Goal: Task Accomplishment & Management: Complete application form

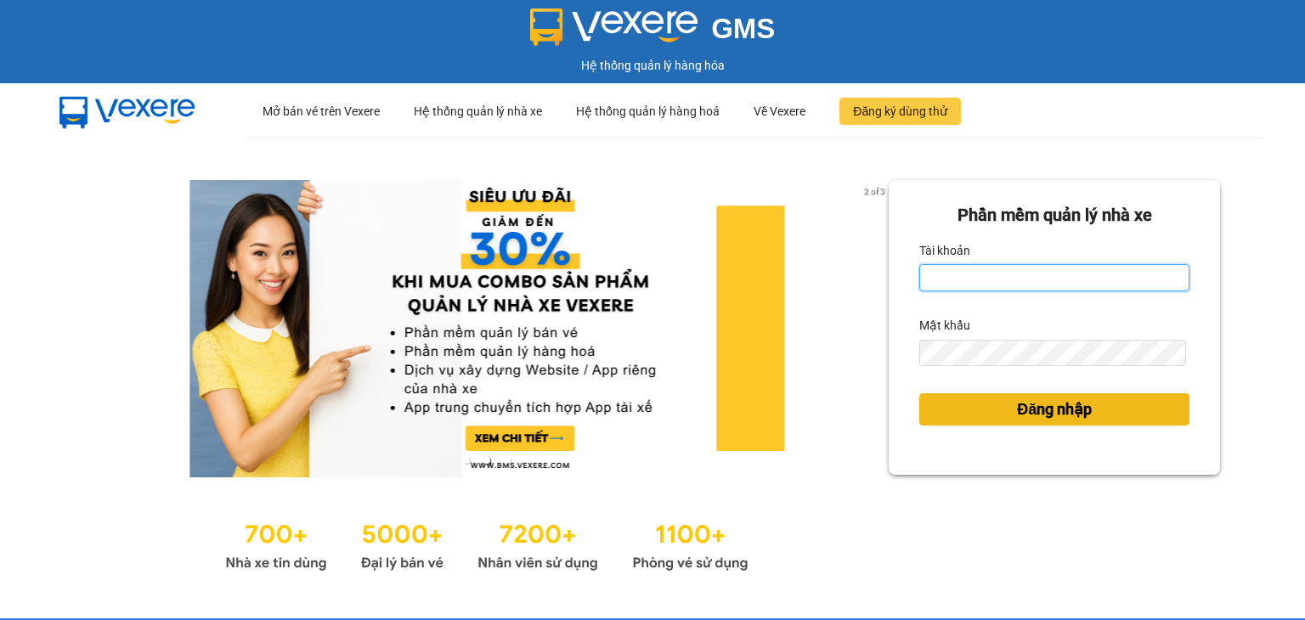
type input "vu.cohai"
click at [1035, 405] on span "Đăng nhập" at bounding box center [1054, 410] width 75 height 24
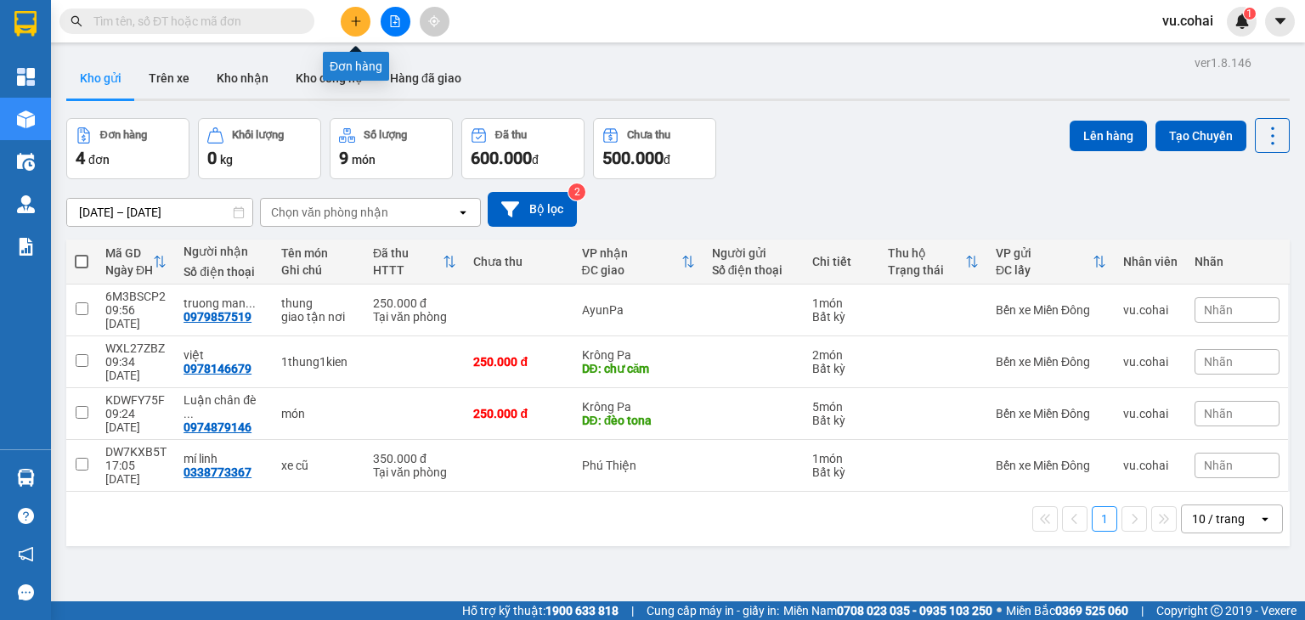
click at [351, 22] on icon "plus" at bounding box center [356, 21] width 12 height 12
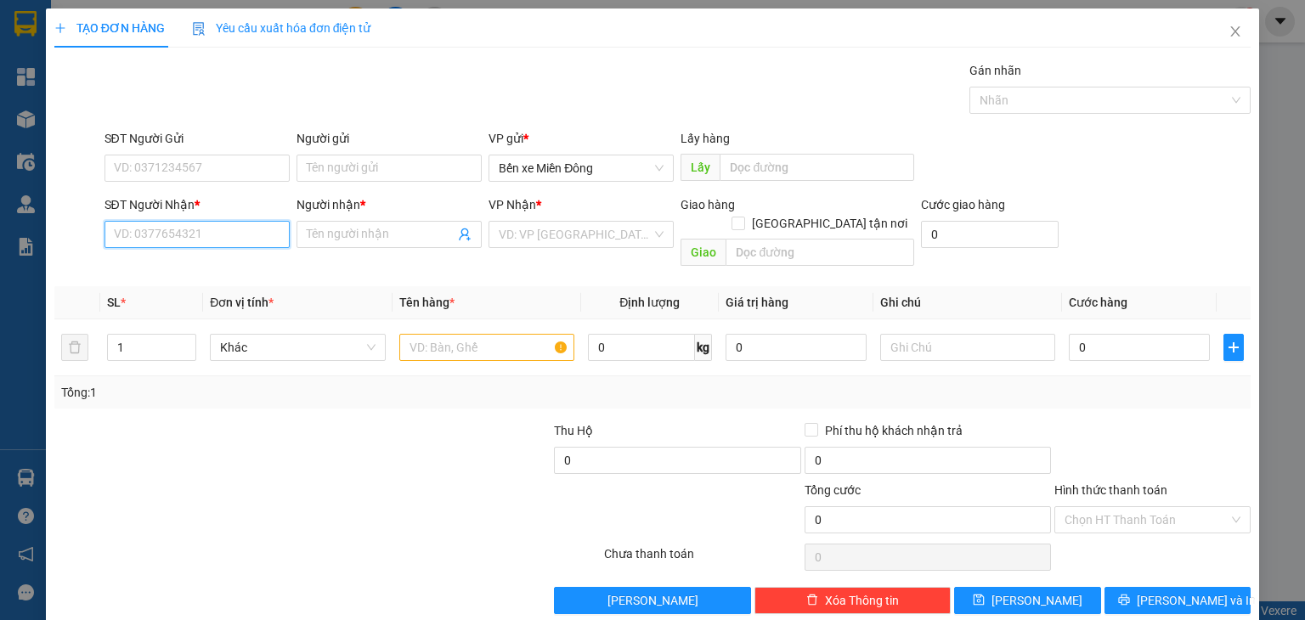
click at [221, 244] on input "SĐT Người Nhận *" at bounding box center [196, 234] width 185 height 27
click at [221, 235] on input "SĐT Người Nhận *" at bounding box center [196, 234] width 185 height 27
paste input "0354044974"
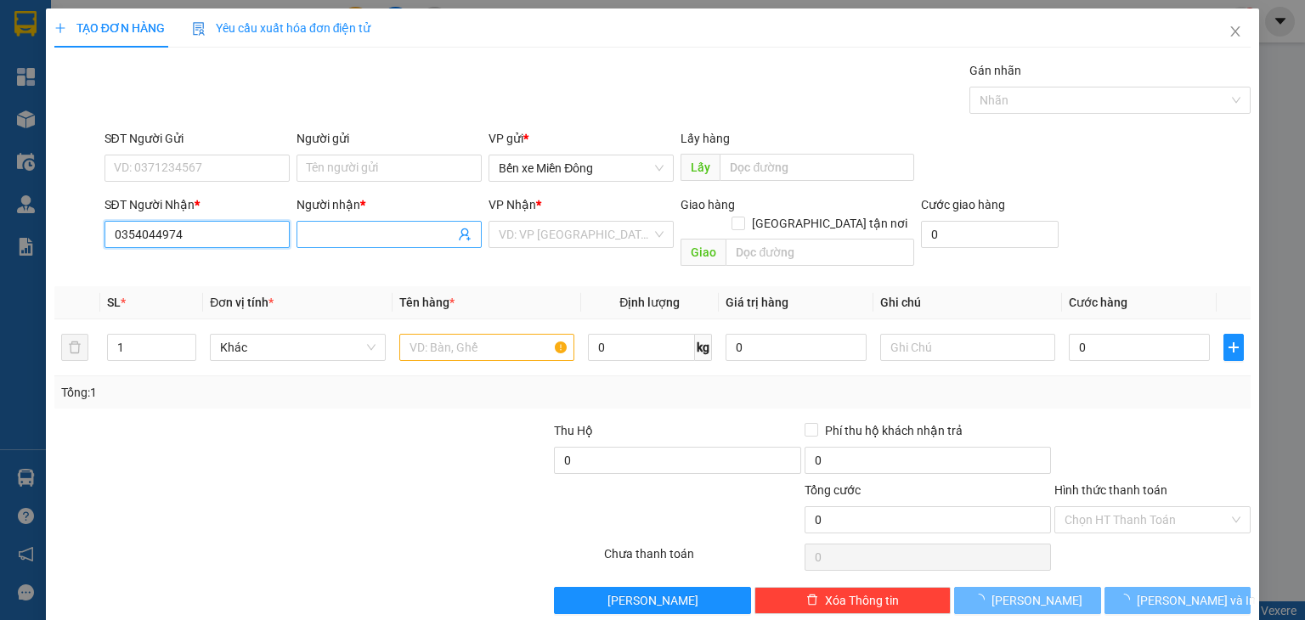
type input "0354044974"
click at [377, 237] on input "Người nhận *" at bounding box center [381, 234] width 148 height 19
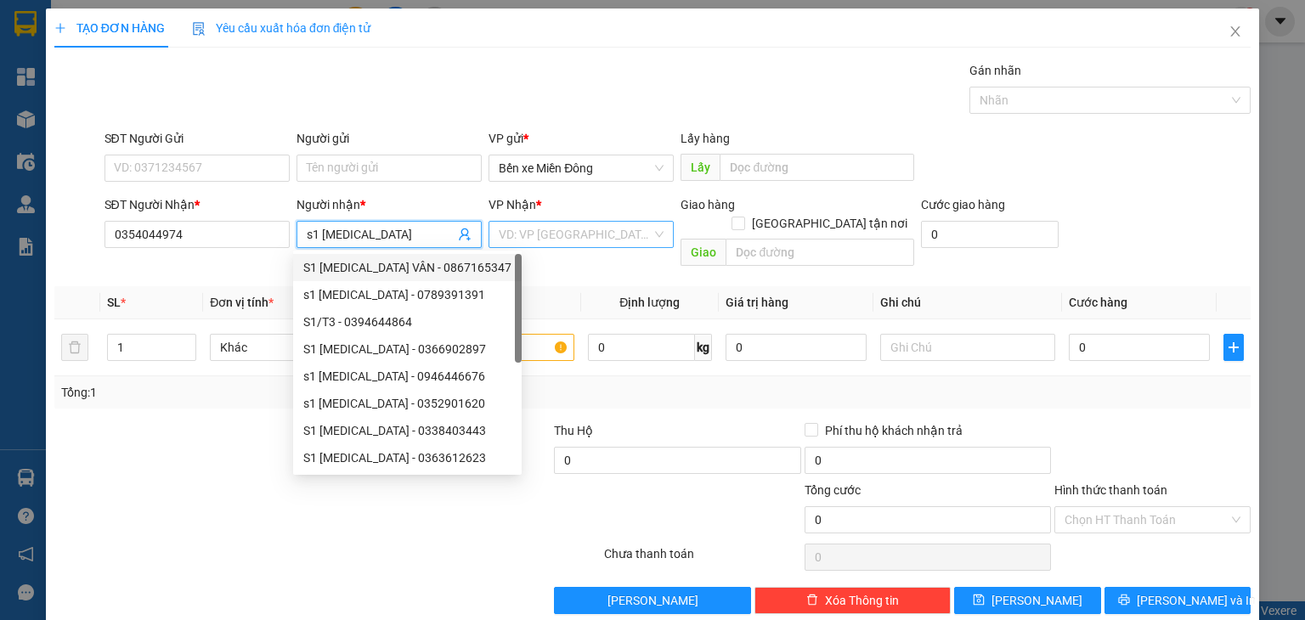
type input "s1 [MEDICAL_DATA]"
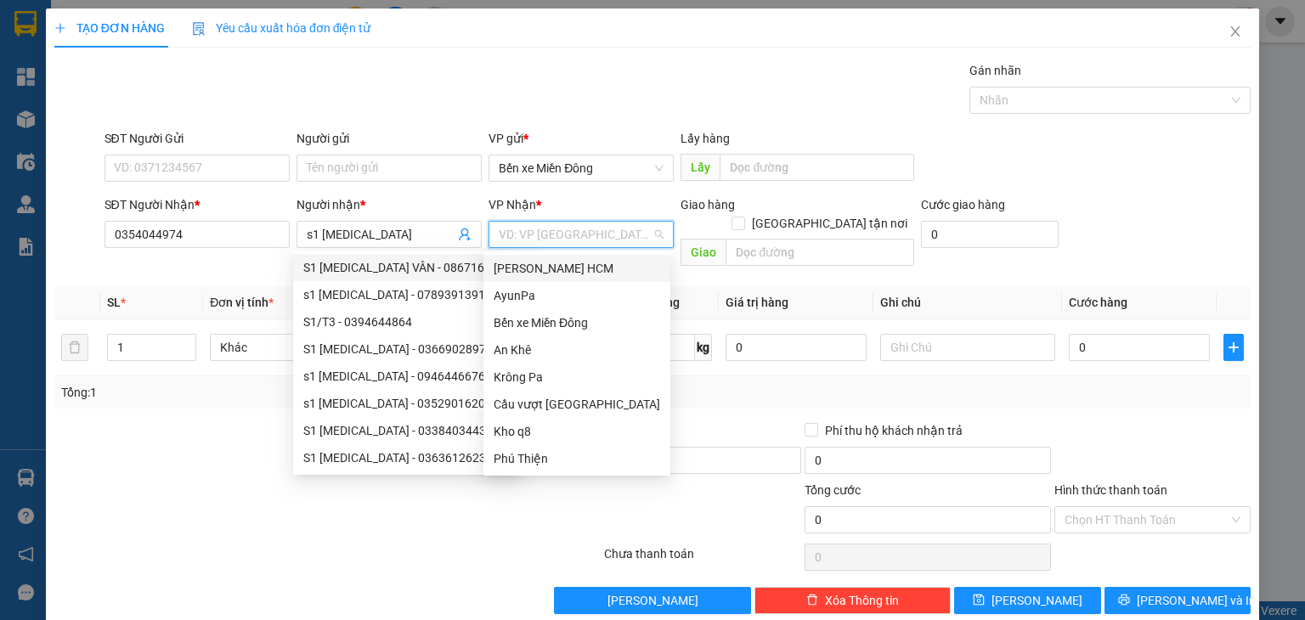
click at [554, 239] on input "search" at bounding box center [575, 234] width 153 height 25
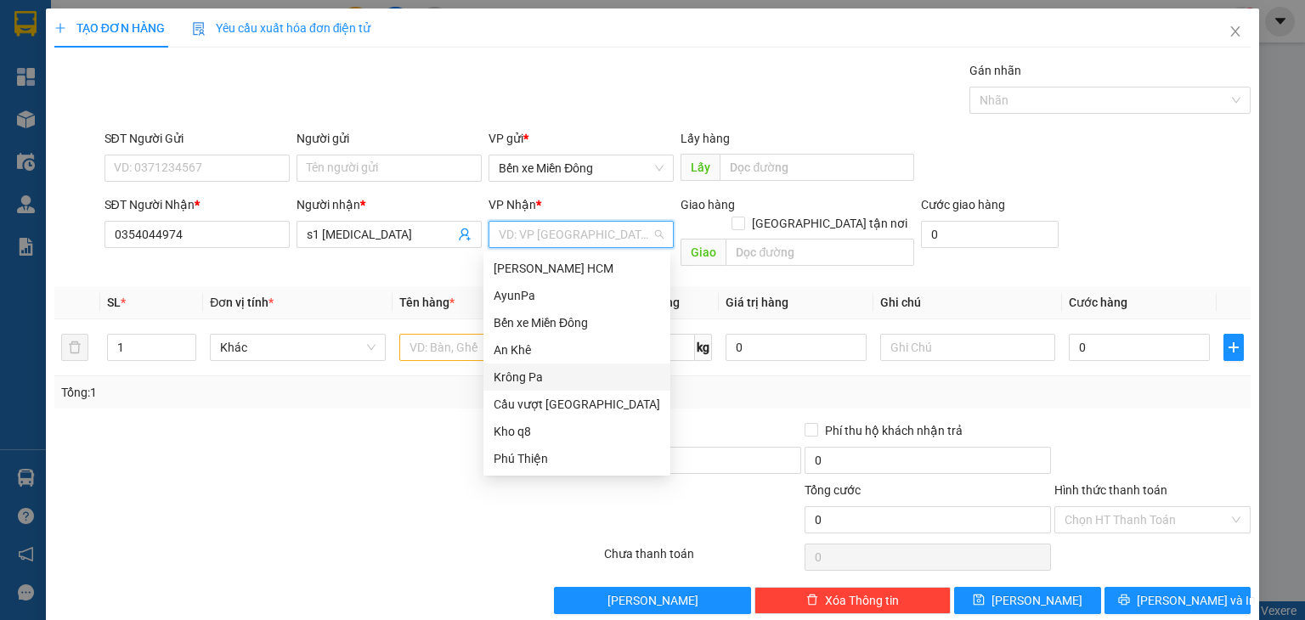
click at [535, 371] on div "Krông Pa" at bounding box center [577, 377] width 167 height 19
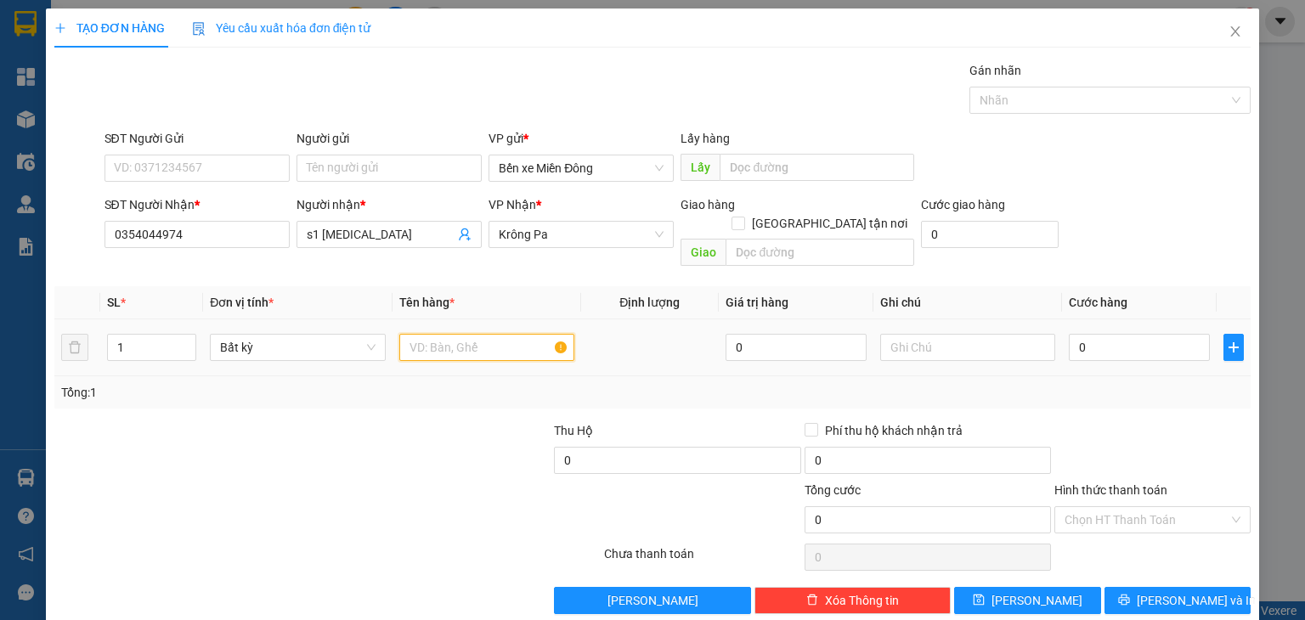
click at [428, 334] on input "text" at bounding box center [486, 347] width 175 height 27
type input "xe"
click at [1099, 334] on input "0" at bounding box center [1139, 347] width 141 height 27
type input "4"
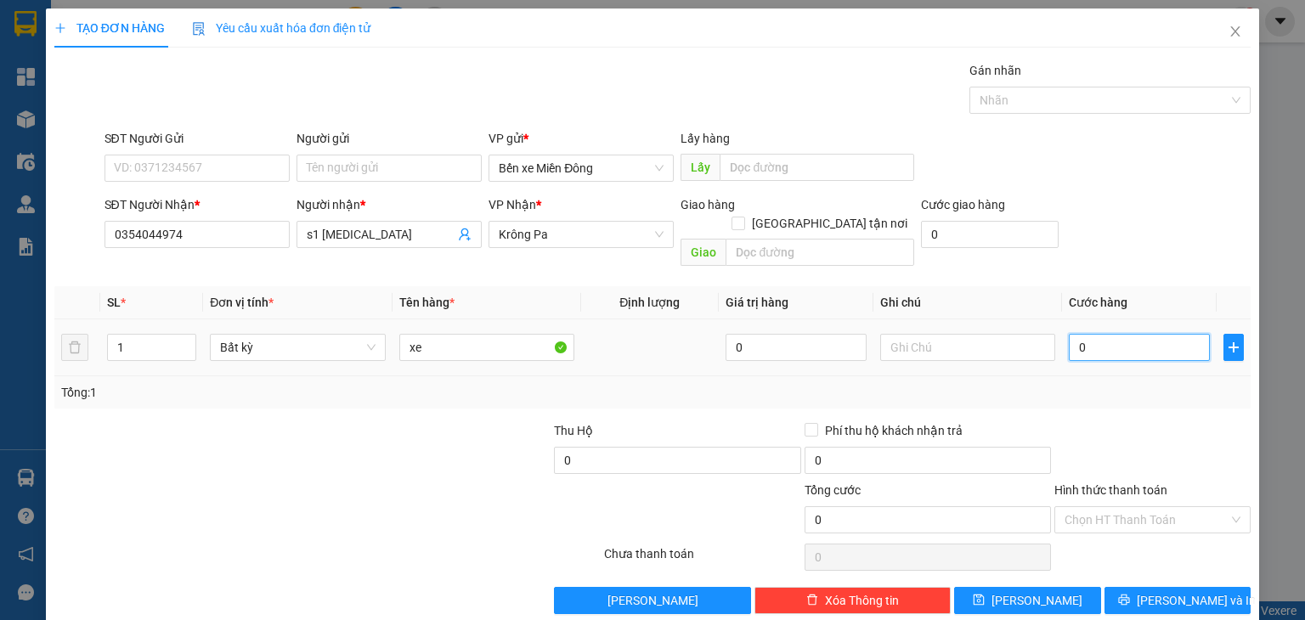
type input "4"
type input "45"
type input "450"
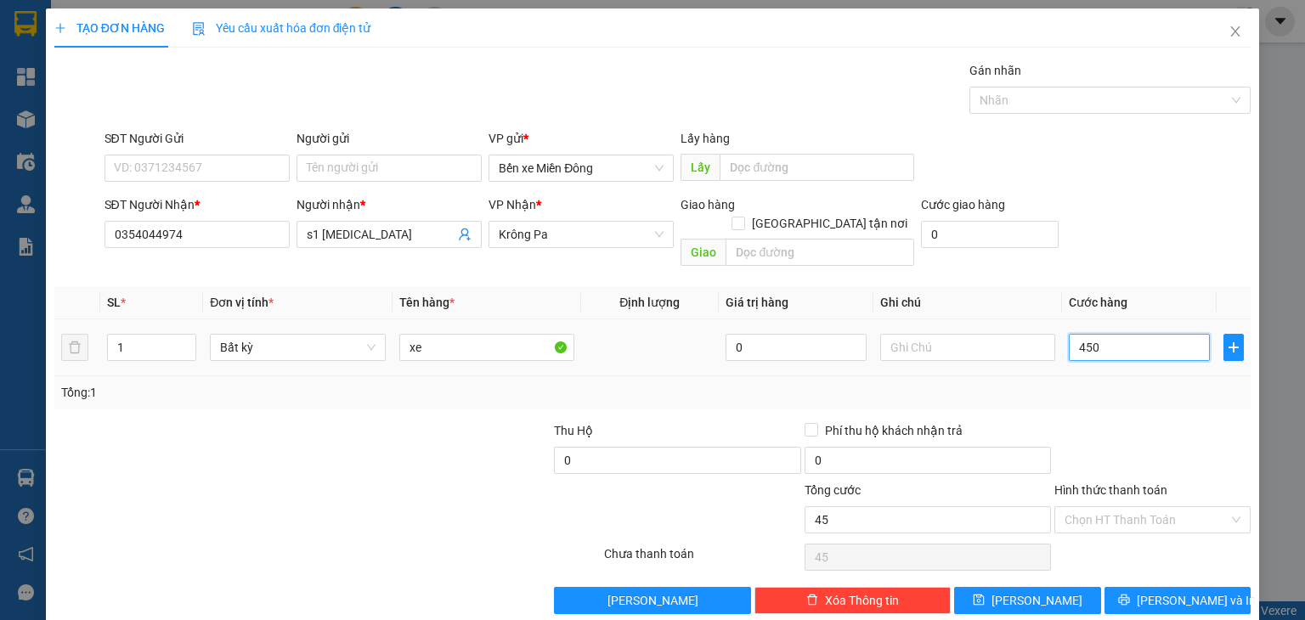
type input "450"
type input "450.000"
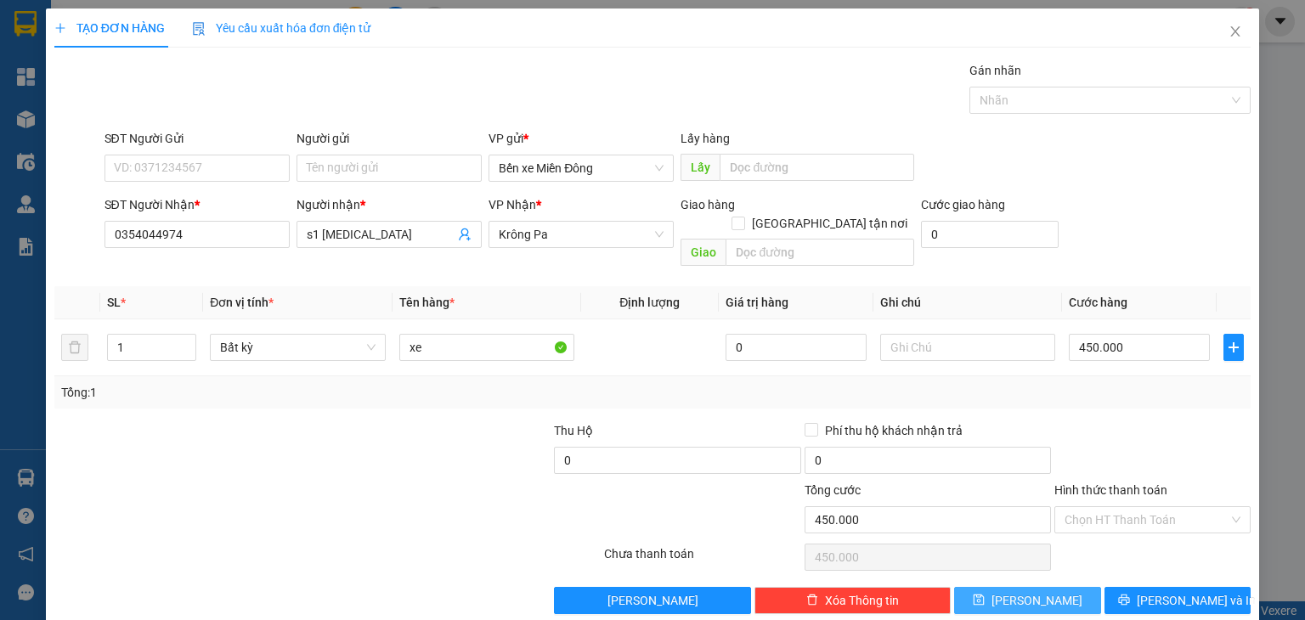
click at [1047, 587] on button "[PERSON_NAME]" at bounding box center [1027, 600] width 147 height 27
type input "0"
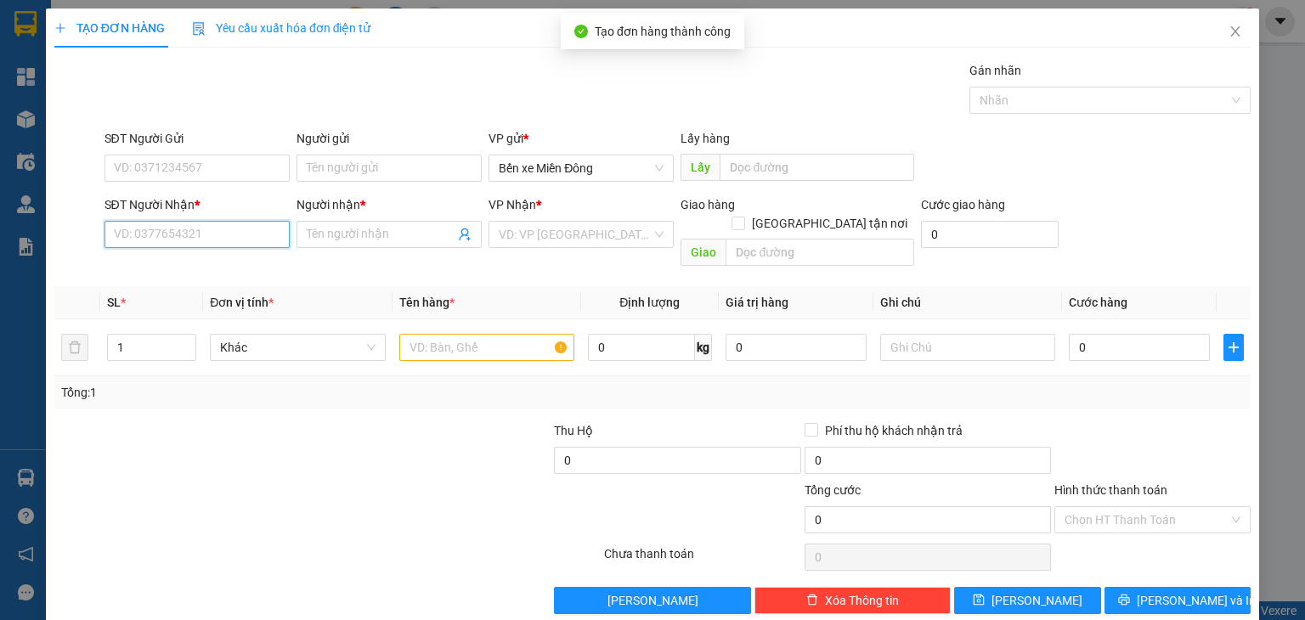
click at [186, 239] on input "SĐT Người Nhận *" at bounding box center [196, 234] width 185 height 27
type input "0392046455"
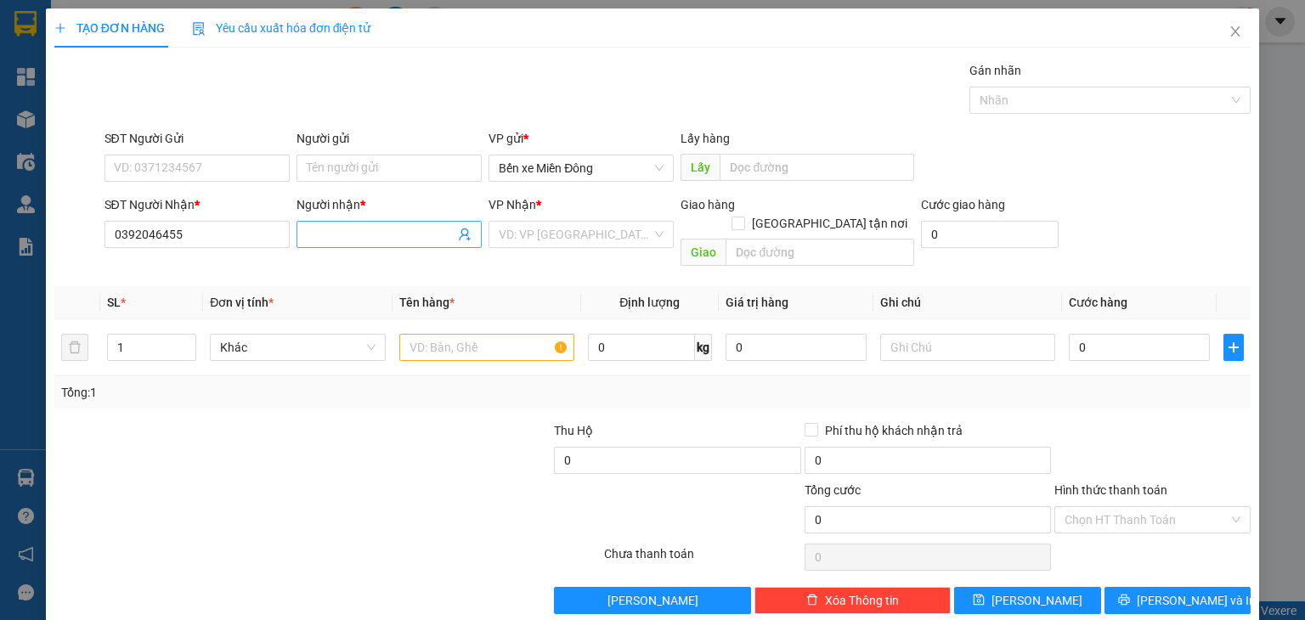
click at [359, 242] on input "Người nhận *" at bounding box center [381, 234] width 148 height 19
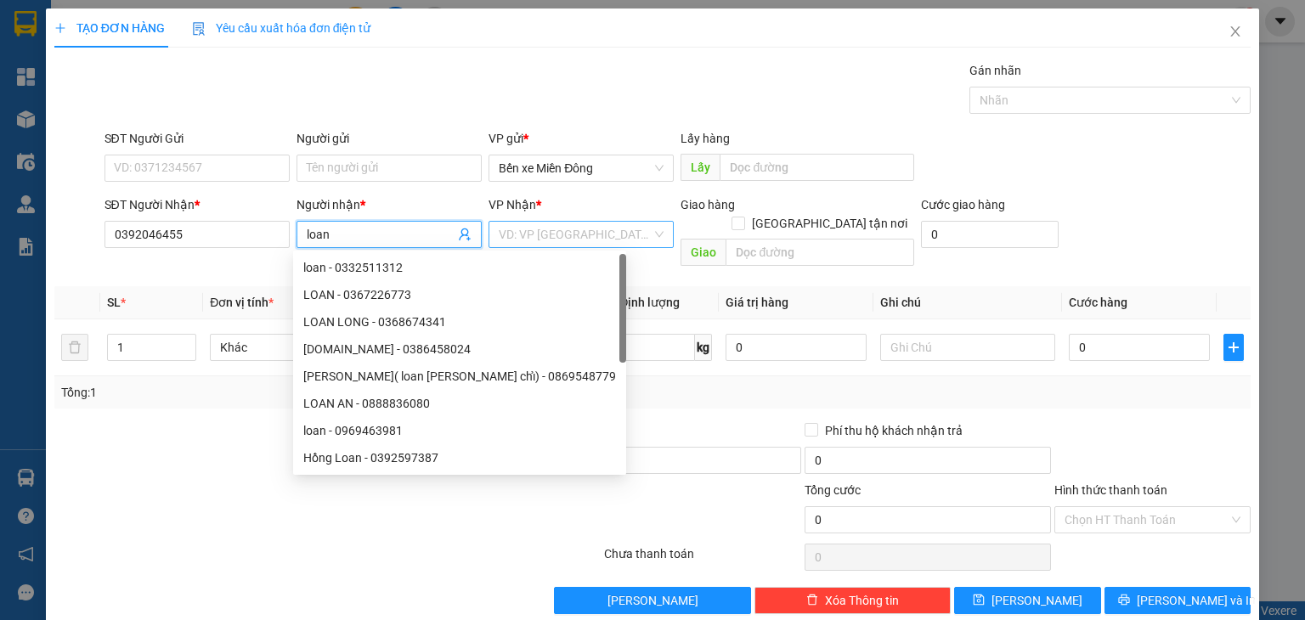
type input "loan"
click at [548, 235] on input "search" at bounding box center [575, 234] width 153 height 25
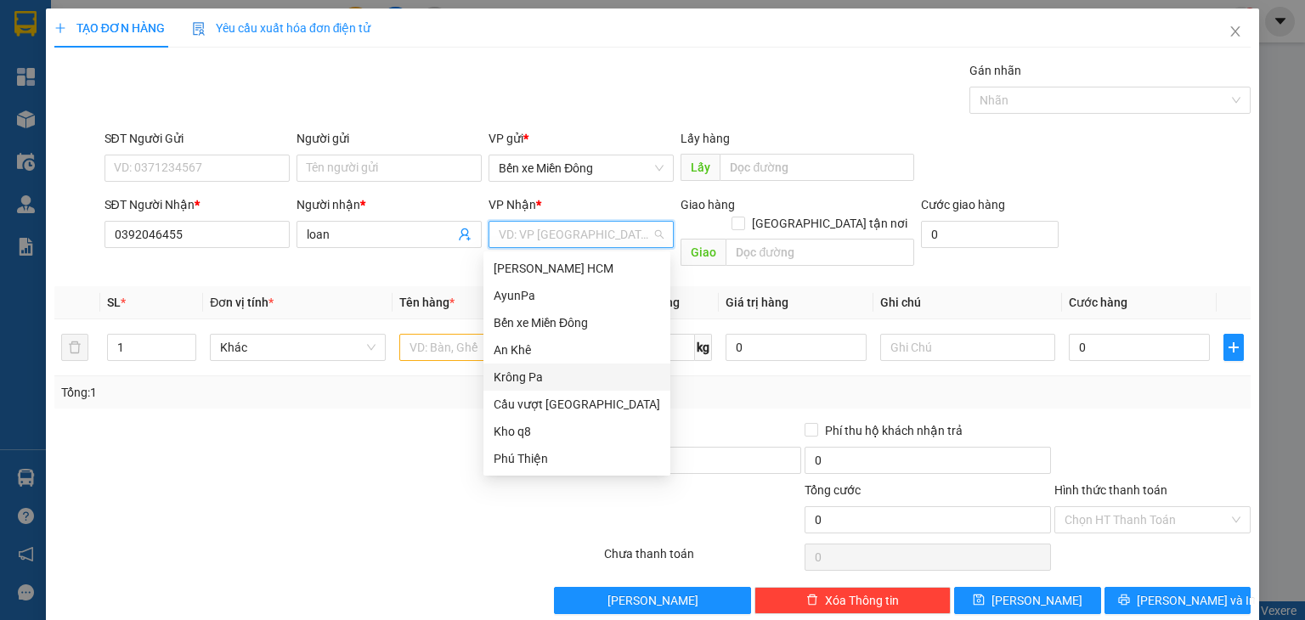
click at [543, 378] on div "Krông Pa" at bounding box center [577, 377] width 167 height 19
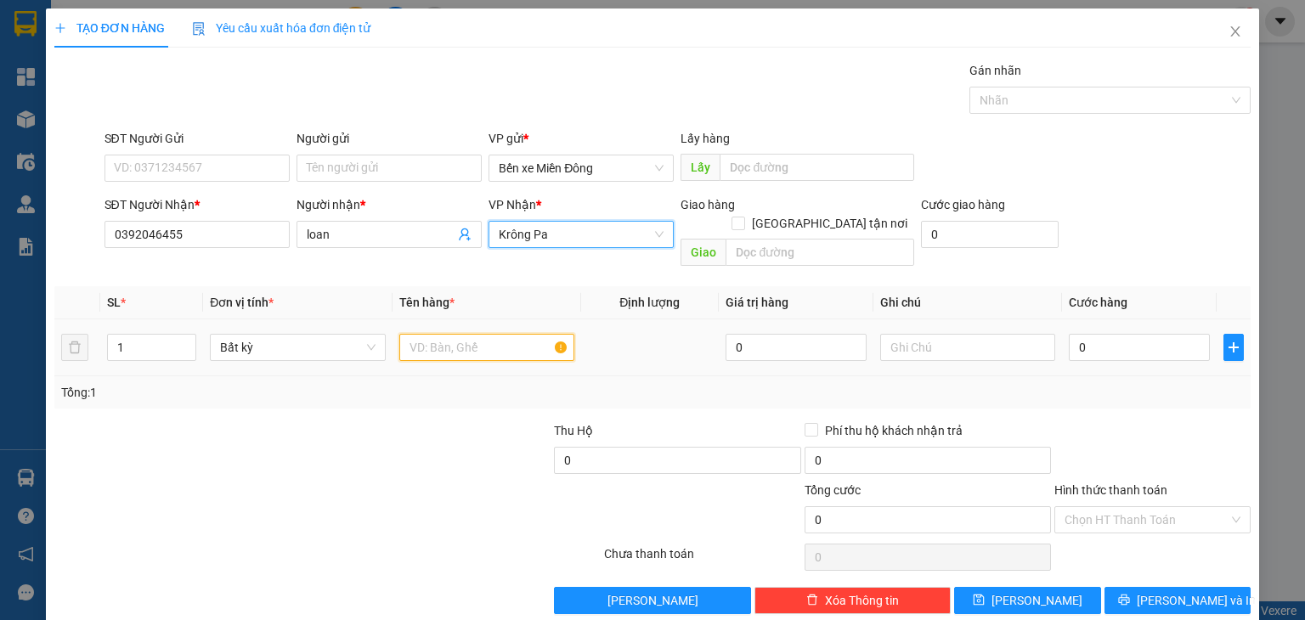
click at [462, 334] on input "text" at bounding box center [486, 347] width 175 height 27
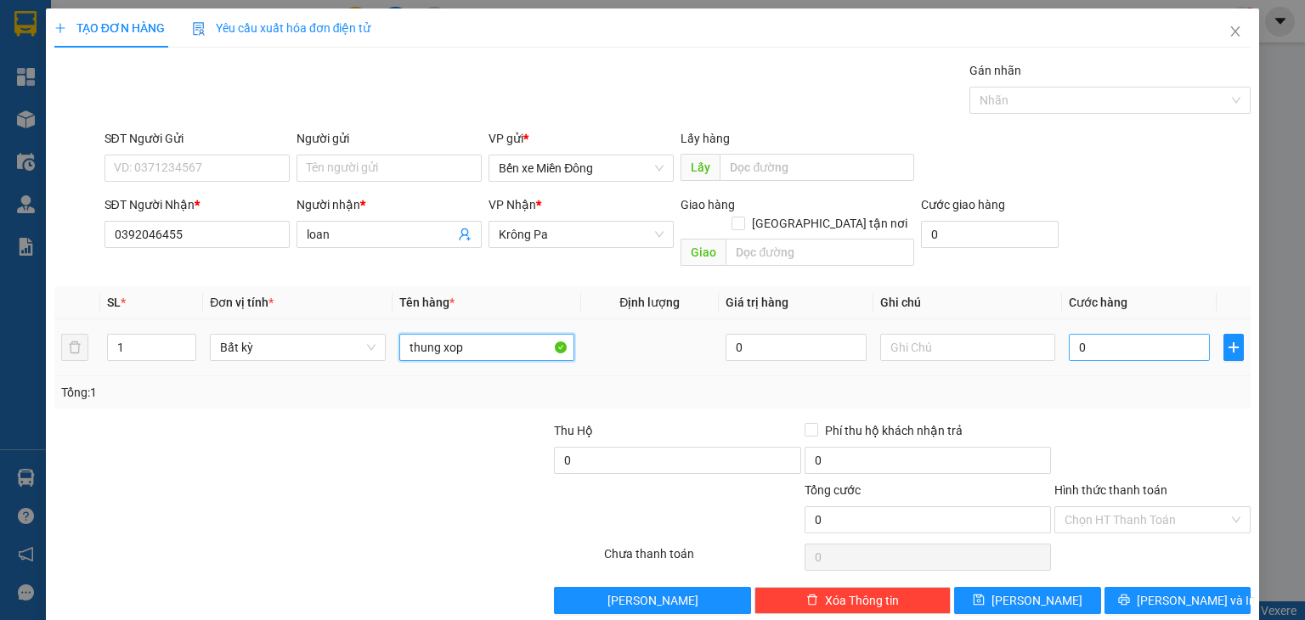
type input "thung xop"
click at [1084, 337] on input "0" at bounding box center [1139, 347] width 141 height 27
type input "01"
type input "1"
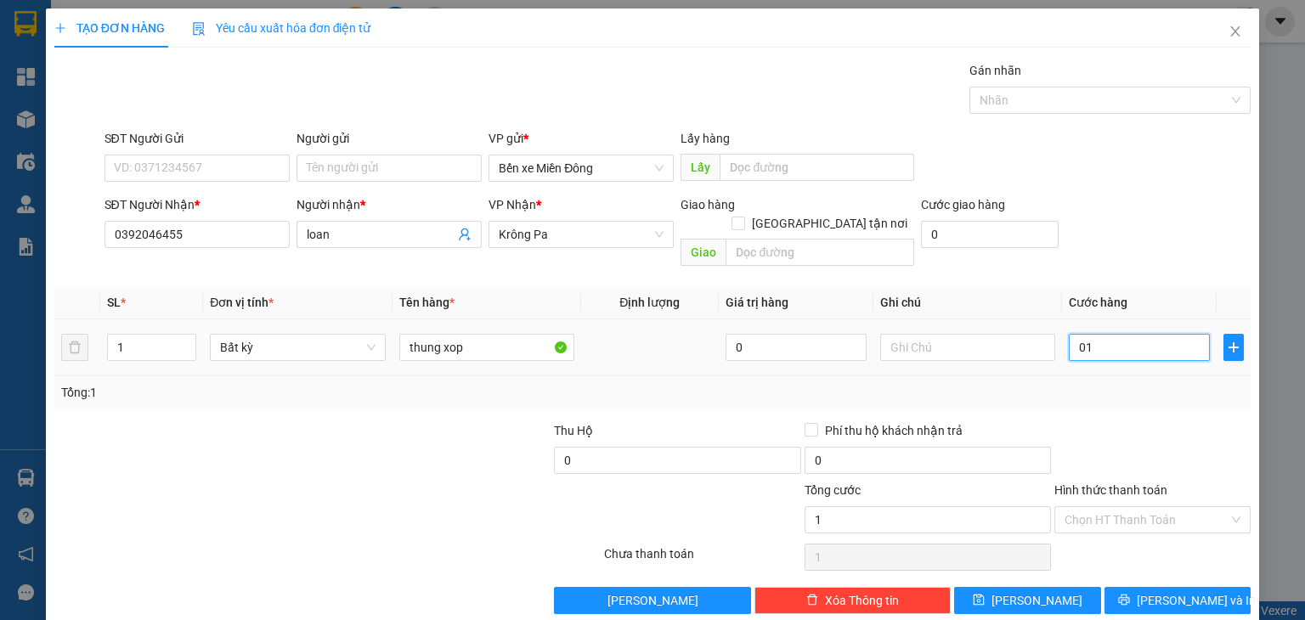
type input "010"
type input "10"
type input "0.100"
type input "100"
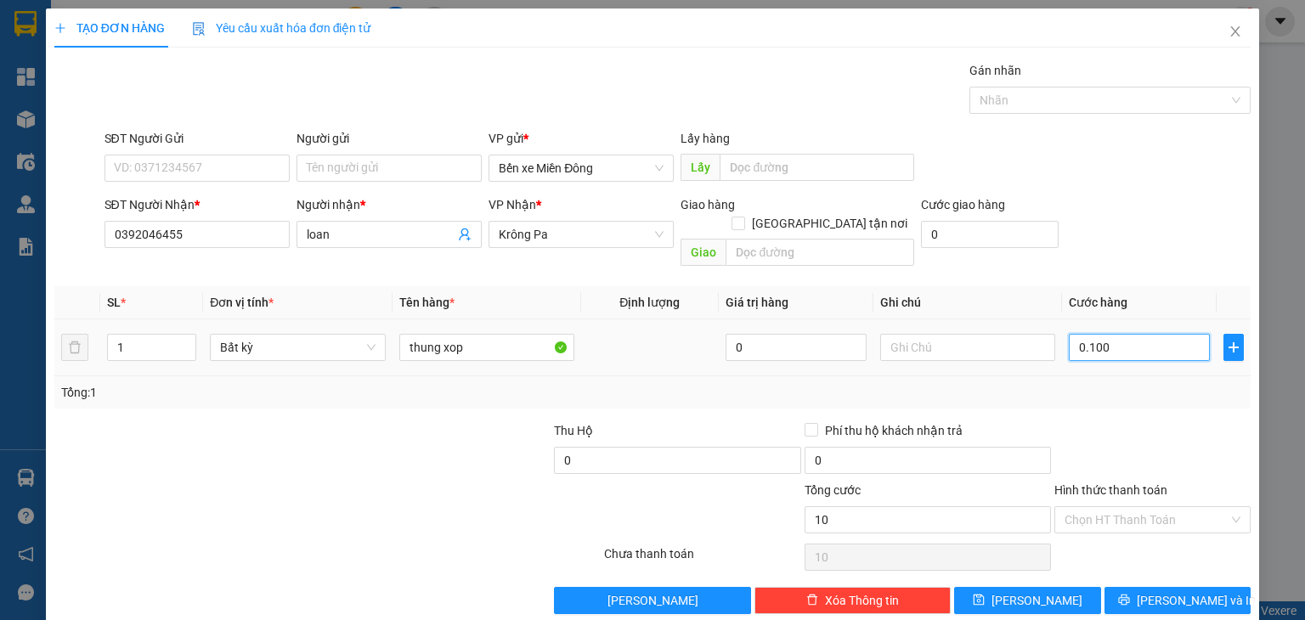
type input "100"
type input "100.000"
click at [1092, 347] on td "100.000" at bounding box center [1139, 347] width 155 height 57
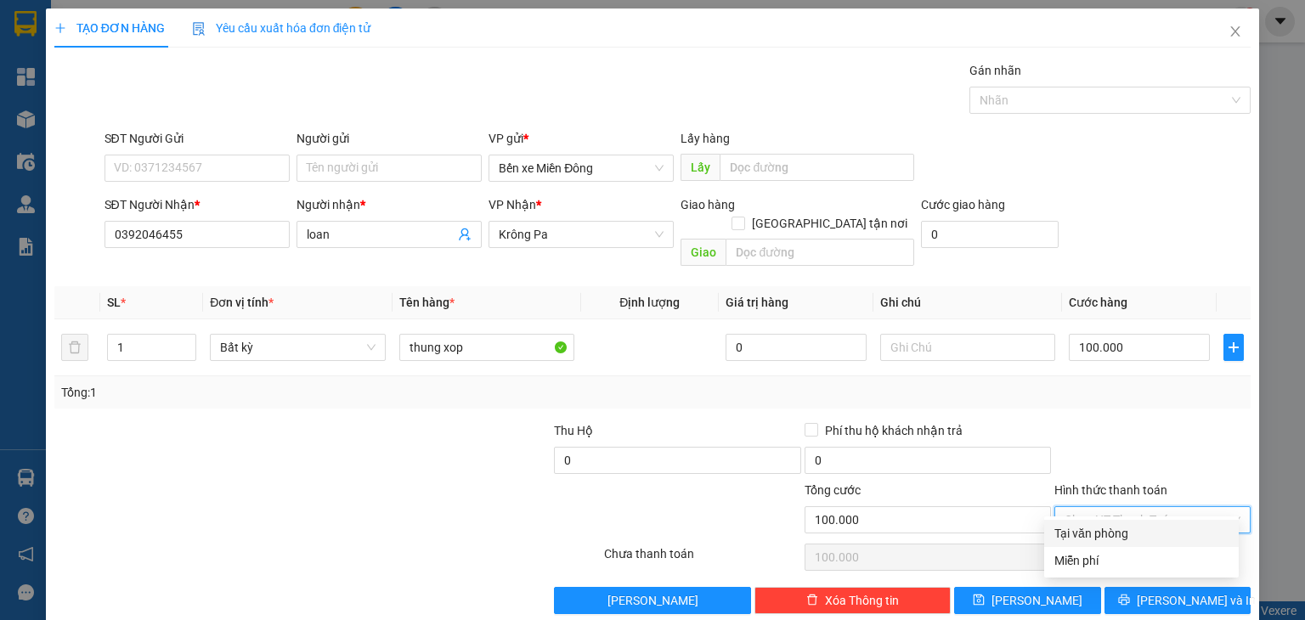
click at [1132, 507] on input "Hình thức thanh toán" at bounding box center [1146, 519] width 164 height 25
click at [1132, 527] on div "Tại văn phòng" at bounding box center [1141, 533] width 174 height 19
type input "0"
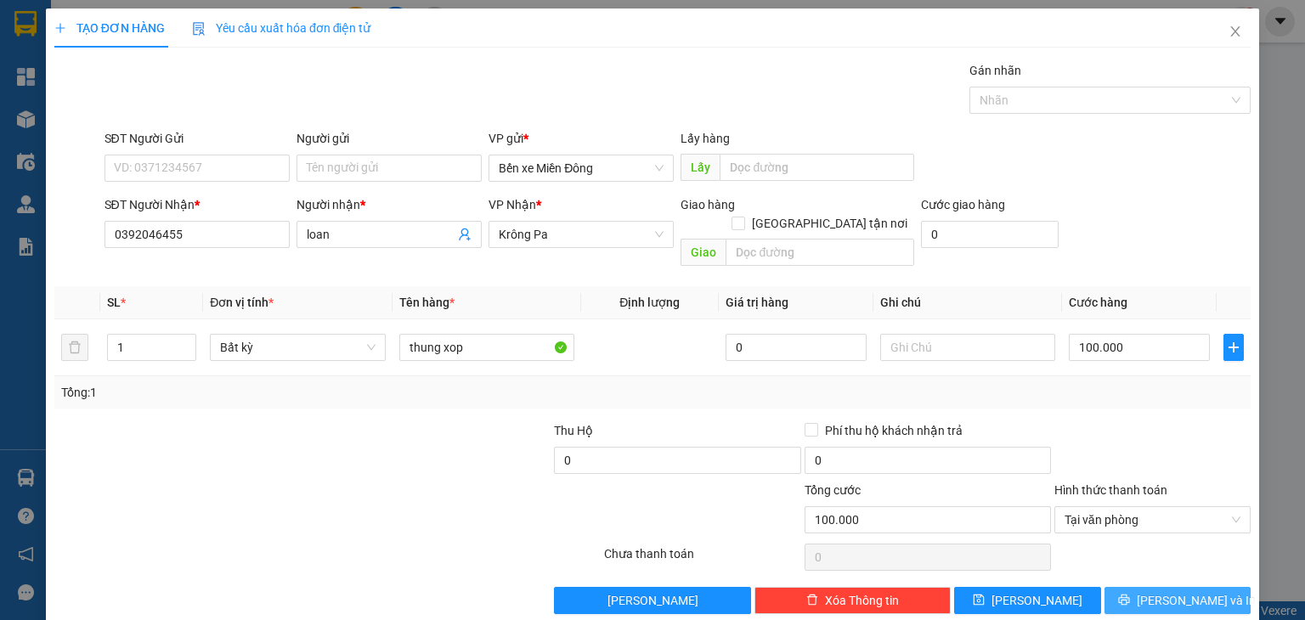
click at [1157, 591] on span "[PERSON_NAME] và In" at bounding box center [1196, 600] width 119 height 19
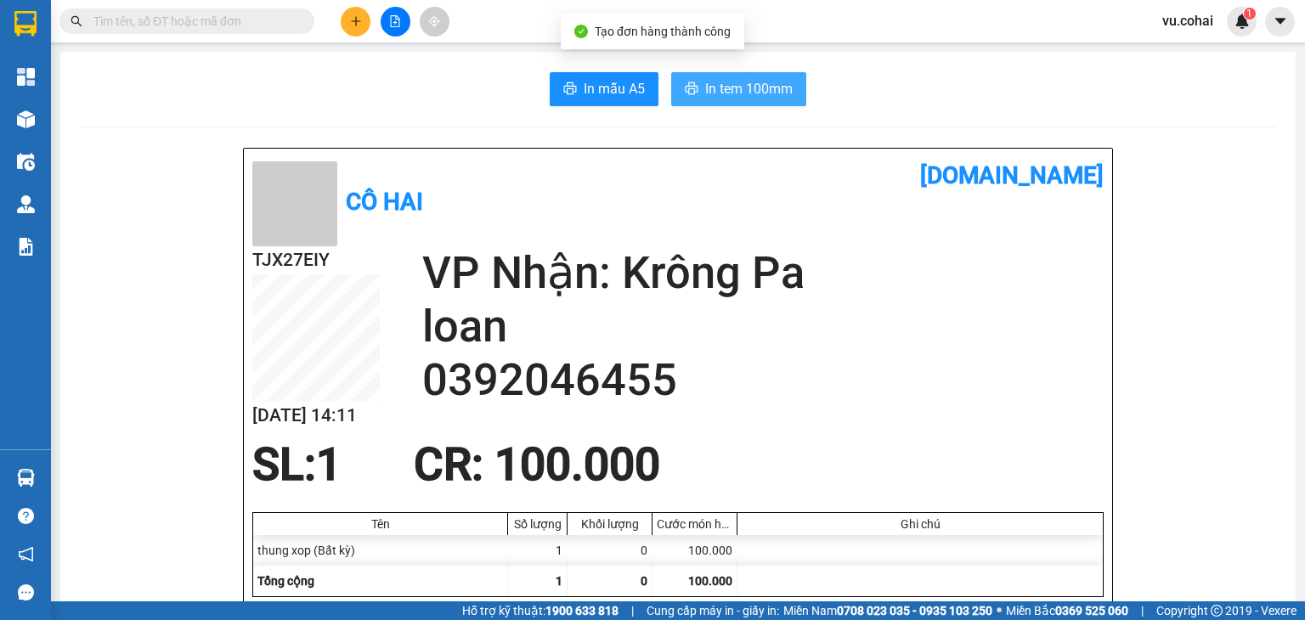
click at [762, 98] on span "In tem 100mm" at bounding box center [749, 88] width 88 height 21
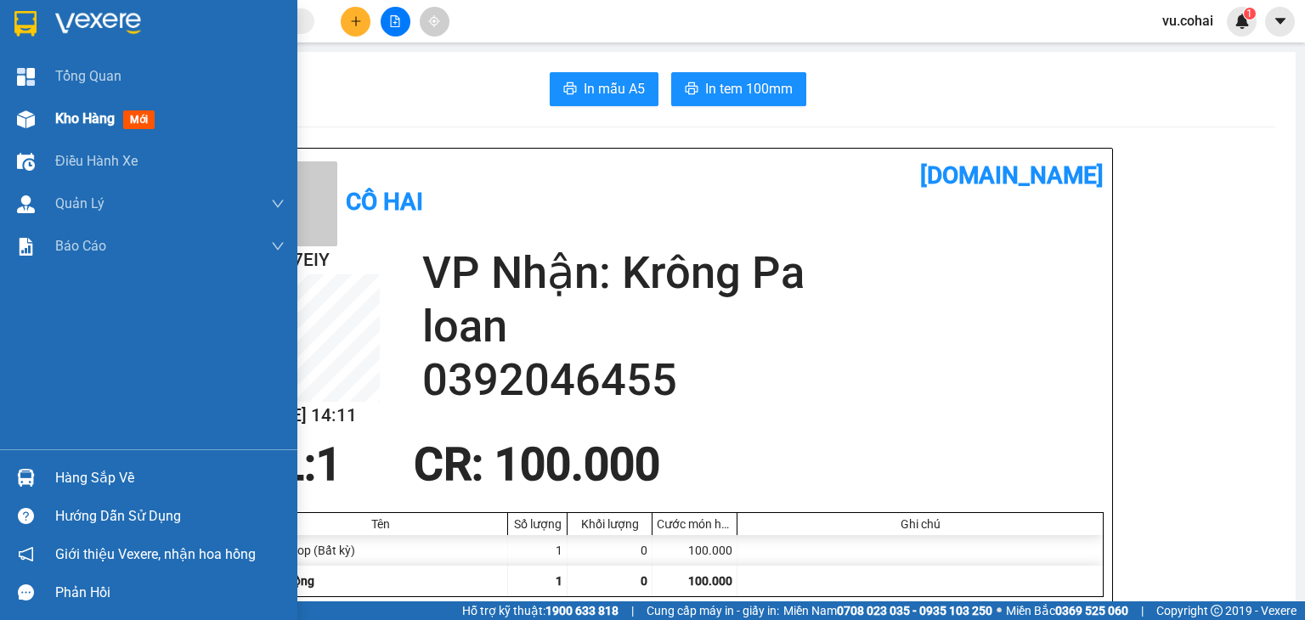
click at [44, 121] on div "Kho hàng mới" at bounding box center [148, 119] width 297 height 42
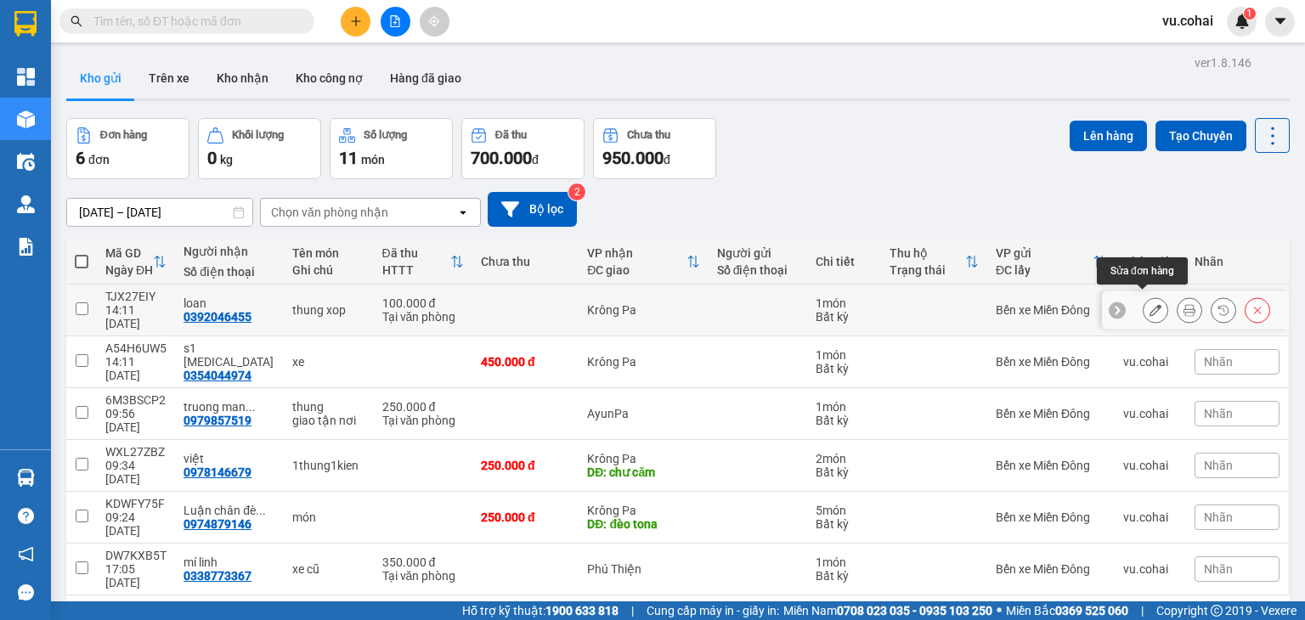
click at [1144, 313] on button at bounding box center [1156, 311] width 24 height 30
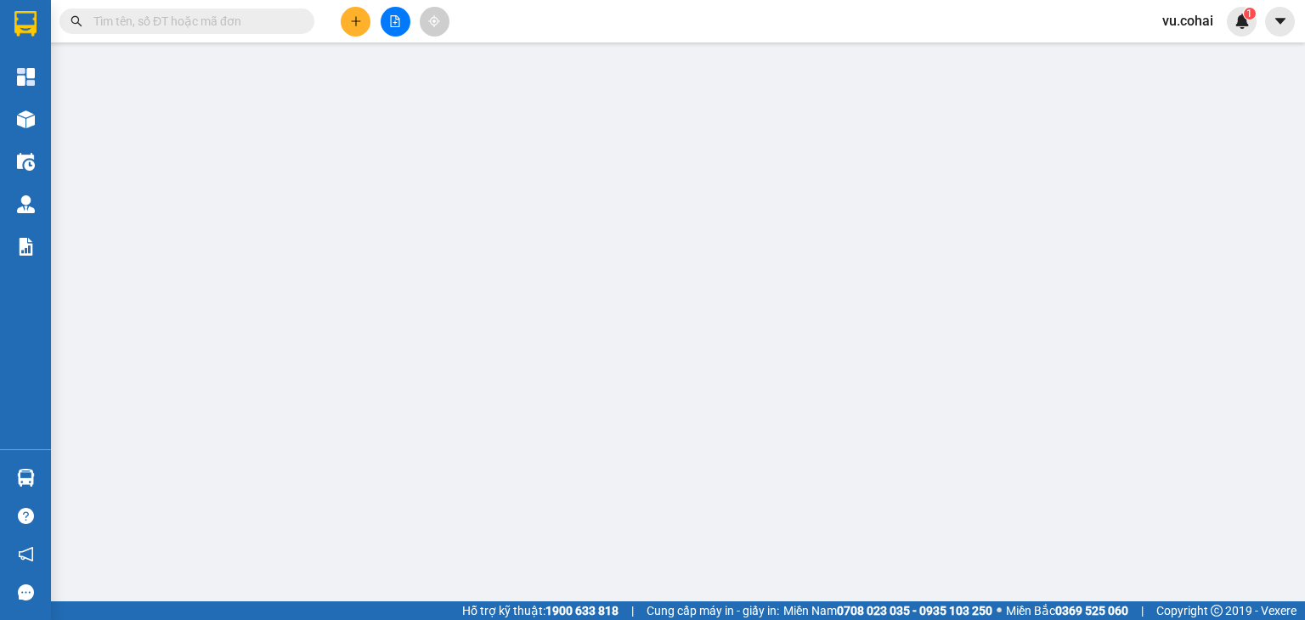
type input "0392046455"
type input "loan"
type input "0"
type input "100.000"
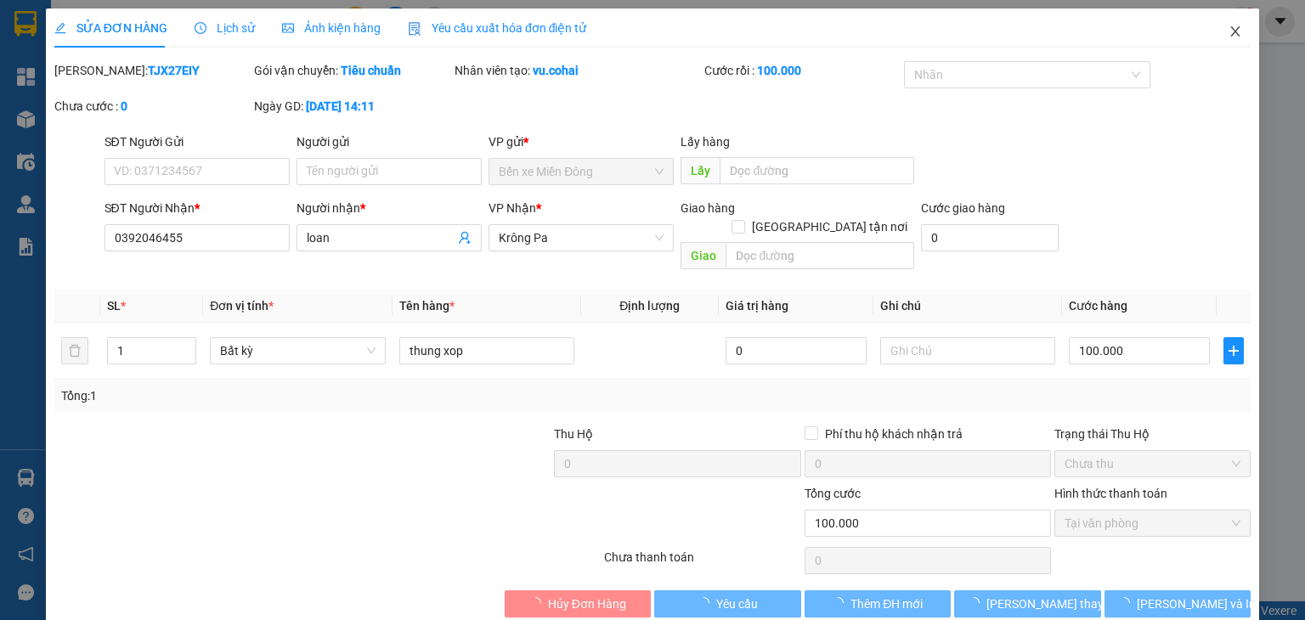
click at [1212, 35] on span "Close" at bounding box center [1235, 32] width 48 height 48
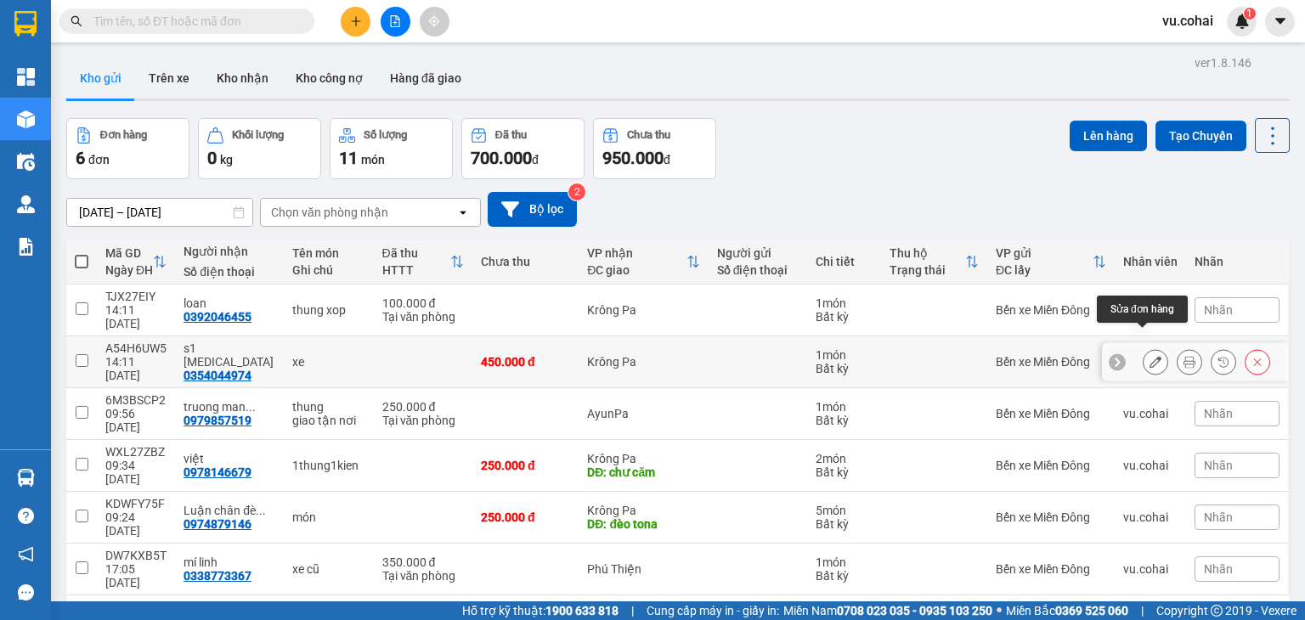
click at [1149, 356] on icon at bounding box center [1155, 362] width 12 height 12
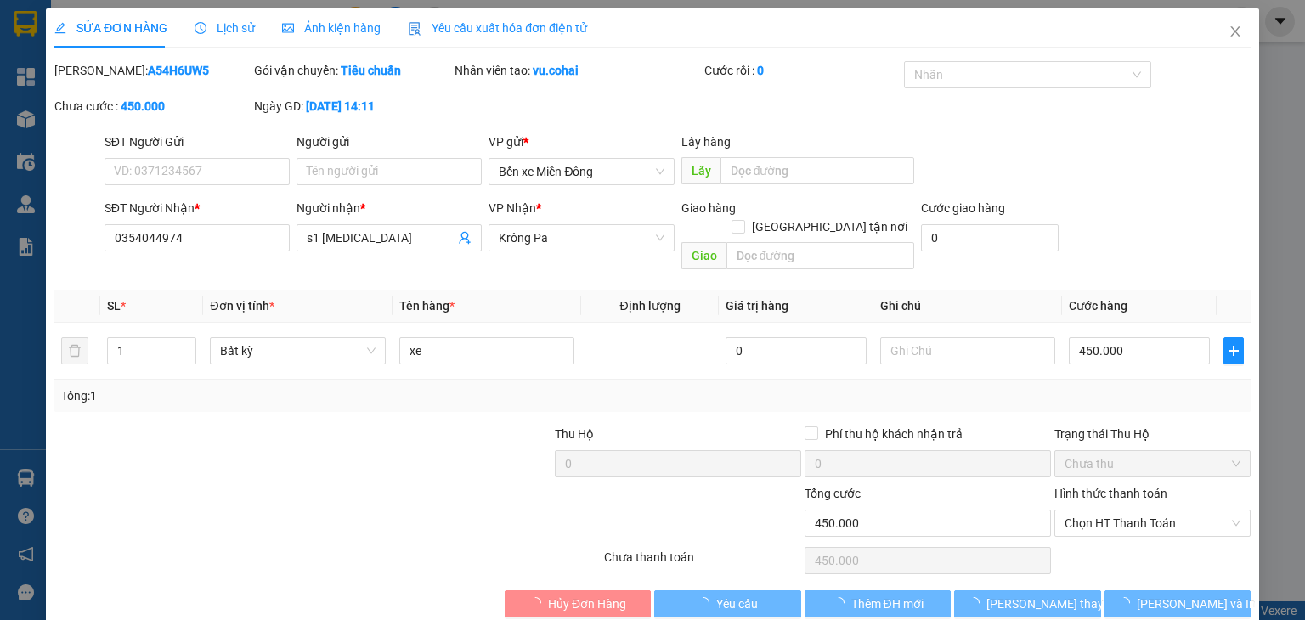
type input "0354044974"
type input "s1 [MEDICAL_DATA]"
type input "0"
type input "450.000"
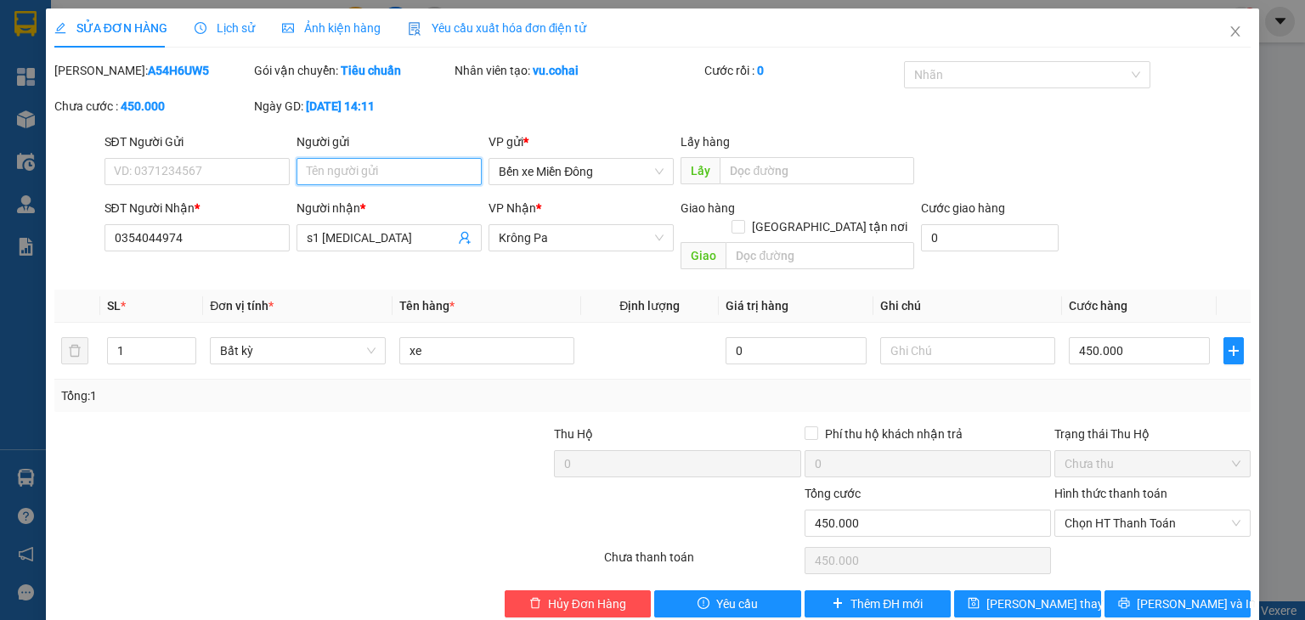
click at [370, 175] on input "Người gửi" at bounding box center [388, 171] width 185 height 27
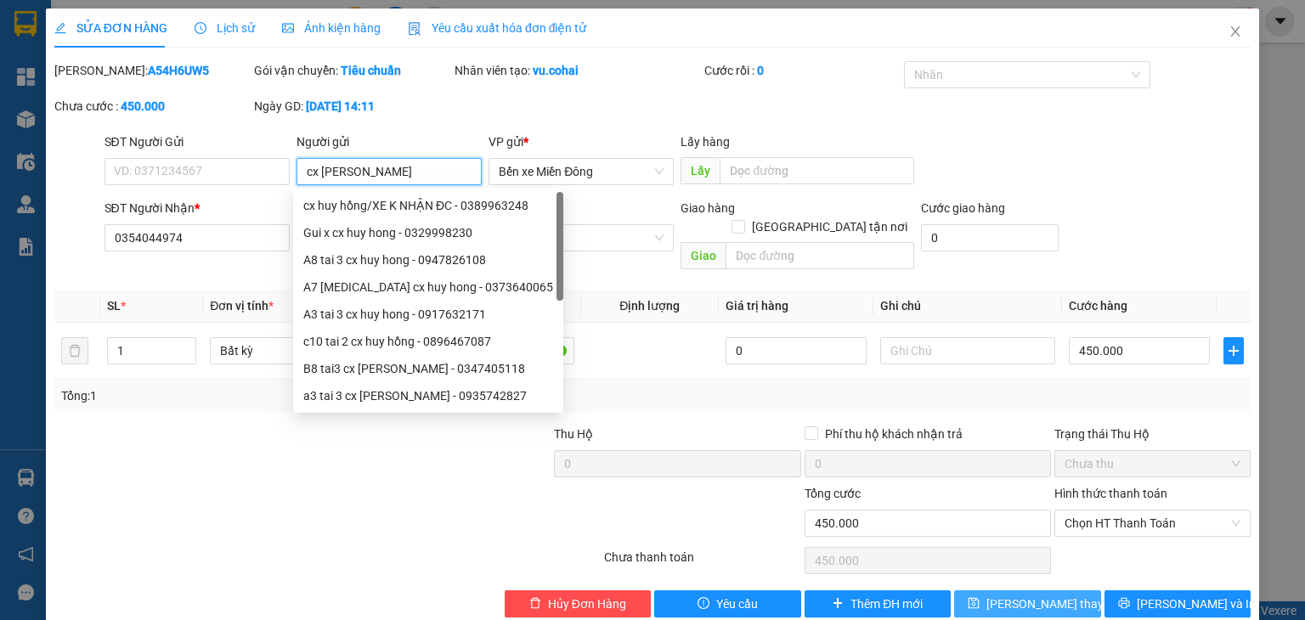
type input "cx [PERSON_NAME]"
click at [1002, 595] on span "[PERSON_NAME] thay đổi" at bounding box center [1054, 604] width 136 height 19
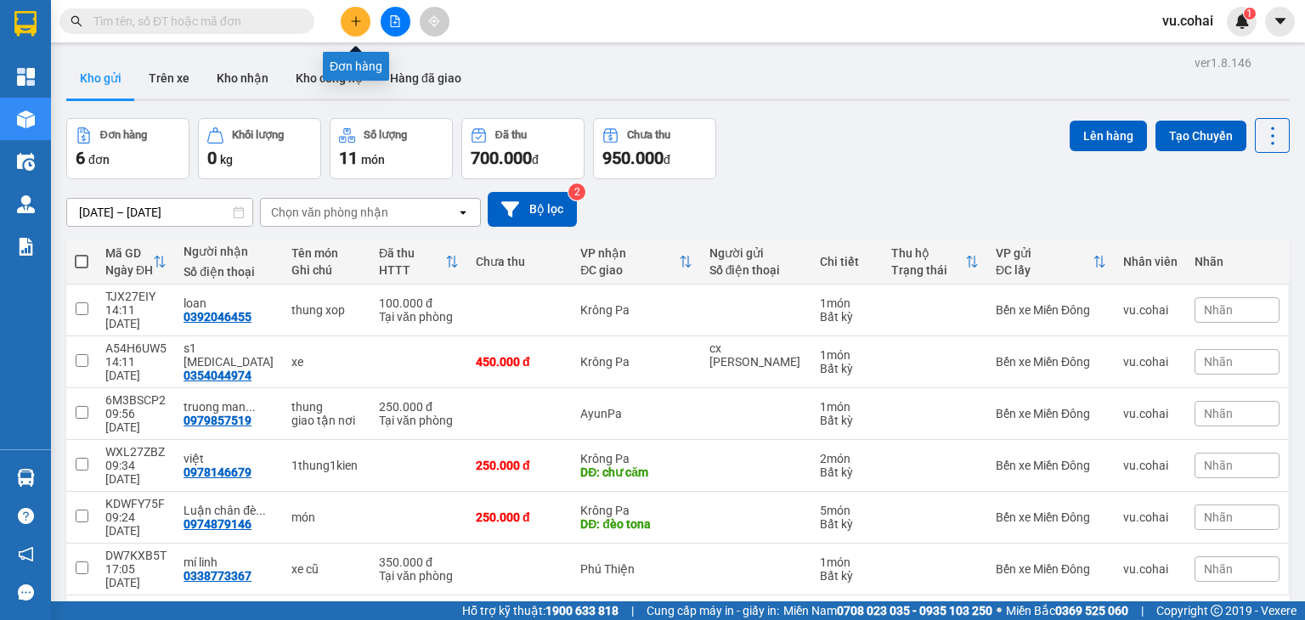
click at [357, 18] on icon "plus" at bounding box center [356, 21] width 12 height 12
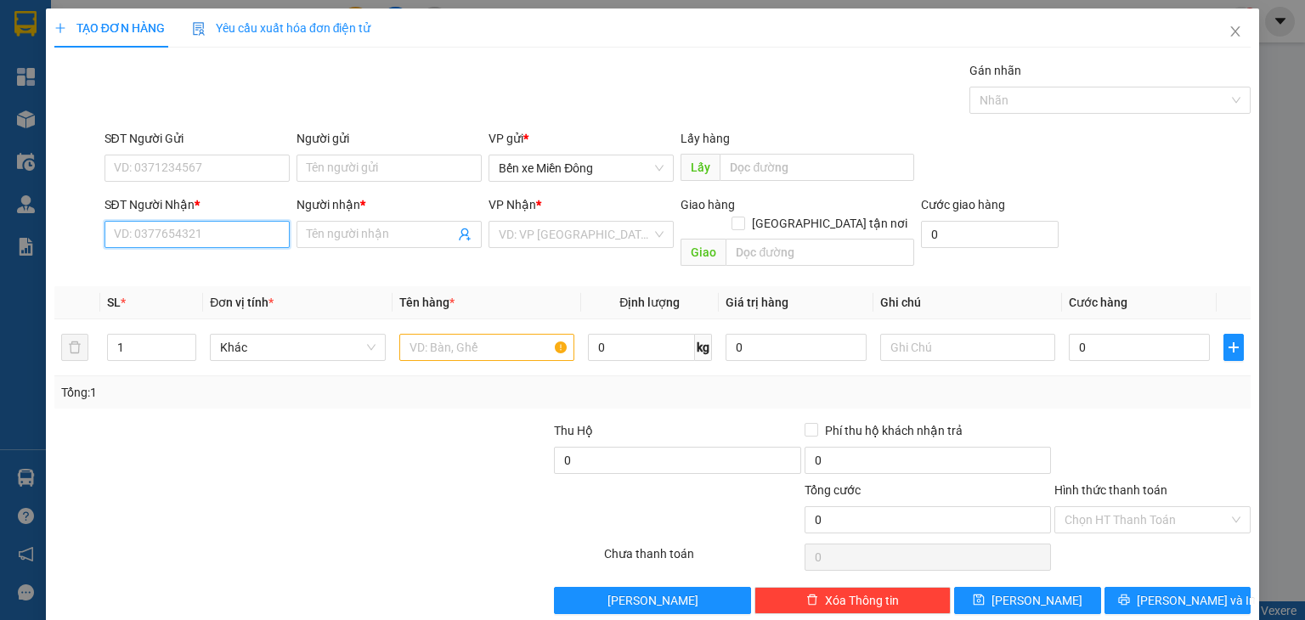
click at [231, 229] on input "SĐT Người Nhận *" at bounding box center [196, 234] width 185 height 27
paste input "0865844295"
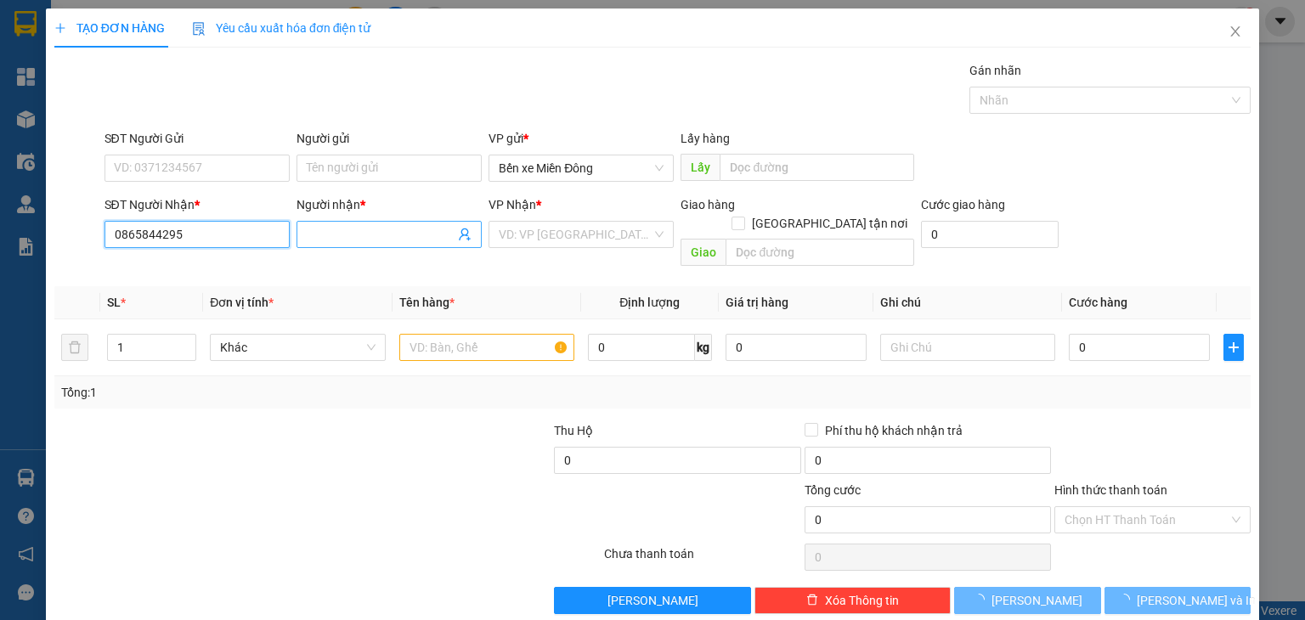
type input "0865844295"
click at [324, 238] on input "s" at bounding box center [381, 234] width 148 height 19
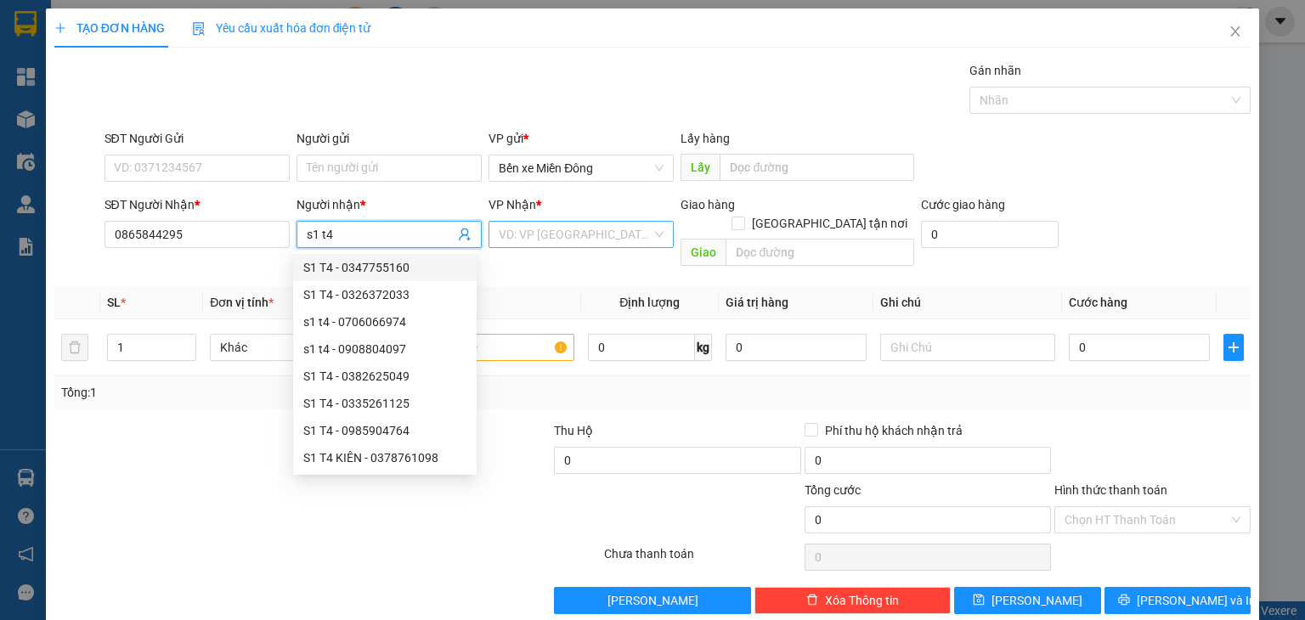
type input "s1 t4"
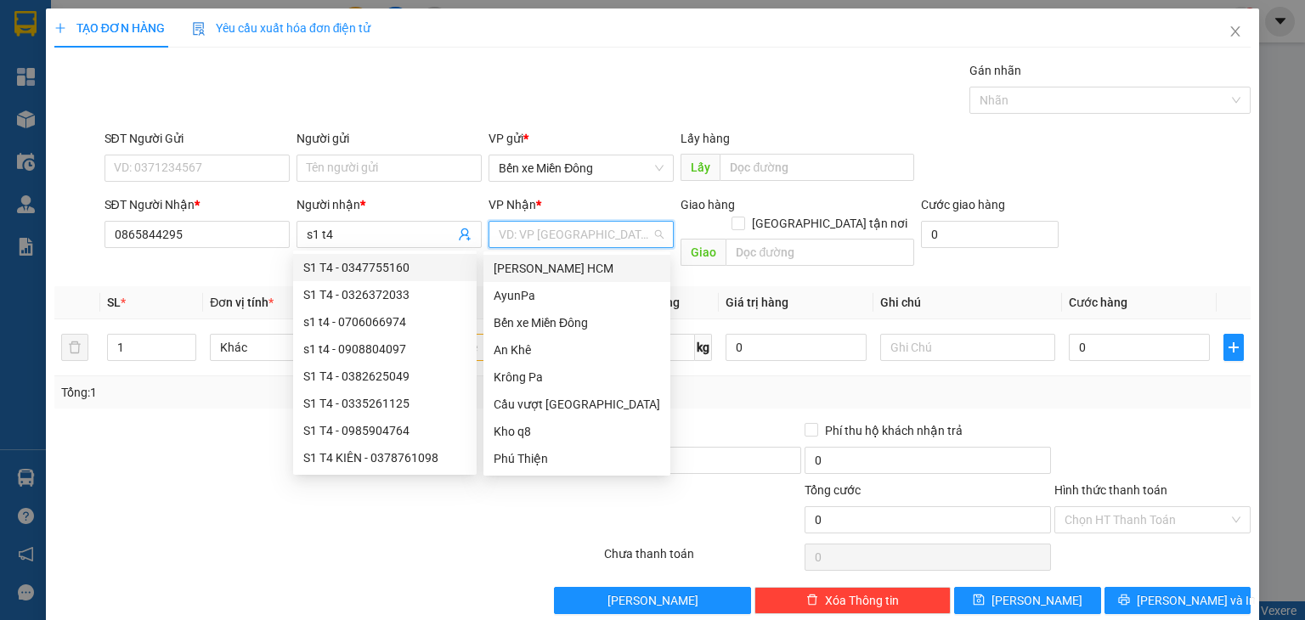
click at [561, 234] on input "search" at bounding box center [575, 234] width 153 height 25
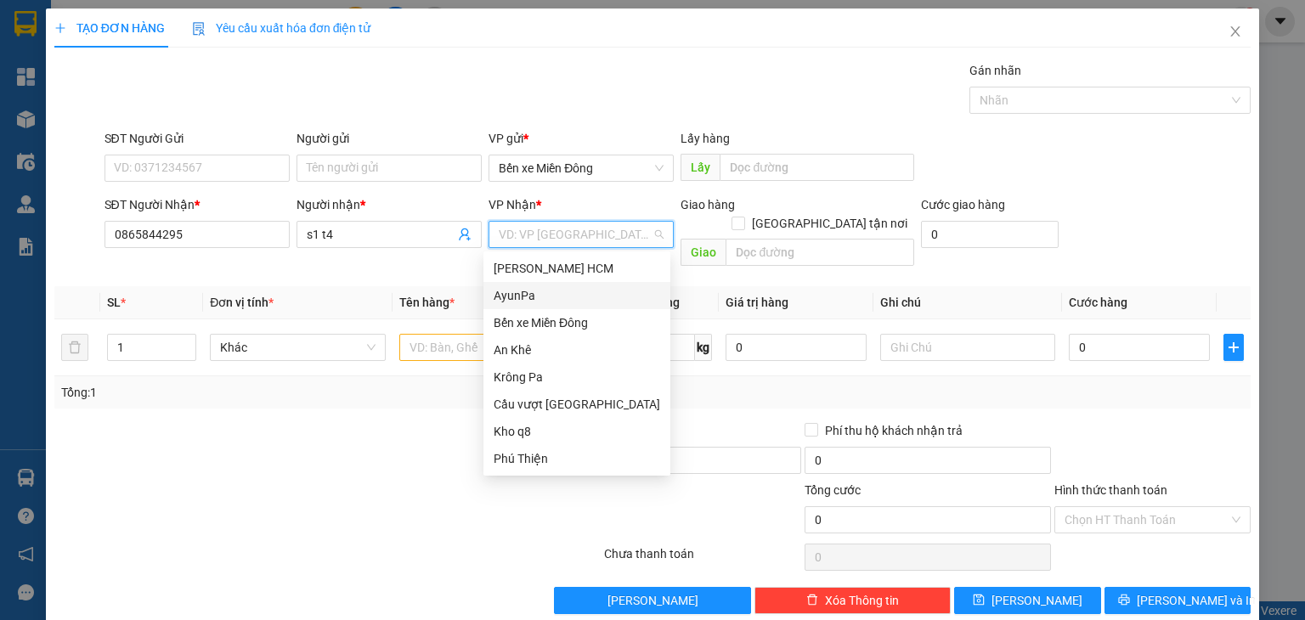
click at [528, 298] on div "AyunPa" at bounding box center [577, 295] width 167 height 19
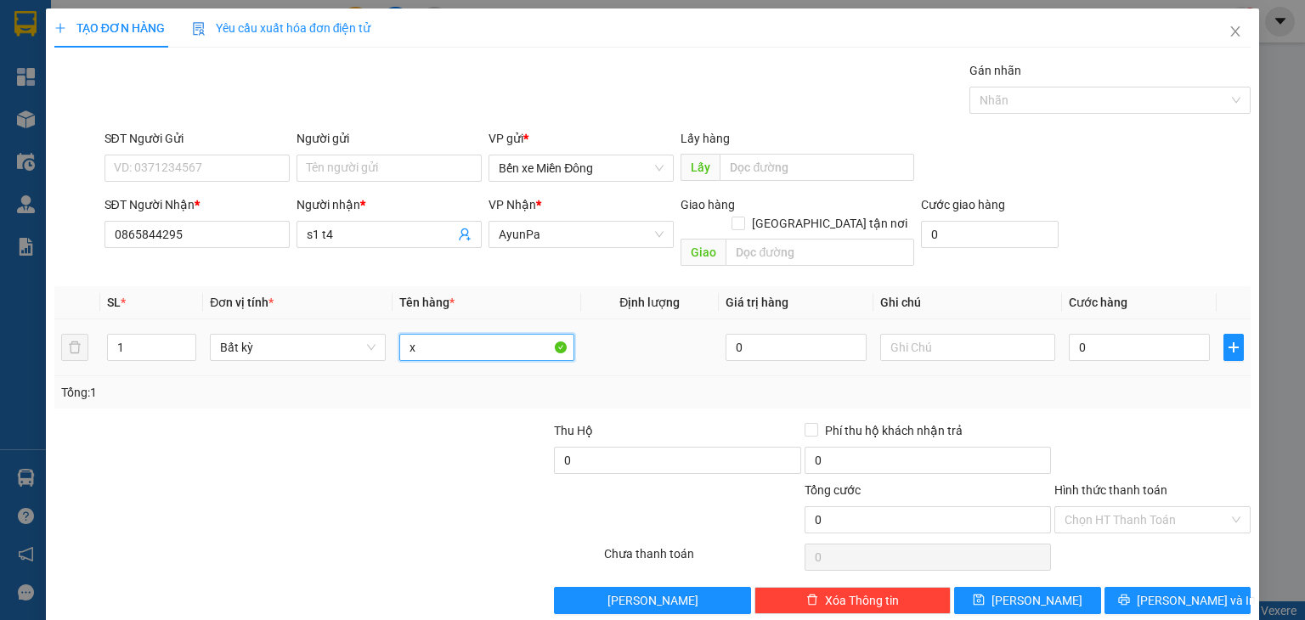
click at [455, 334] on input "x" at bounding box center [486, 347] width 175 height 27
type input "xe"
click at [1121, 334] on input "0" at bounding box center [1139, 347] width 141 height 27
type input "5"
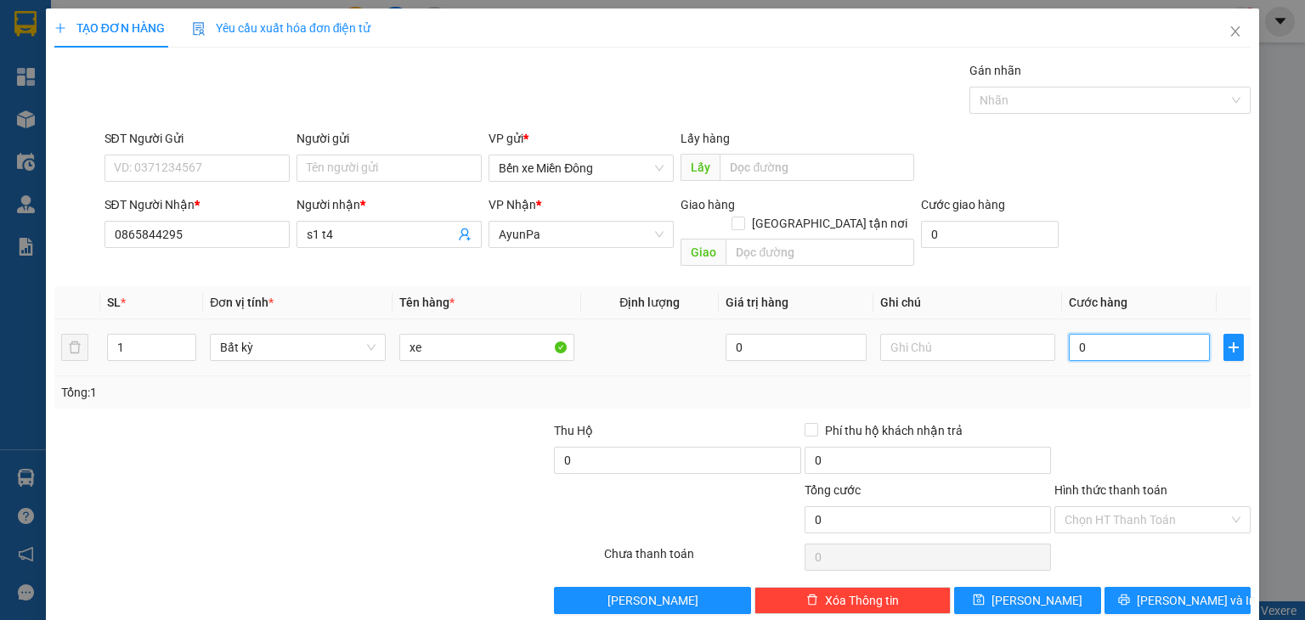
type input "5"
type input "55"
type input "550"
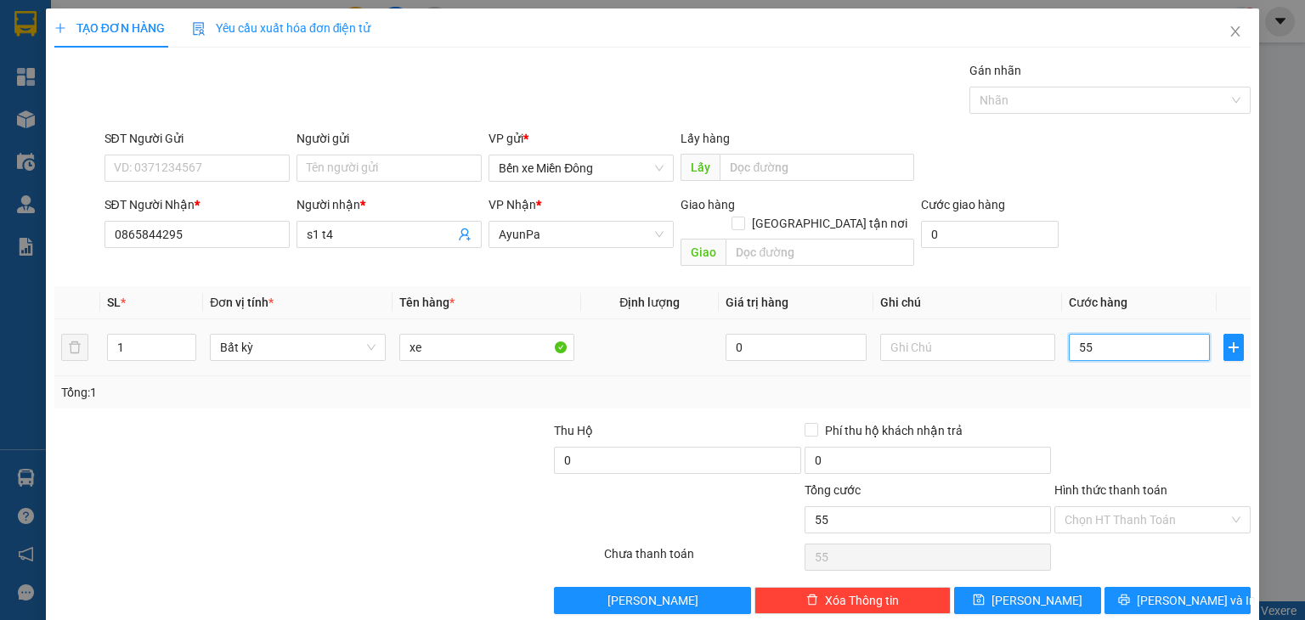
type input "550"
type input "550.000"
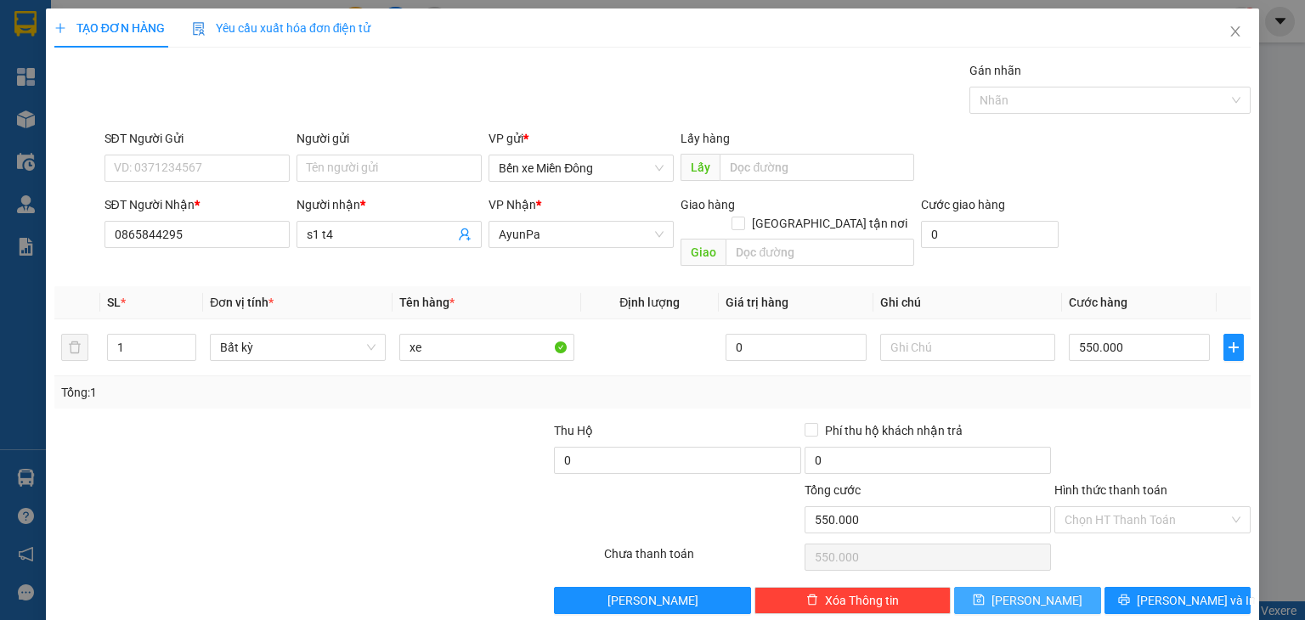
click at [982, 587] on button "[PERSON_NAME]" at bounding box center [1027, 600] width 147 height 27
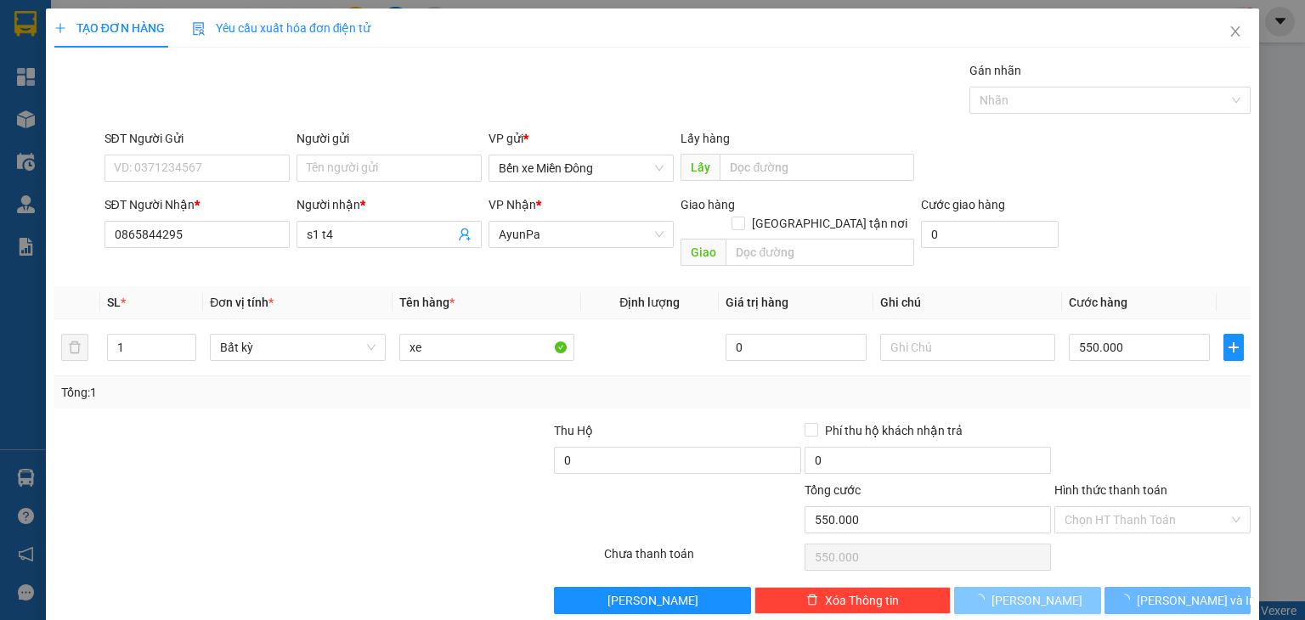
type input "0"
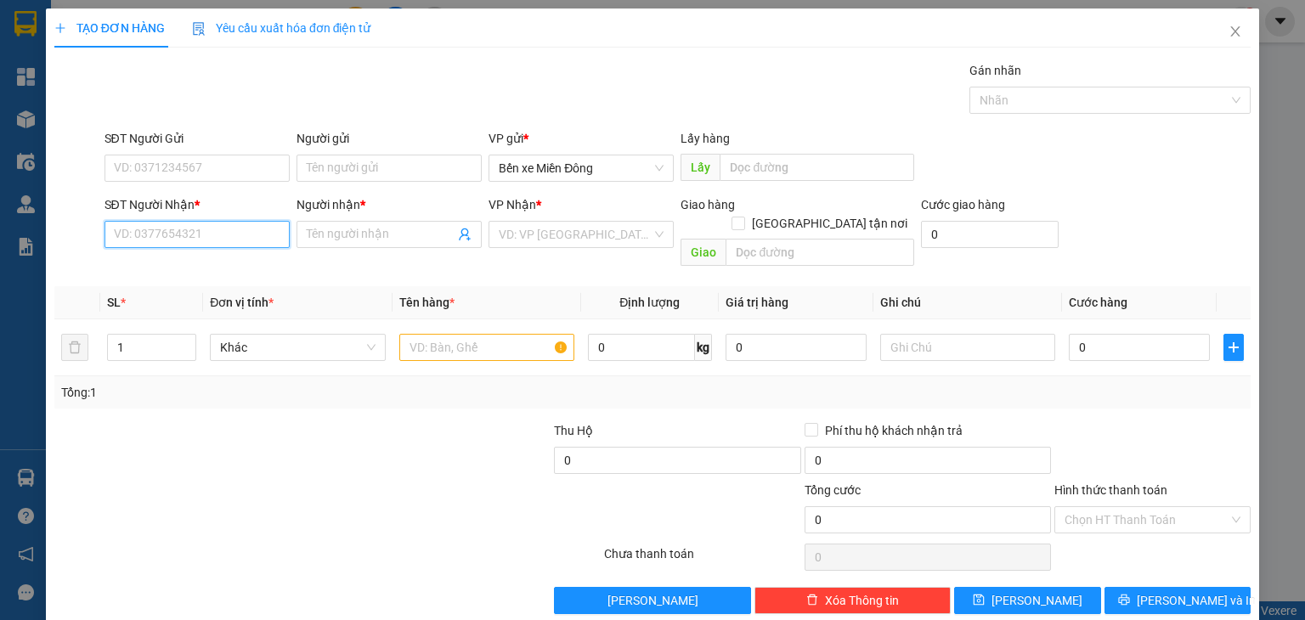
click at [228, 237] on input "SĐT Người Nhận *" at bounding box center [196, 234] width 185 height 27
paste input "0986209577"
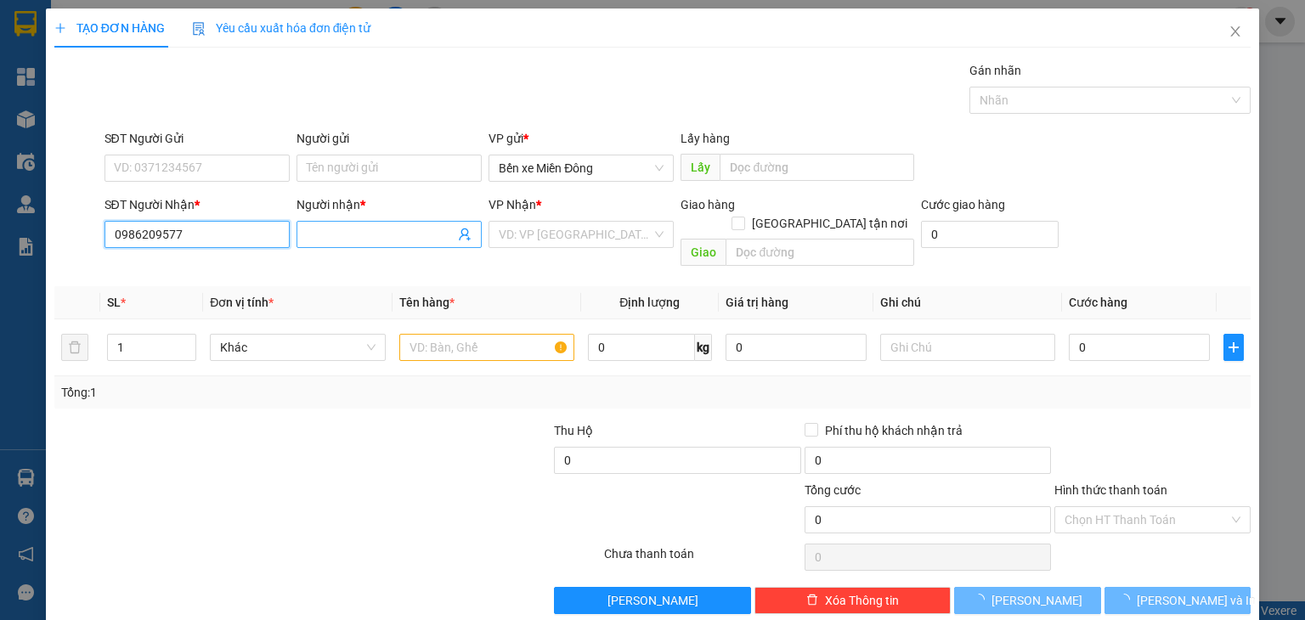
type input "0986209577"
click at [350, 242] on input "Người nhận *" at bounding box center [381, 234] width 148 height 19
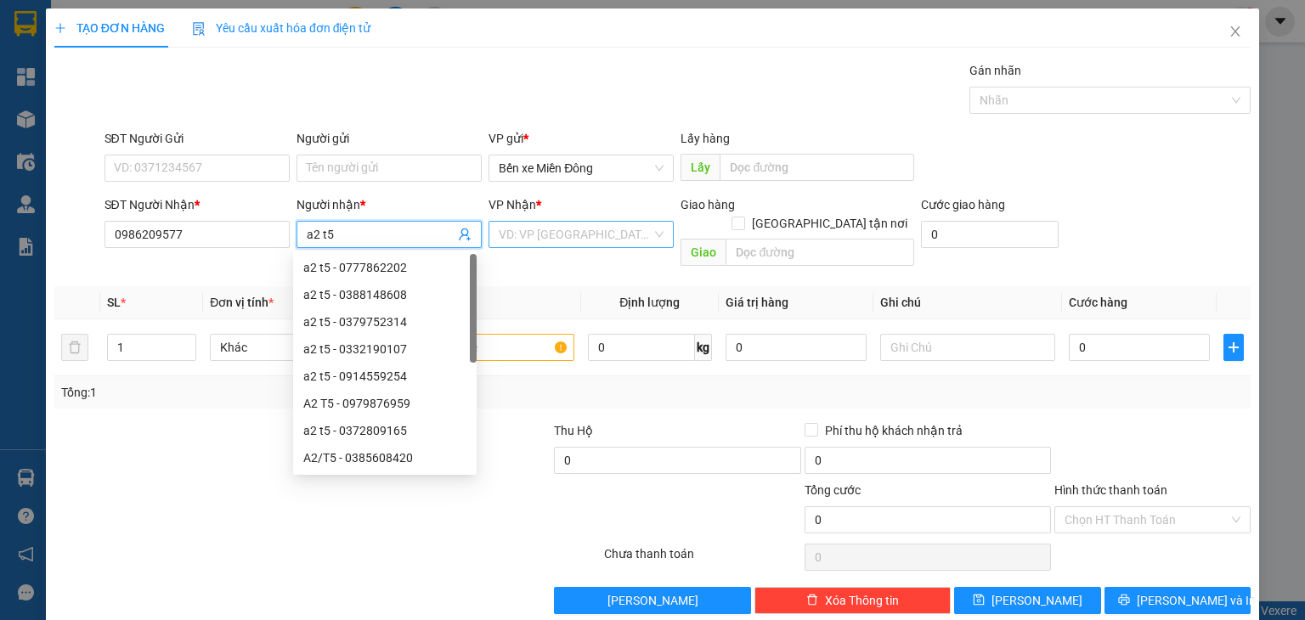
type input "a2 t5"
click at [509, 234] on input "search" at bounding box center [575, 234] width 153 height 25
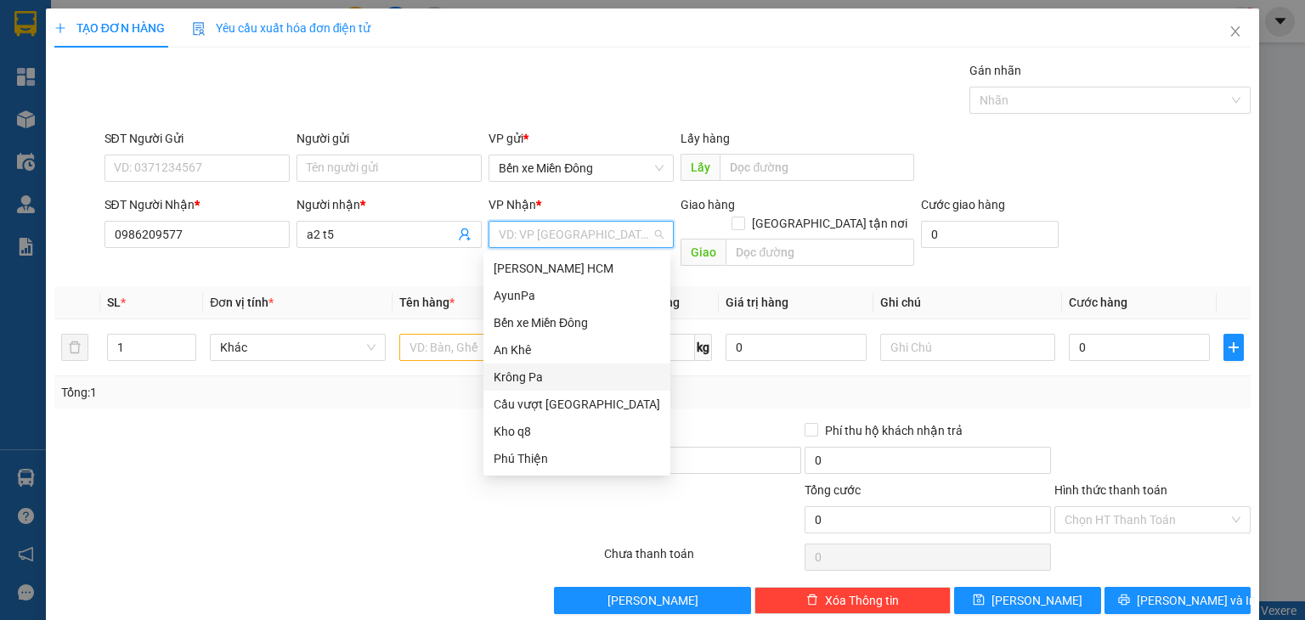
click at [546, 371] on div "Krông Pa" at bounding box center [577, 377] width 167 height 19
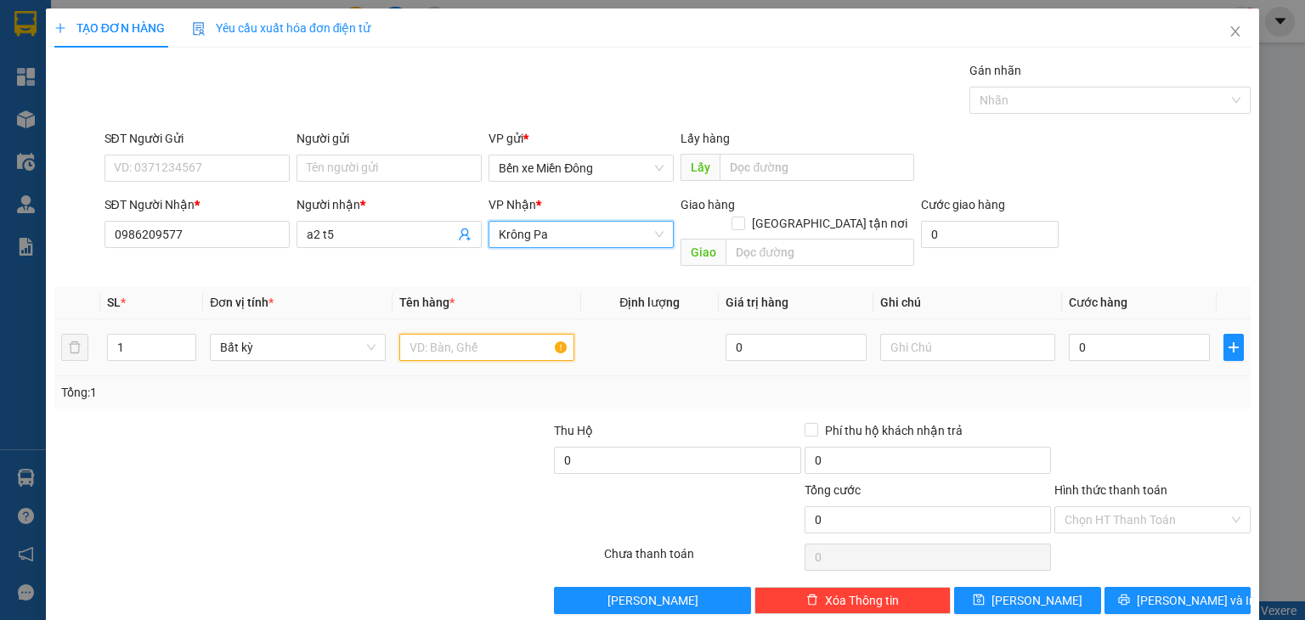
click at [442, 334] on input "text" at bounding box center [486, 347] width 175 height 27
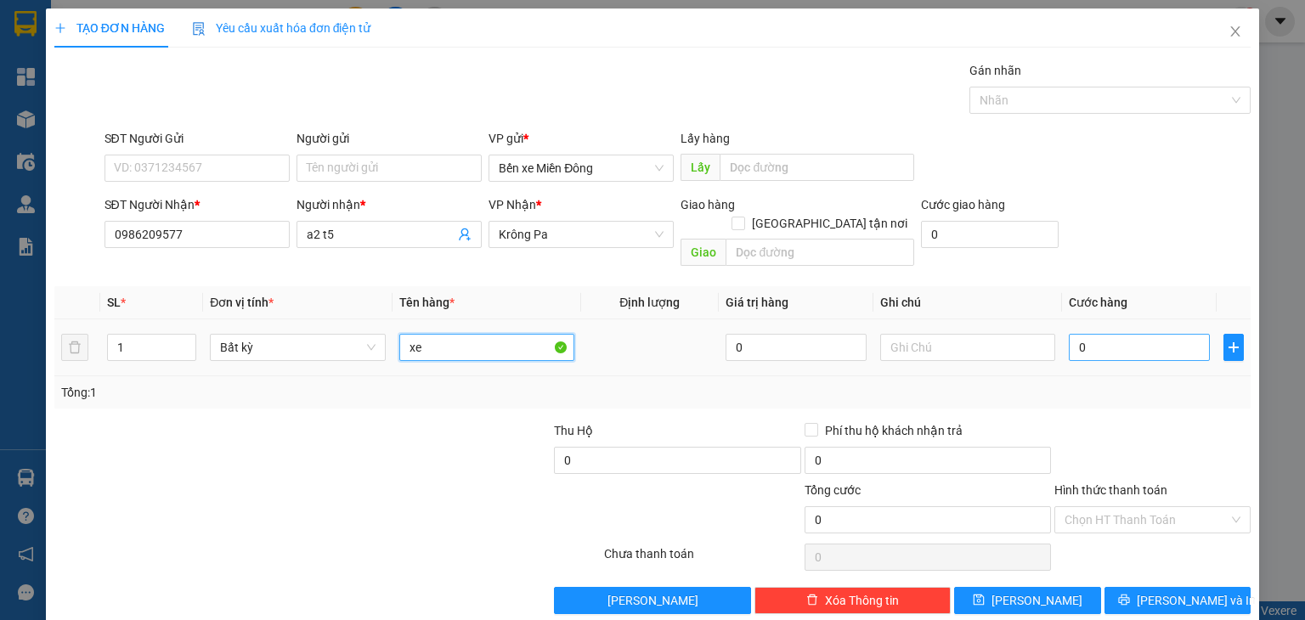
type input "xe"
click at [1114, 334] on input "0" at bounding box center [1139, 347] width 141 height 27
type input "5"
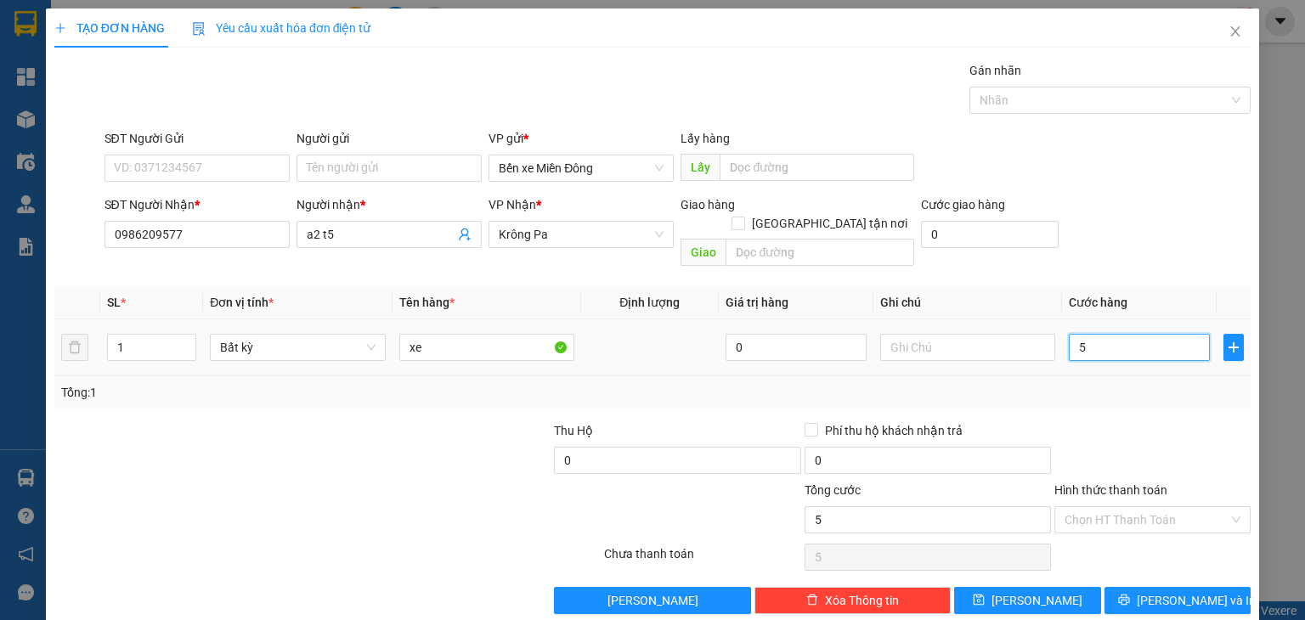
type input "0"
type input "04"
type input "4"
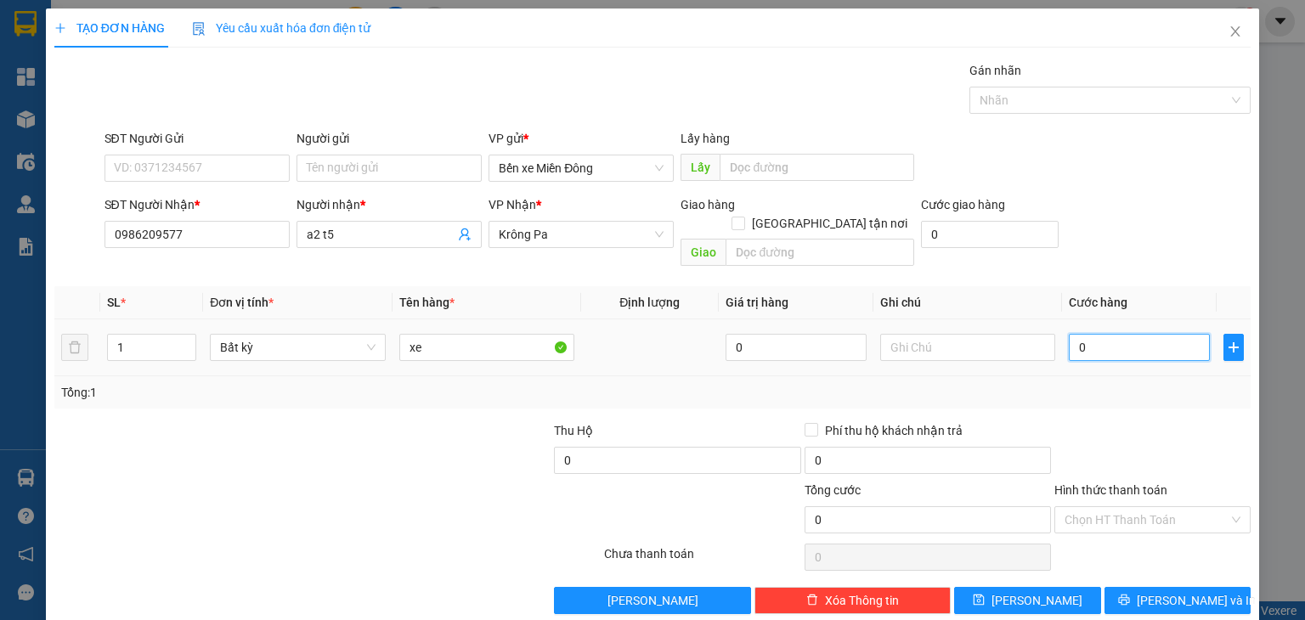
type input "4"
type input "040"
type input "40"
type input "0.400"
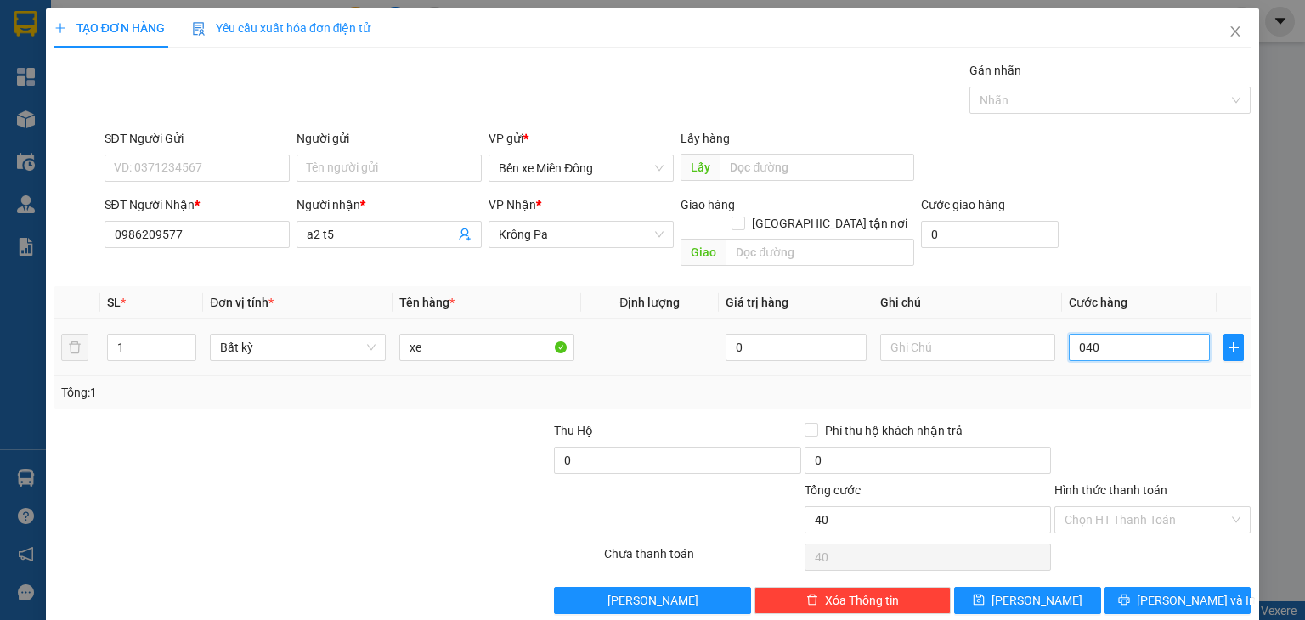
type input "400"
type input "400.000"
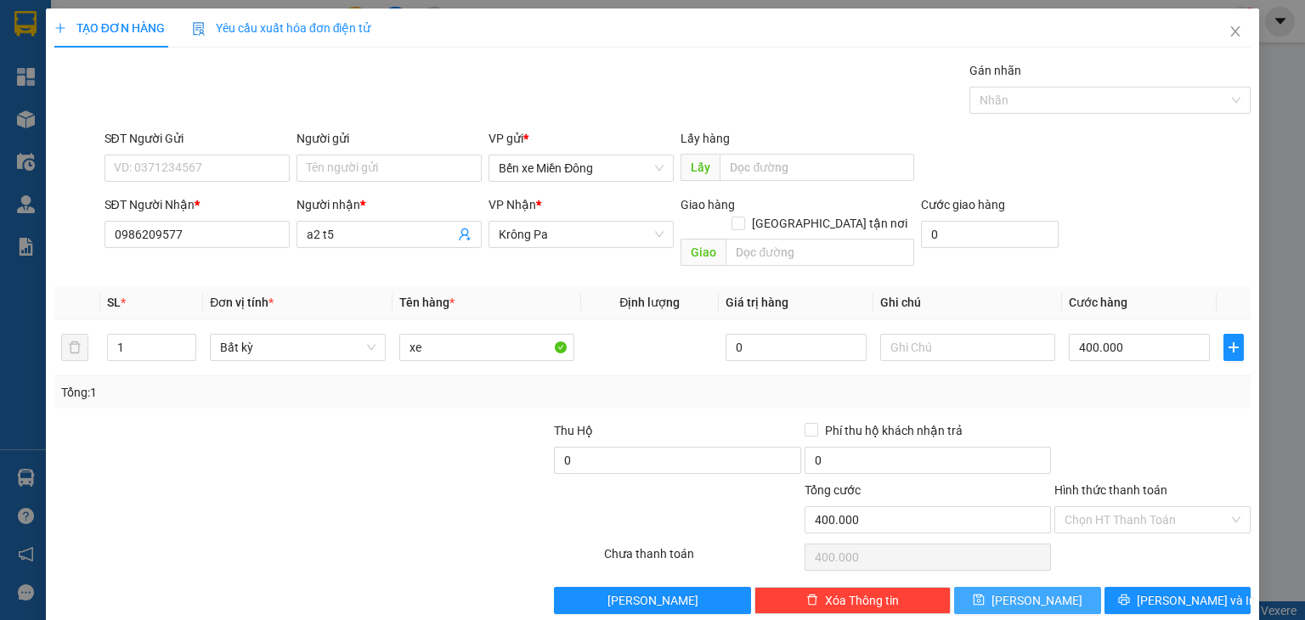
click at [1059, 587] on button "[PERSON_NAME]" at bounding box center [1027, 600] width 147 height 27
type input "0"
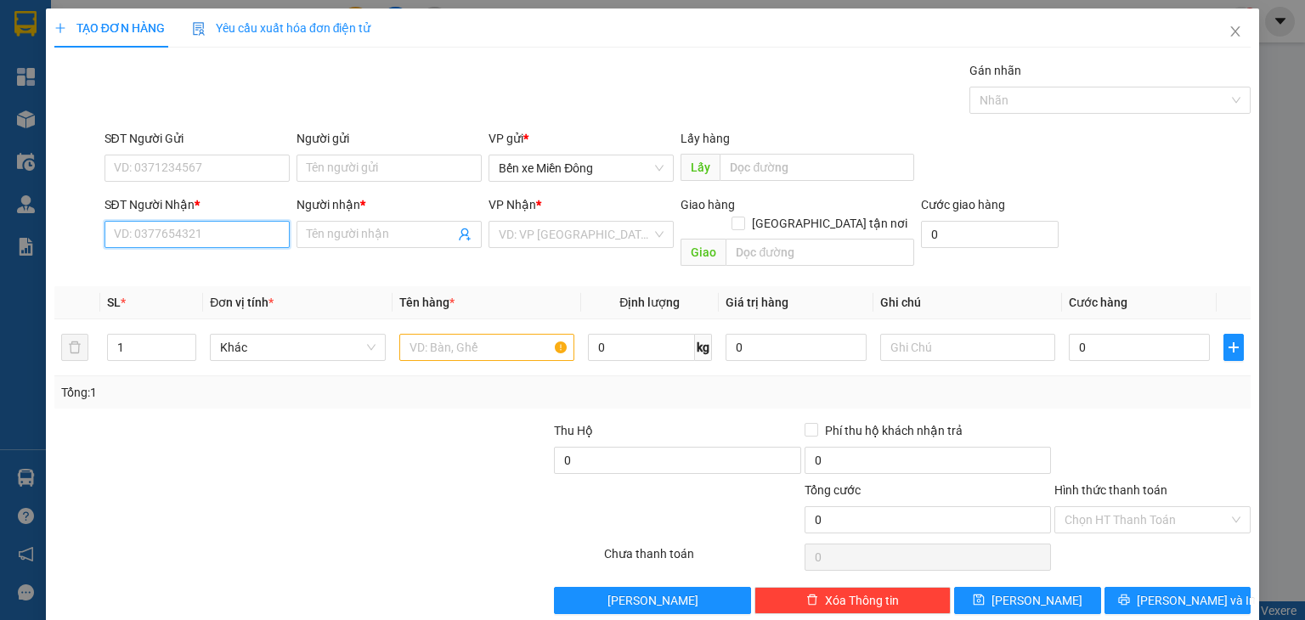
click at [256, 230] on input "SĐT Người Nhận *" at bounding box center [196, 234] width 185 height 27
paste input "0879951470"
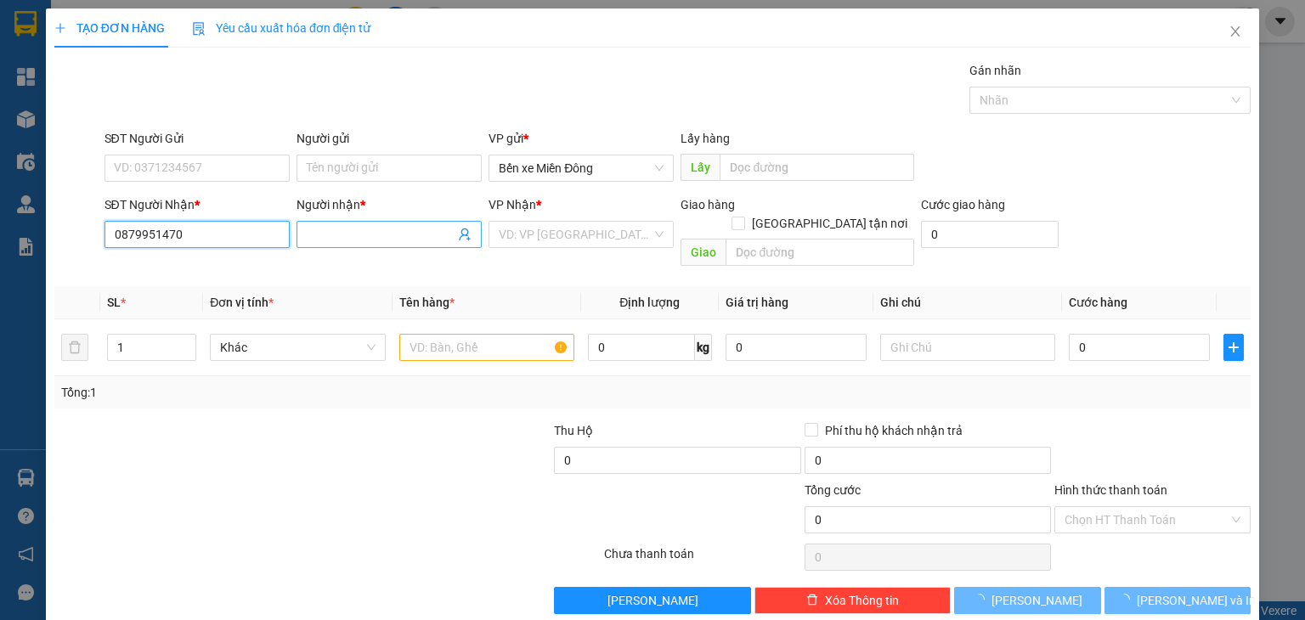
type input "0879951470"
click at [376, 234] on input "Người nhận *" at bounding box center [381, 234] width 148 height 19
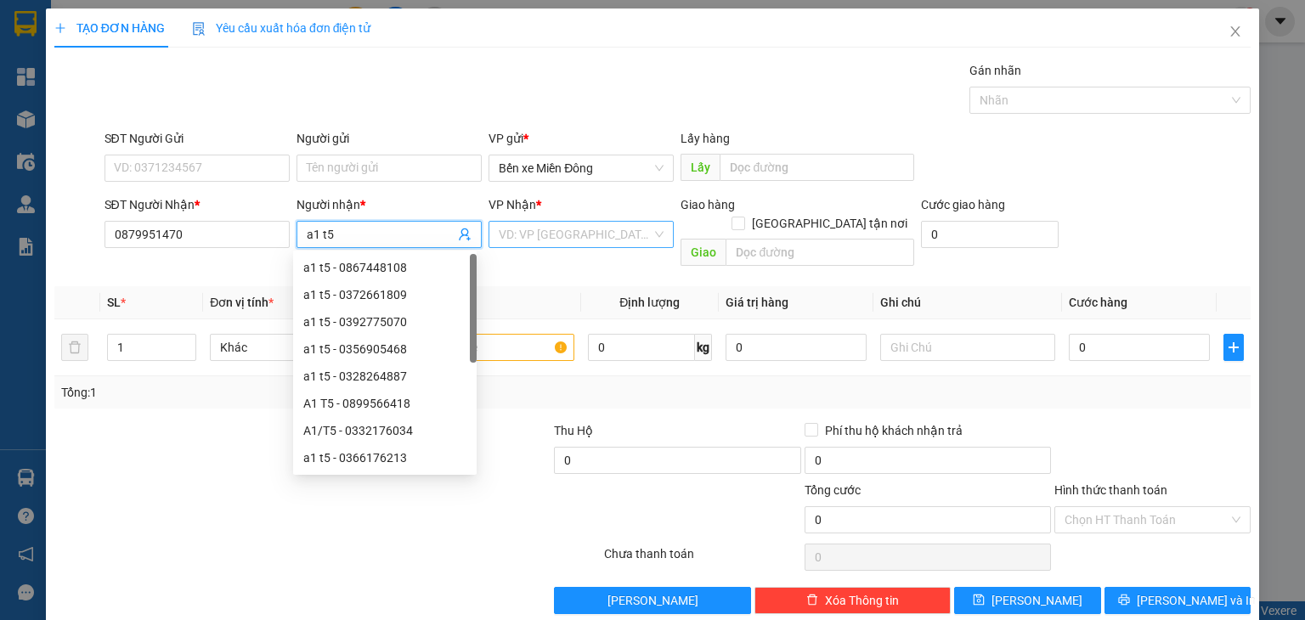
type input "a1 t5"
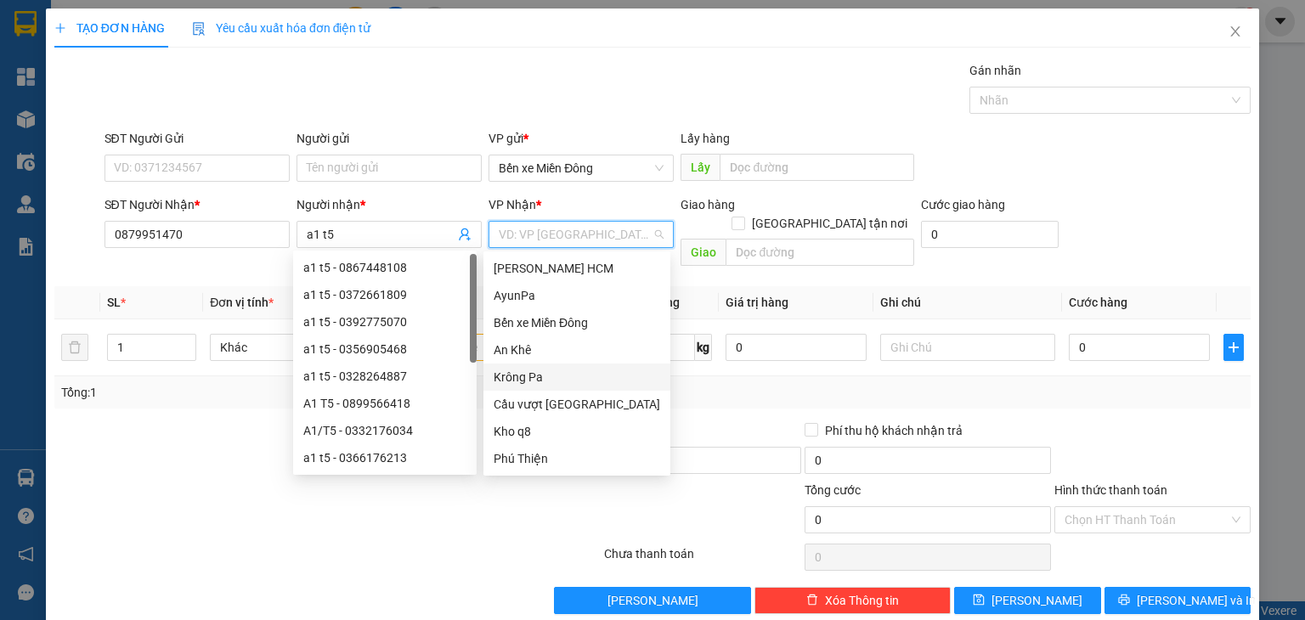
click at [517, 237] on input "search" at bounding box center [575, 234] width 153 height 25
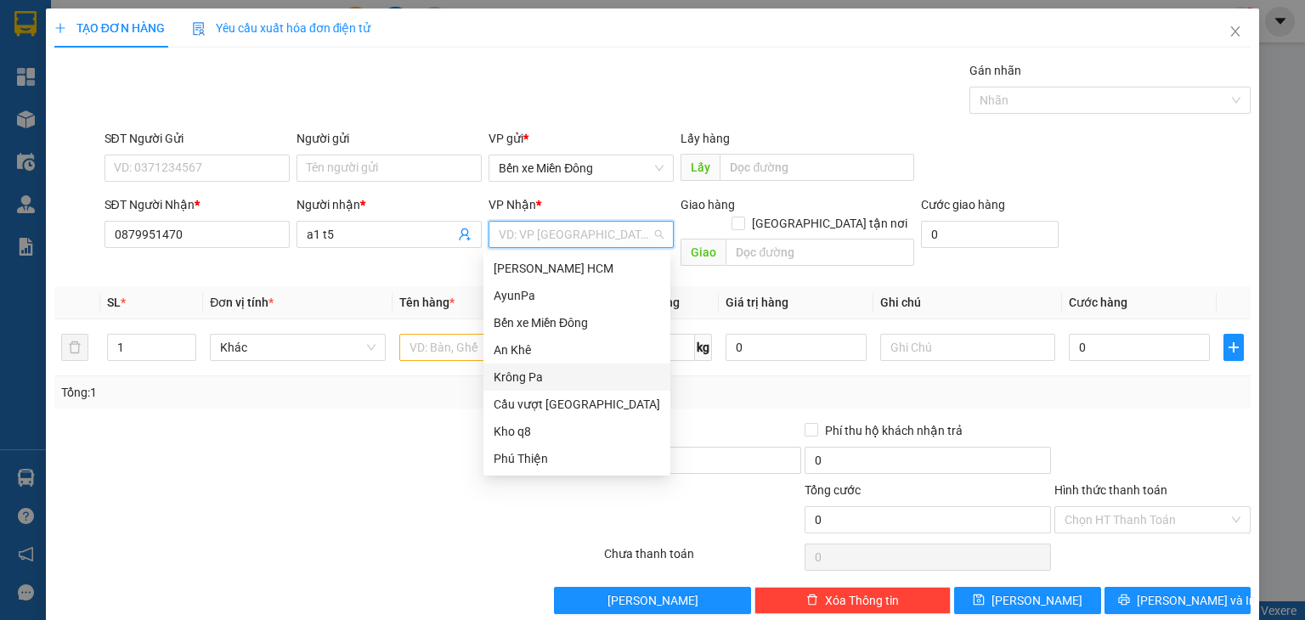
click at [534, 378] on div "Krông Pa" at bounding box center [577, 377] width 167 height 19
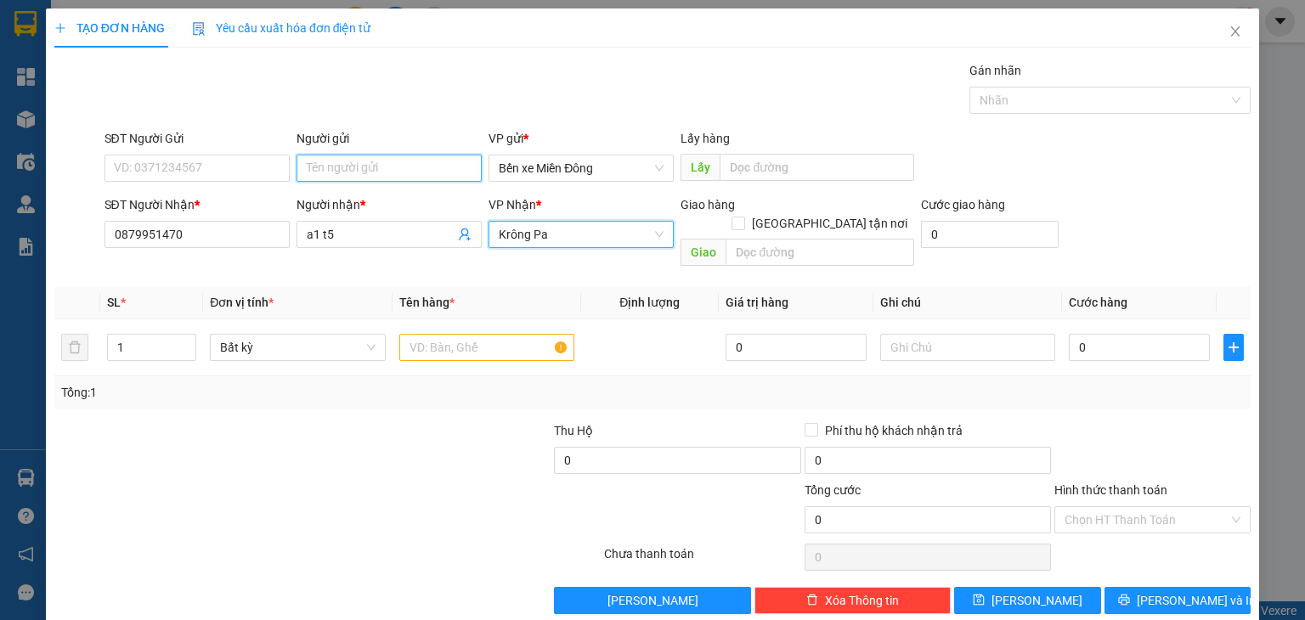
click at [410, 164] on input "Người gửi" at bounding box center [388, 168] width 185 height 27
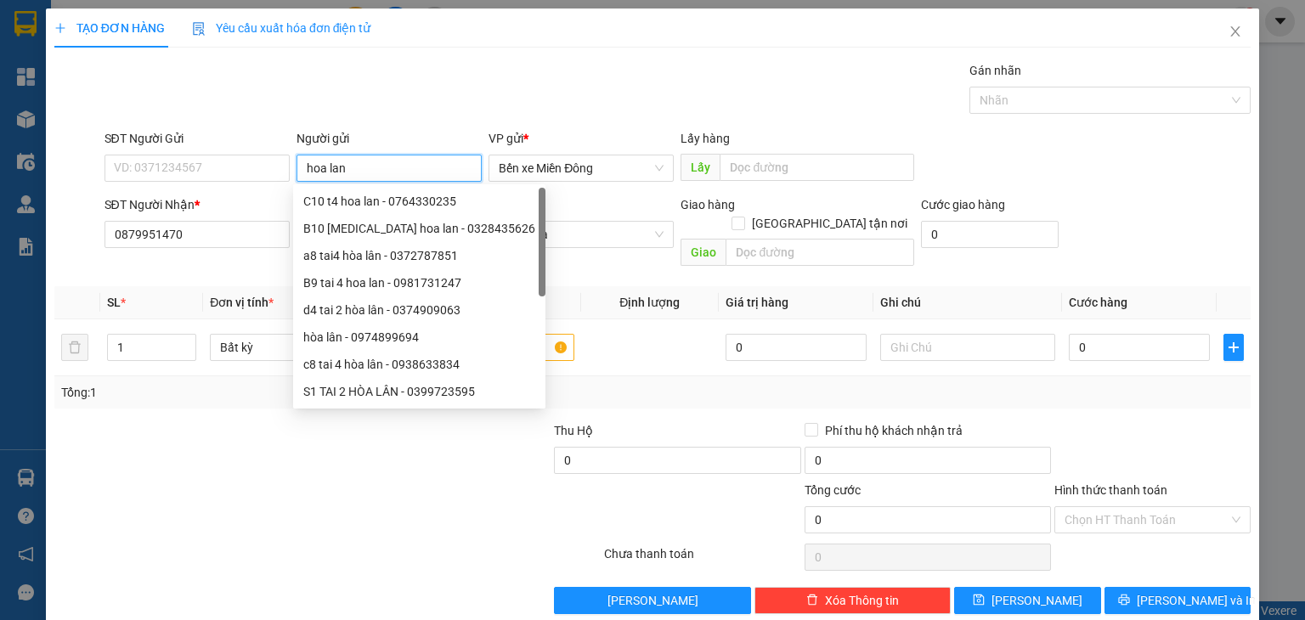
type input "hoa lan"
click at [517, 113] on div "Gói vận chuyển * Tiêu chuẩn Gán nhãn Nhãn" at bounding box center [678, 90] width 1154 height 59
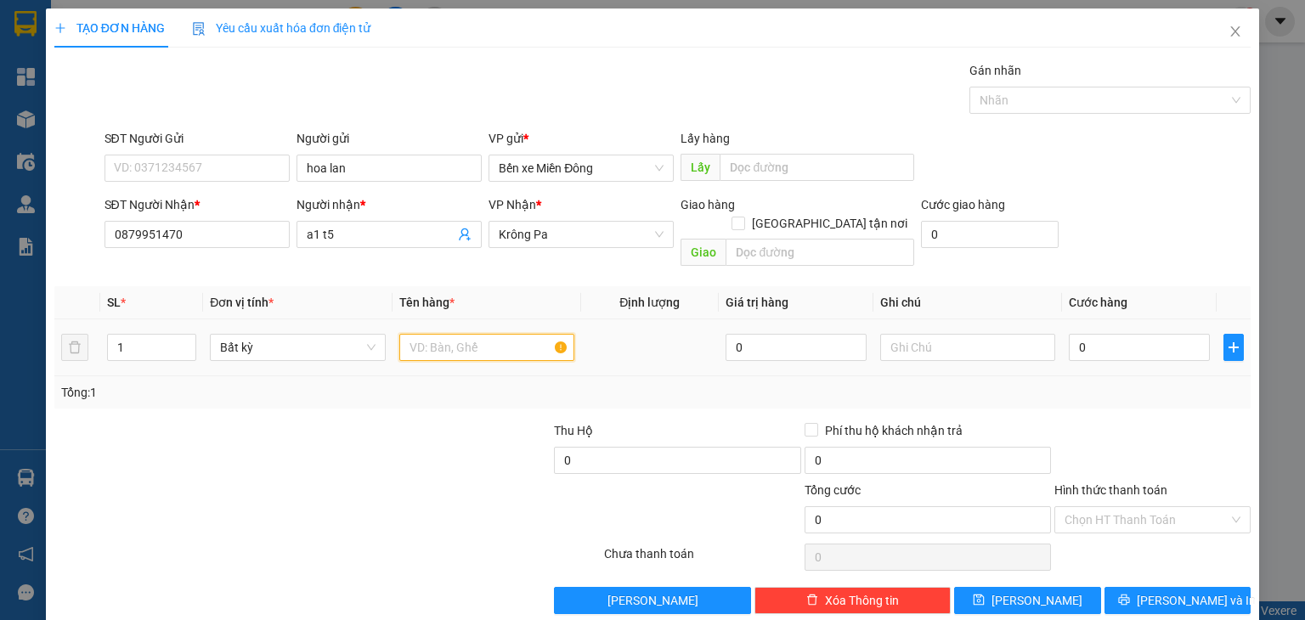
click at [502, 334] on input "text" at bounding box center [486, 347] width 175 height 27
type input "xe"
click at [1082, 334] on input "0" at bounding box center [1139, 347] width 141 height 27
type input "4"
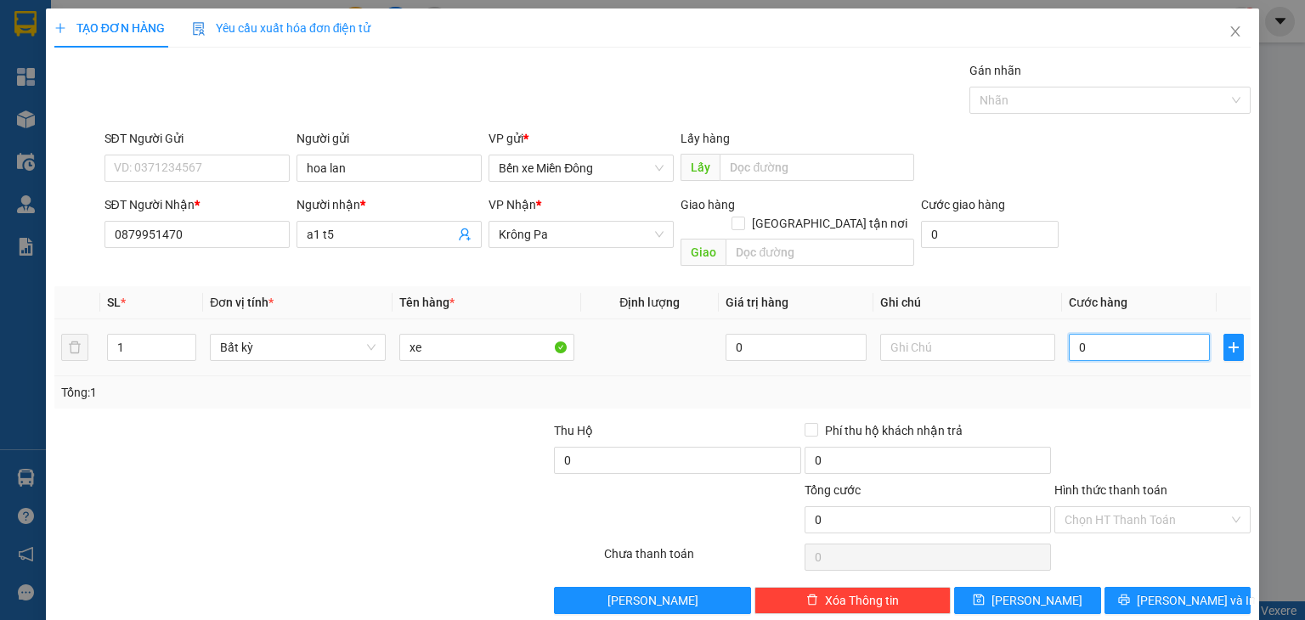
type input "4"
type input "40"
type input "400"
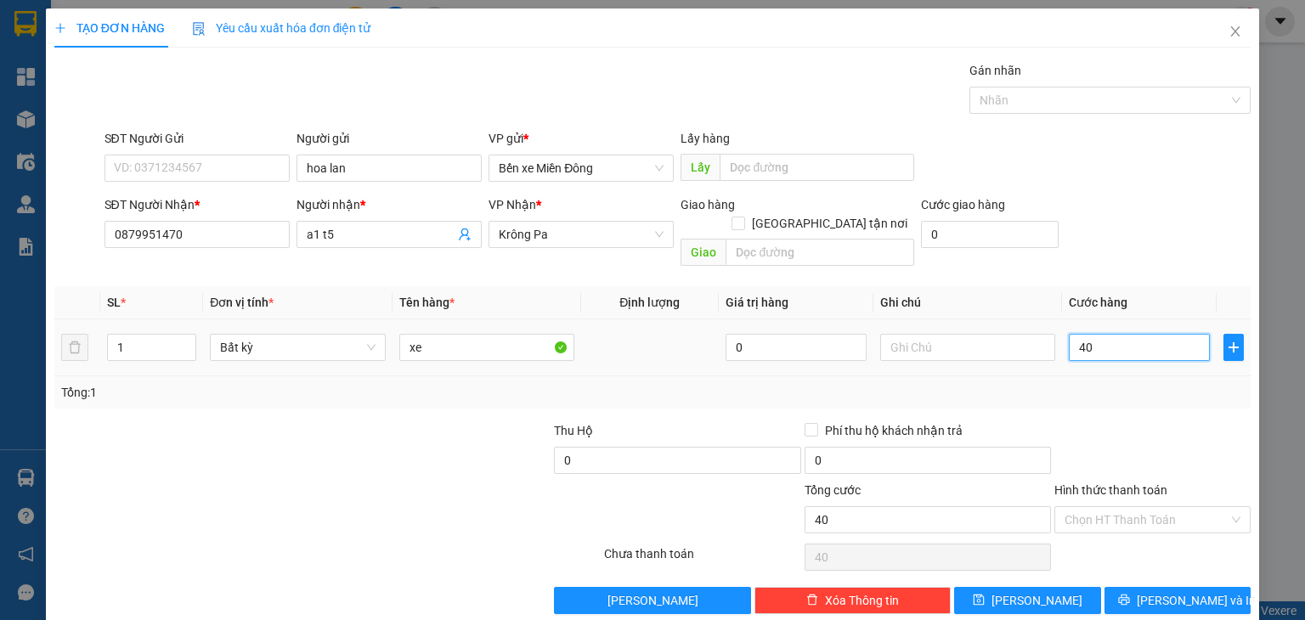
type input "400"
type input "400.000"
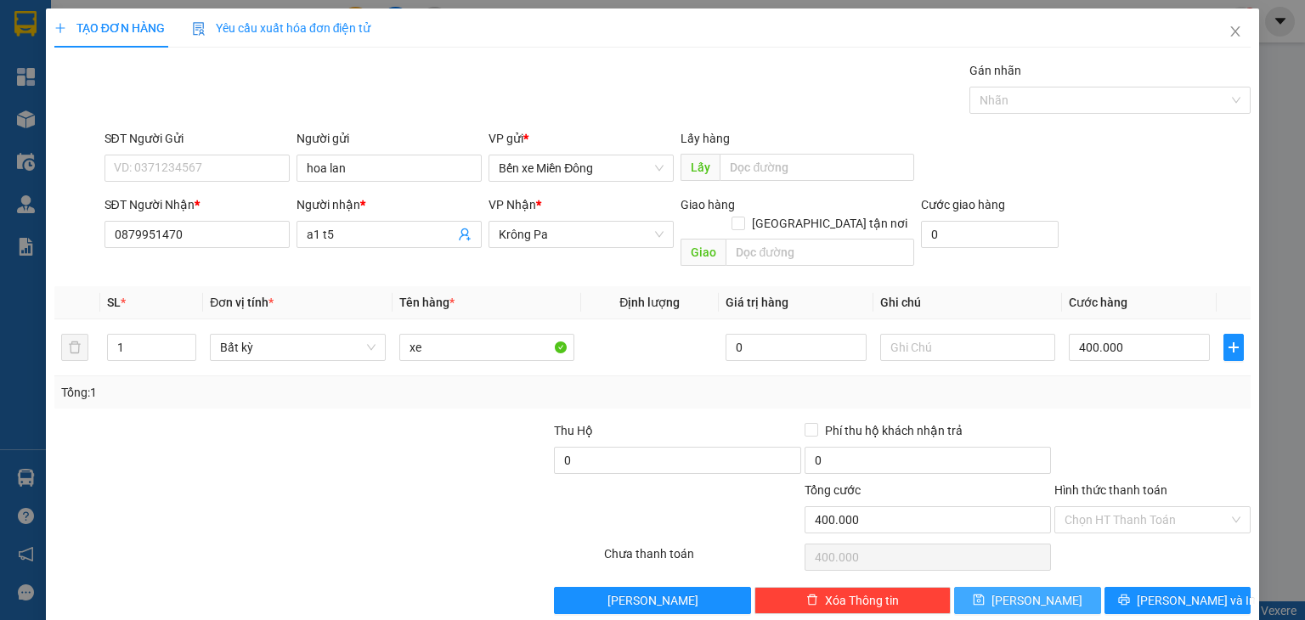
click at [1043, 587] on button "[PERSON_NAME]" at bounding box center [1027, 600] width 147 height 27
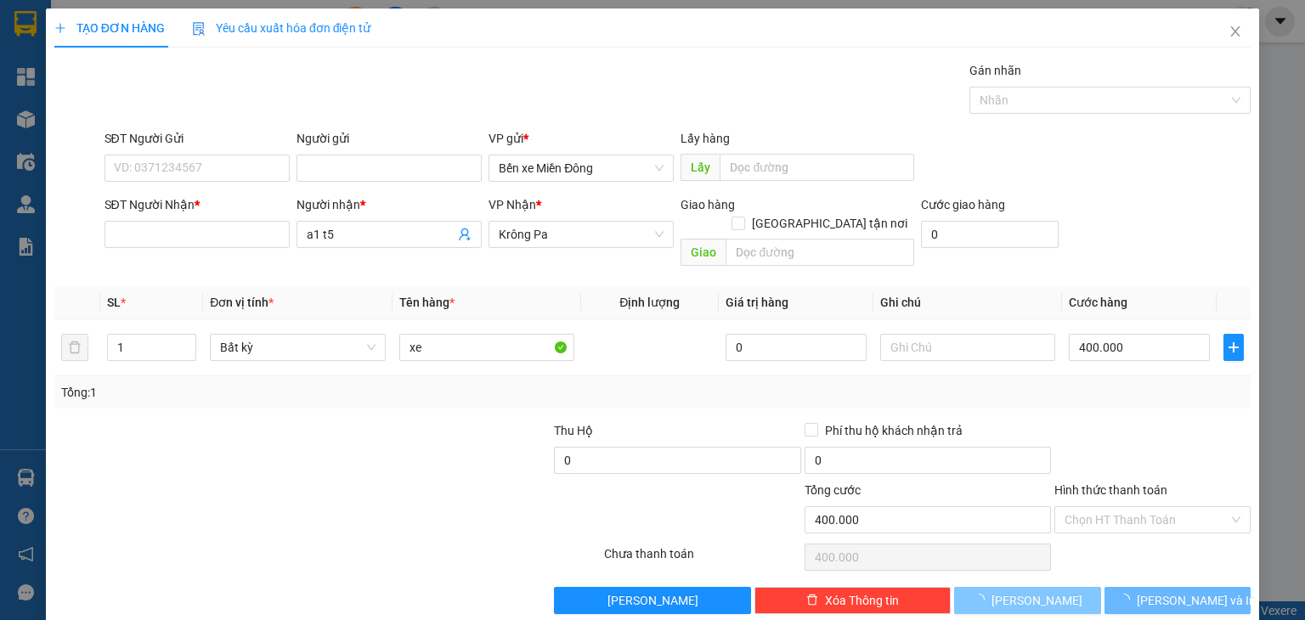
type input "0"
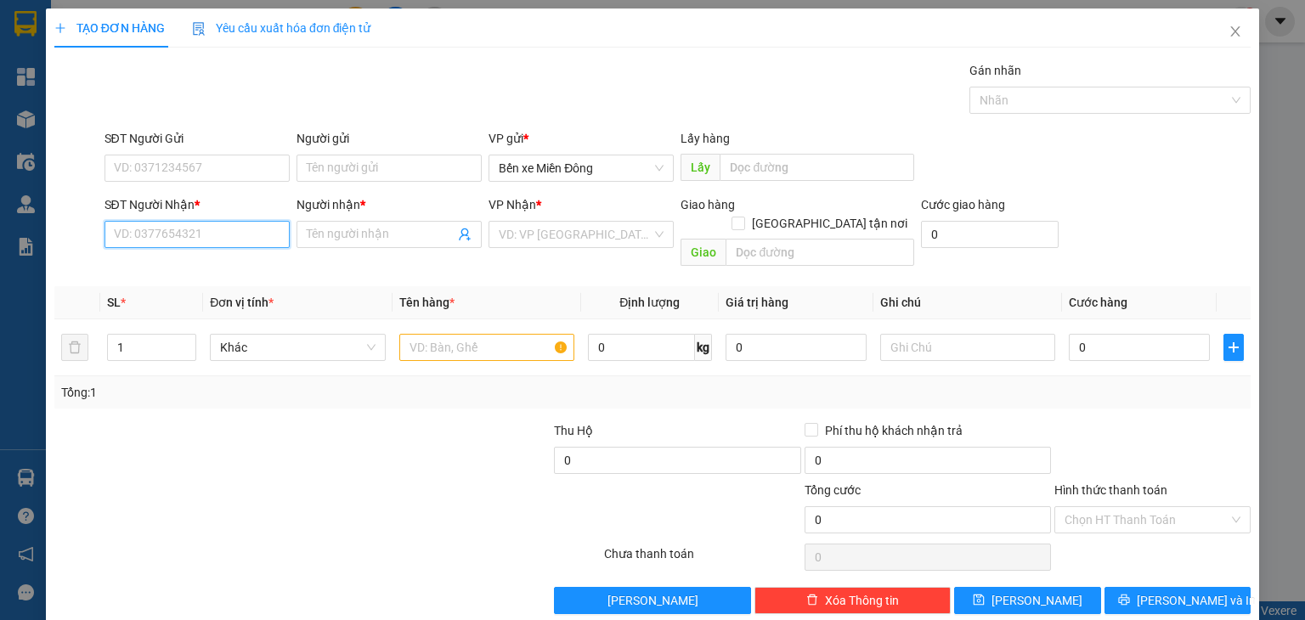
click at [240, 224] on input "SĐT Người Nhận *" at bounding box center [196, 234] width 185 height 27
paste input "0589192362"
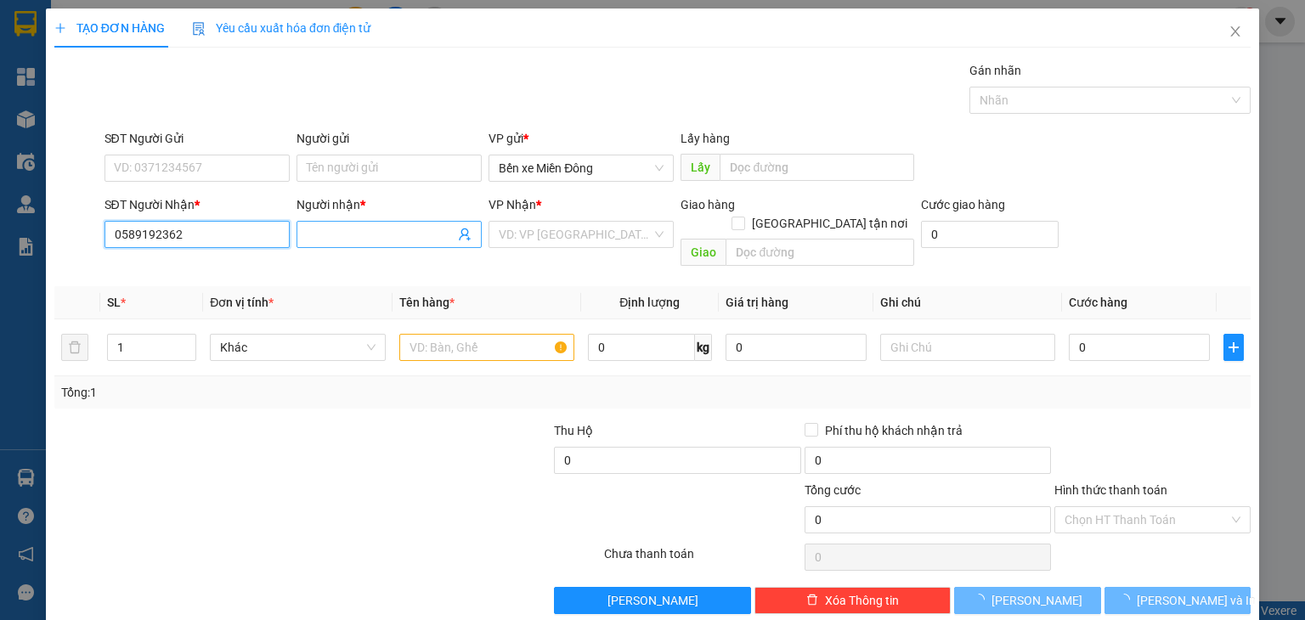
type input "0589192362"
click at [317, 231] on input "Người nhận *" at bounding box center [381, 234] width 148 height 19
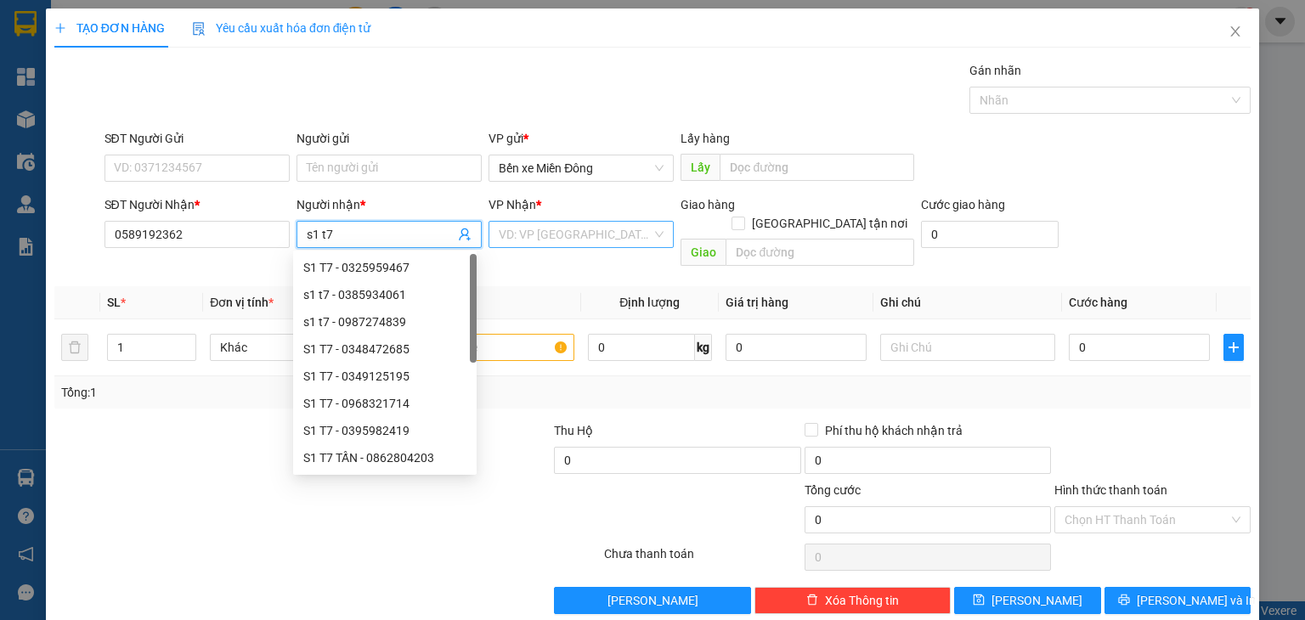
type input "s1 t7"
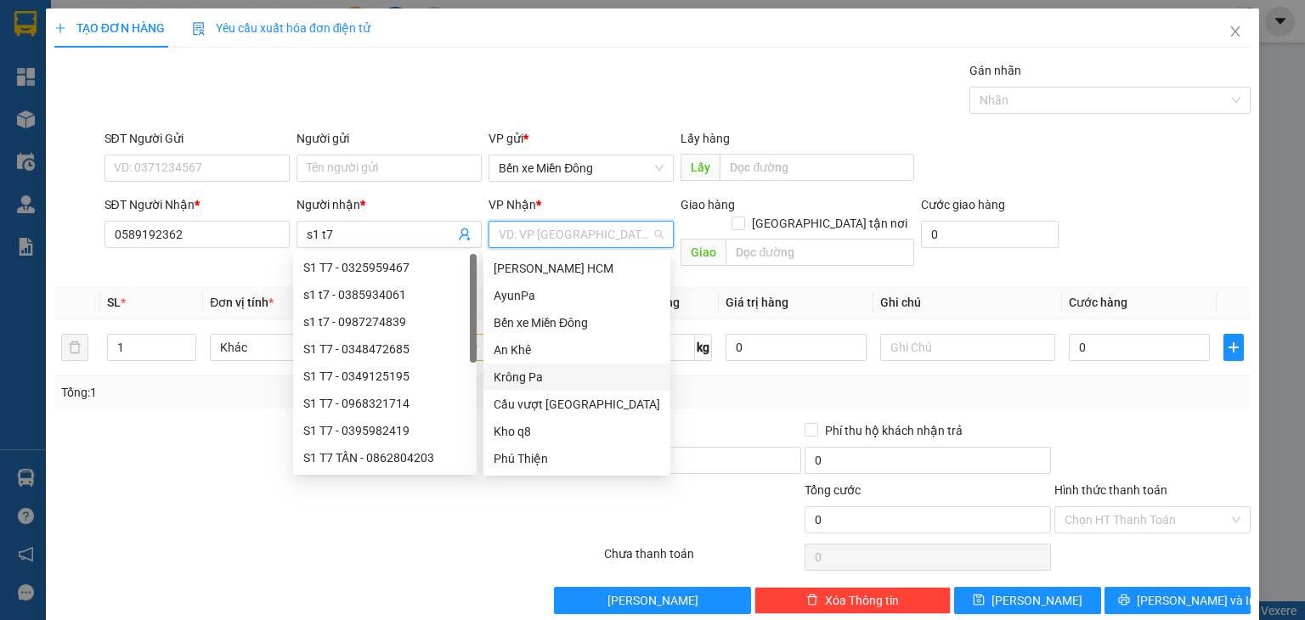
click at [541, 225] on input "search" at bounding box center [575, 234] width 153 height 25
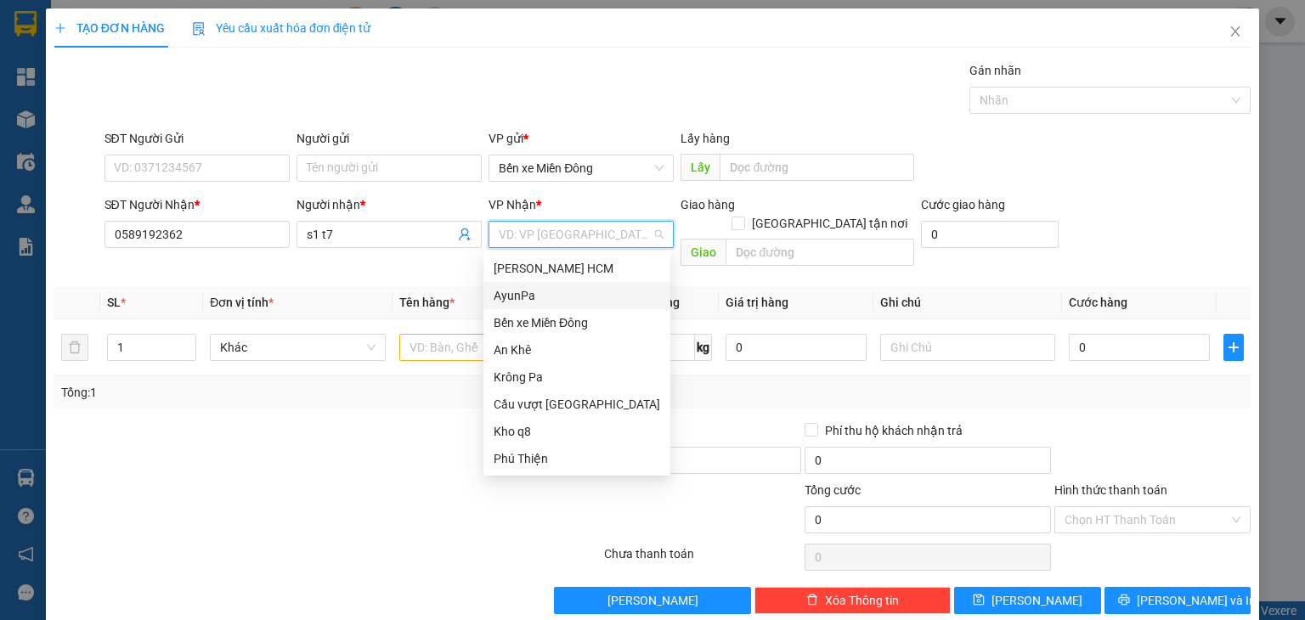
click at [544, 293] on div "AyunPa" at bounding box center [577, 295] width 167 height 19
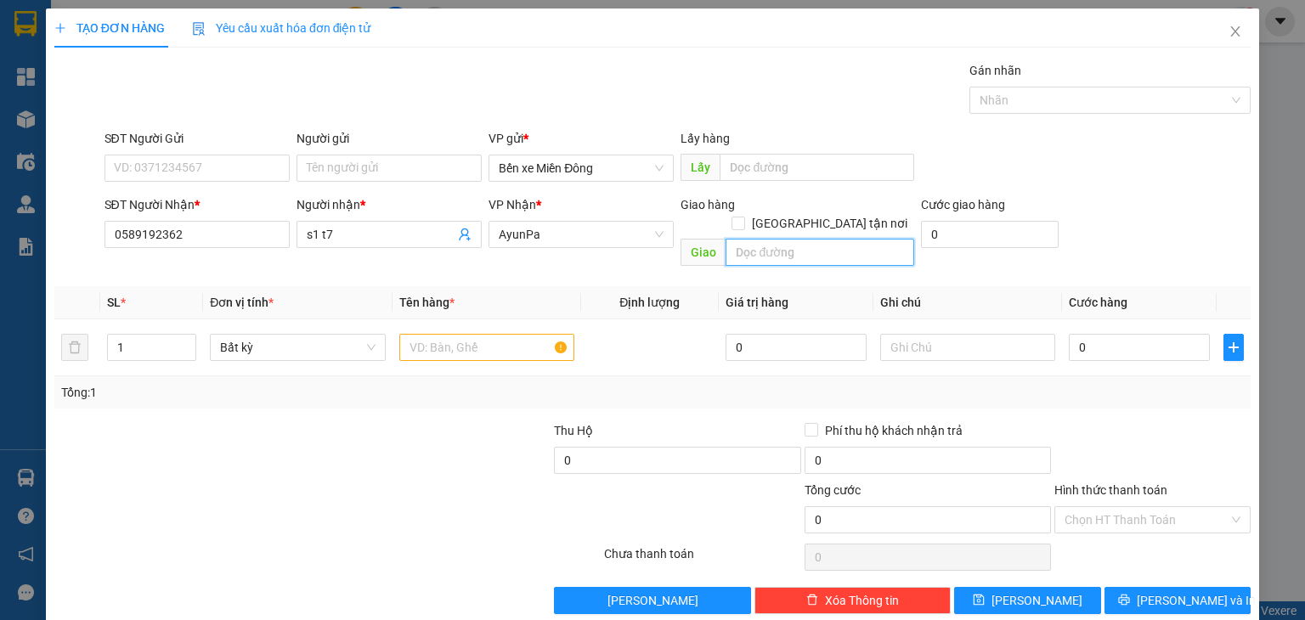
click at [772, 239] on input "text" at bounding box center [820, 252] width 189 height 27
type input "ipa"
click at [182, 338] on span "up" at bounding box center [187, 343] width 10 height 10
type input "3"
click at [182, 338] on span "up" at bounding box center [187, 343] width 10 height 10
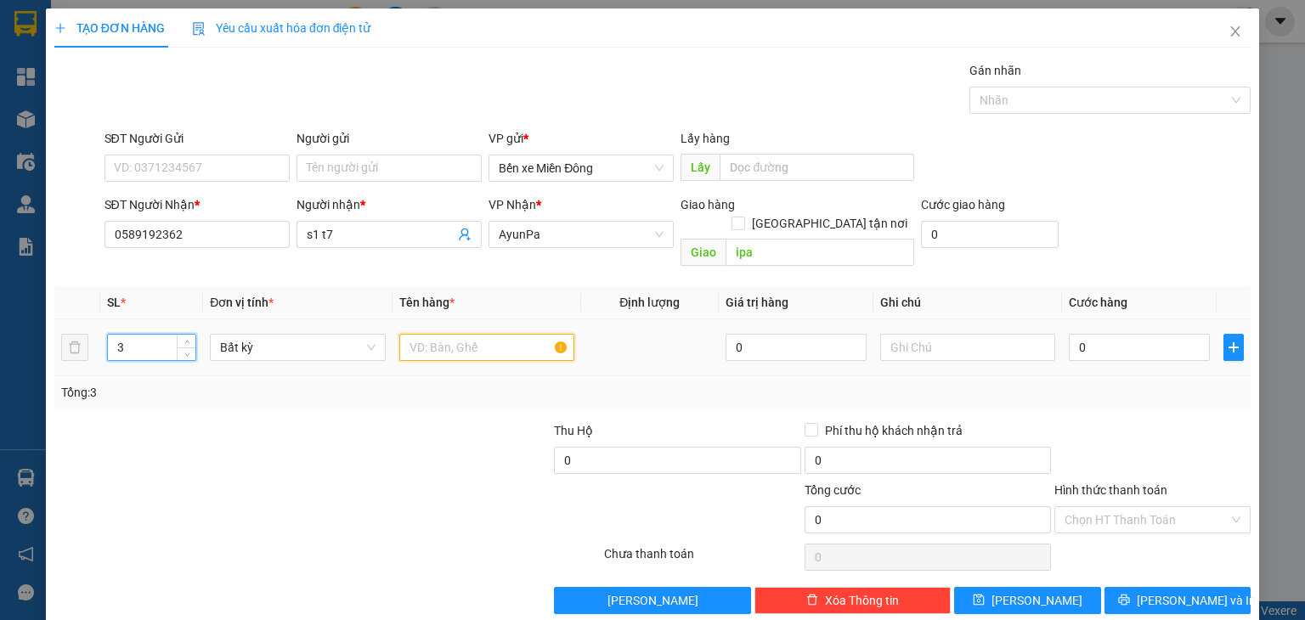
click at [458, 334] on input "text" at bounding box center [486, 347] width 175 height 27
type input "may giat"
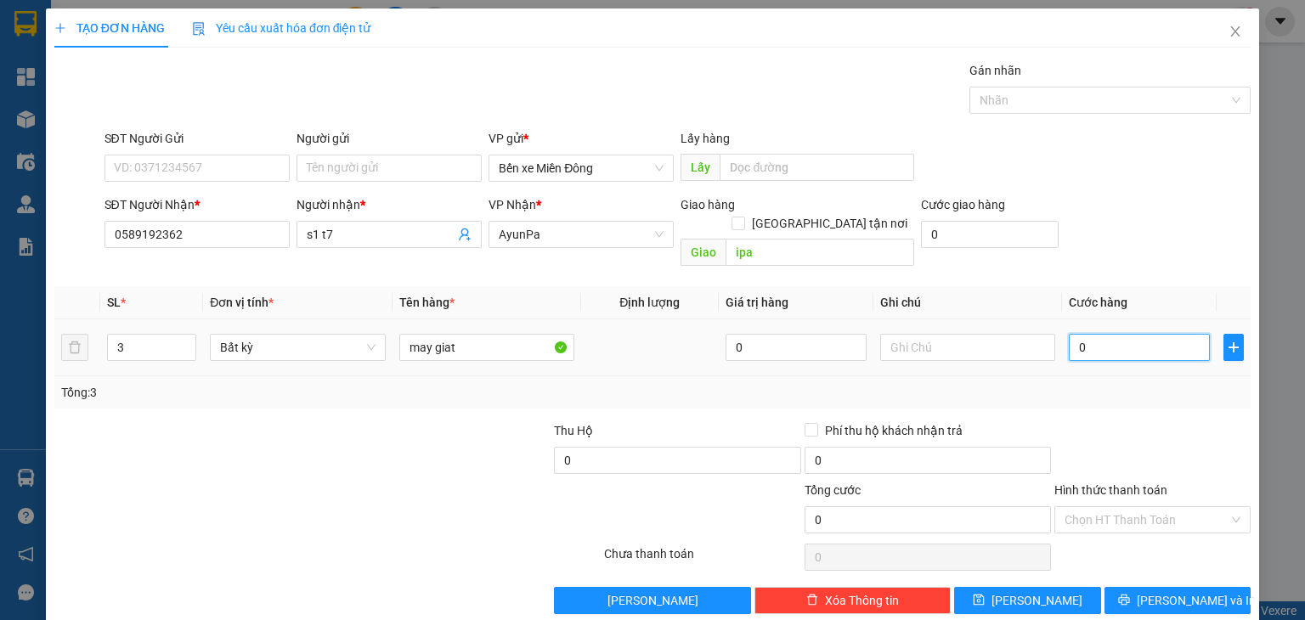
click at [1104, 334] on input "0" at bounding box center [1139, 347] width 141 height 27
type input "1"
type input "10"
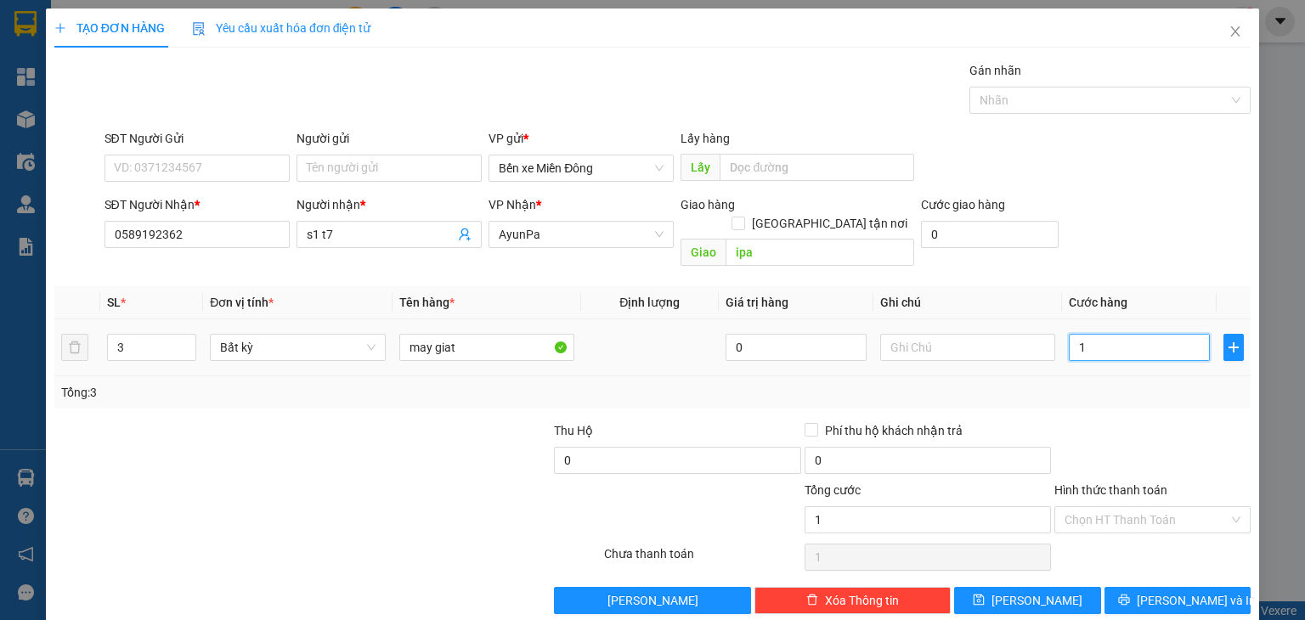
type input "10"
type input "10.000"
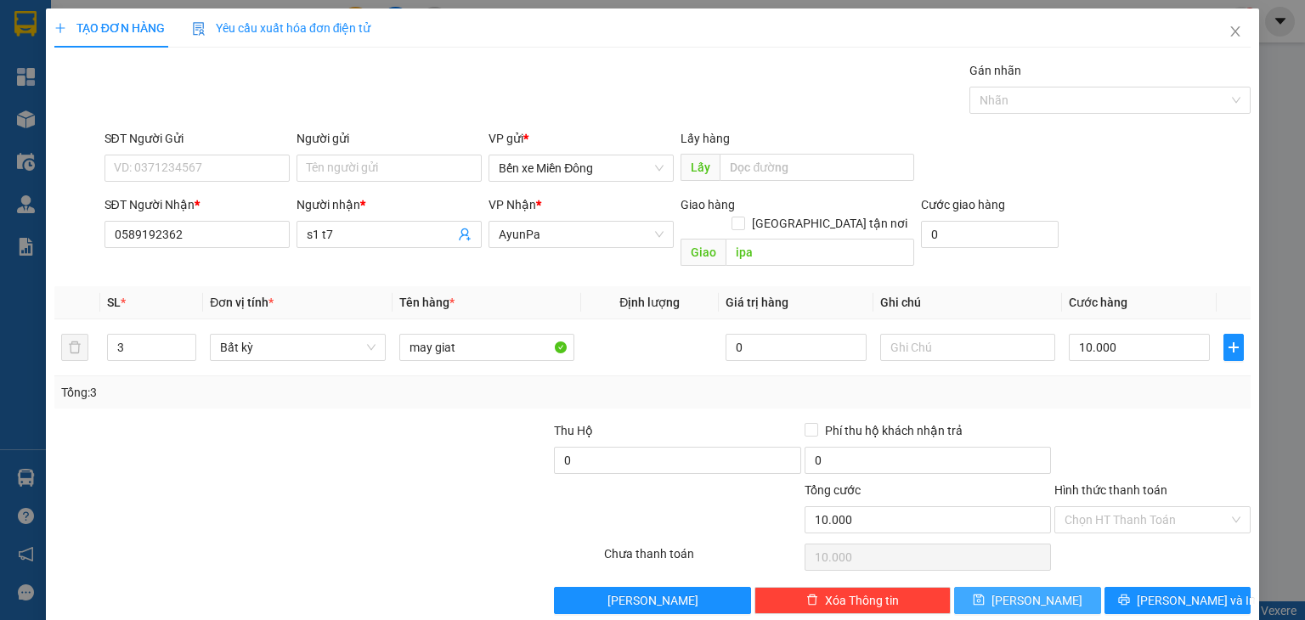
click at [1053, 587] on button "[PERSON_NAME]" at bounding box center [1027, 600] width 147 height 27
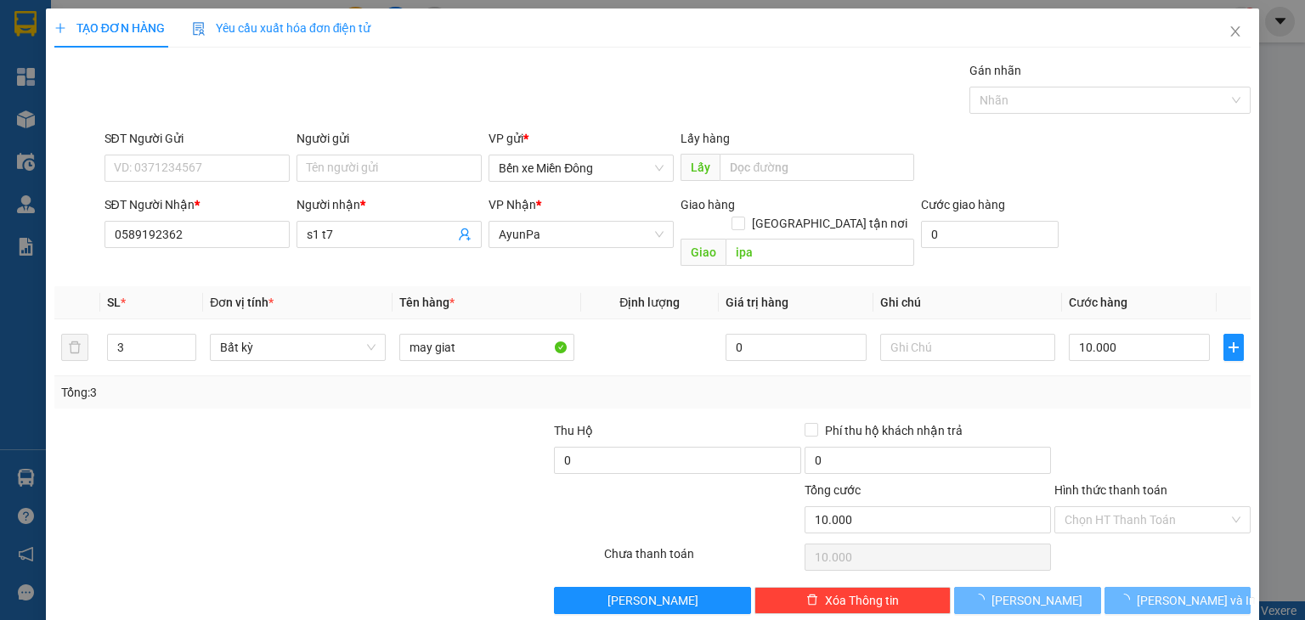
type input "1"
type input "0"
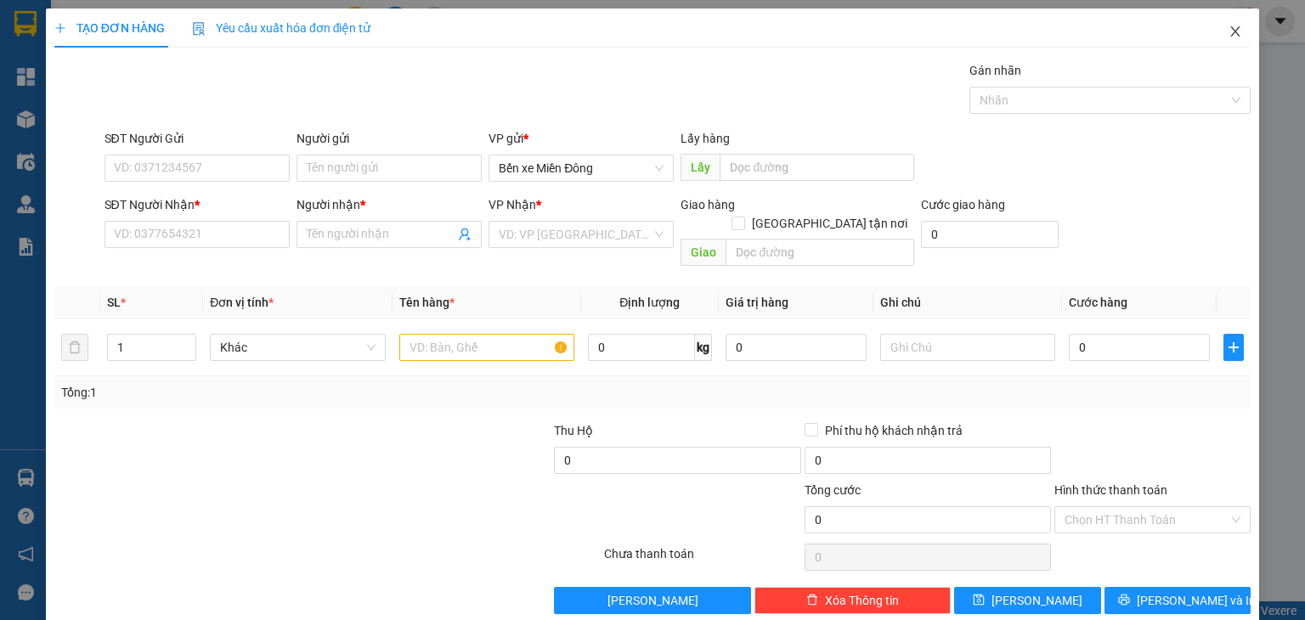
click at [1231, 35] on icon "close" at bounding box center [1235, 31] width 9 height 10
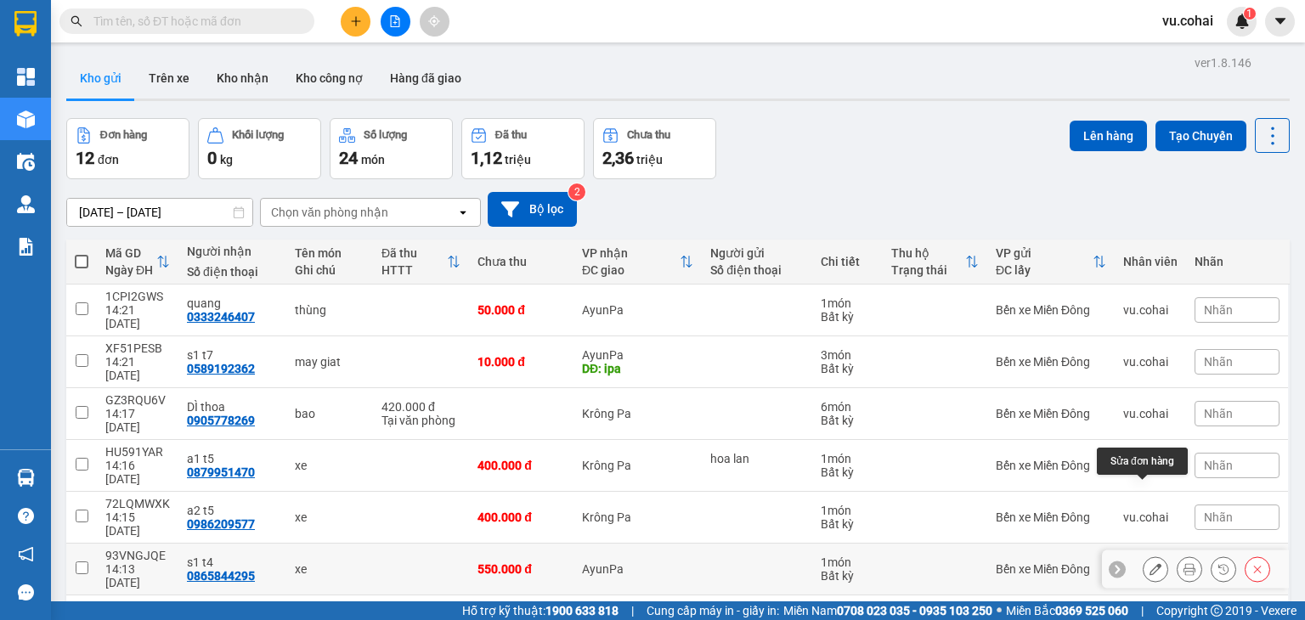
click at [1149, 563] on icon at bounding box center [1155, 569] width 12 height 12
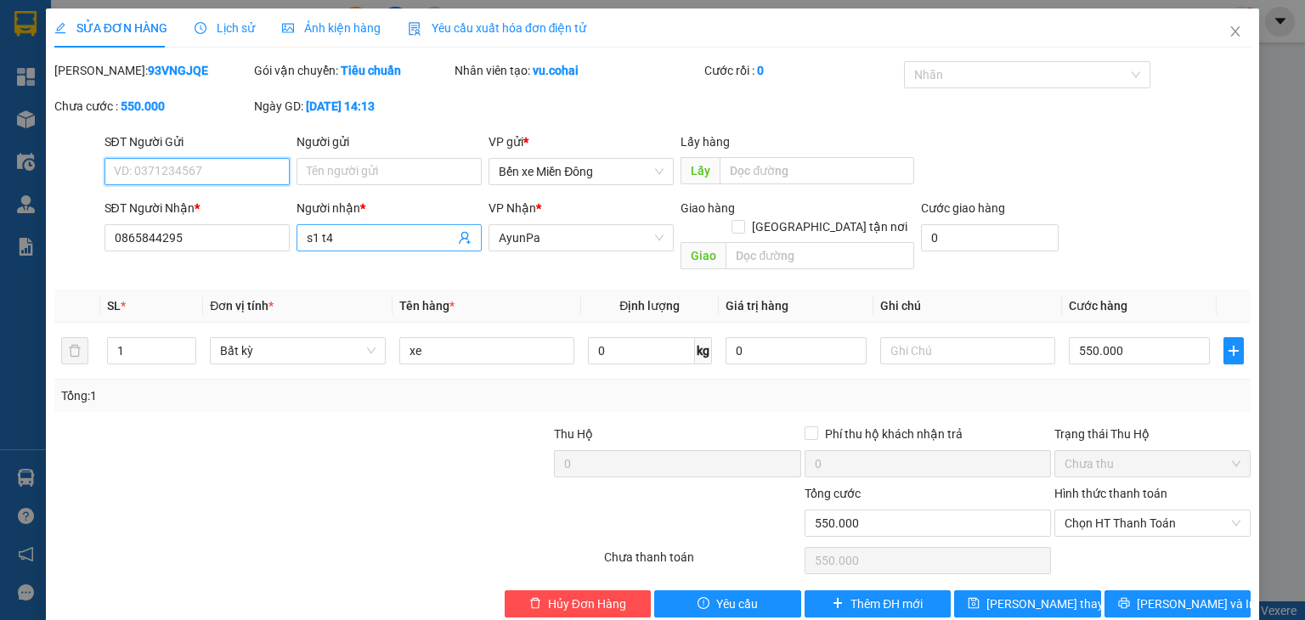
type input "0865844295"
type input "s1 t4"
type input "0"
type input "550.000"
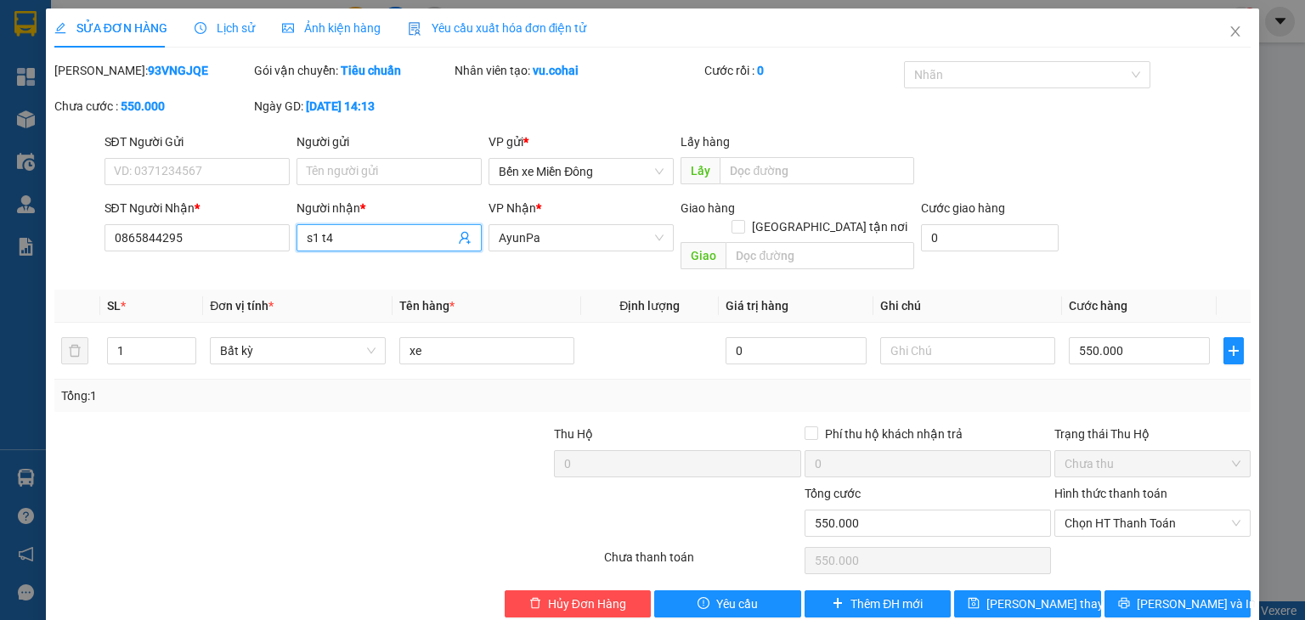
click at [366, 237] on input "s1 t4" at bounding box center [381, 238] width 148 height 19
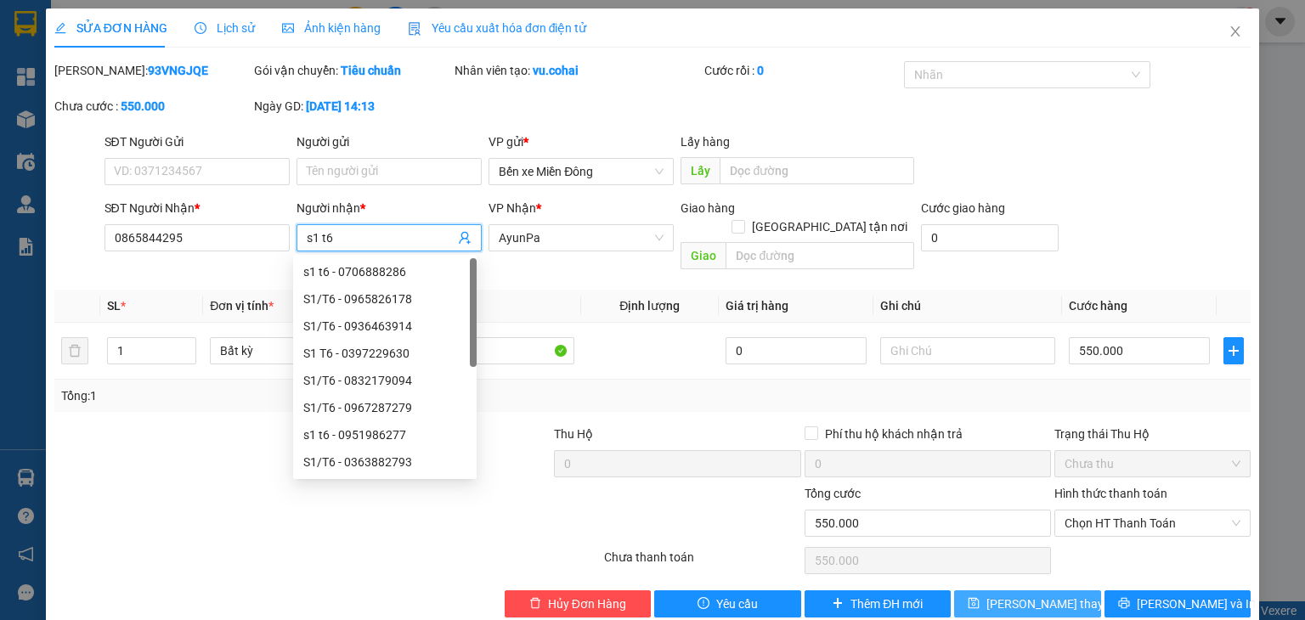
type input "s1 t6"
click at [1034, 595] on span "[PERSON_NAME] thay đổi" at bounding box center [1054, 604] width 136 height 19
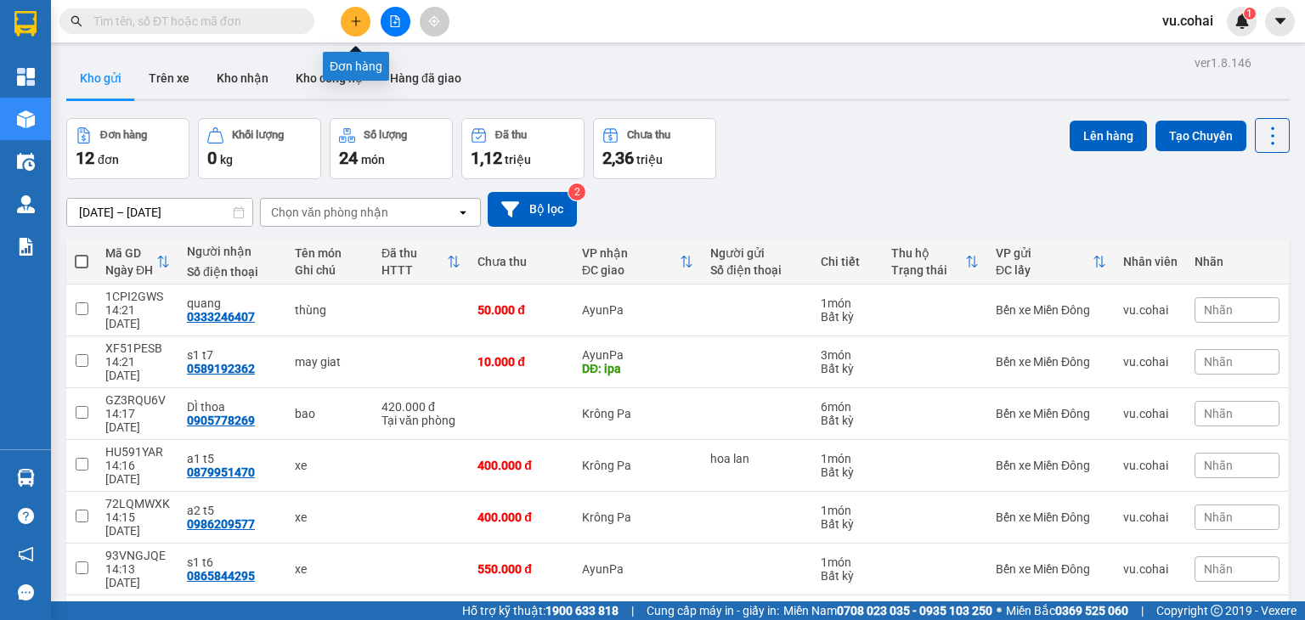
click at [357, 25] on icon "plus" at bounding box center [356, 21] width 12 height 12
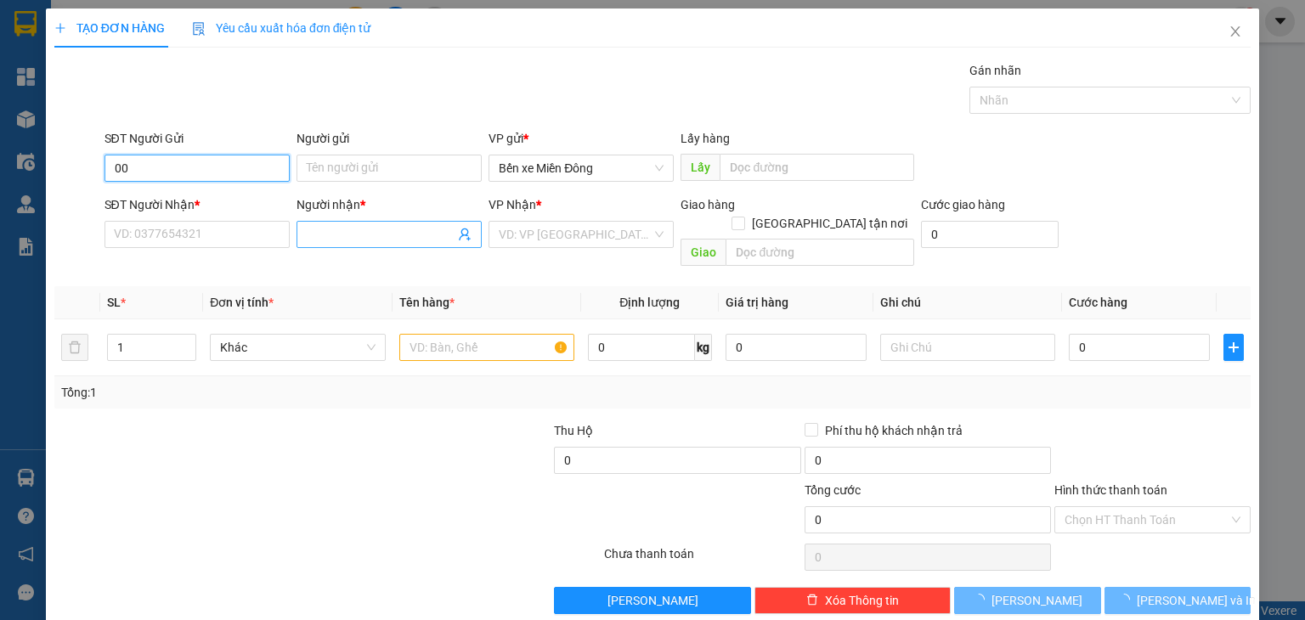
type input "0"
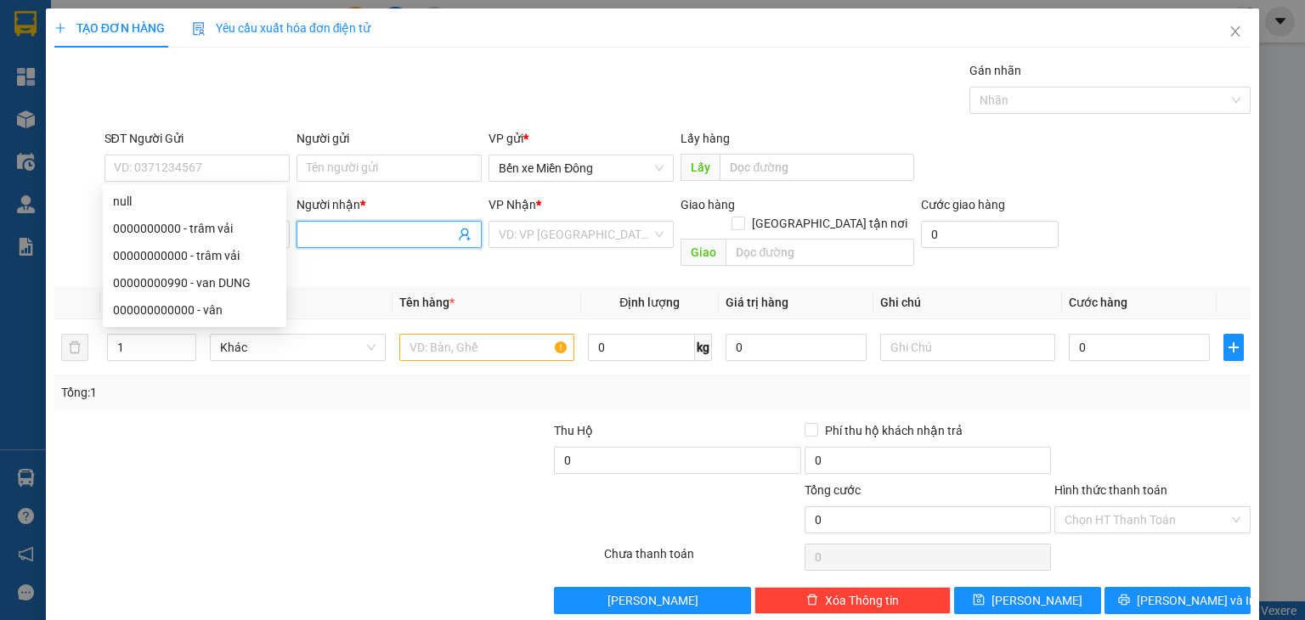
click at [343, 229] on input "Người nhận *" at bounding box center [381, 234] width 148 height 19
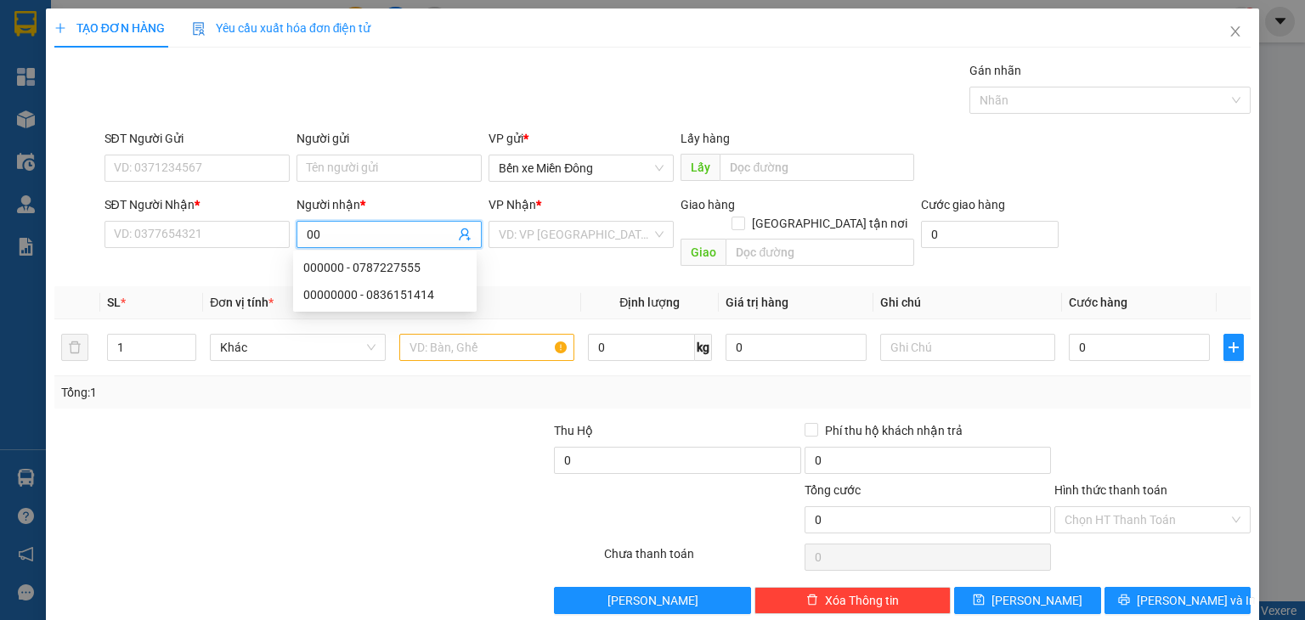
type input "0"
click at [251, 229] on input "SĐT Người Nhận *" at bounding box center [196, 234] width 185 height 27
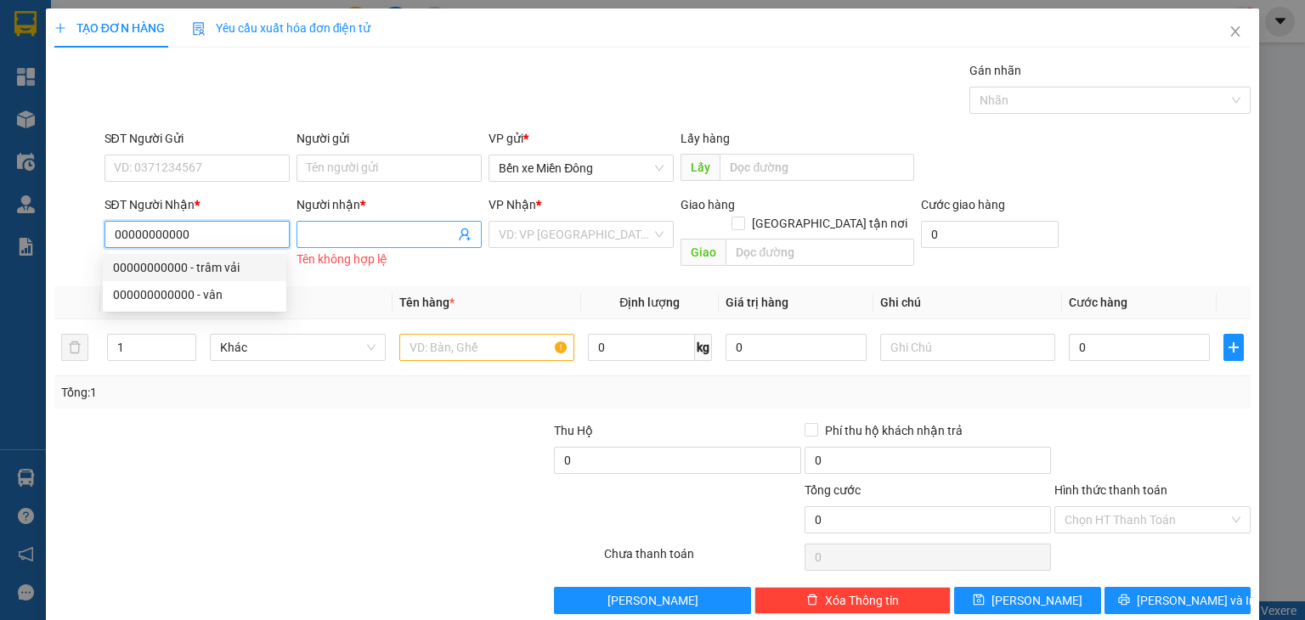
type input "00000000000"
click at [338, 229] on input "Người nhận *" at bounding box center [381, 234] width 148 height 19
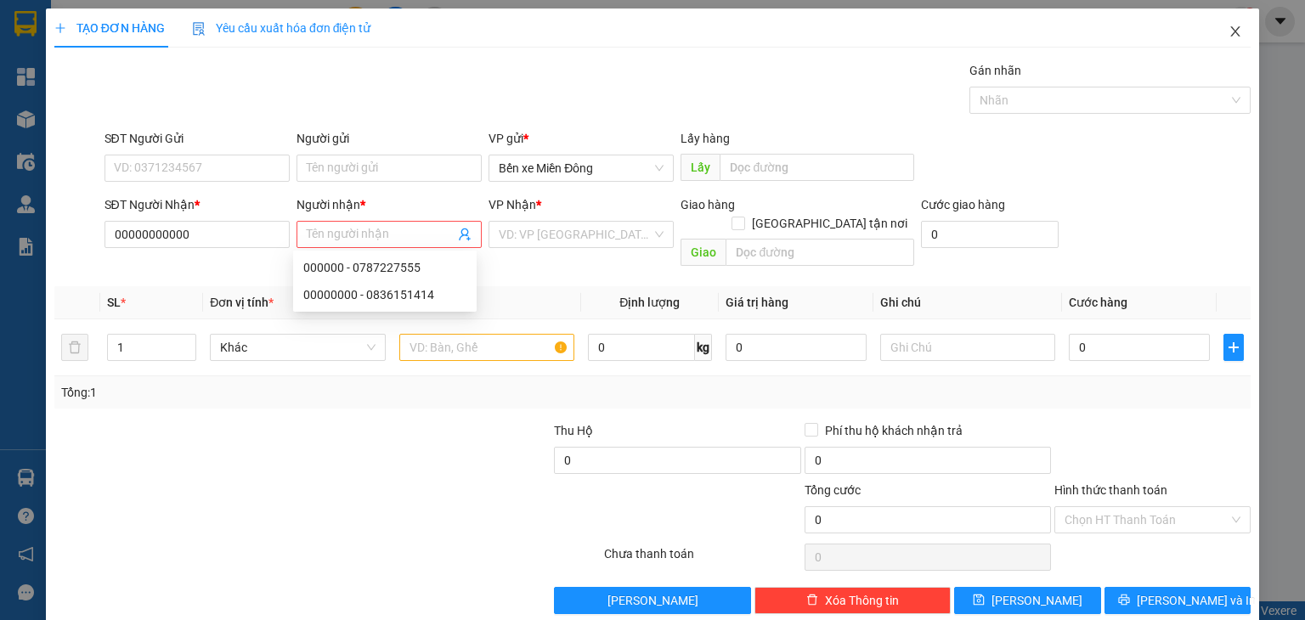
click at [1228, 35] on icon "close" at bounding box center [1235, 32] width 14 height 14
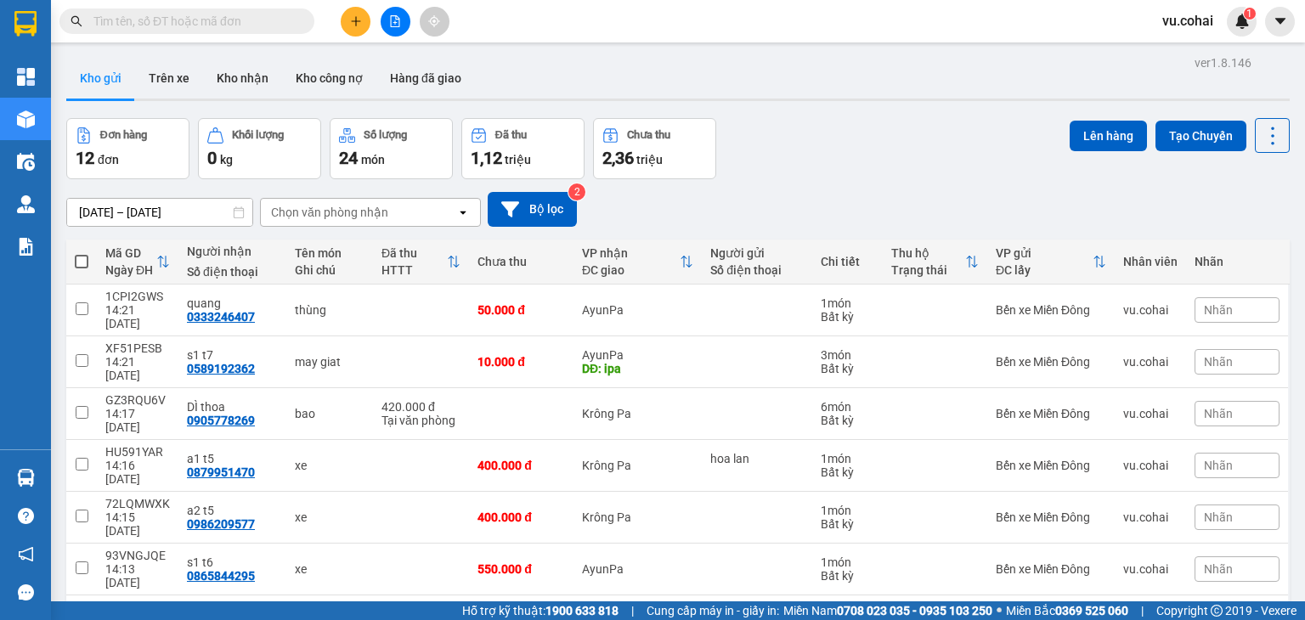
click at [224, 19] on input "text" at bounding box center [193, 21] width 200 height 19
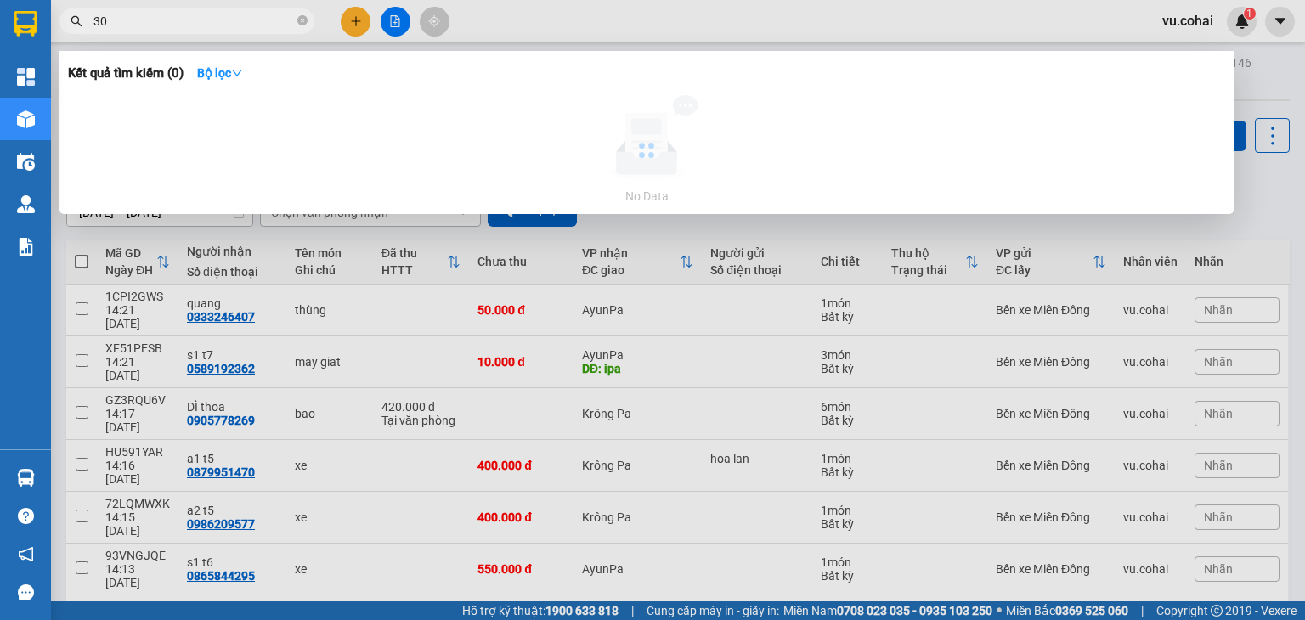
type input "3"
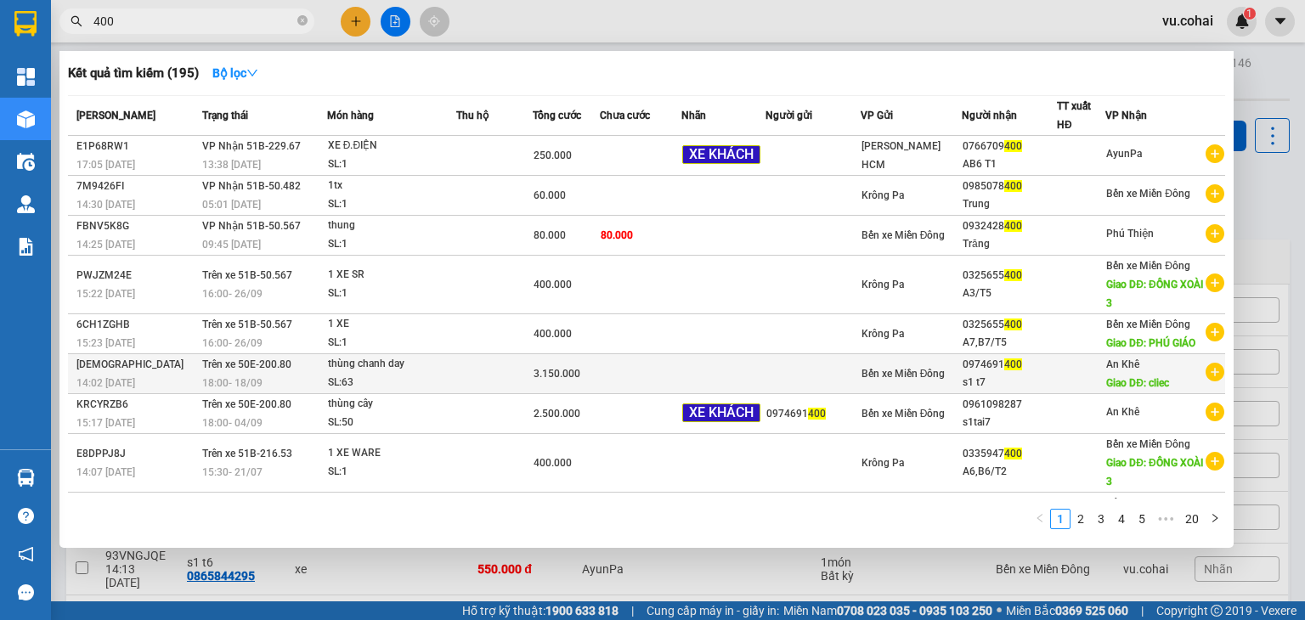
type input "400"
click at [1093, 383] on div at bounding box center [1081, 374] width 47 height 18
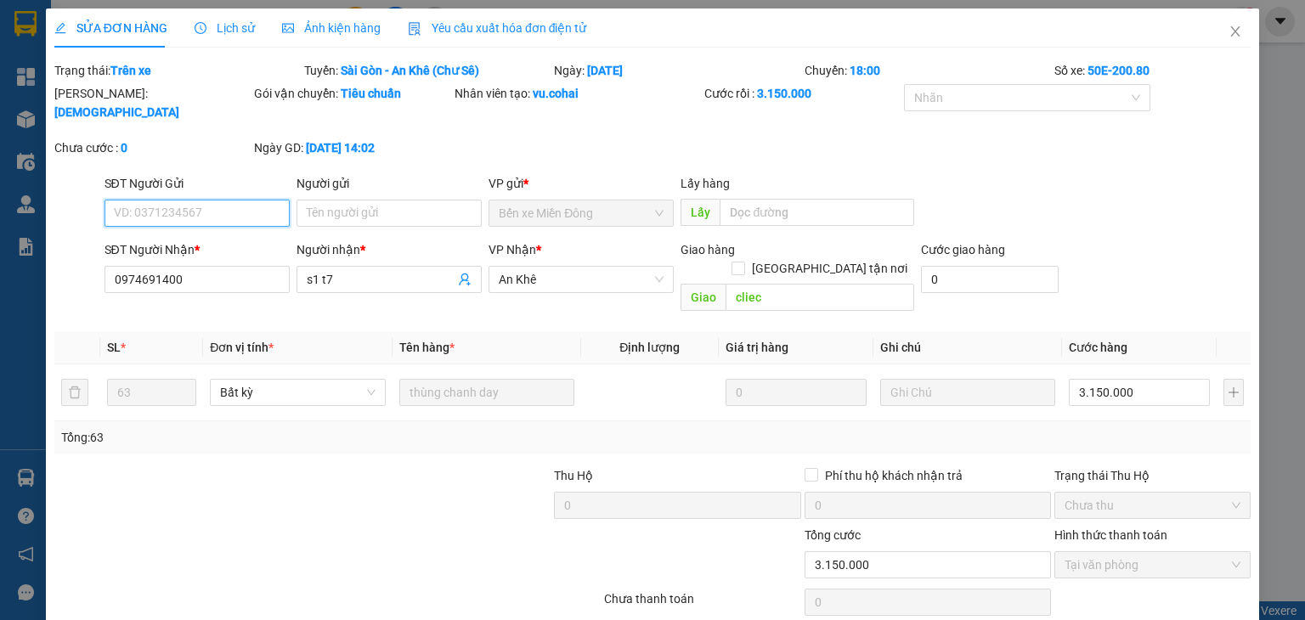
type input "0974691400"
type input "s1 t7"
type input "cliec"
type input "0"
type input "3.150.000"
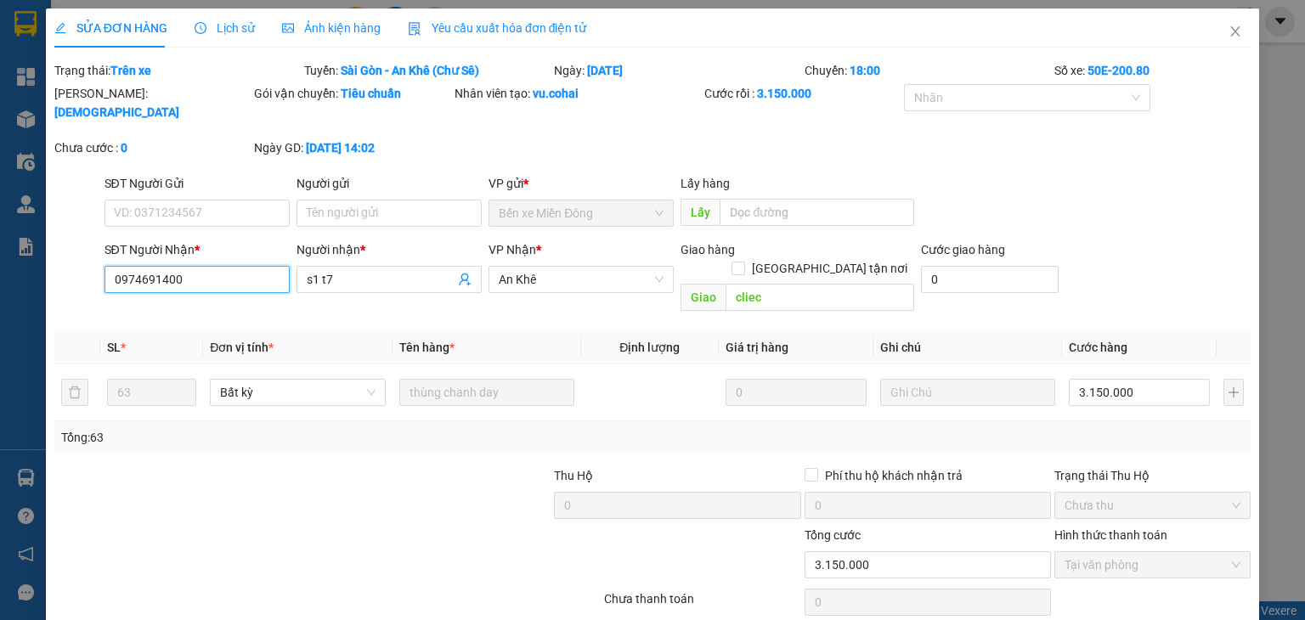
drag, startPoint x: 231, startPoint y: 262, endPoint x: 91, endPoint y: 266, distance: 140.2
click at [91, 266] on div "SĐT Người Nhận * 0974691400 0974691400 Người nhận * s1 t7 VP Nhận * An Khê Giao…" at bounding box center [653, 279] width 1200 height 78
click at [1215, 39] on span "Close" at bounding box center [1235, 32] width 48 height 48
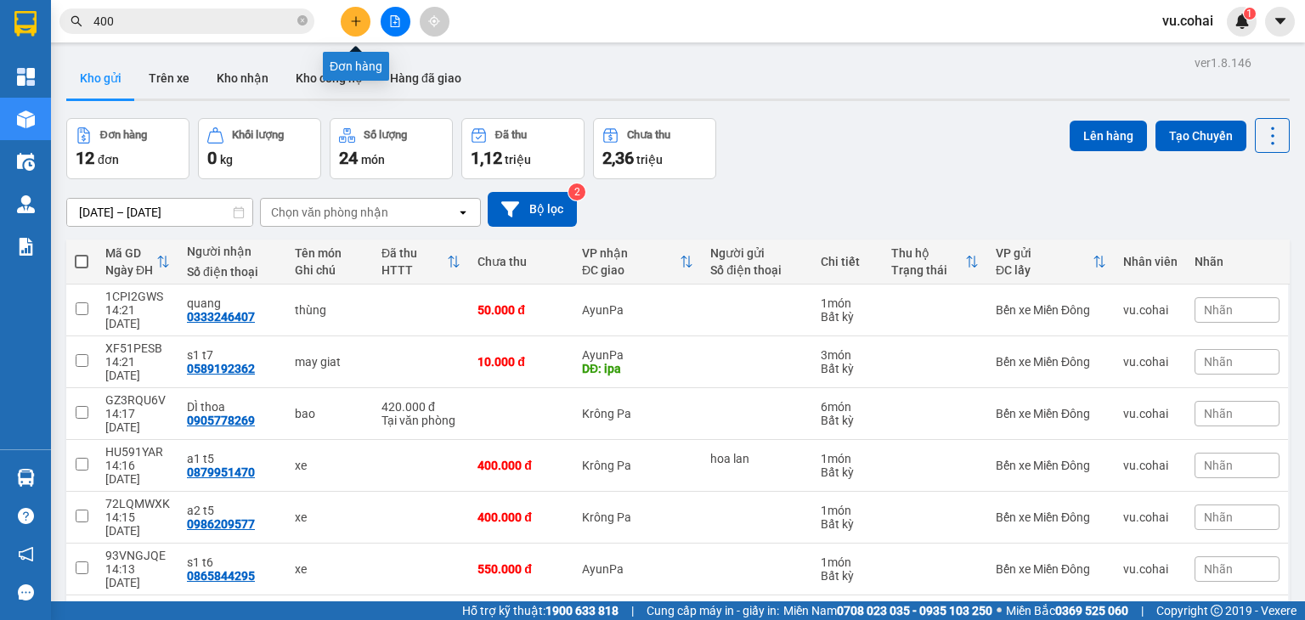
click at [359, 22] on icon "plus" at bounding box center [356, 21] width 12 height 12
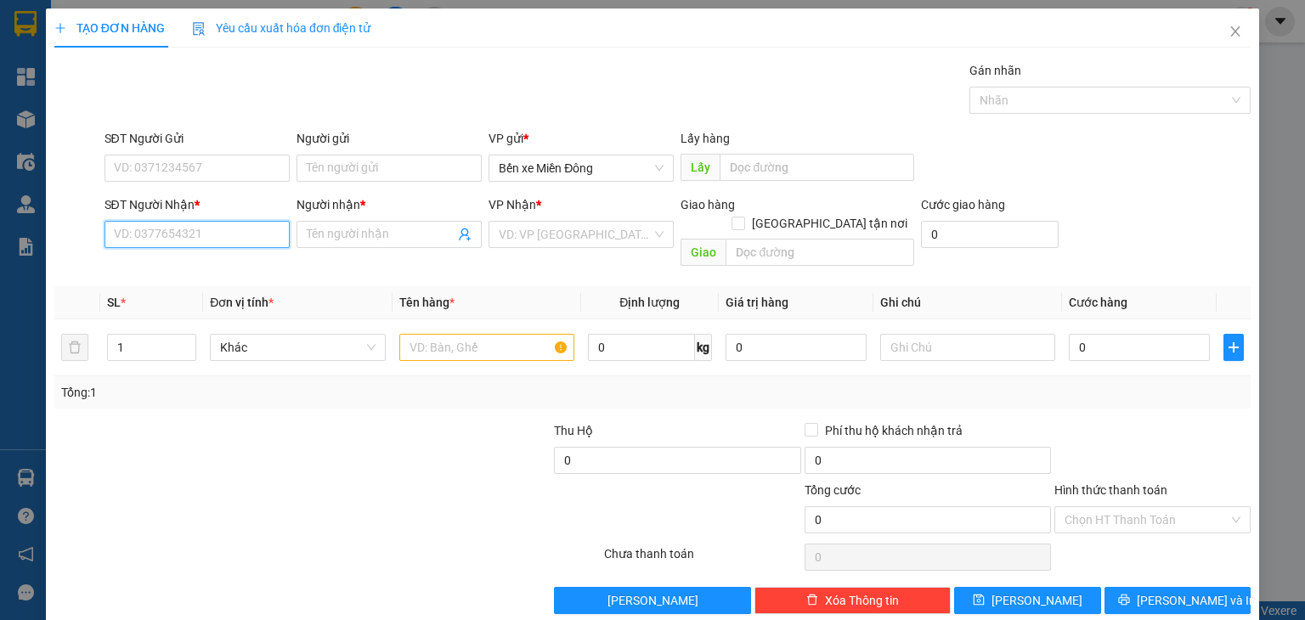
click at [245, 233] on input "SĐT Người Nhận *" at bounding box center [196, 234] width 185 height 27
paste input "0974691400"
type input "0974691400"
click at [260, 263] on div "0974691400 - s1 t7" at bounding box center [194, 267] width 163 height 19
type input "s1 t7"
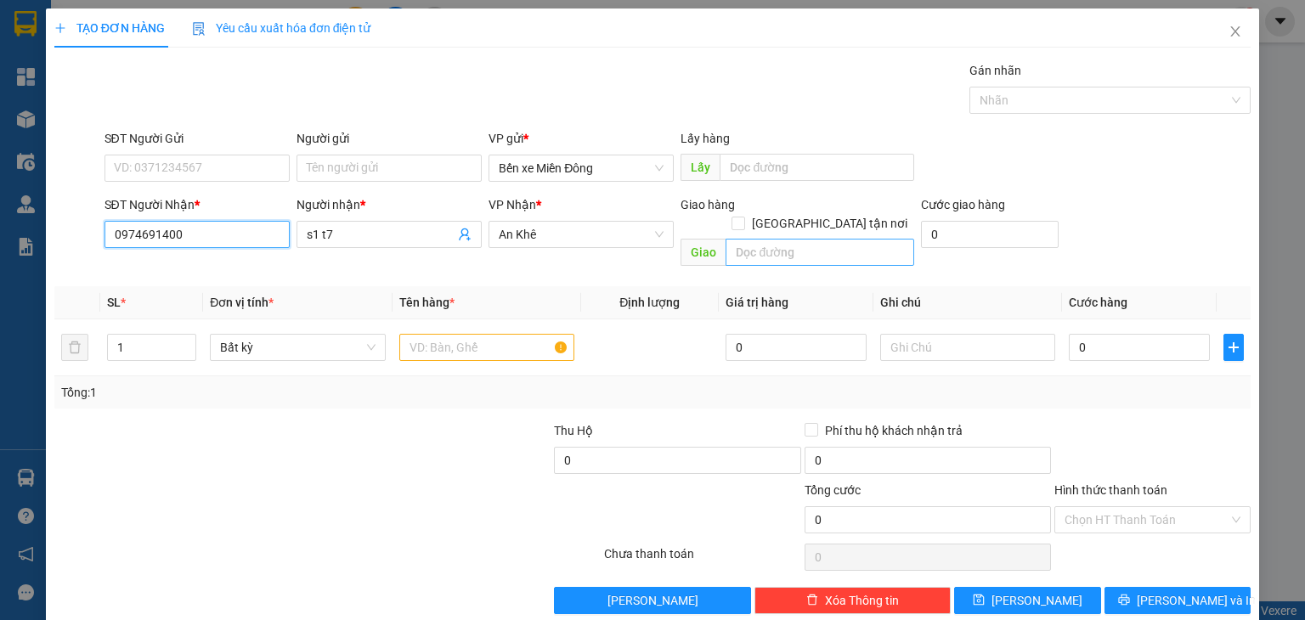
type input "0974691400"
click at [782, 242] on input "text" at bounding box center [820, 252] width 189 height 27
type input "cliec"
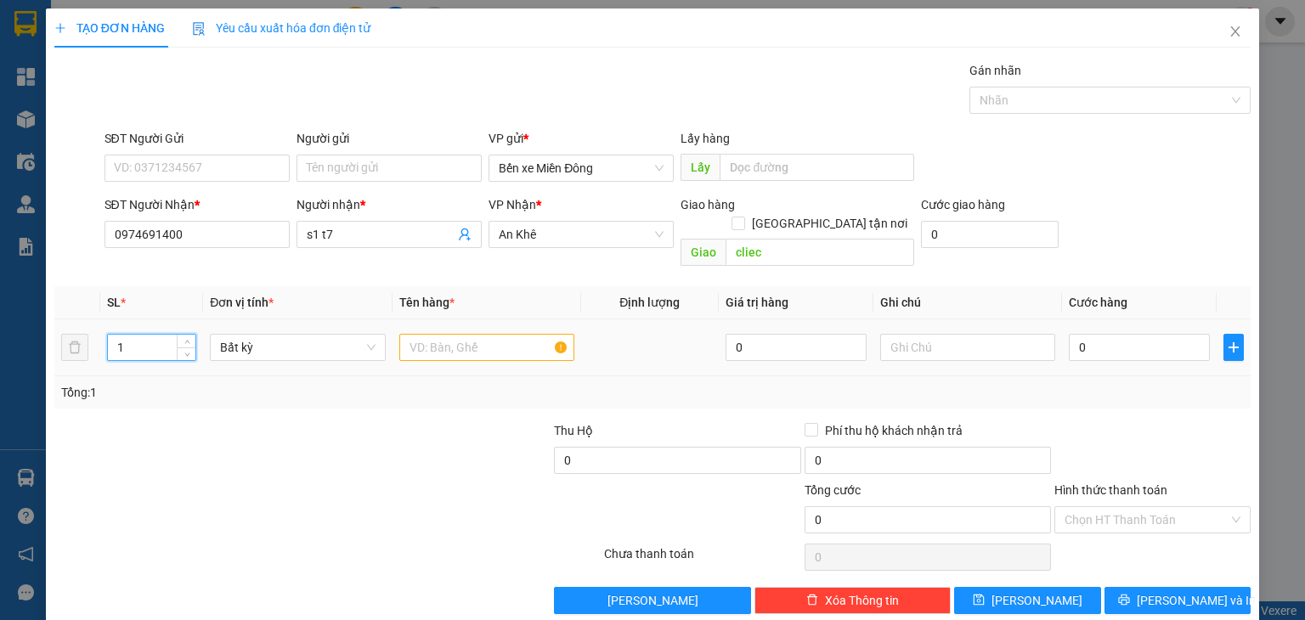
click at [158, 335] on input "1" at bounding box center [152, 347] width 88 height 25
type input "200"
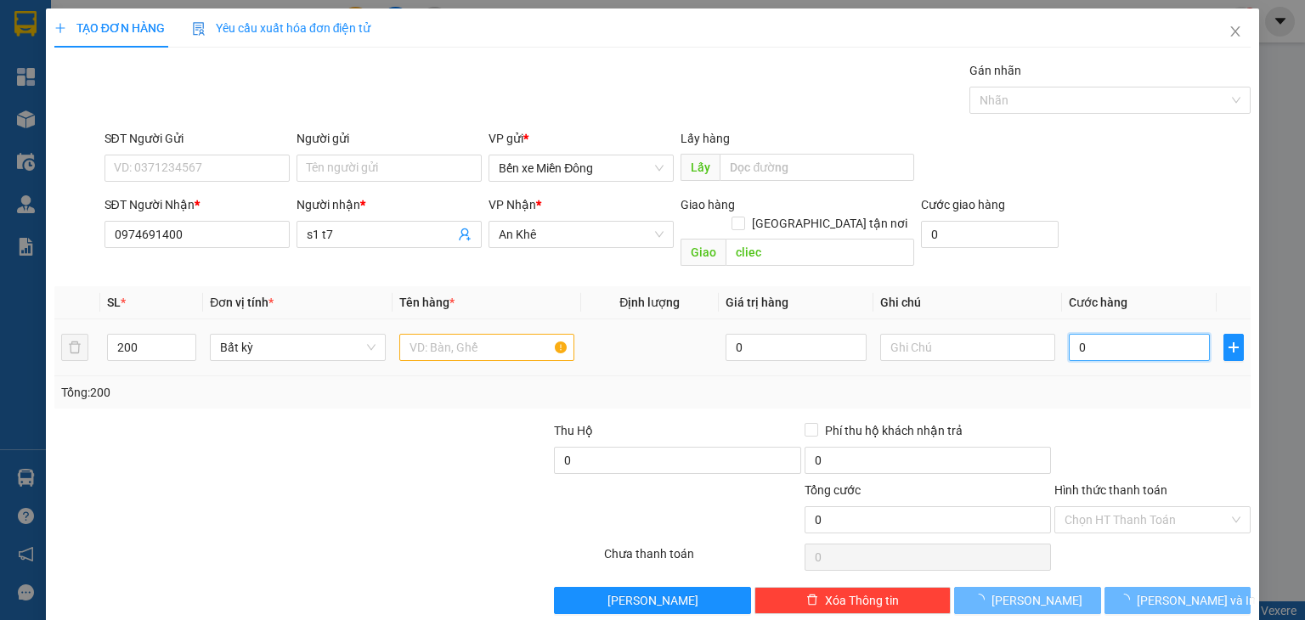
click at [1128, 334] on input "0" at bounding box center [1139, 347] width 141 height 27
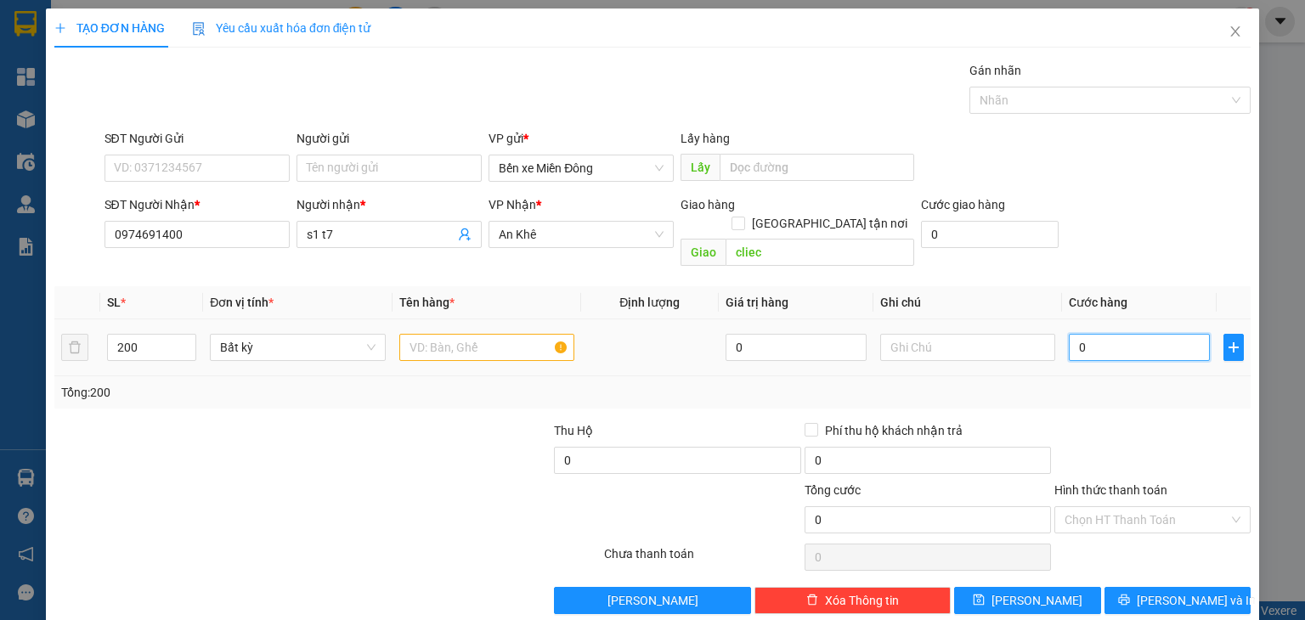
type input "1"
type input "10"
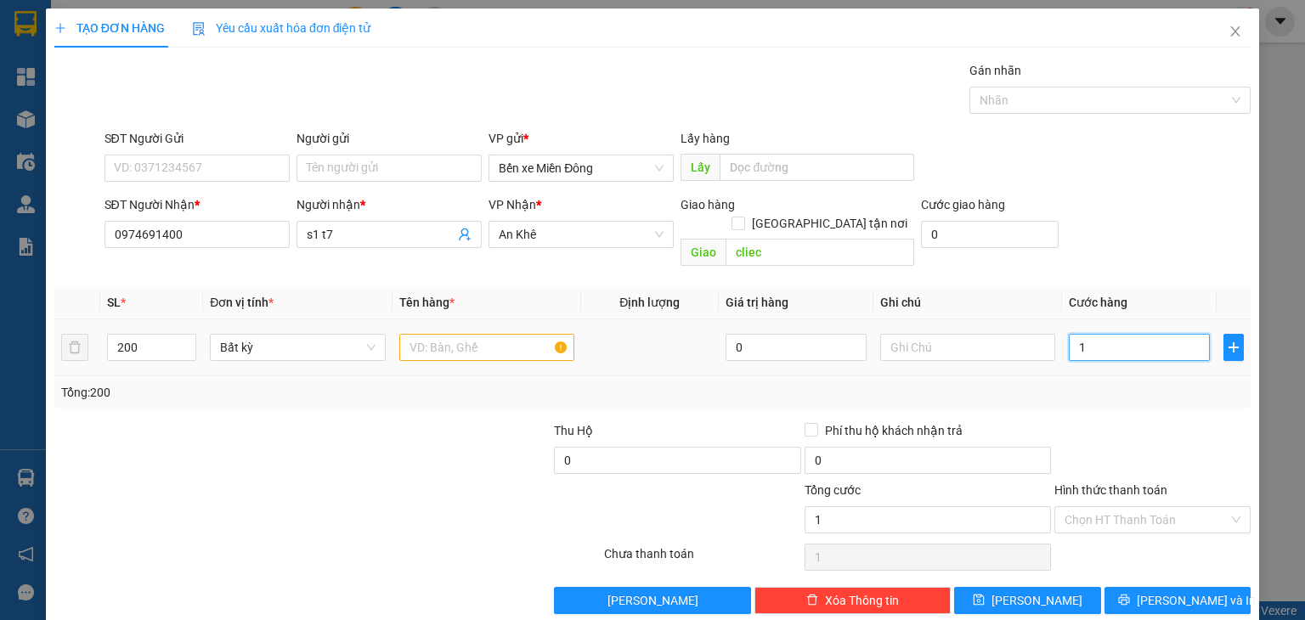
type input "10"
type input "100"
type input "1.000"
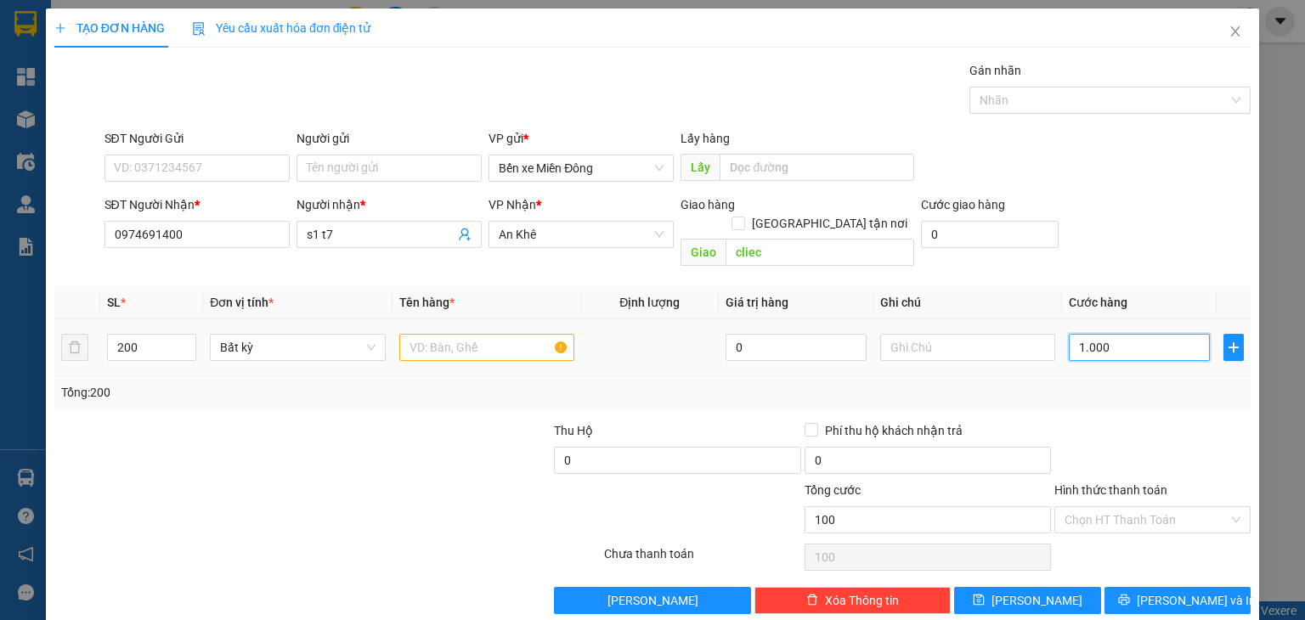
type input "1.000"
type input "10.000"
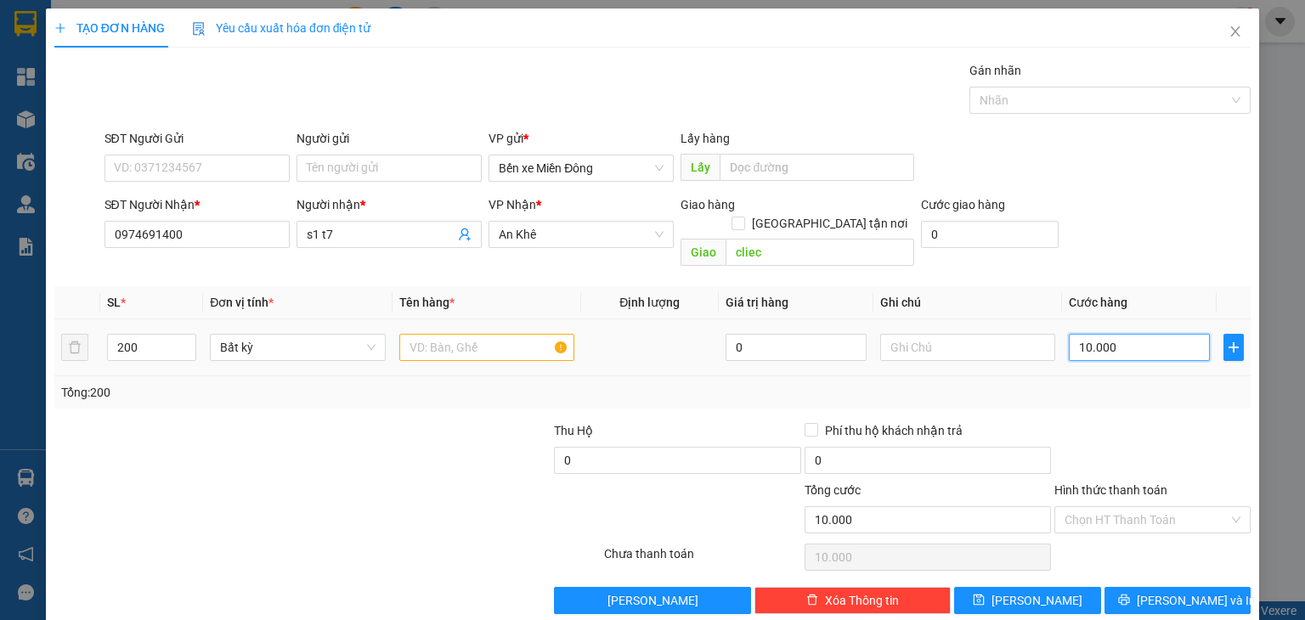
type input "100.000"
type input "1.000.000"
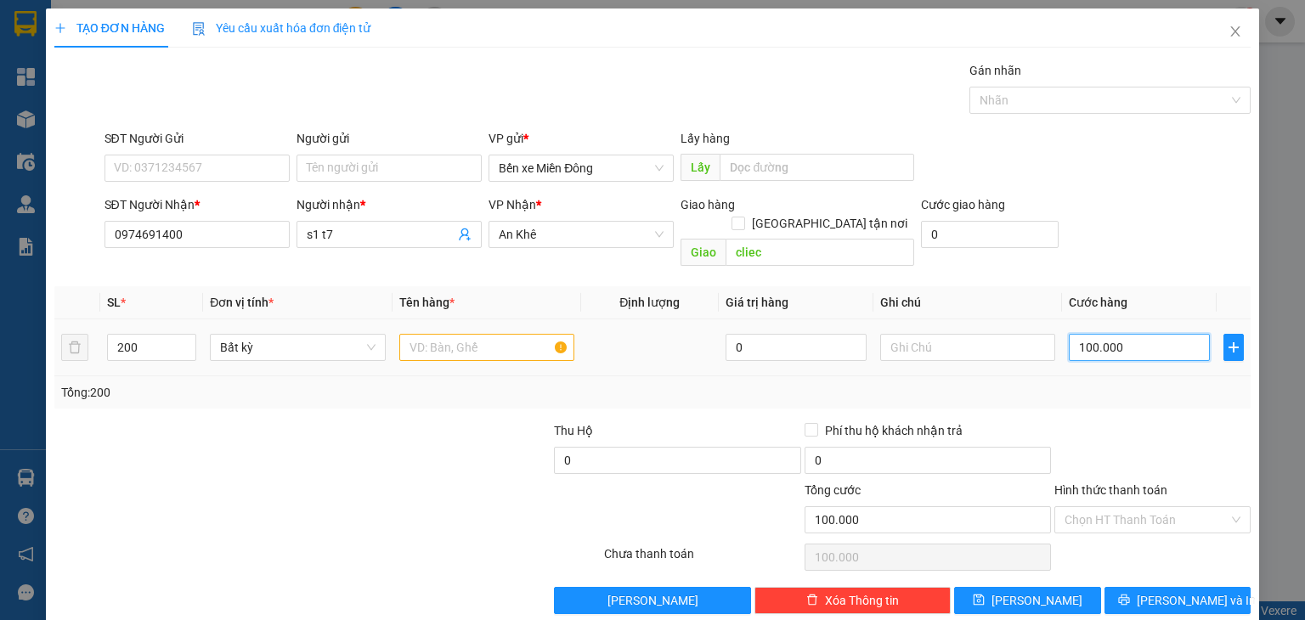
type input "1.000.000"
click at [506, 334] on input "text" at bounding box center [486, 347] width 175 height 27
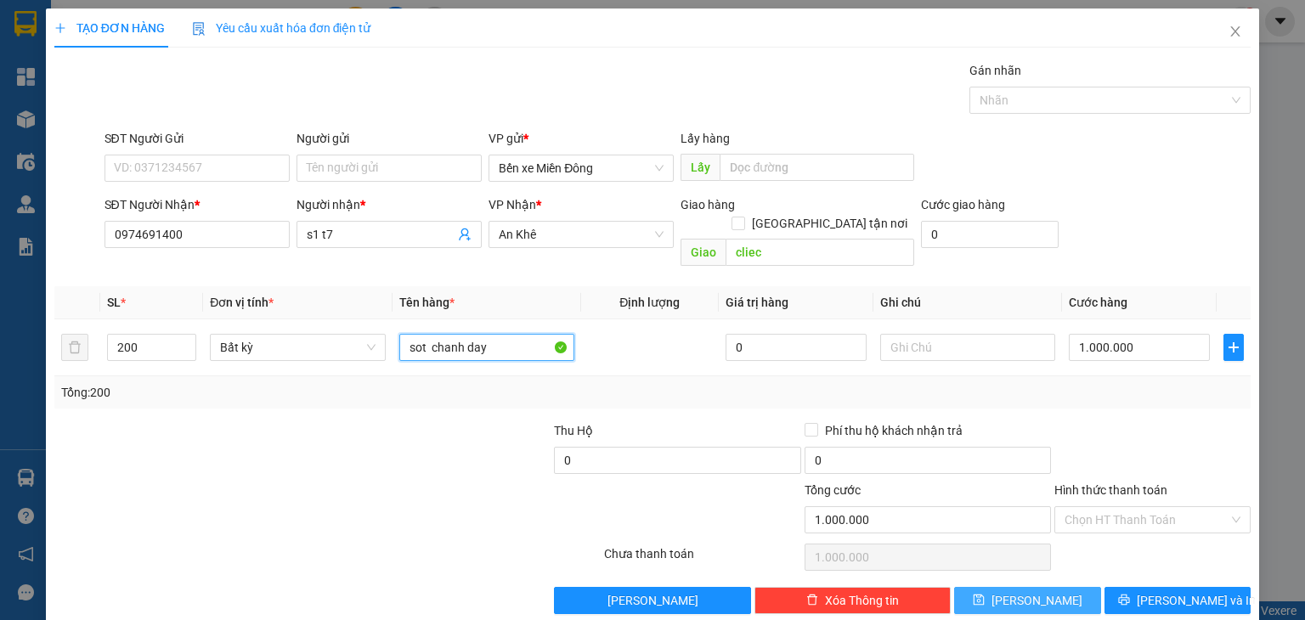
type input "sot chanh day"
click at [968, 587] on button "[PERSON_NAME]" at bounding box center [1027, 600] width 147 height 27
type input "1"
type input "0"
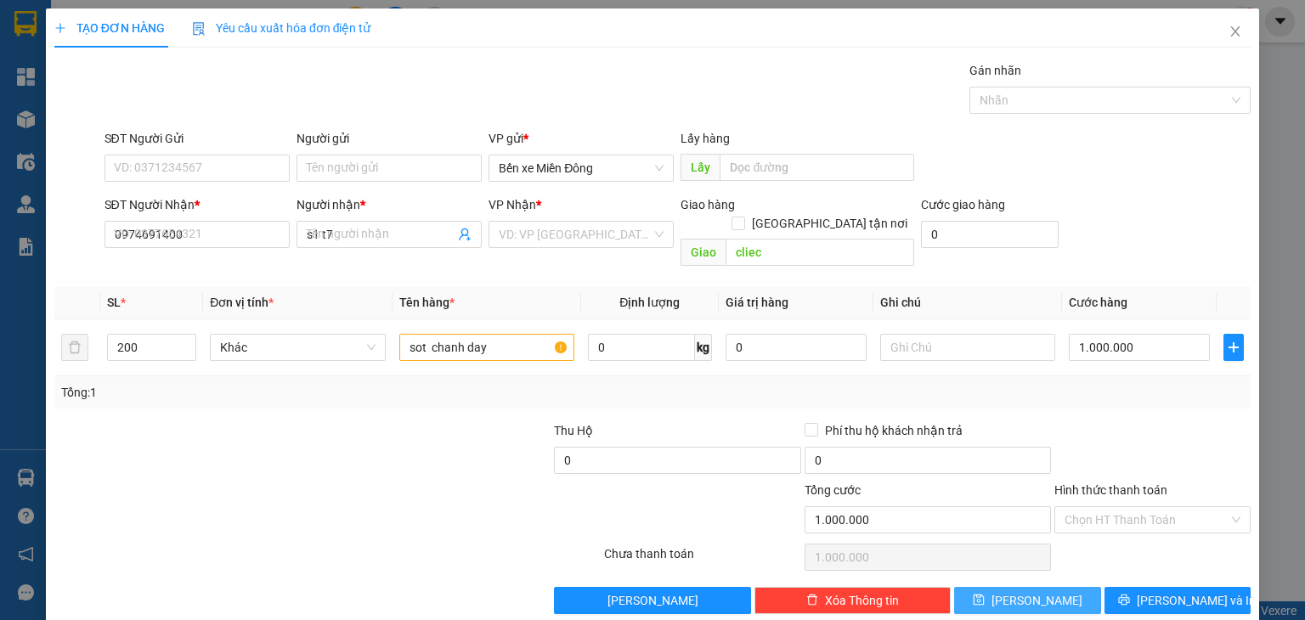
type input "0"
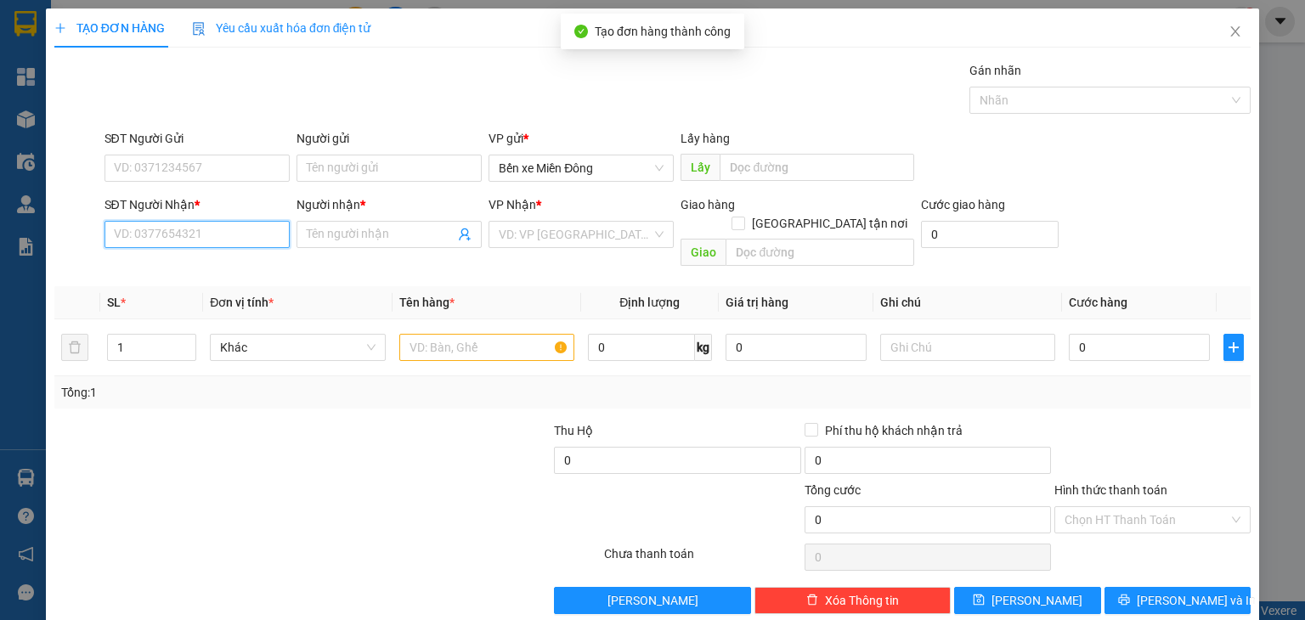
click at [269, 229] on input "SĐT Người Nhận *" at bounding box center [196, 234] width 185 height 27
paste input "0974691400"
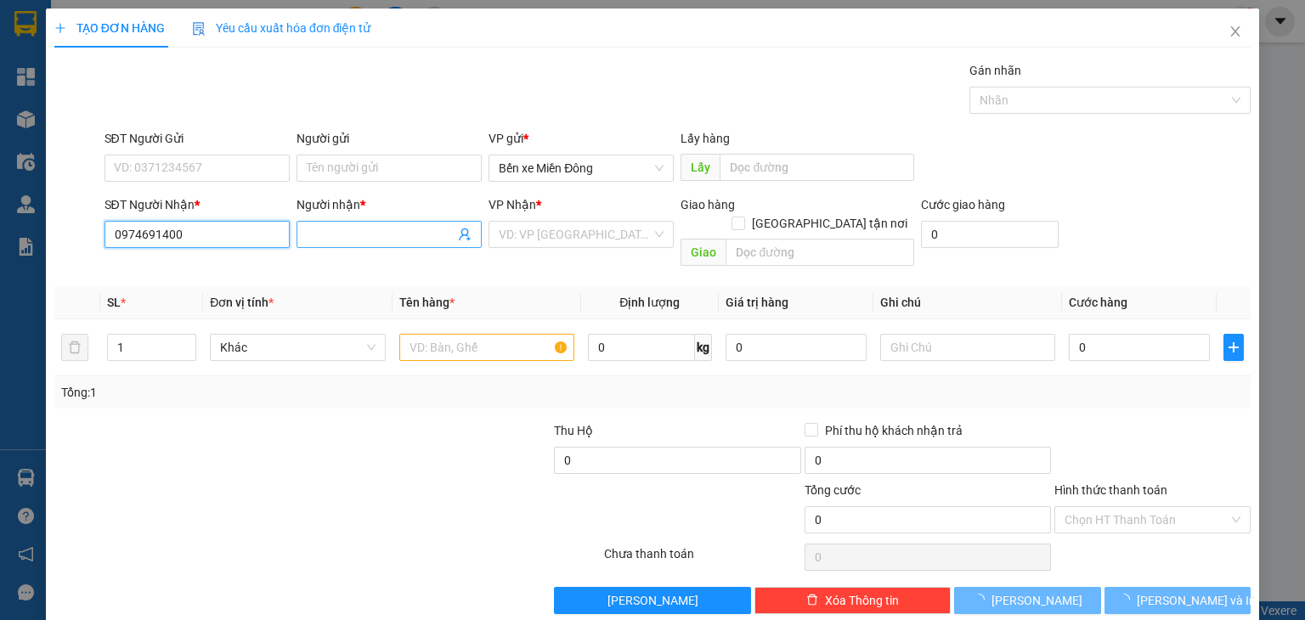
type input "0974691400"
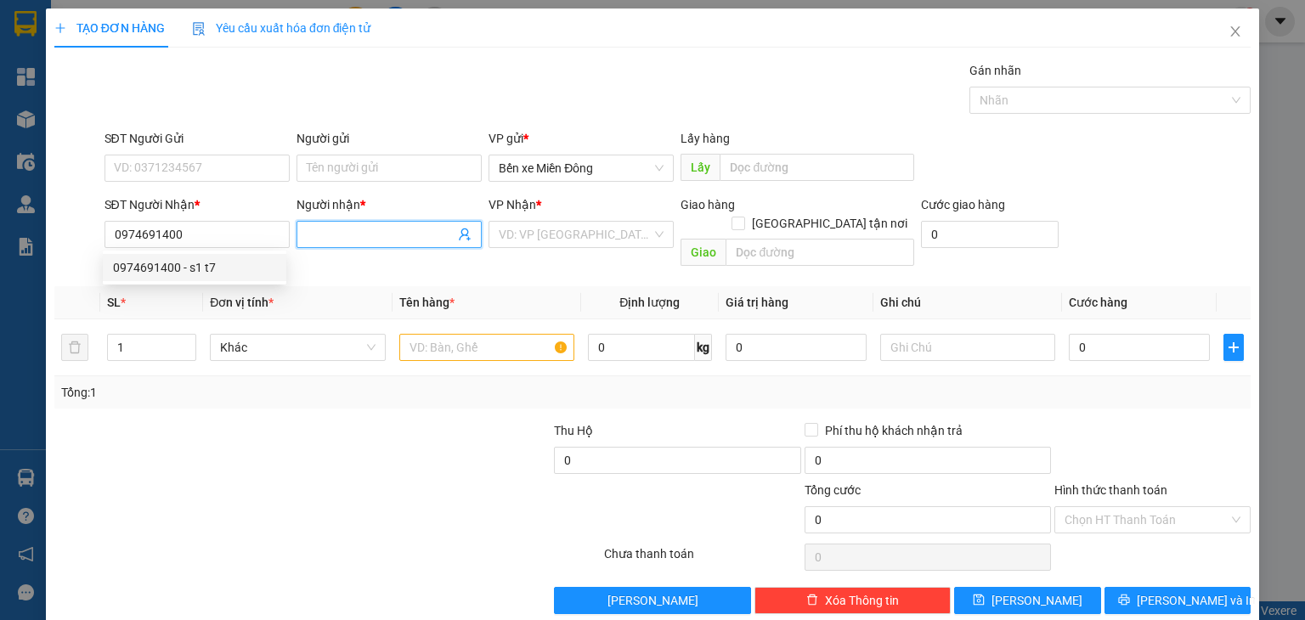
click at [390, 231] on input "Người nhận *" at bounding box center [381, 234] width 148 height 19
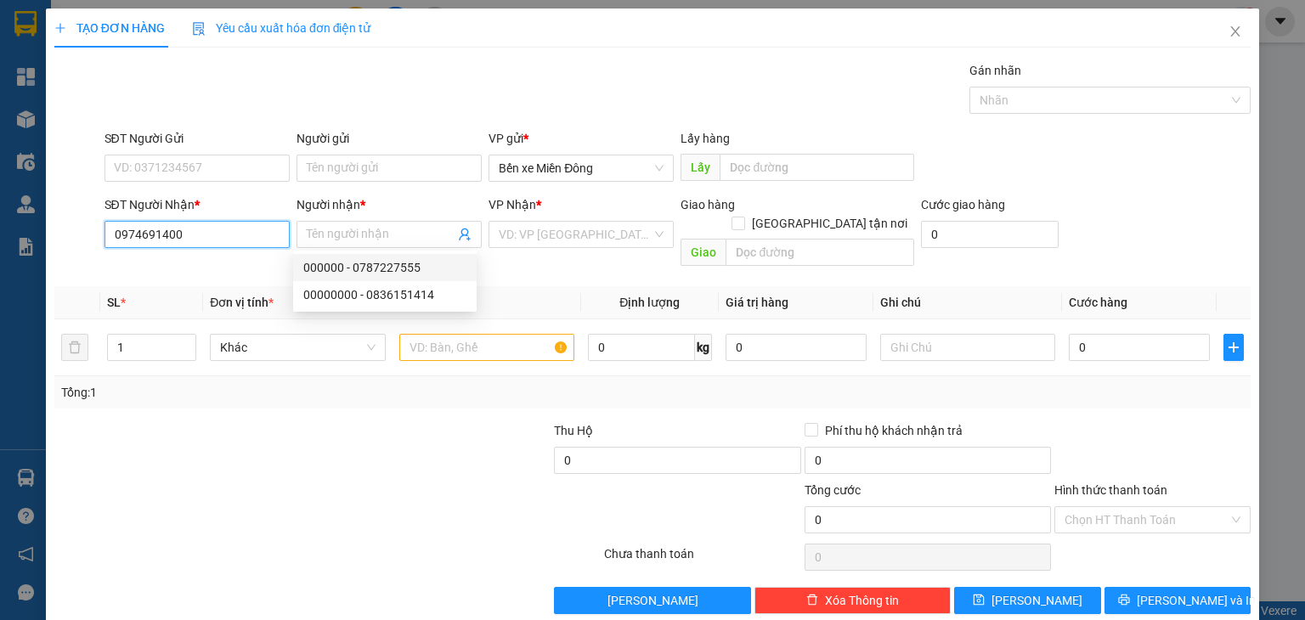
click at [246, 228] on input "0974691400" at bounding box center [196, 234] width 185 height 27
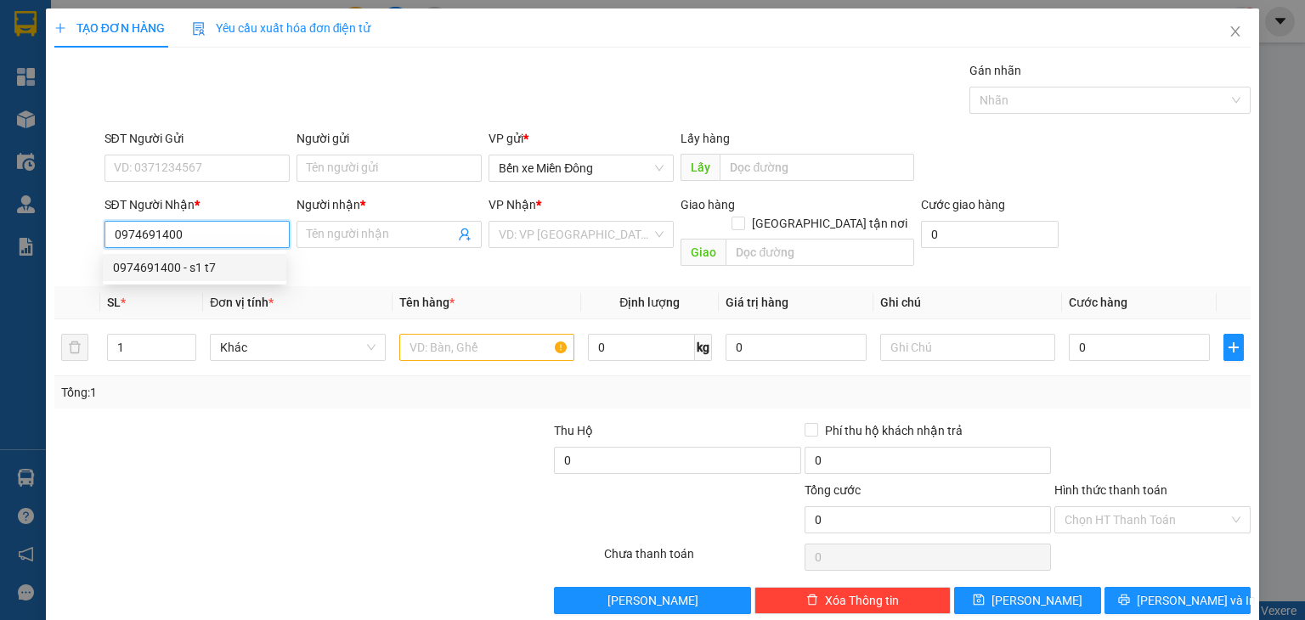
click at [234, 274] on div "0974691400 - s1 t7" at bounding box center [194, 267] width 163 height 19
type input "s1 t7"
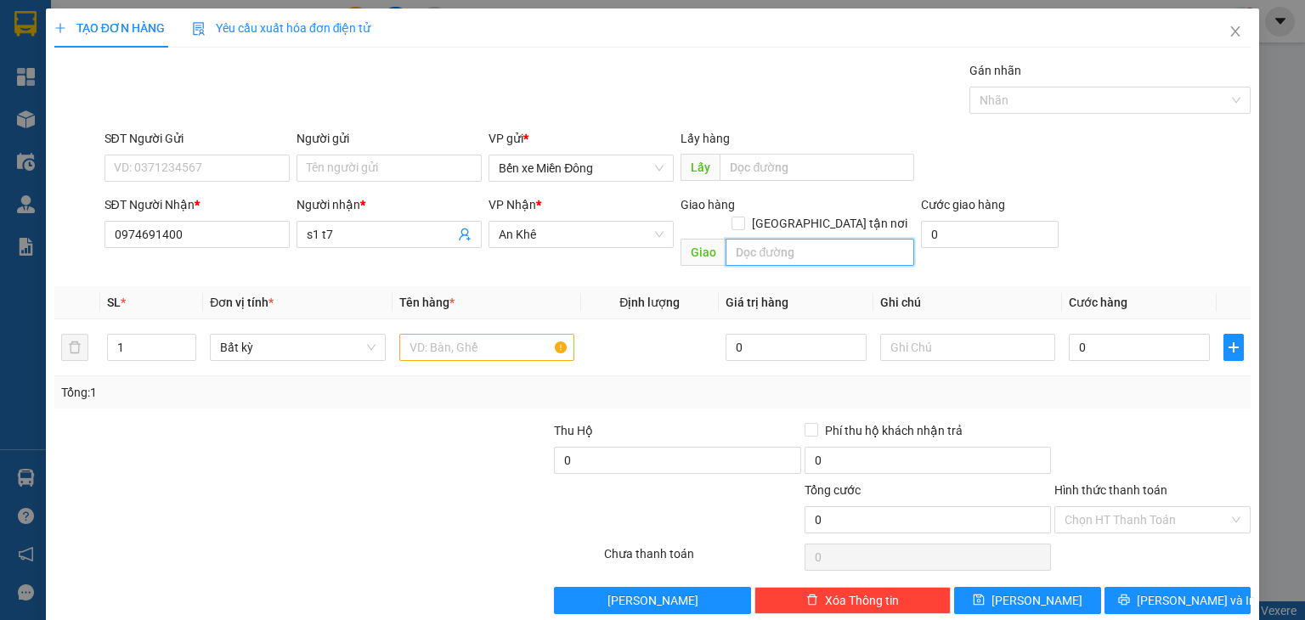
click at [786, 239] on input "text" at bounding box center [820, 252] width 189 height 27
click at [726, 239] on input "liec" at bounding box center [820, 252] width 189 height 27
type input "cliec"
click at [481, 334] on input "text" at bounding box center [486, 347] width 175 height 27
click at [152, 335] on input "1" at bounding box center [152, 347] width 88 height 25
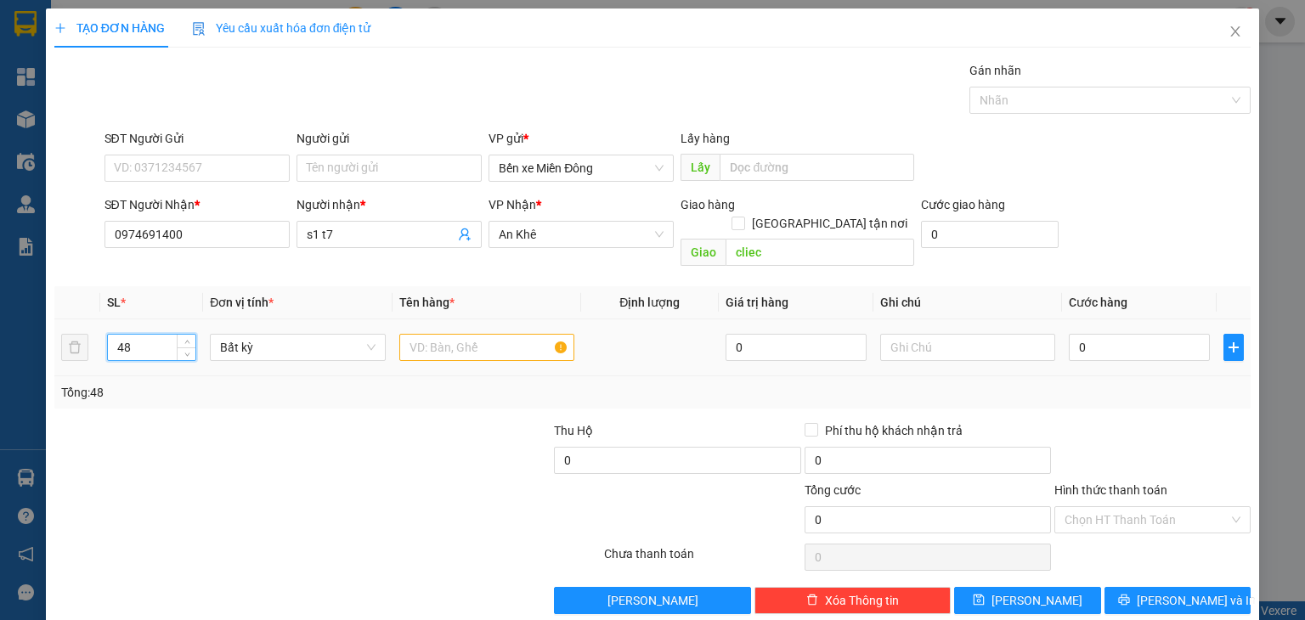
type input "48"
click at [500, 334] on input "text" at bounding box center [486, 347] width 175 height 27
type input "thung cay"
click at [1074, 334] on input "0" at bounding box center [1139, 347] width 141 height 27
type input "2"
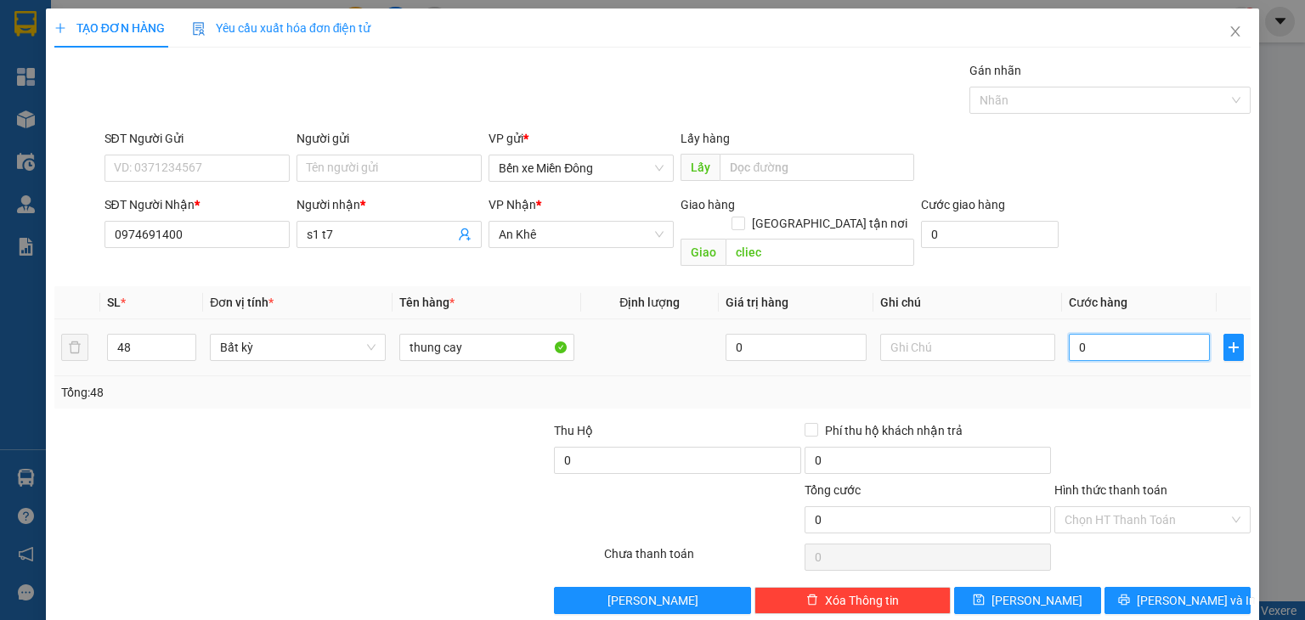
type input "2"
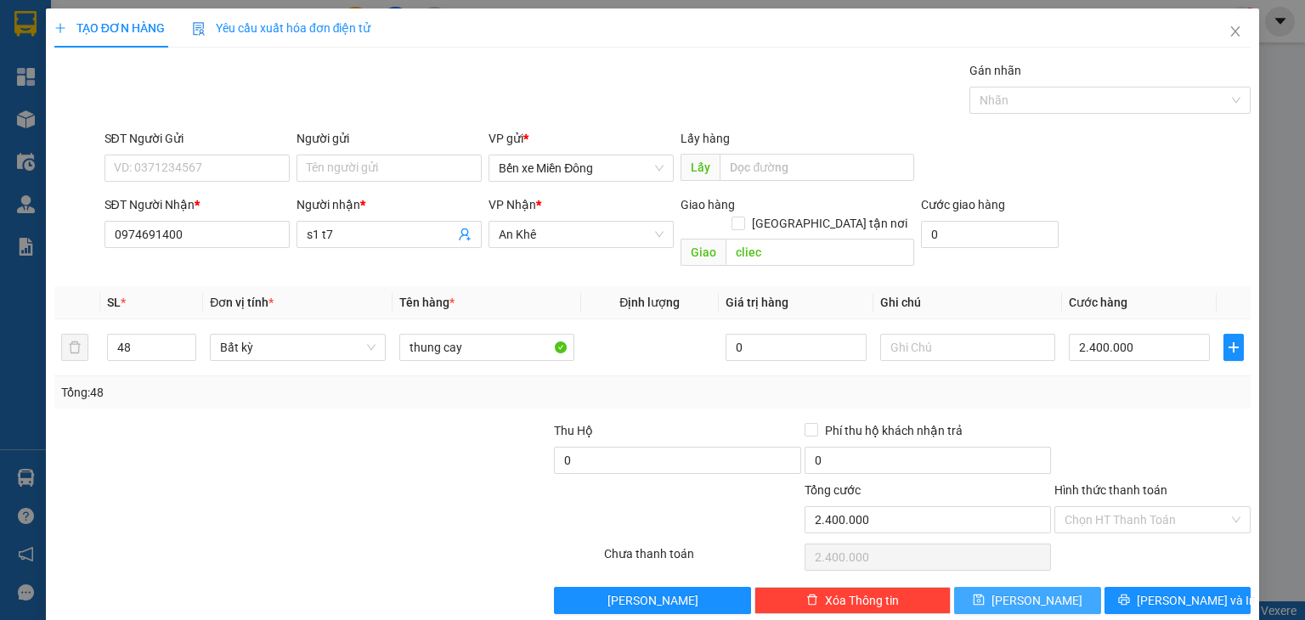
click at [1047, 587] on button "[PERSON_NAME]" at bounding box center [1027, 600] width 147 height 27
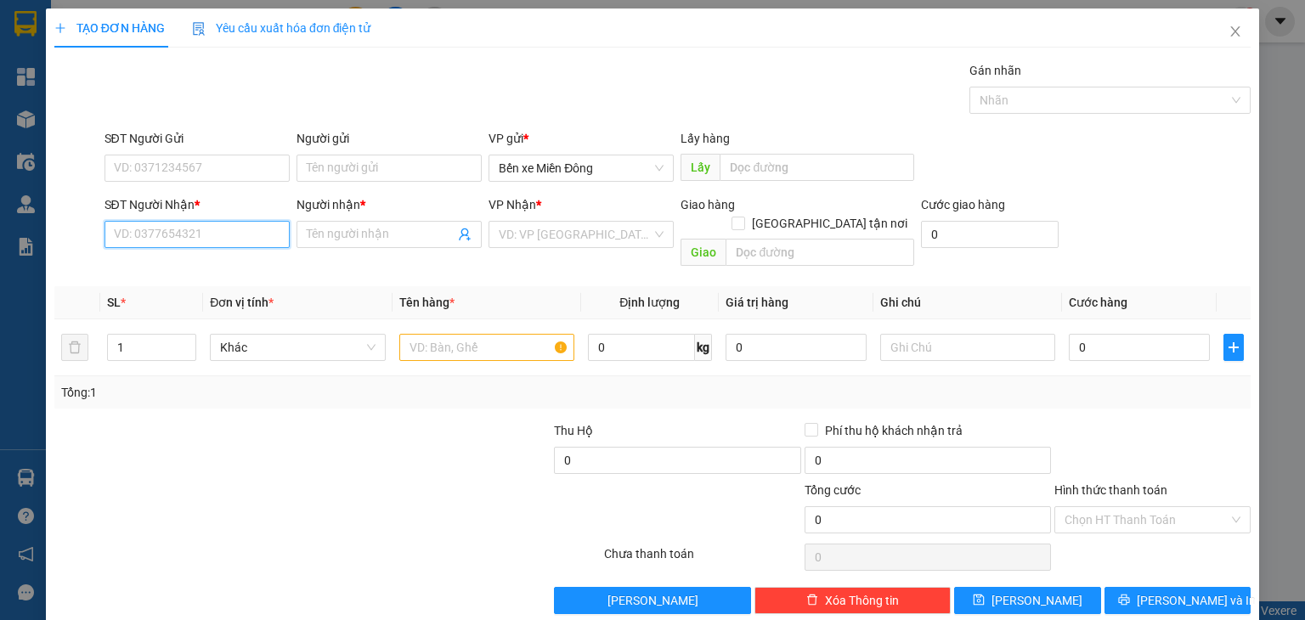
click at [232, 232] on input "SĐT Người Nhận *" at bounding box center [196, 234] width 185 height 27
paste input "0389212462"
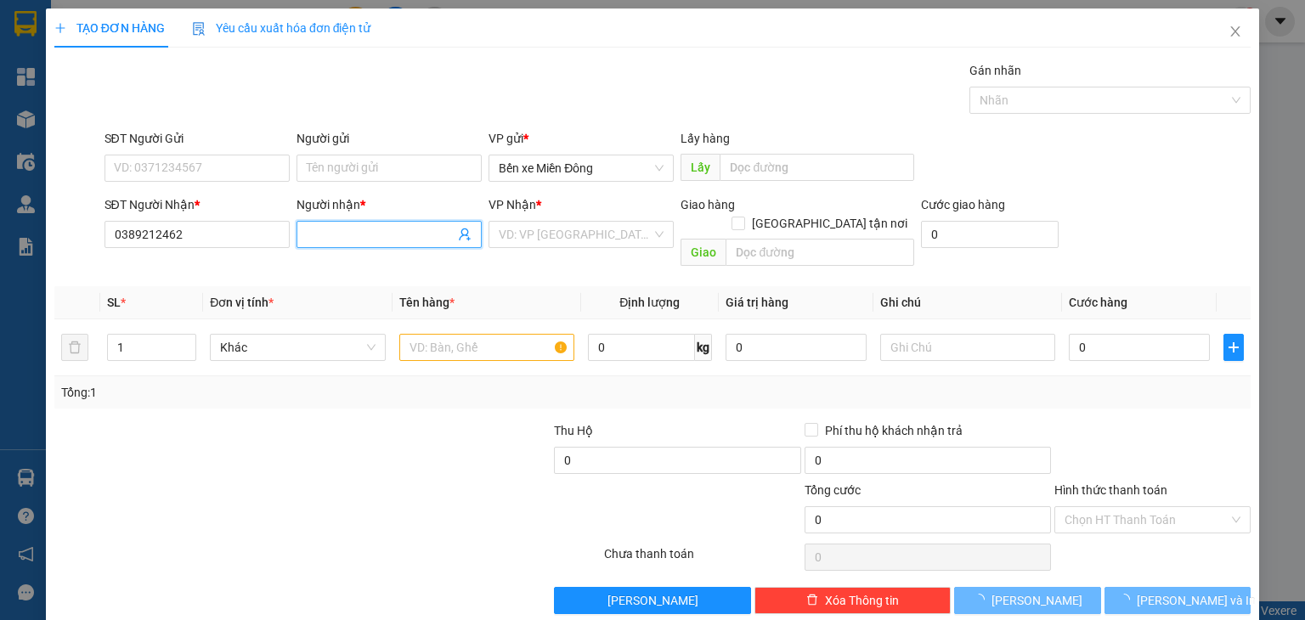
click at [326, 223] on span at bounding box center [388, 234] width 185 height 27
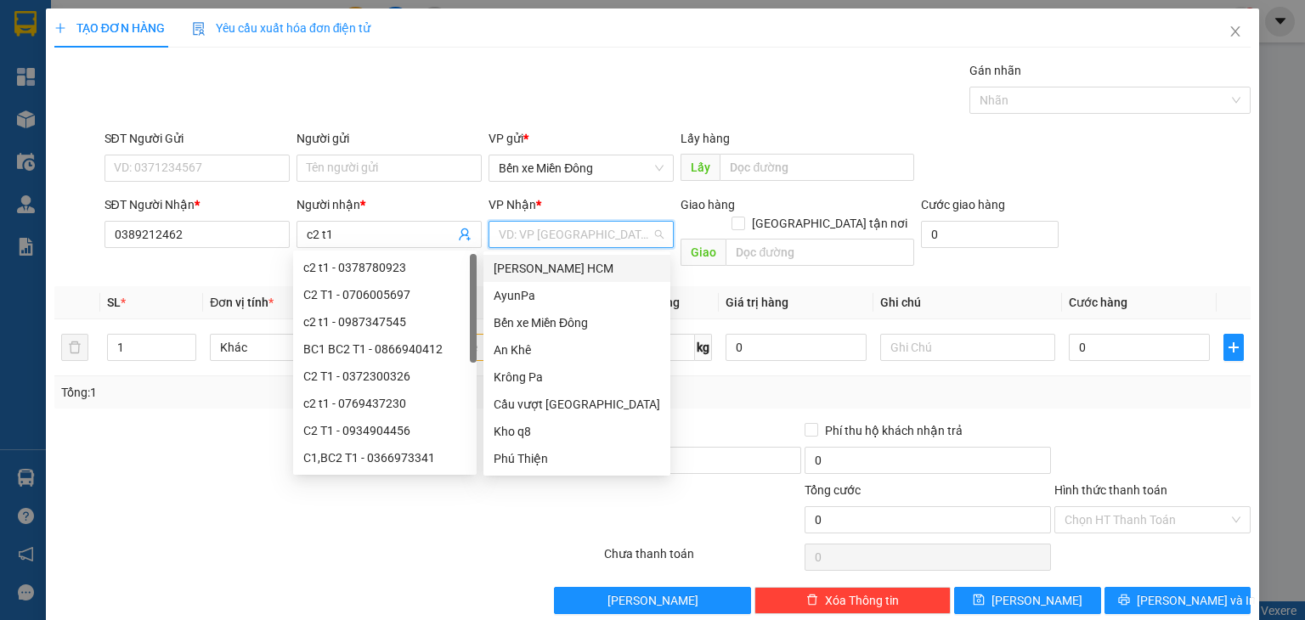
click at [554, 239] on input "search" at bounding box center [575, 234] width 153 height 25
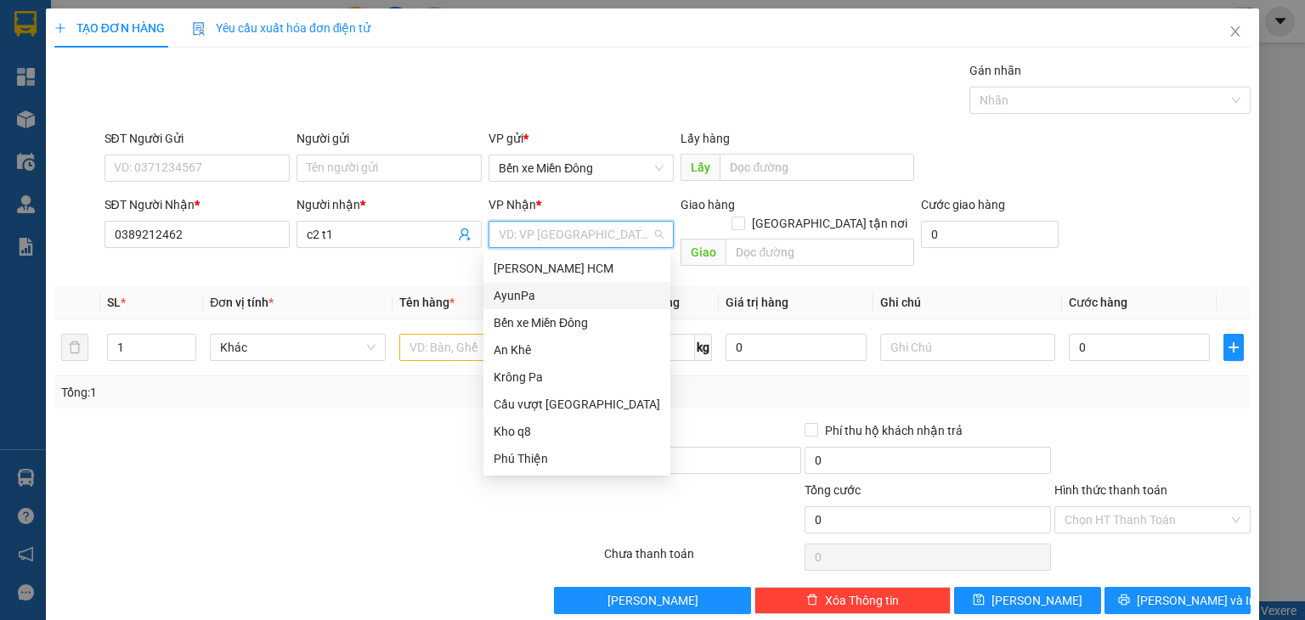
click at [547, 302] on div "AyunPa" at bounding box center [577, 295] width 167 height 19
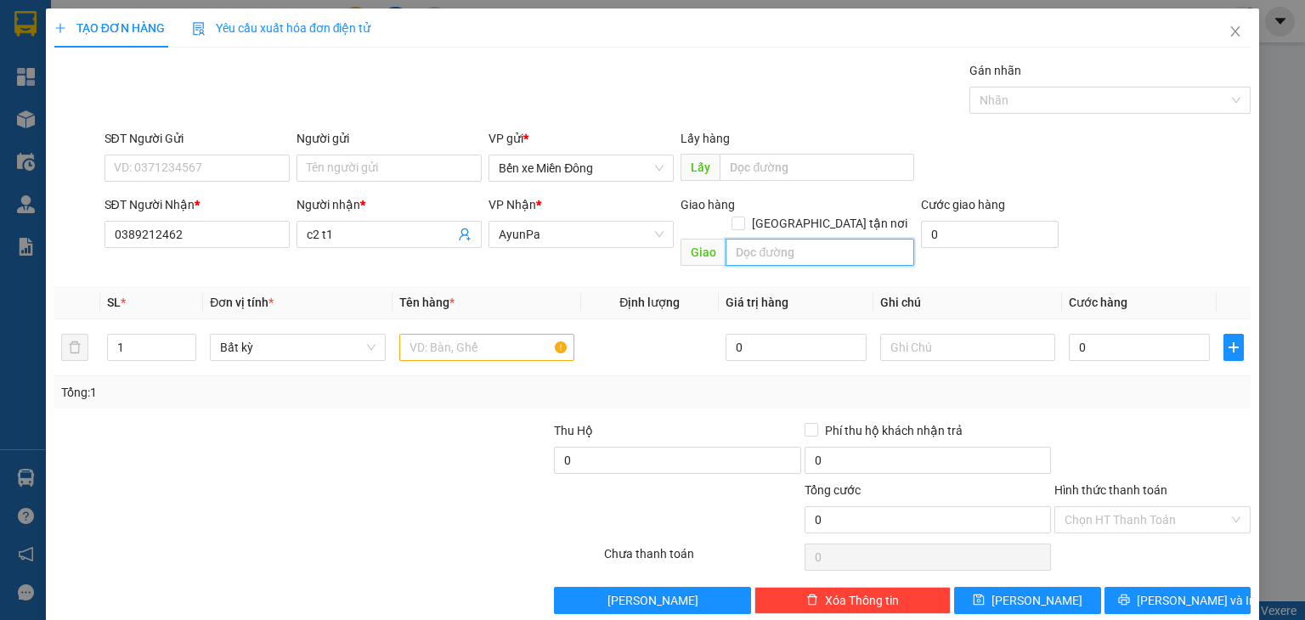
click at [762, 239] on input "text" at bounding box center [820, 252] width 189 height 27
click at [506, 334] on input "x" at bounding box center [486, 347] width 175 height 27
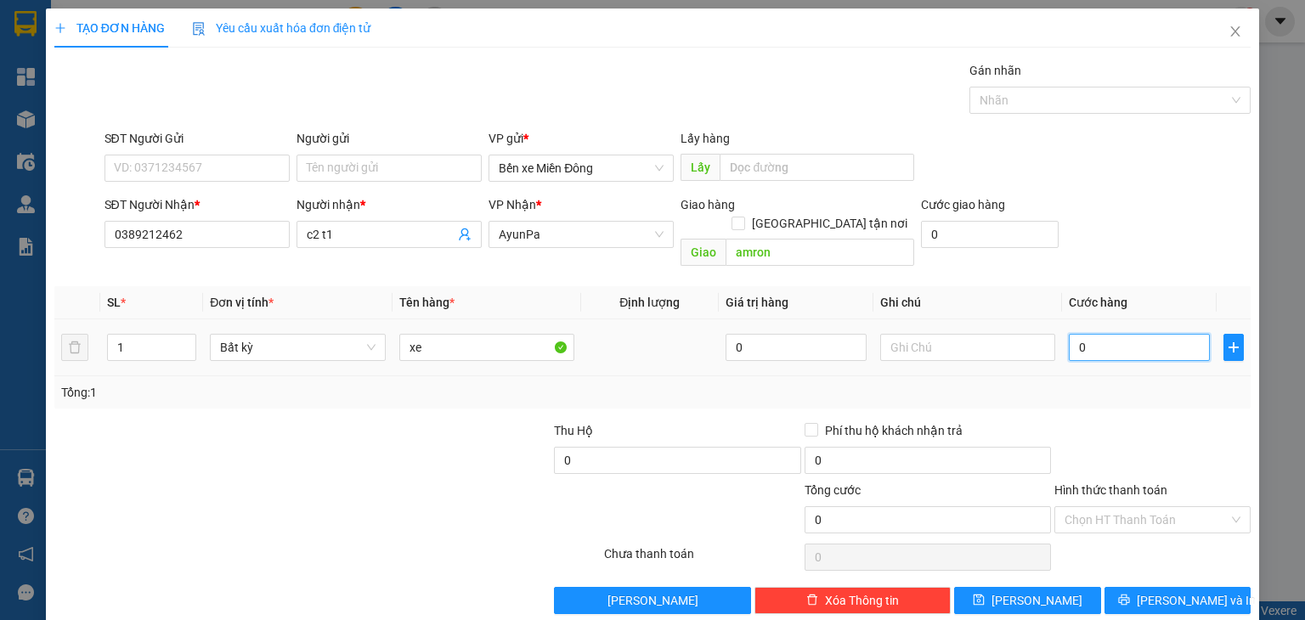
click at [1107, 334] on input "0" at bounding box center [1139, 347] width 141 height 27
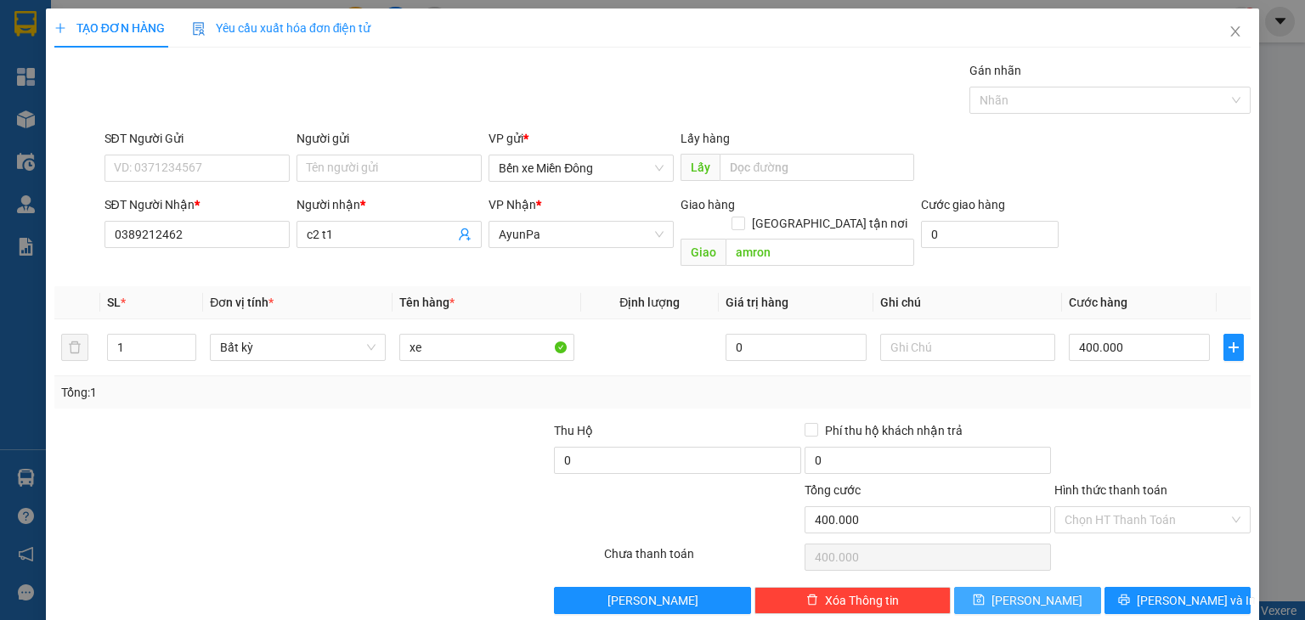
click at [1053, 587] on button "[PERSON_NAME]" at bounding box center [1027, 600] width 147 height 27
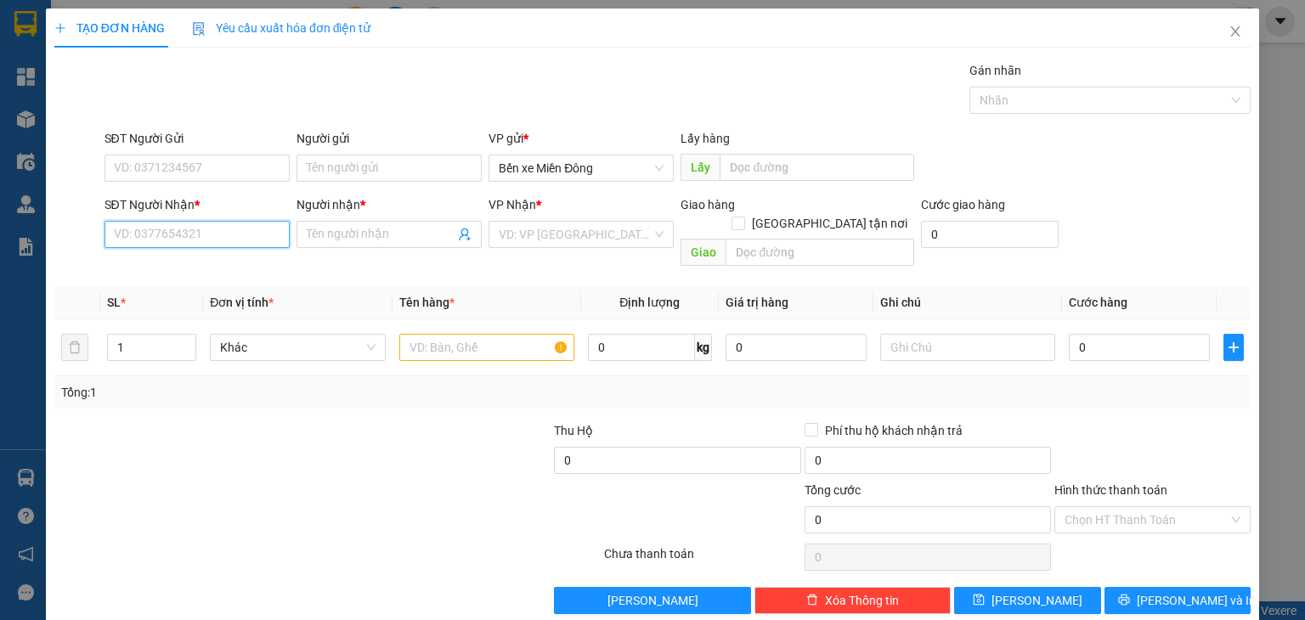
click at [224, 232] on input "SĐT Người Nhận *" at bounding box center [196, 234] width 185 height 27
paste input "0896873728"
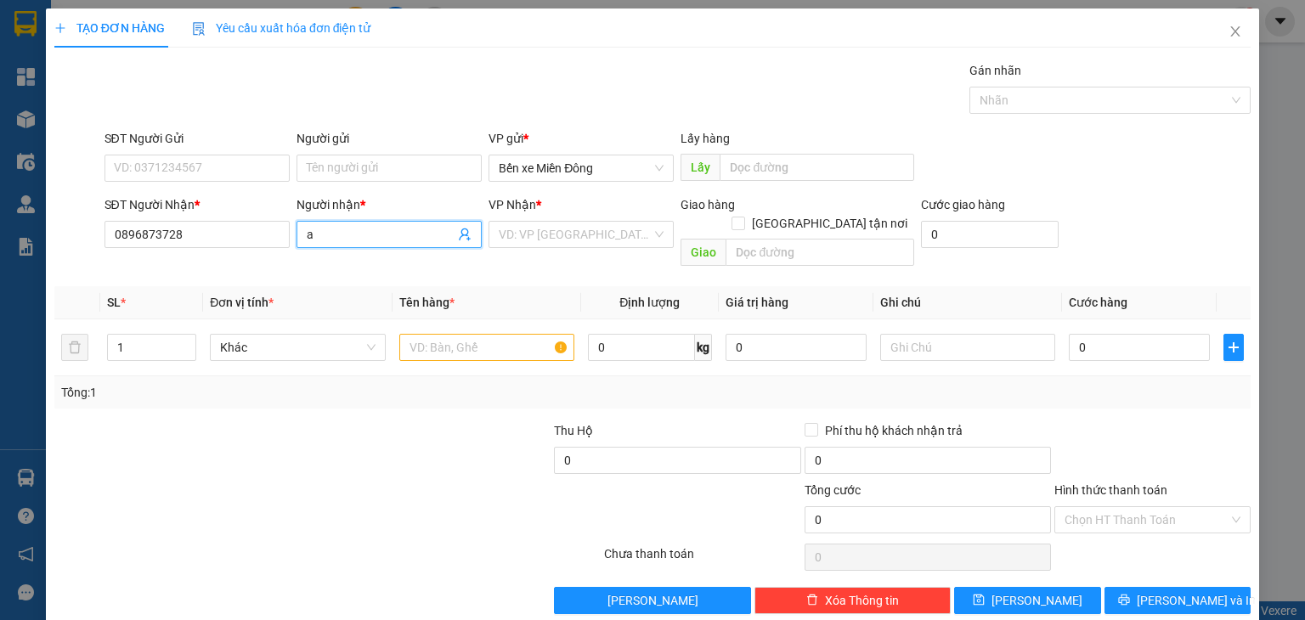
click at [326, 235] on input "a" at bounding box center [381, 234] width 148 height 19
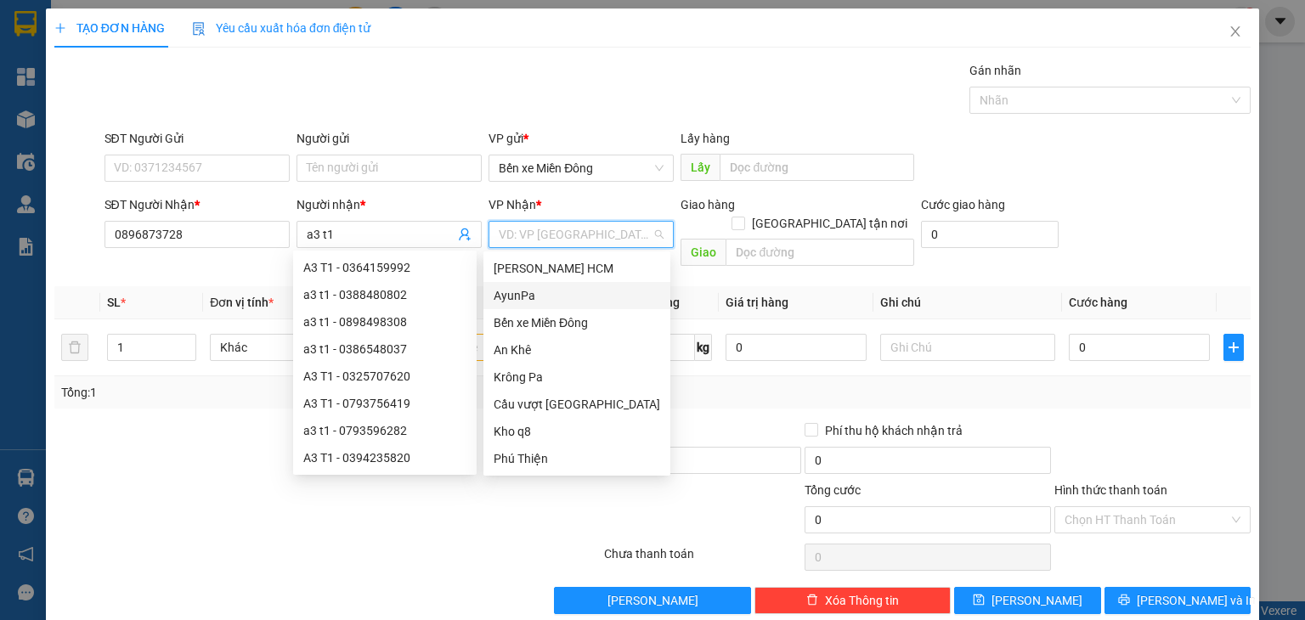
click at [559, 225] on input "search" at bounding box center [575, 234] width 153 height 25
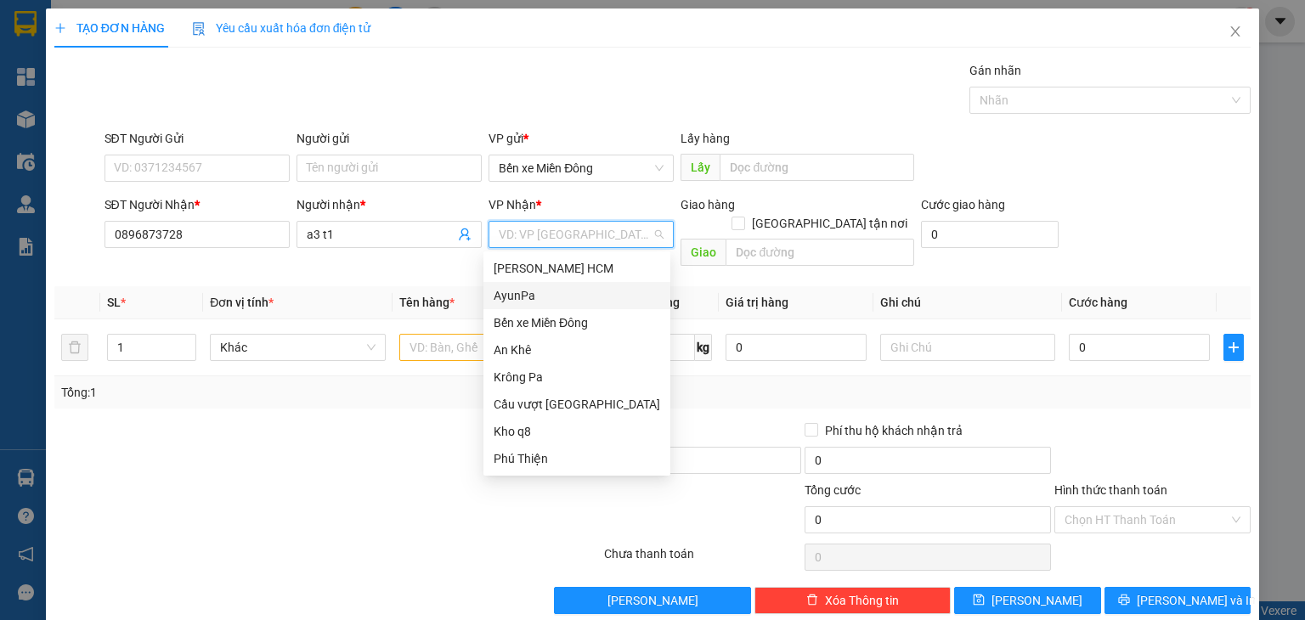
click at [559, 294] on div "AyunPa" at bounding box center [577, 295] width 167 height 19
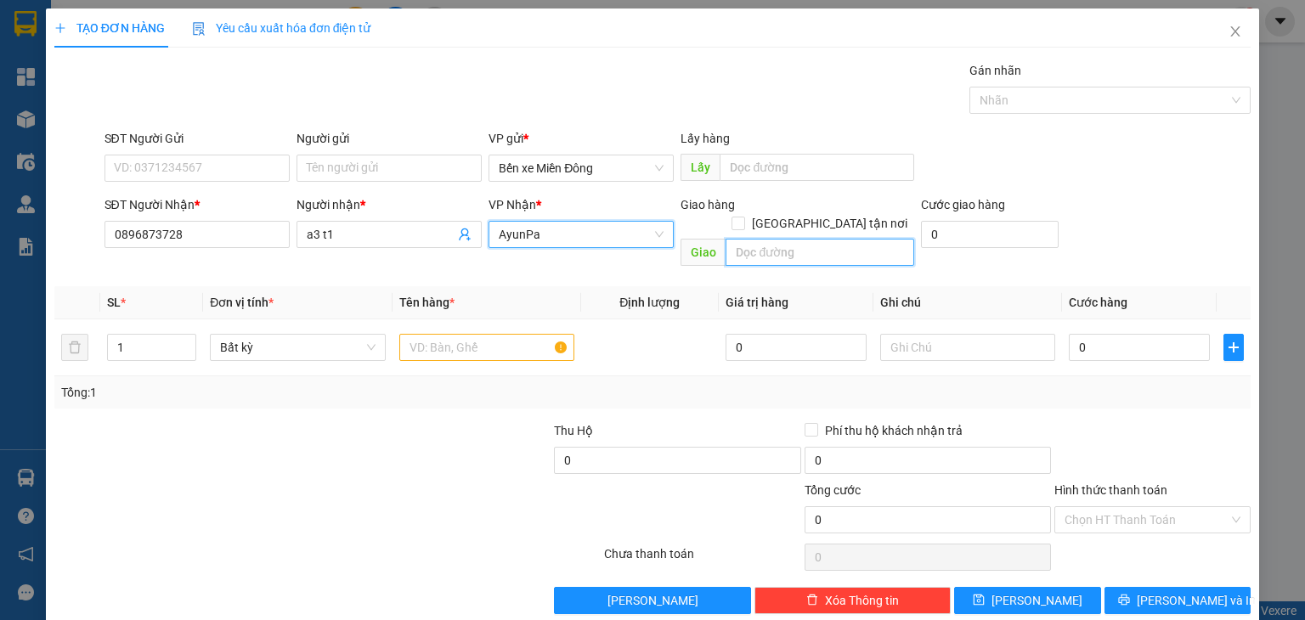
click at [786, 239] on input "text" at bounding box center [820, 252] width 189 height 27
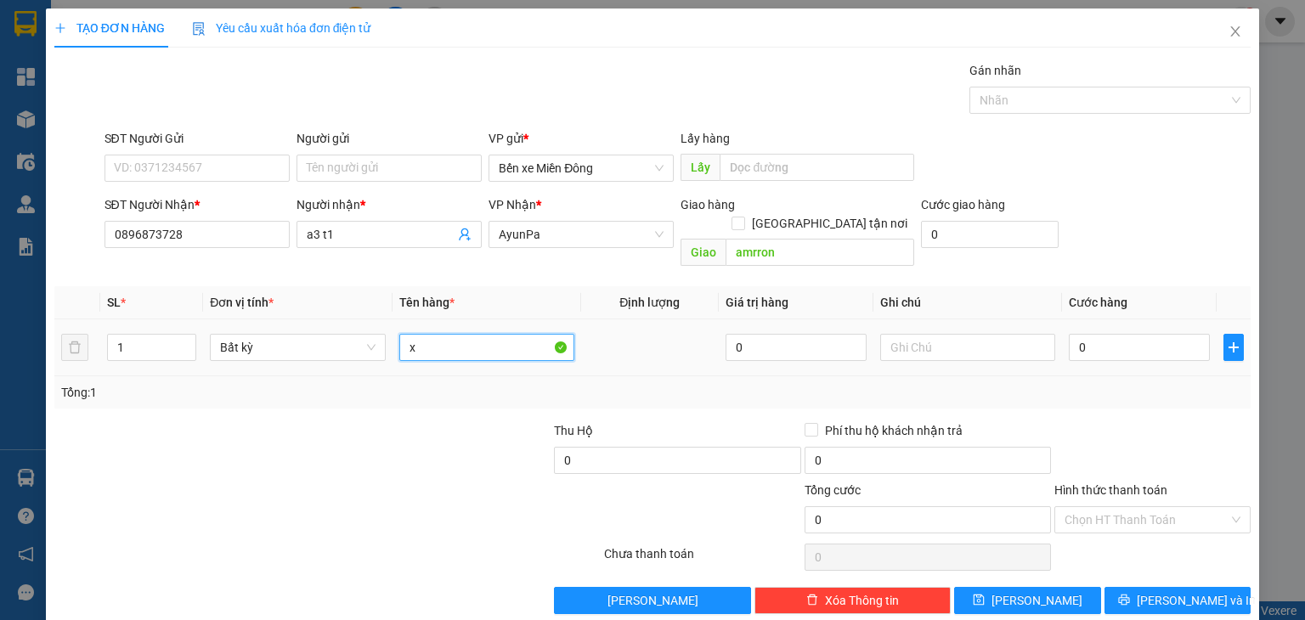
click at [481, 334] on input "x" at bounding box center [486, 347] width 175 height 27
click at [1122, 334] on input "0" at bounding box center [1139, 347] width 141 height 27
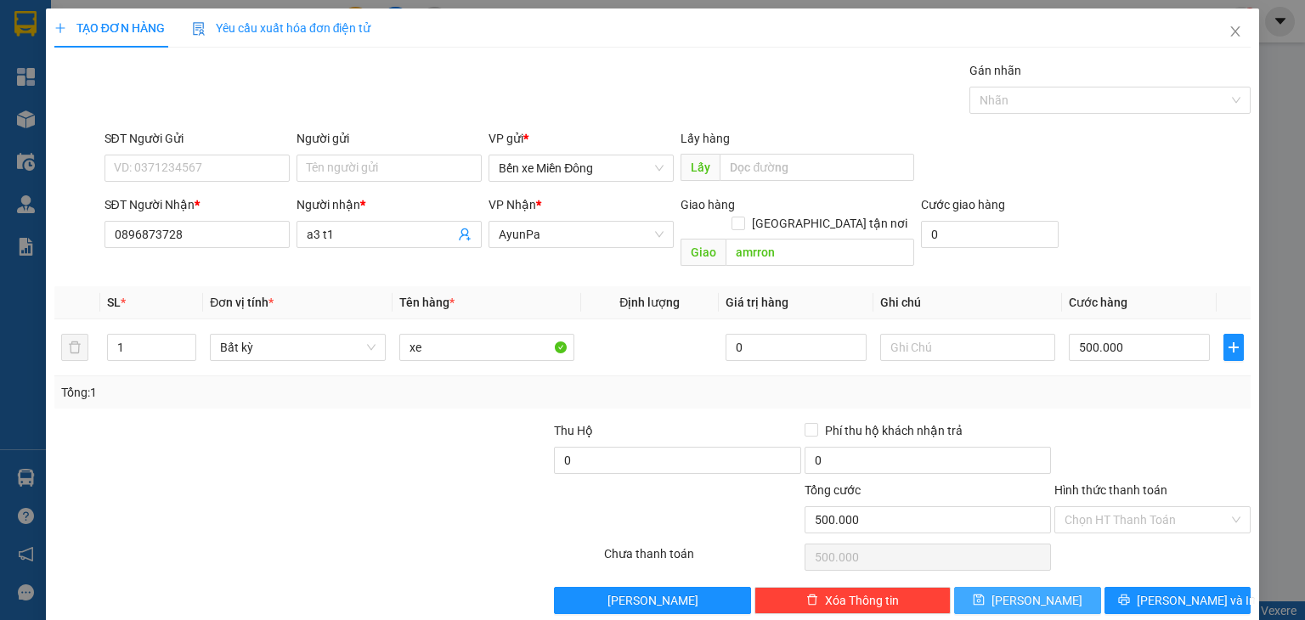
click at [1068, 587] on button "[PERSON_NAME]" at bounding box center [1027, 600] width 147 height 27
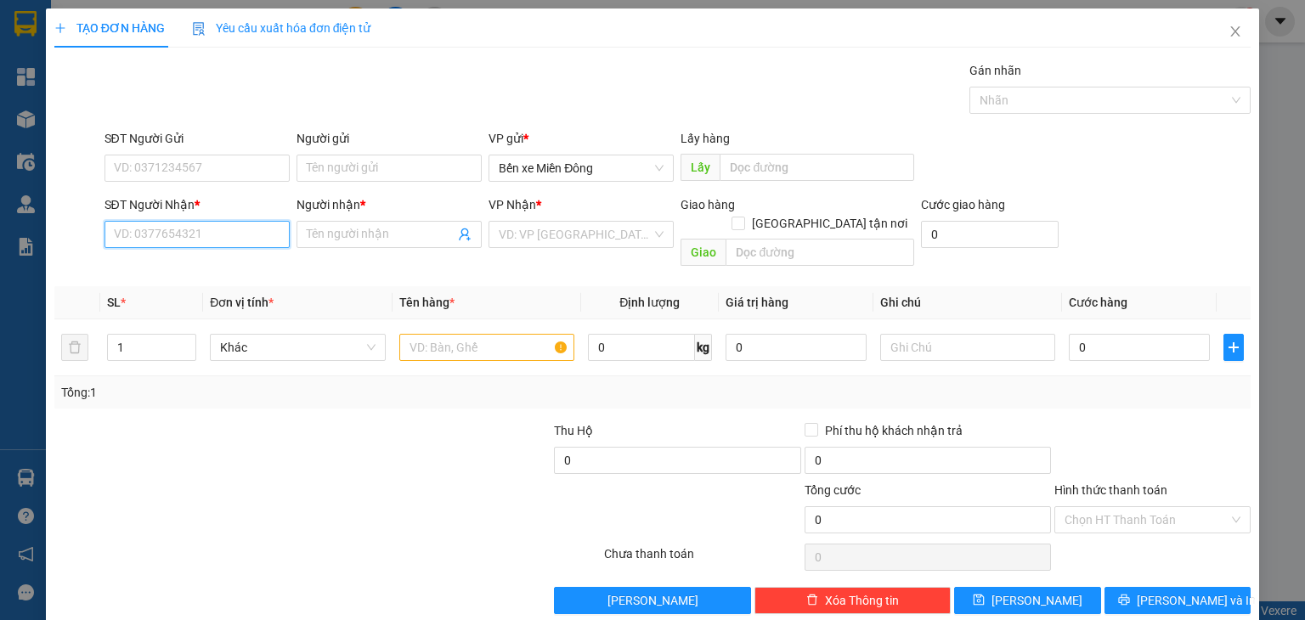
click at [268, 230] on input "SĐT Người Nhận *" at bounding box center [196, 234] width 185 height 27
paste input "0329930017"
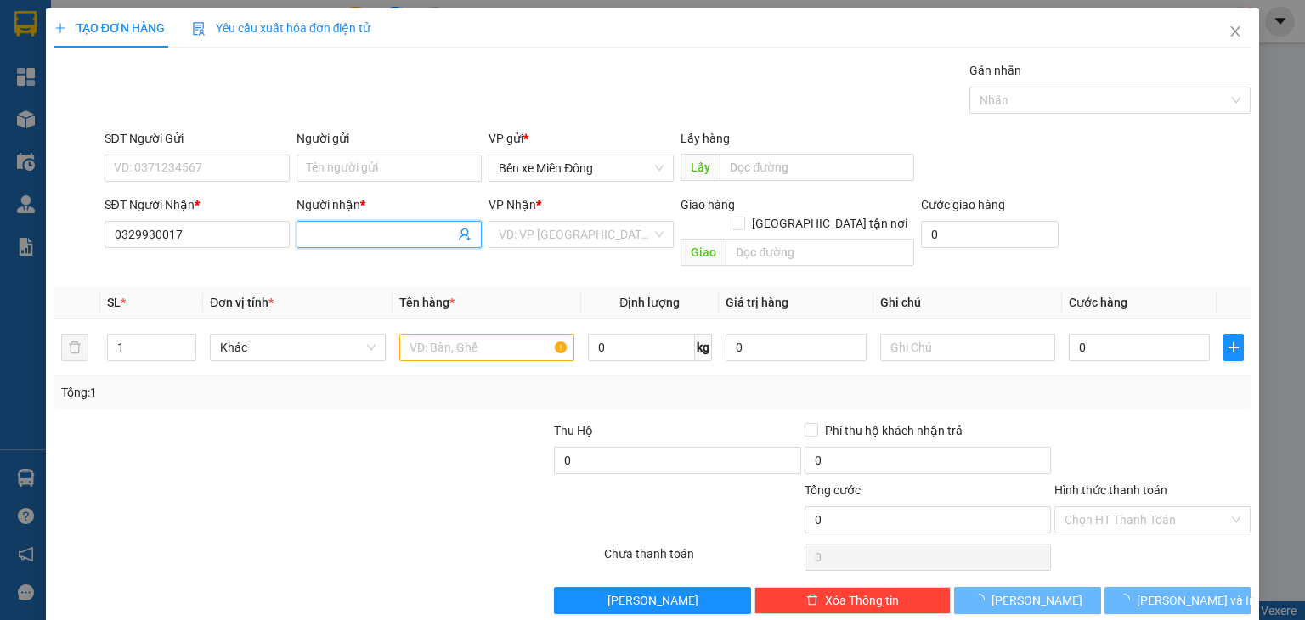
click at [360, 238] on input "Người nhận *" at bounding box center [381, 234] width 148 height 19
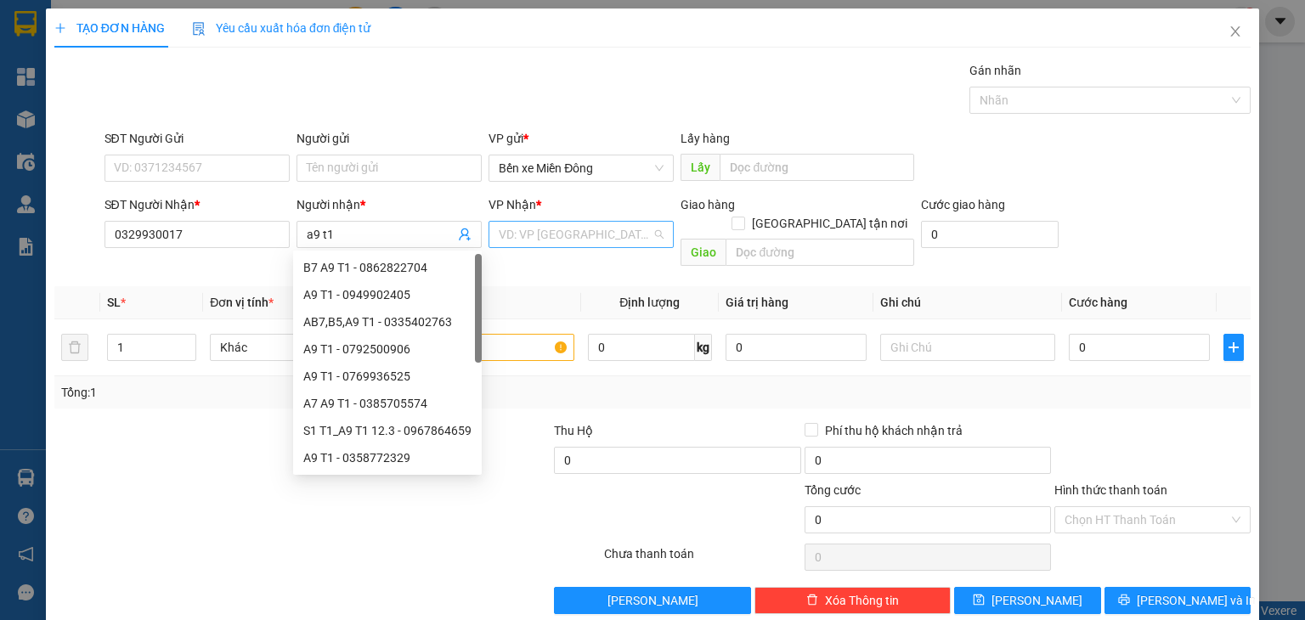
click at [549, 236] on input "search" at bounding box center [575, 234] width 153 height 25
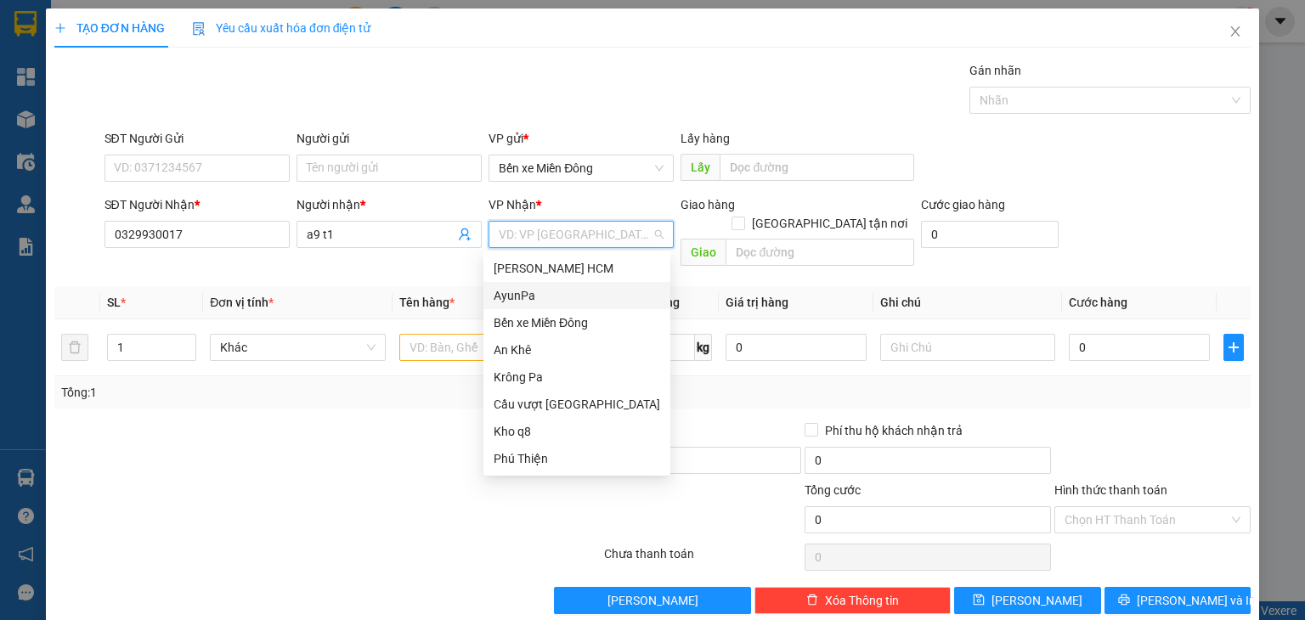
click at [534, 296] on div "AyunPa" at bounding box center [577, 295] width 167 height 19
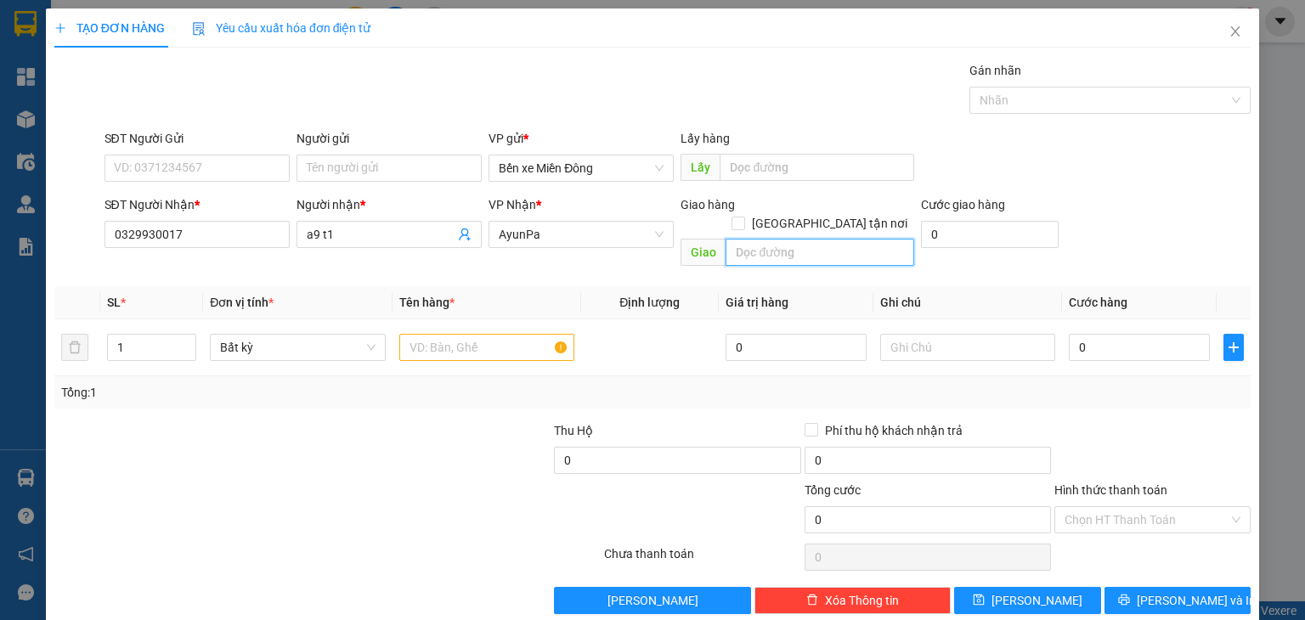
click at [752, 239] on input "text" at bounding box center [820, 252] width 189 height 27
click at [512, 334] on input "iapax" at bounding box center [486, 347] width 175 height 27
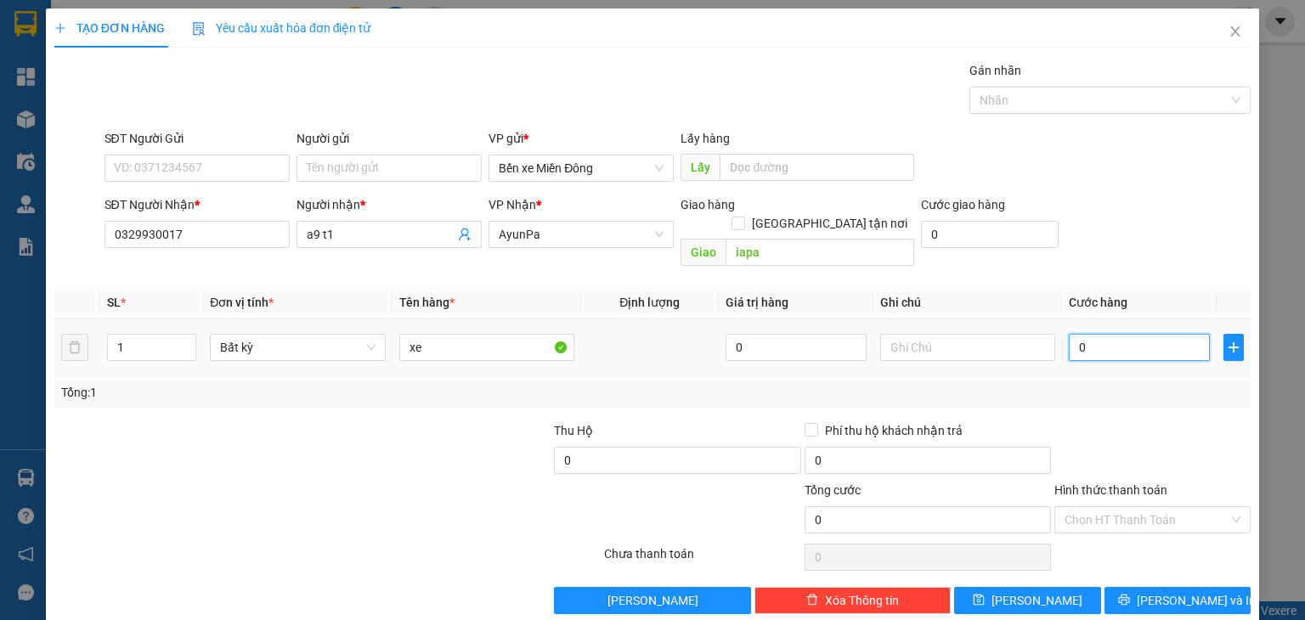
click at [1069, 334] on input "0" at bounding box center [1139, 347] width 141 height 27
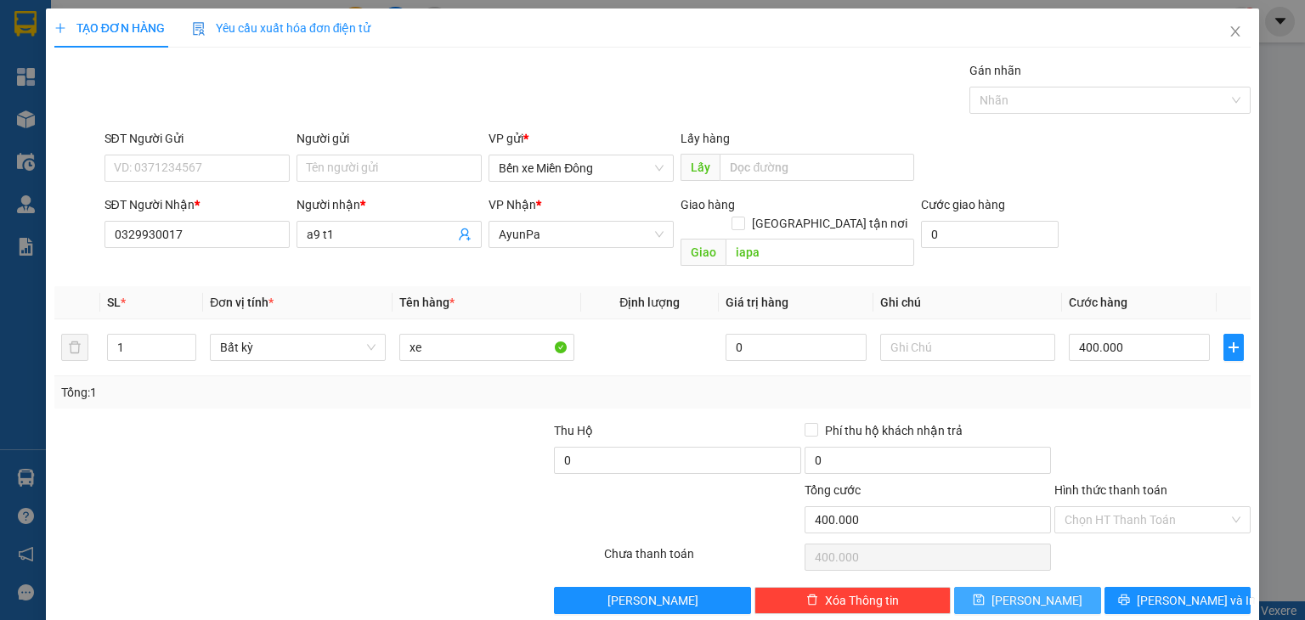
click at [1052, 587] on button "[PERSON_NAME]" at bounding box center [1027, 600] width 147 height 27
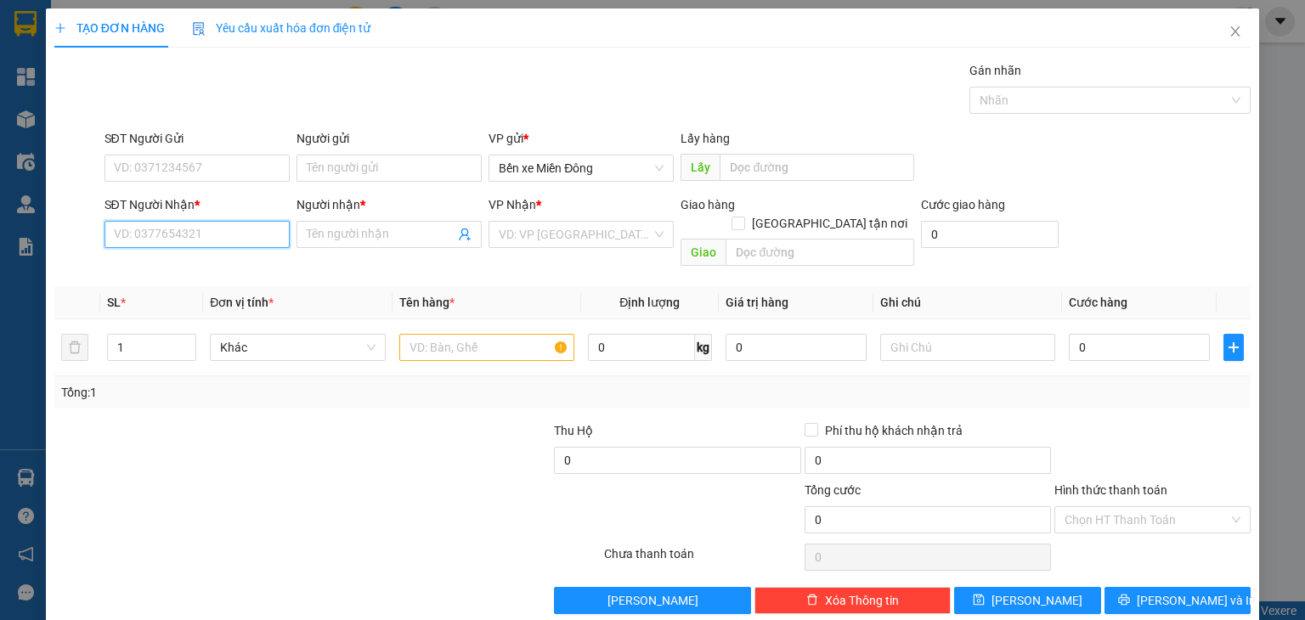
click at [245, 229] on input "SĐT Người Nhận *" at bounding box center [196, 234] width 185 height 27
paste input "0971384502"
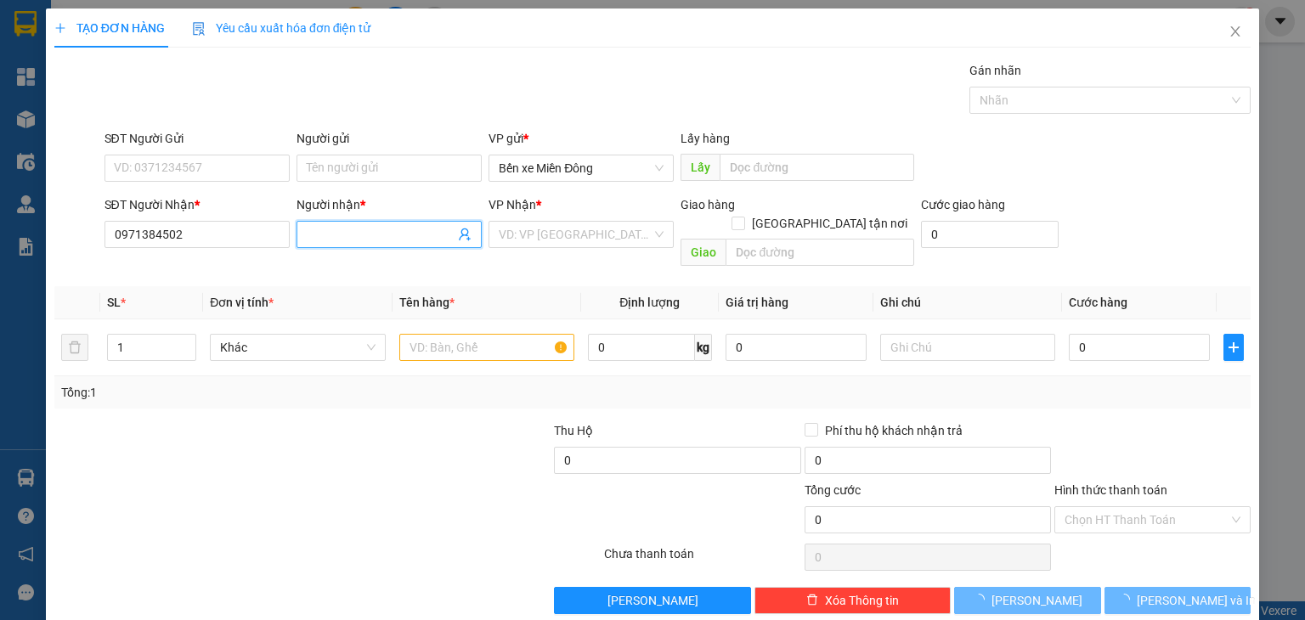
click at [350, 230] on input "Người nhận *" at bounding box center [381, 234] width 148 height 19
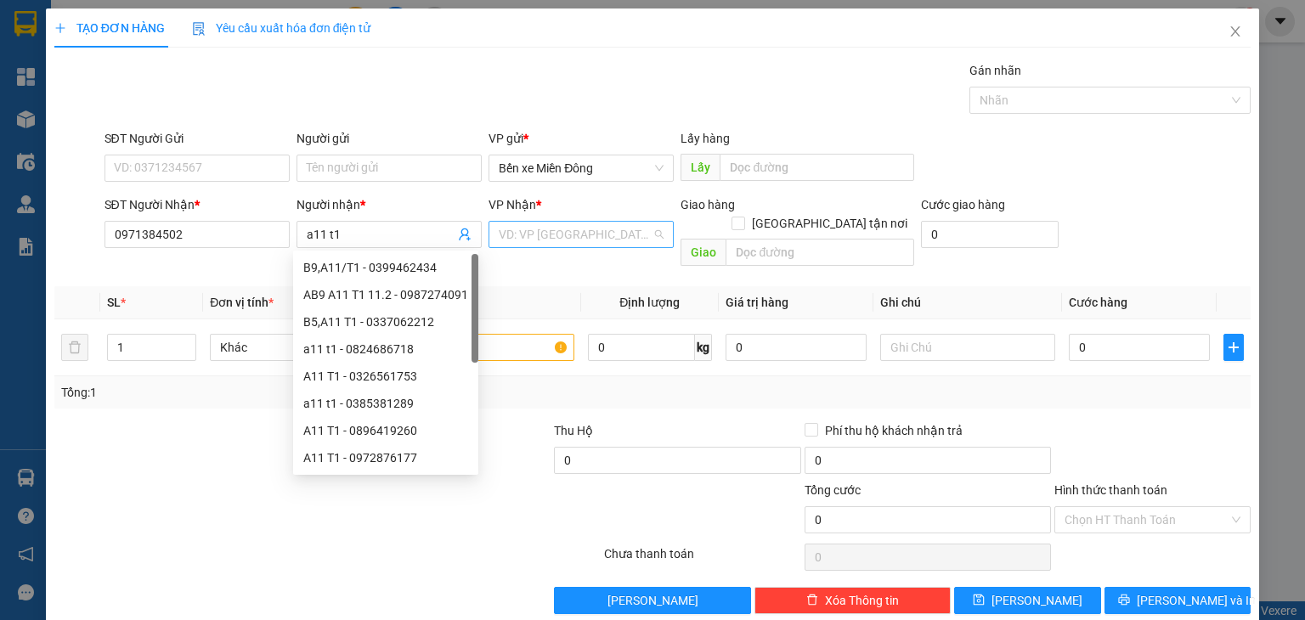
click at [505, 246] on input "search" at bounding box center [575, 234] width 153 height 25
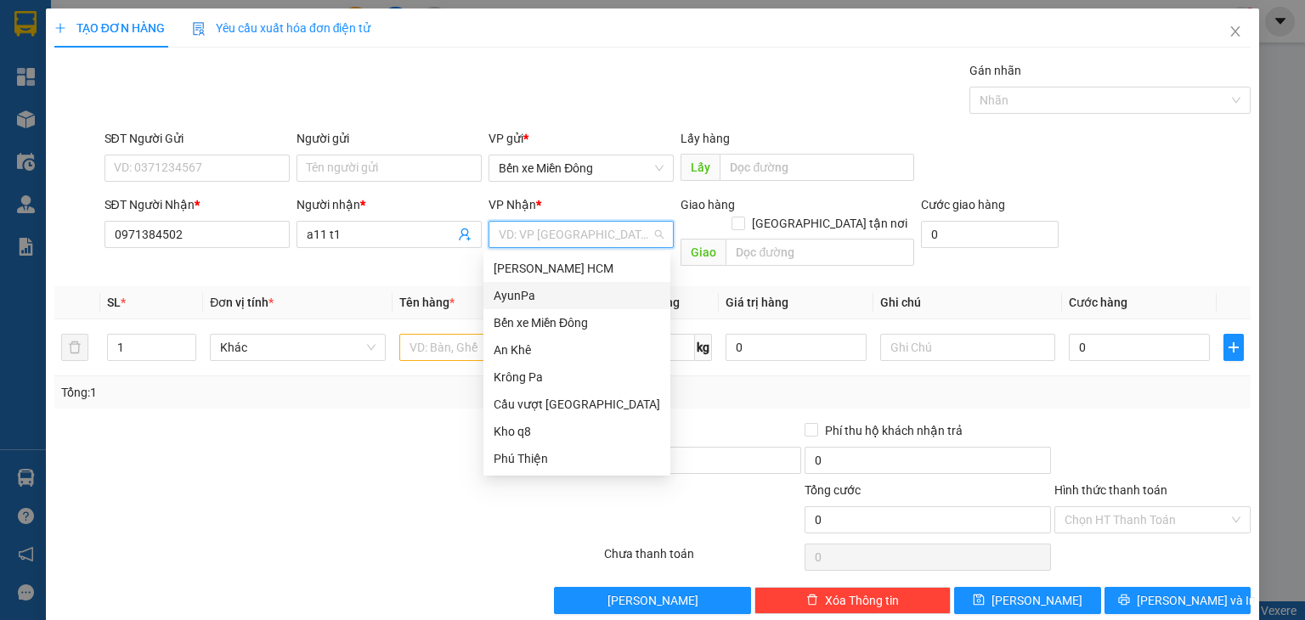
click at [534, 296] on div "AyunPa" at bounding box center [577, 295] width 167 height 19
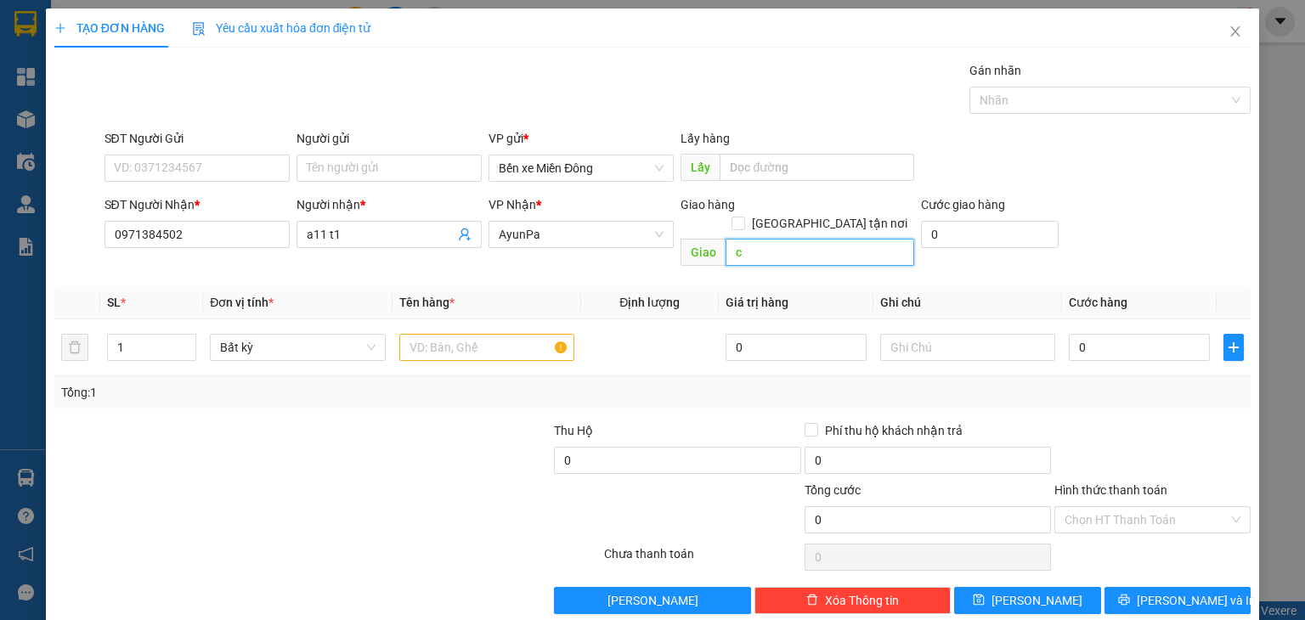
click at [782, 239] on input "c" at bounding box center [820, 252] width 189 height 27
click at [771, 239] on input "chu" at bounding box center [820, 252] width 189 height 27
click at [523, 334] on input "text" at bounding box center [486, 347] width 175 height 27
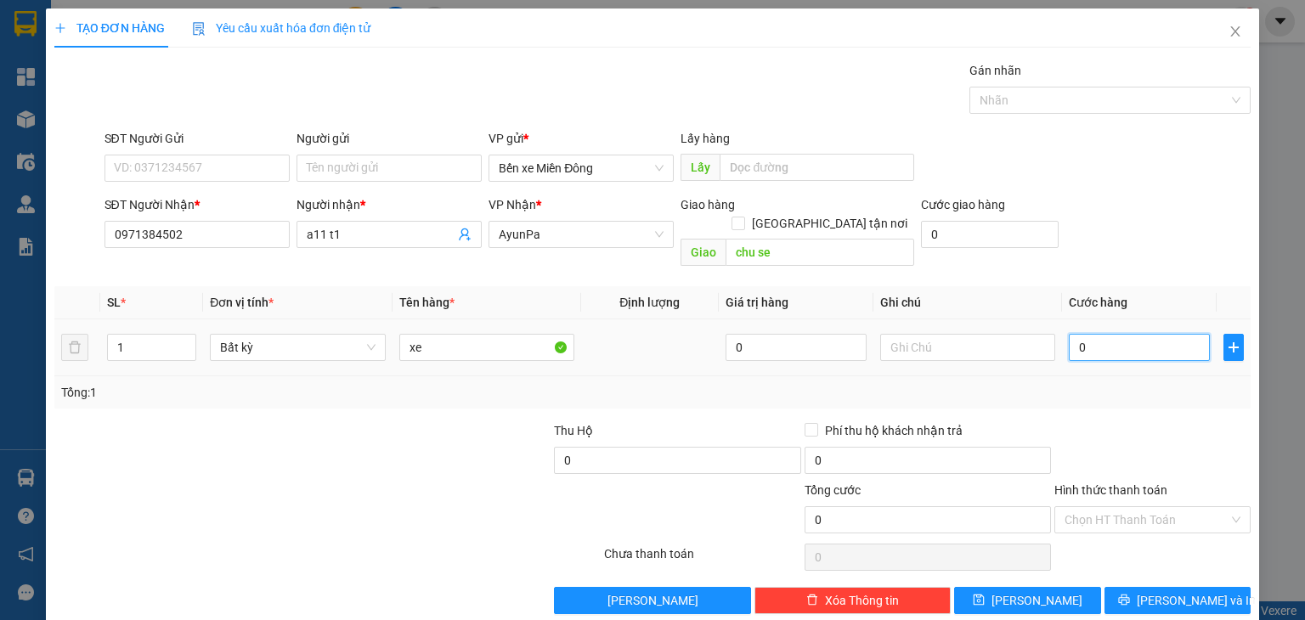
click at [1112, 334] on input "0" at bounding box center [1139, 347] width 141 height 27
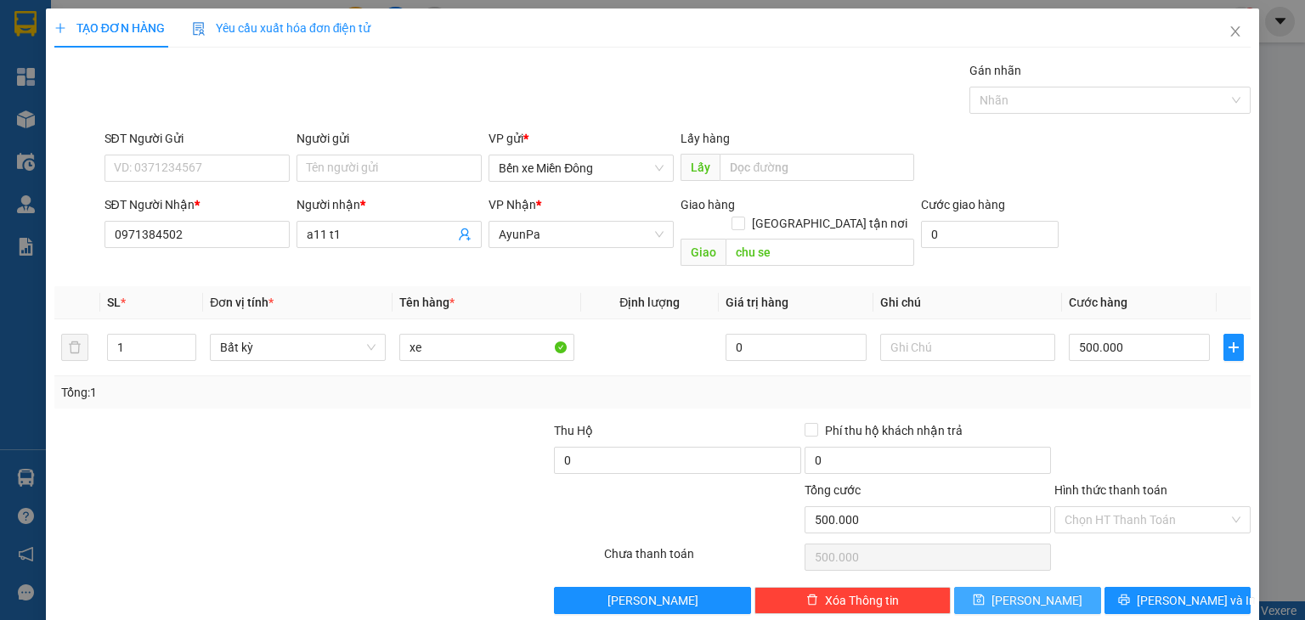
click at [1036, 591] on span "[PERSON_NAME]" at bounding box center [1036, 600] width 91 height 19
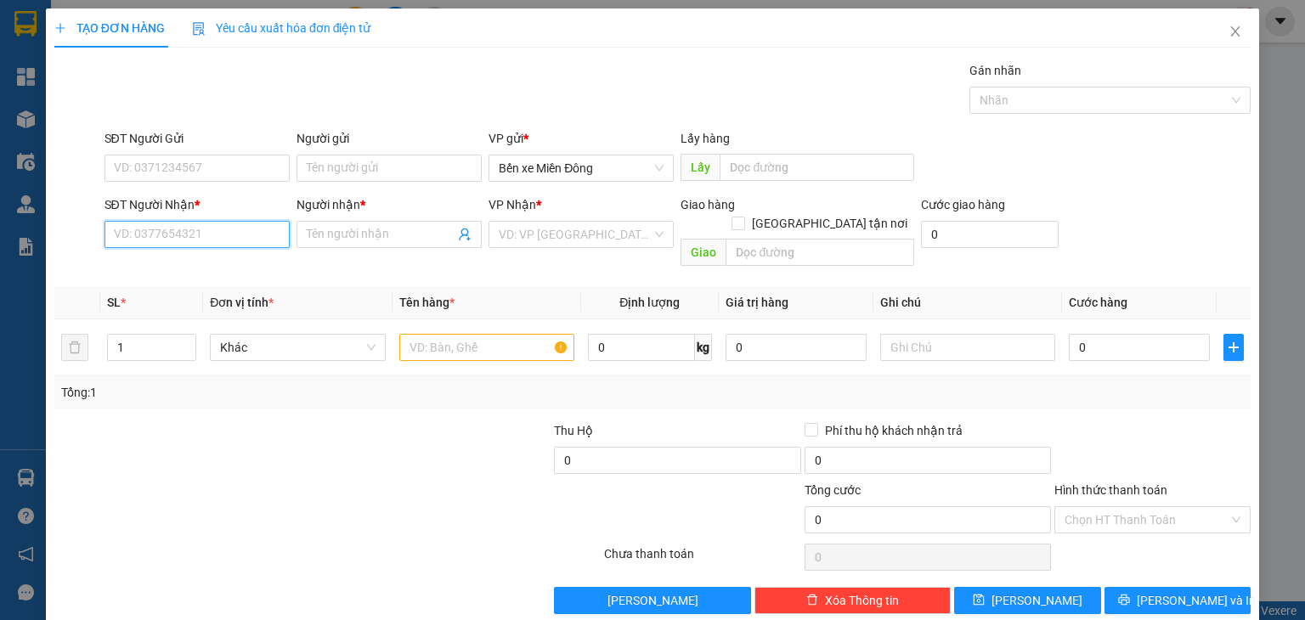
click at [233, 239] on input "SĐT Người Nhận *" at bounding box center [196, 234] width 185 height 27
paste input "0325148707"
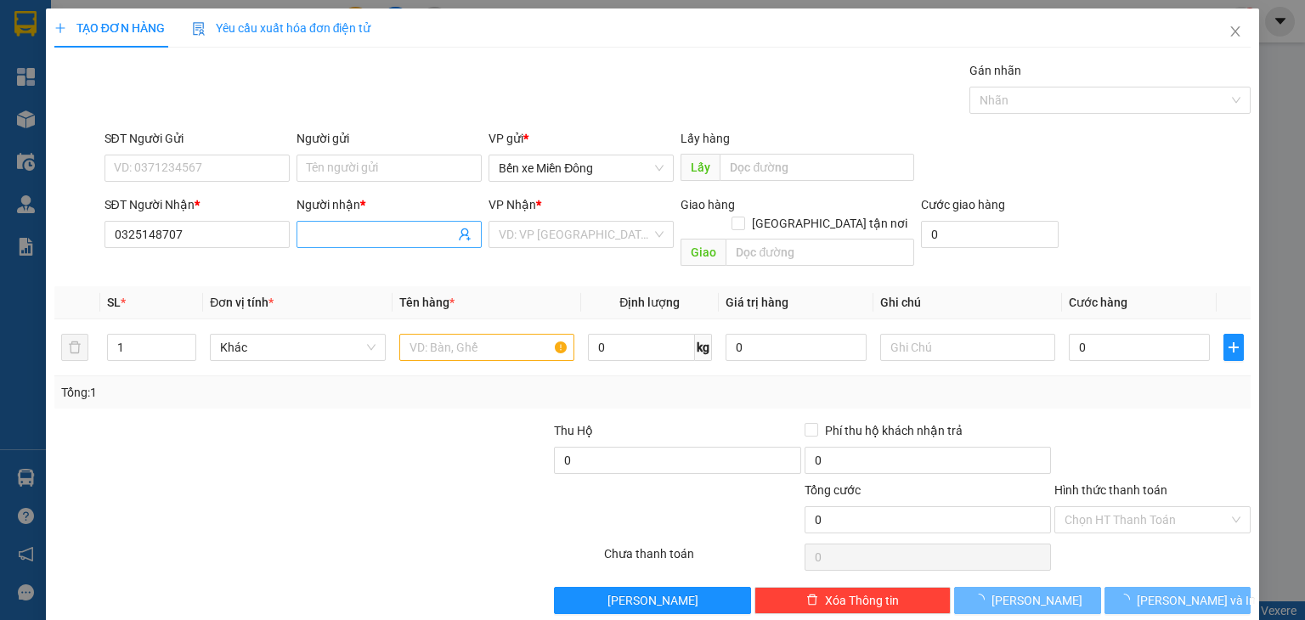
click at [336, 242] on input "Người nhận *" at bounding box center [381, 234] width 148 height 19
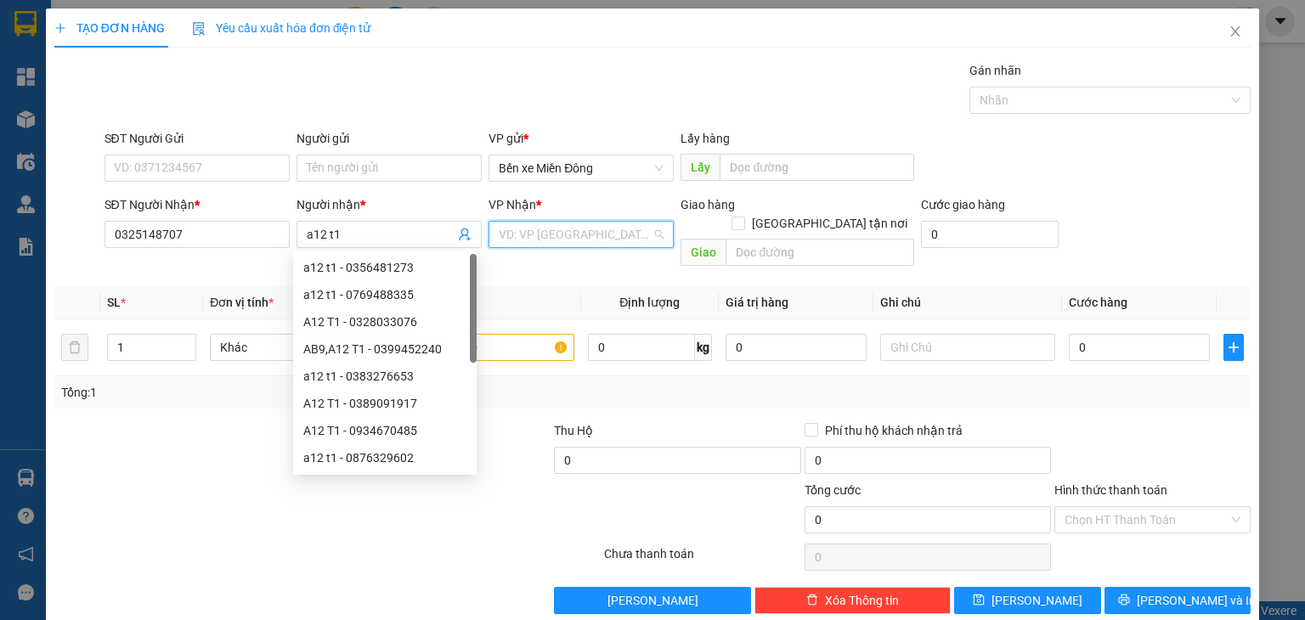
click at [519, 234] on input "search" at bounding box center [575, 234] width 153 height 25
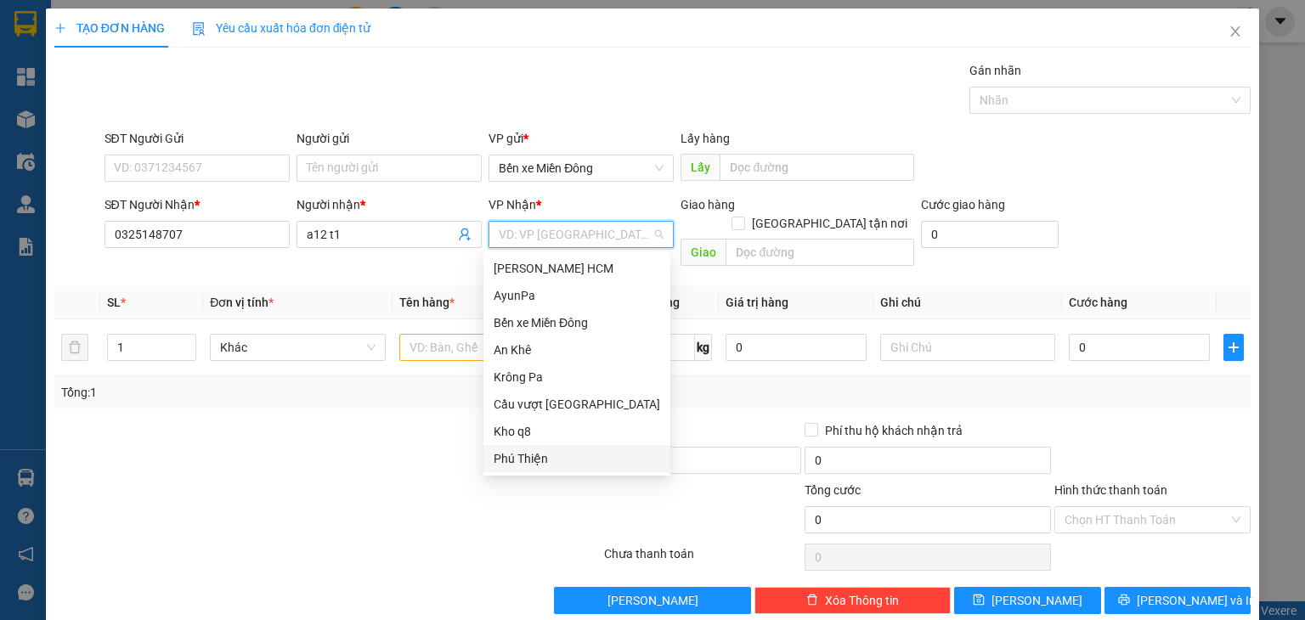
click at [534, 454] on div "Phú Thiện" at bounding box center [577, 458] width 167 height 19
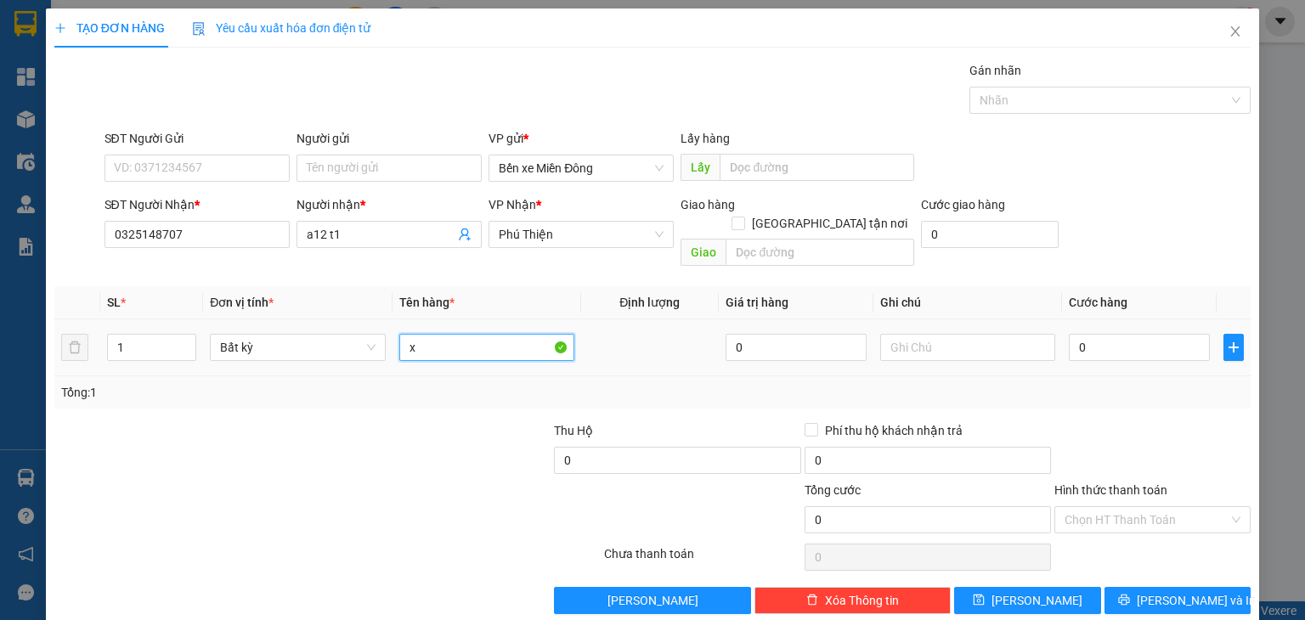
click at [442, 334] on input "x" at bounding box center [486, 347] width 175 height 27
click at [1097, 334] on input "0" at bounding box center [1139, 347] width 141 height 27
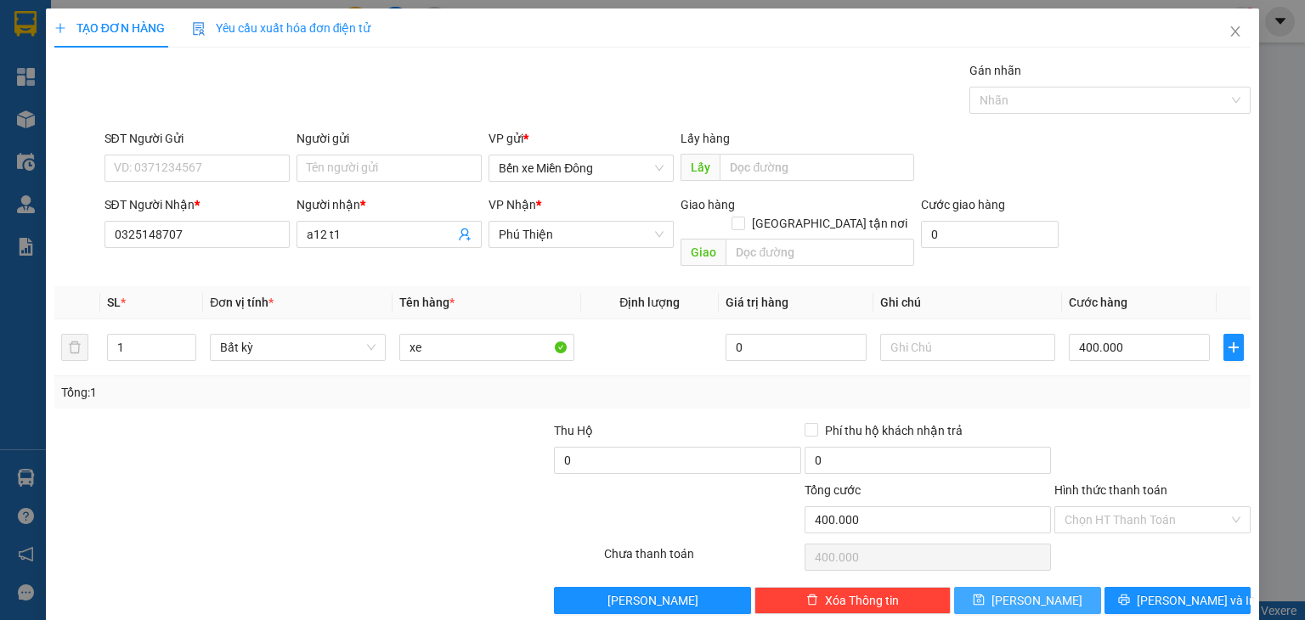
click at [1021, 591] on span "[PERSON_NAME]" at bounding box center [1036, 600] width 91 height 19
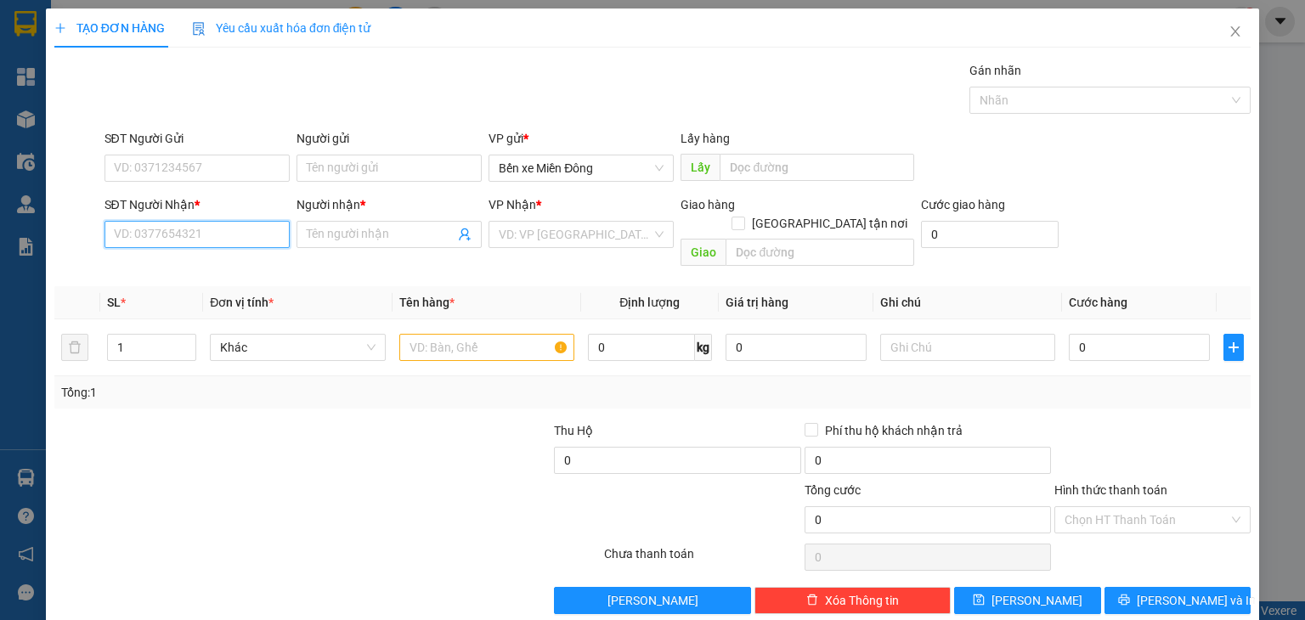
click at [231, 234] on input "SĐT Người Nhận *" at bounding box center [196, 234] width 185 height 27
paste input "0365201640"
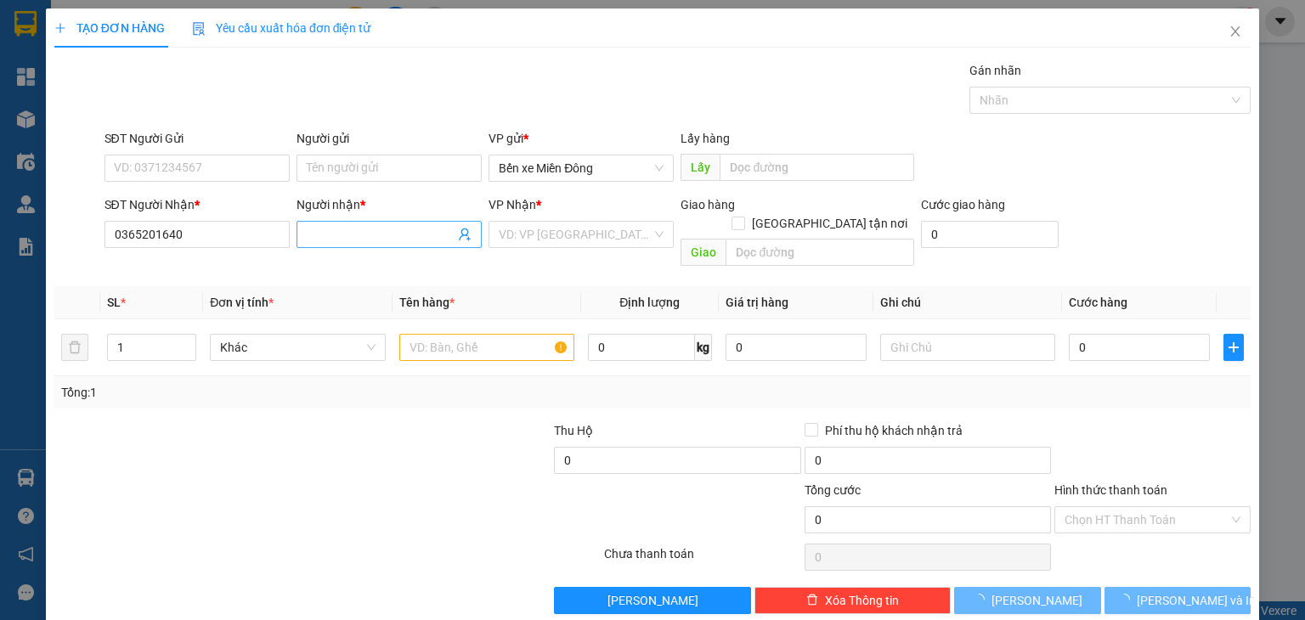
click at [338, 235] on input "Người nhận *" at bounding box center [381, 234] width 148 height 19
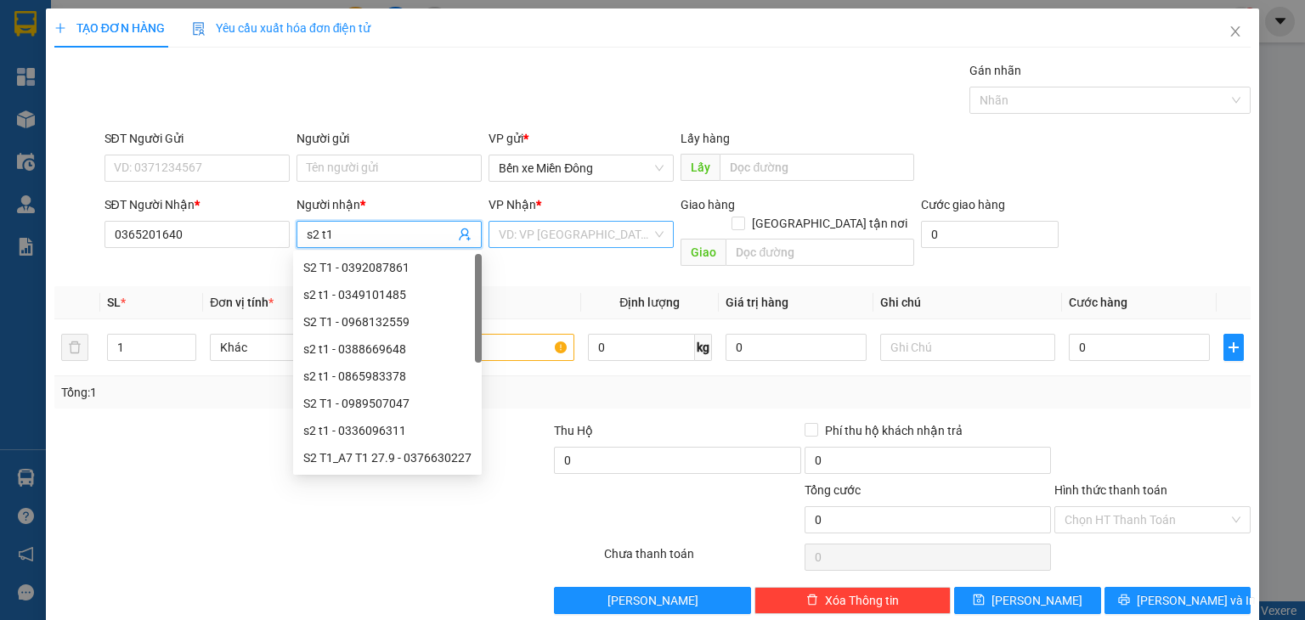
click at [530, 234] on input "search" at bounding box center [575, 234] width 153 height 25
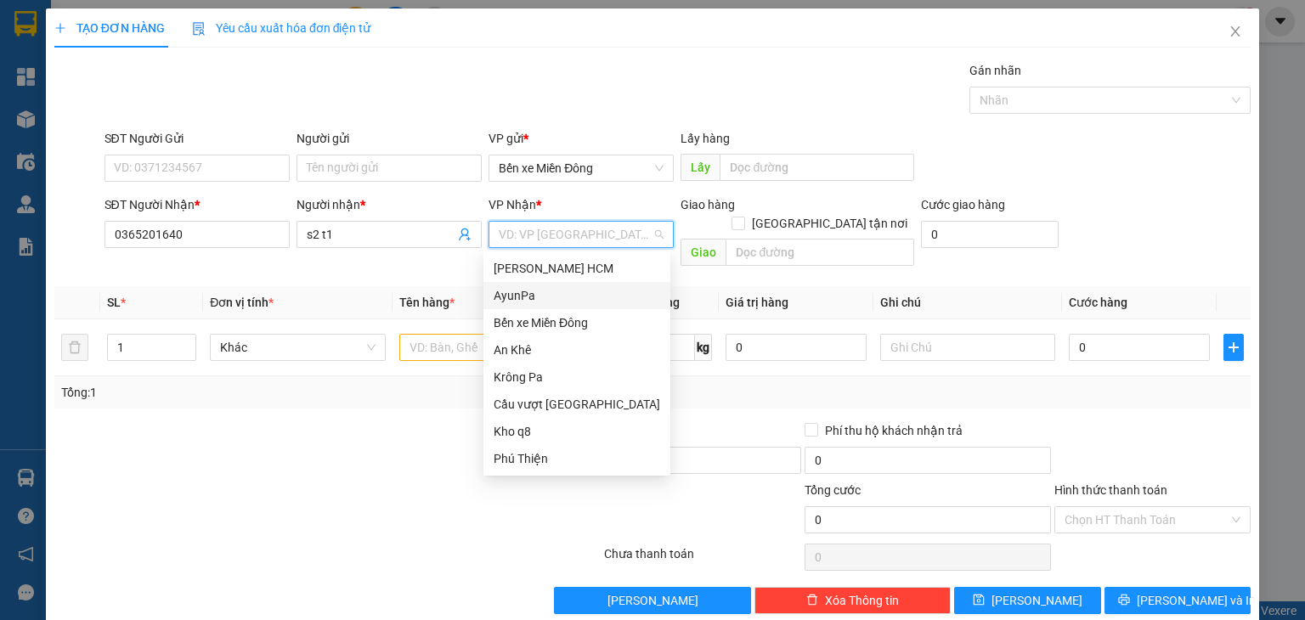
click at [528, 298] on div "AyunPa" at bounding box center [577, 295] width 167 height 19
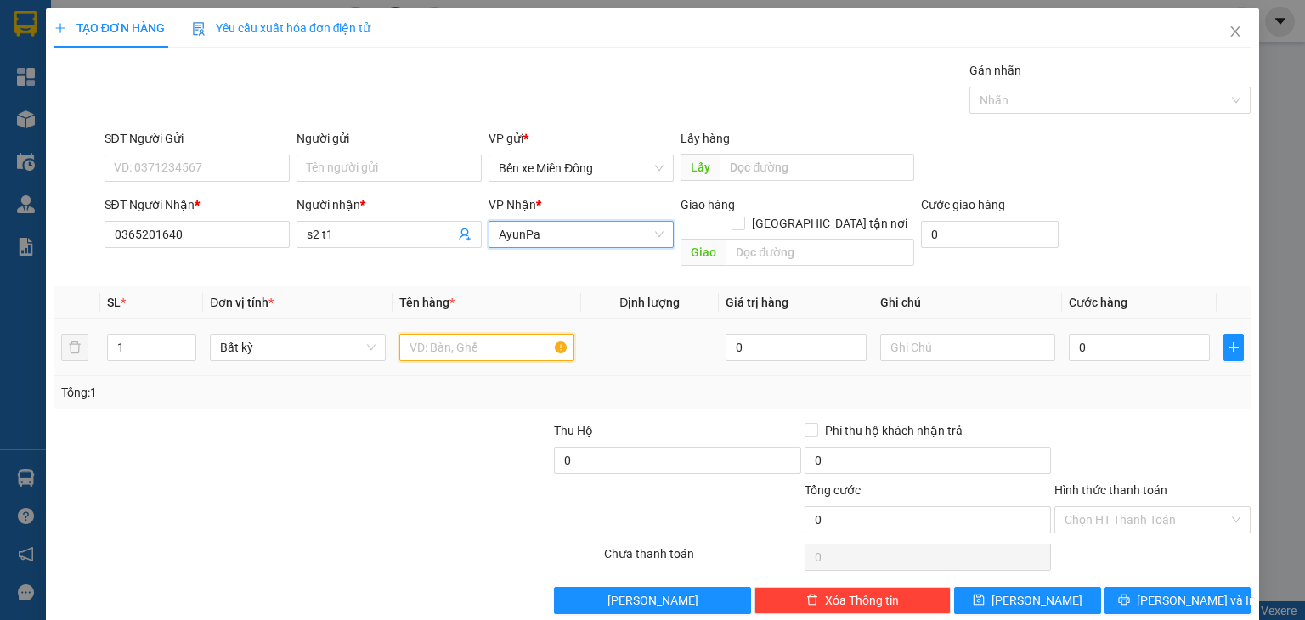
click at [464, 334] on input "text" at bounding box center [486, 347] width 175 height 27
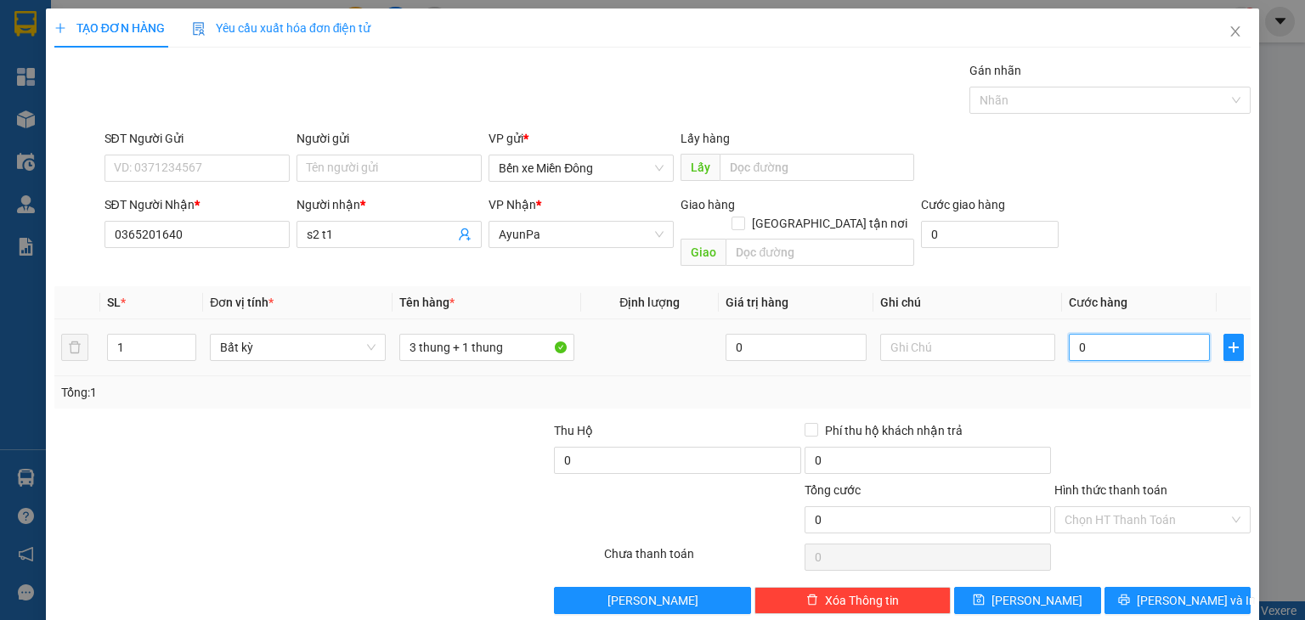
click at [1119, 337] on input "0" at bounding box center [1139, 347] width 141 height 27
click at [949, 335] on input "text" at bounding box center [967, 347] width 175 height 27
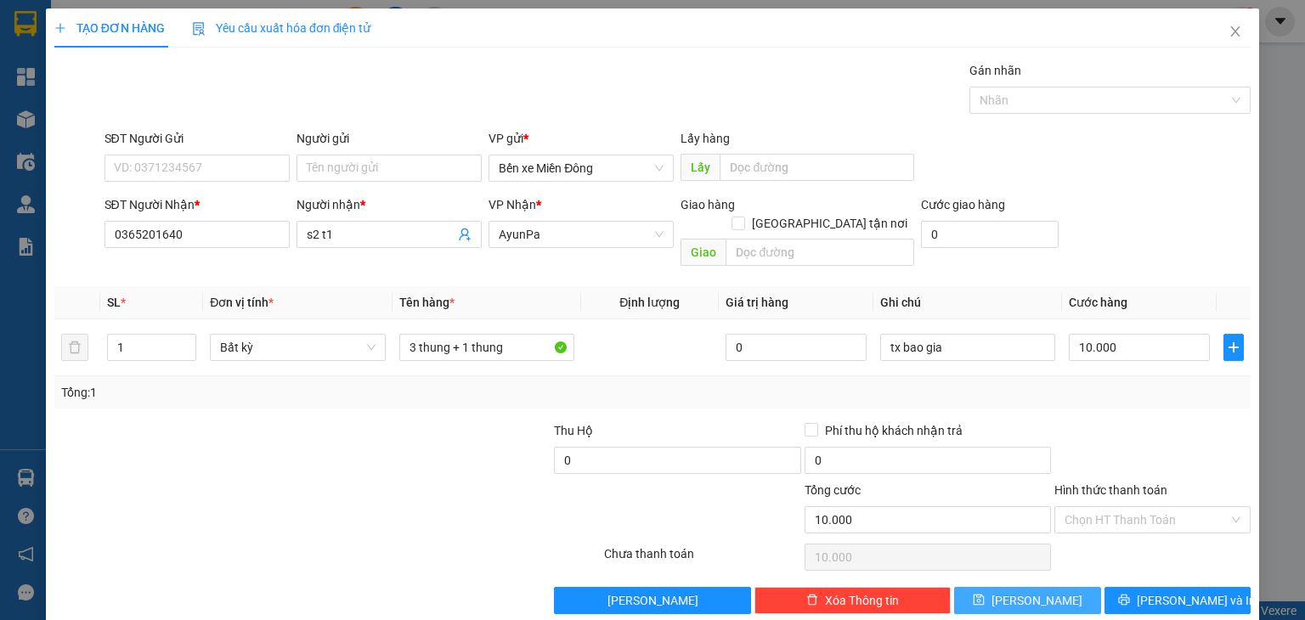
click at [1066, 587] on button "[PERSON_NAME]" at bounding box center [1027, 600] width 147 height 27
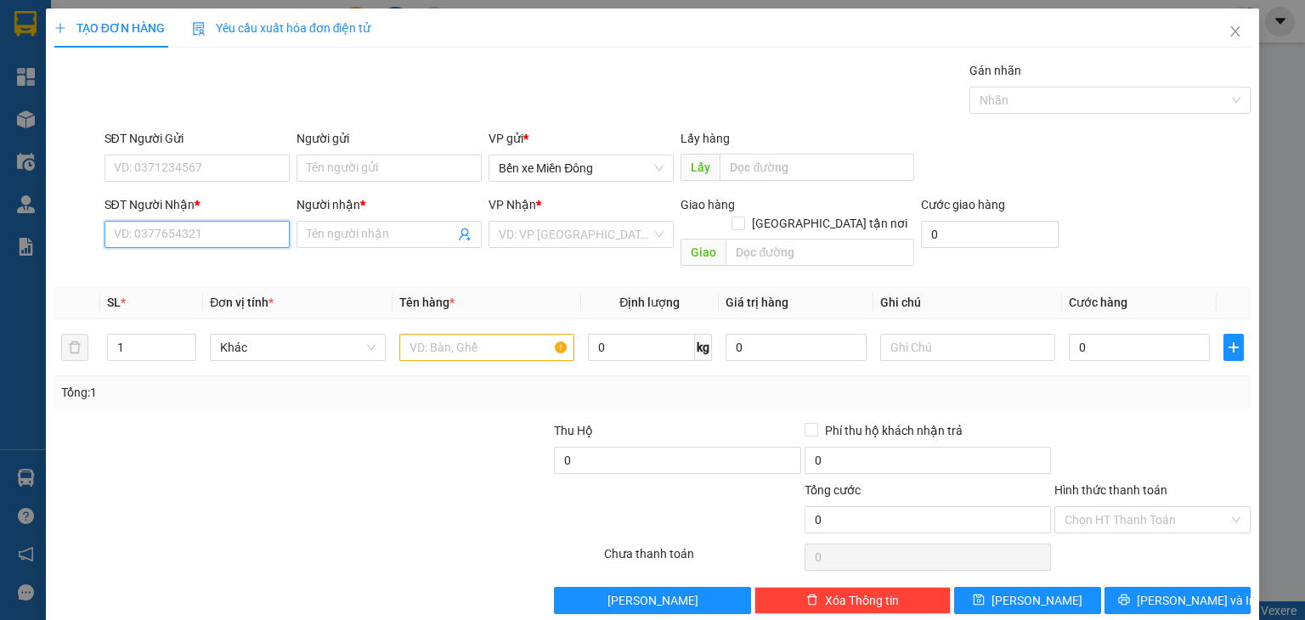
click at [251, 230] on input "SĐT Người Nhận *" at bounding box center [196, 234] width 185 height 27
paste input "0985828893"
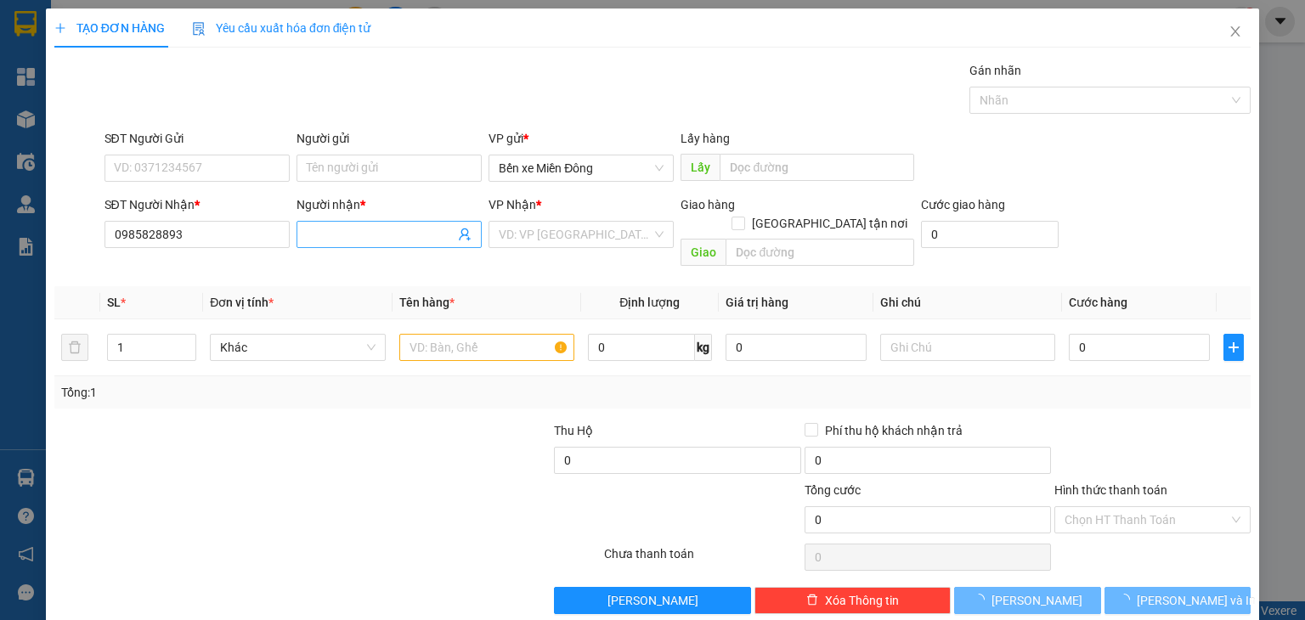
click at [358, 232] on input "Người nhận *" at bounding box center [381, 234] width 148 height 19
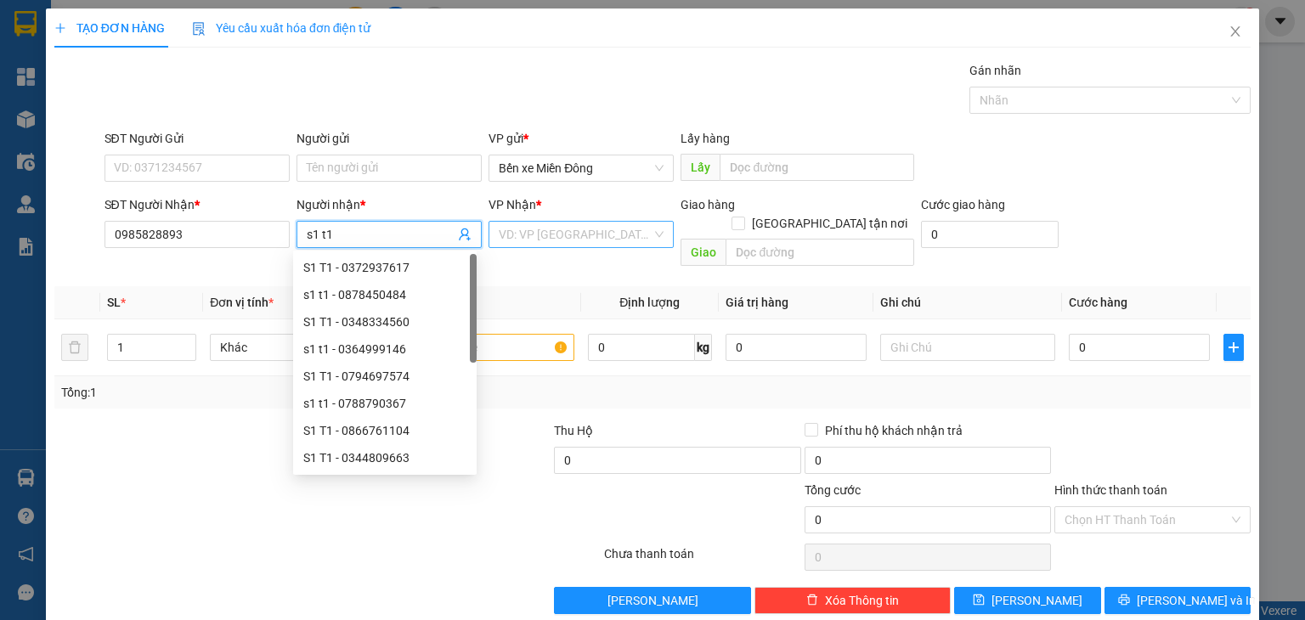
click at [578, 234] on input "search" at bounding box center [575, 234] width 153 height 25
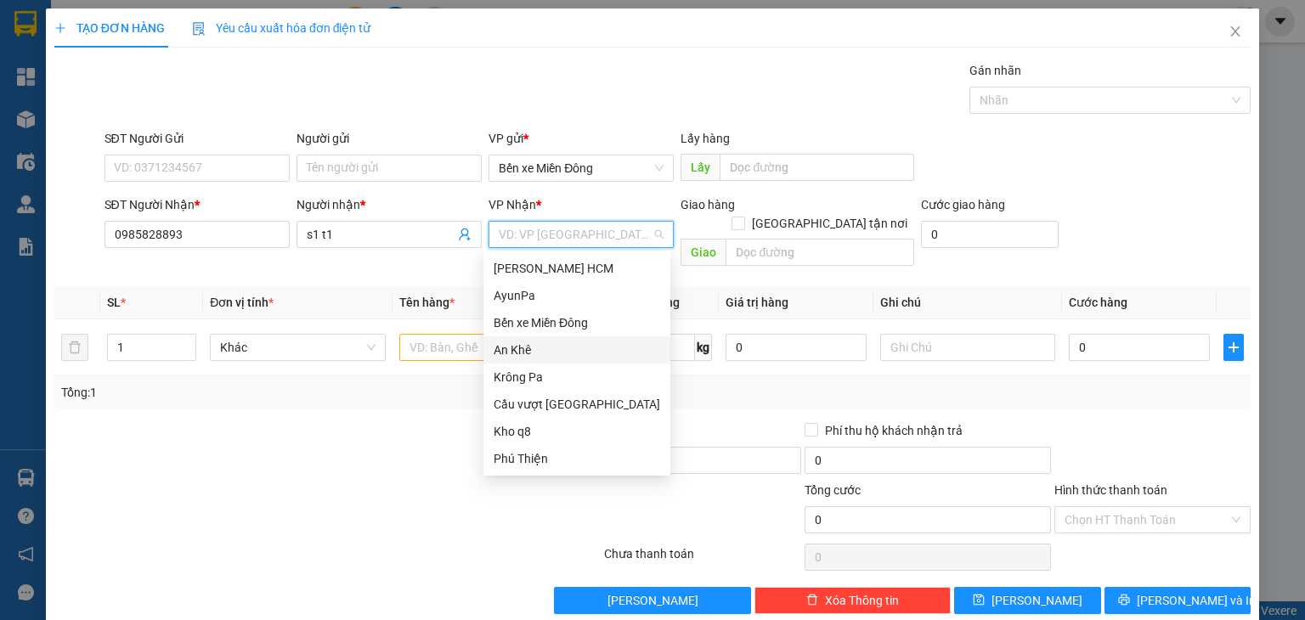
click at [540, 351] on div "An Khê" at bounding box center [577, 350] width 167 height 19
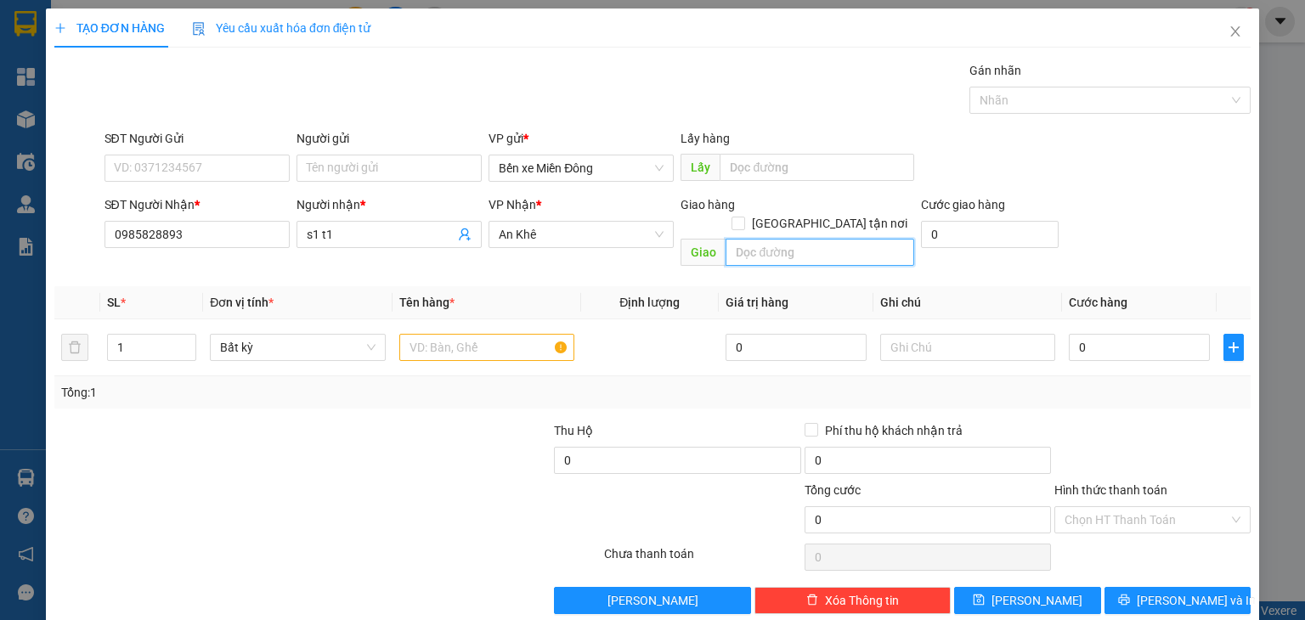
click at [799, 239] on input "text" at bounding box center [820, 252] width 189 height 27
click at [487, 334] on input "text" at bounding box center [486, 347] width 175 height 27
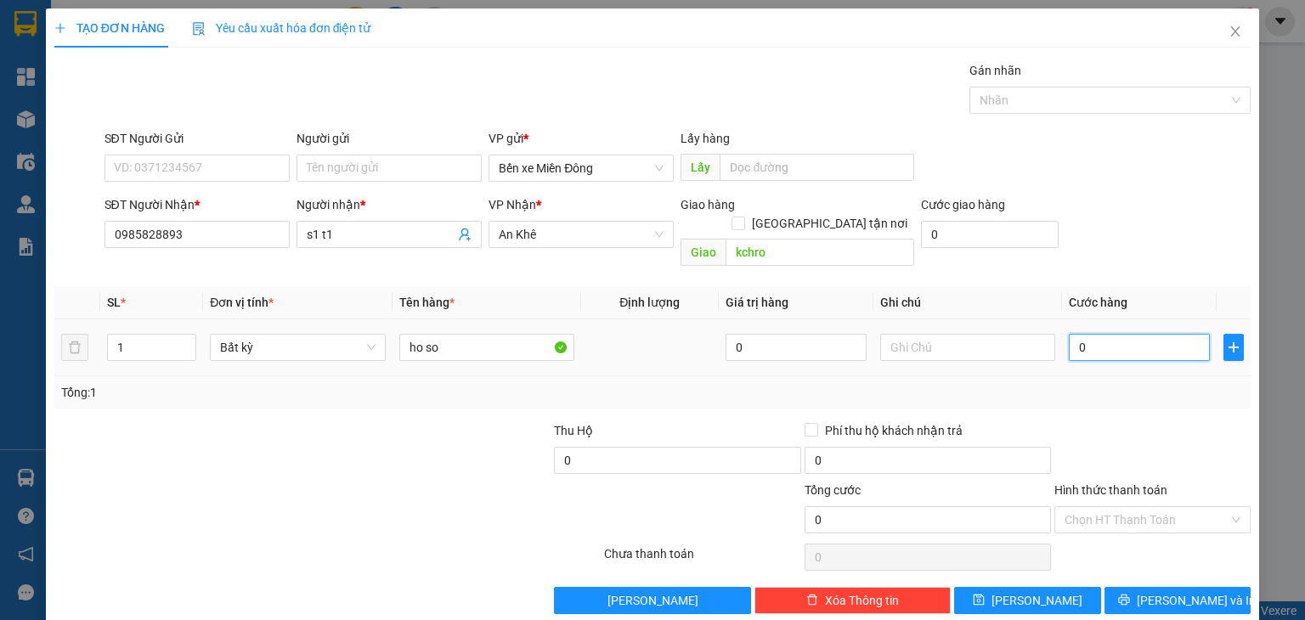
click at [1105, 334] on input "0" at bounding box center [1139, 347] width 141 height 27
click at [1056, 587] on button "[PERSON_NAME]" at bounding box center [1027, 600] width 147 height 27
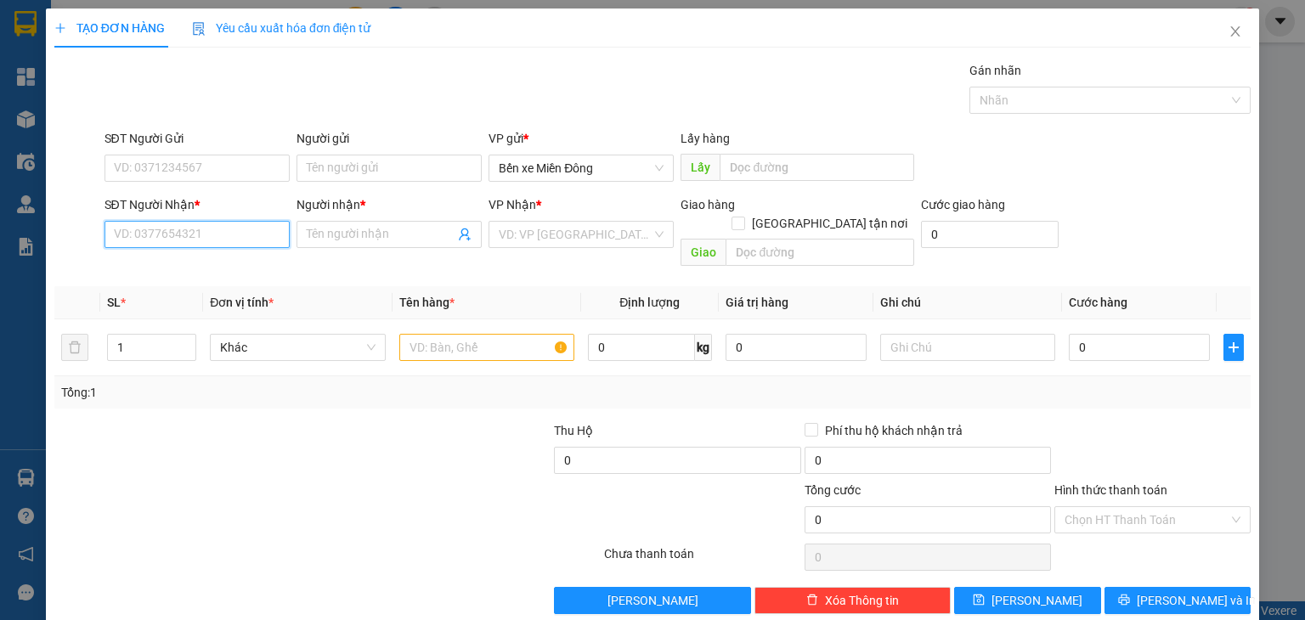
click at [251, 228] on input "SĐT Người Nhận *" at bounding box center [196, 234] width 185 height 27
paste input "0937831865"
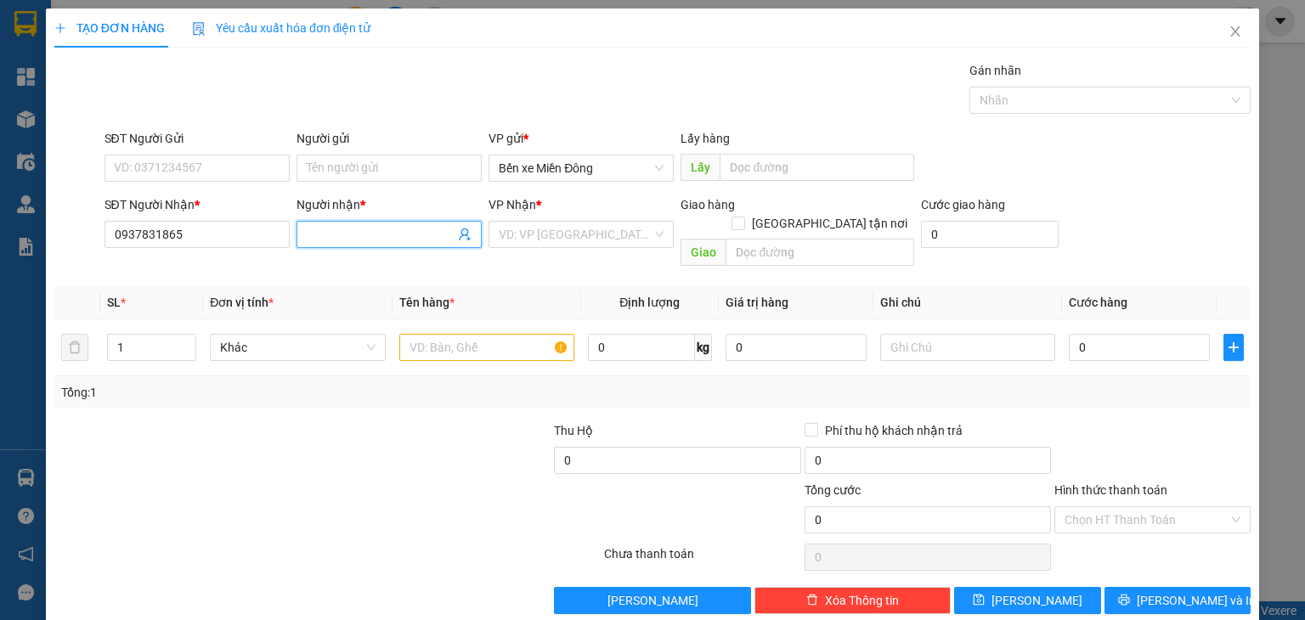
click at [365, 228] on input "Người nhận *" at bounding box center [381, 234] width 148 height 19
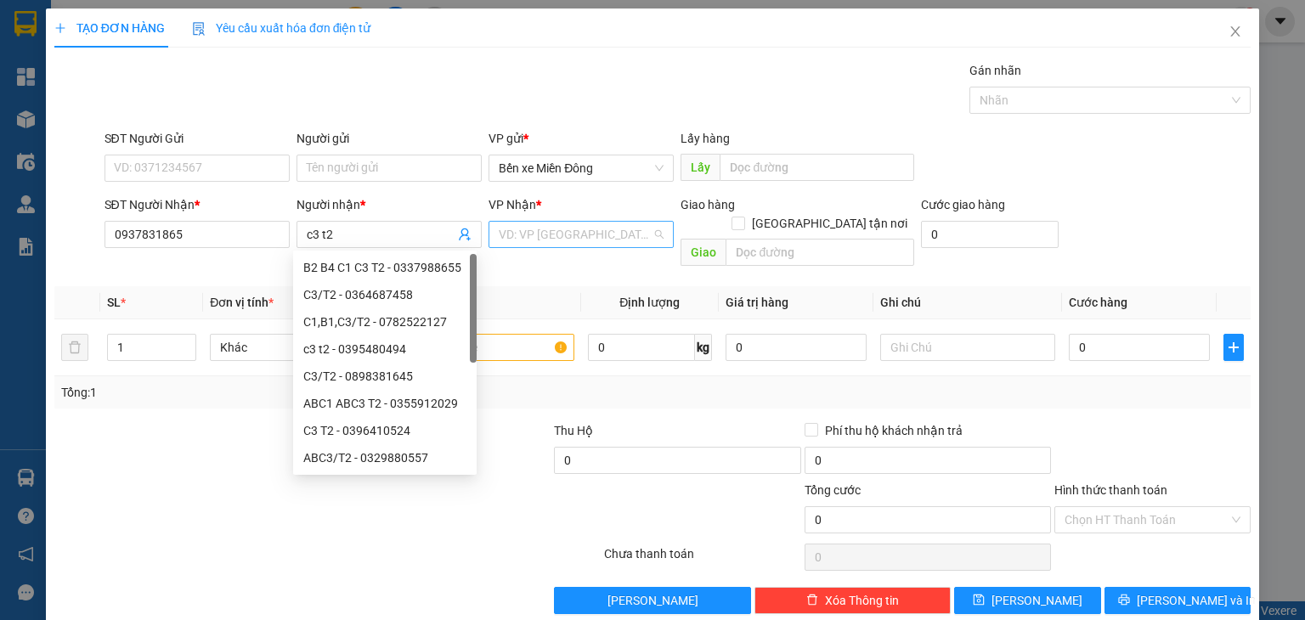
click at [561, 232] on input "search" at bounding box center [575, 234] width 153 height 25
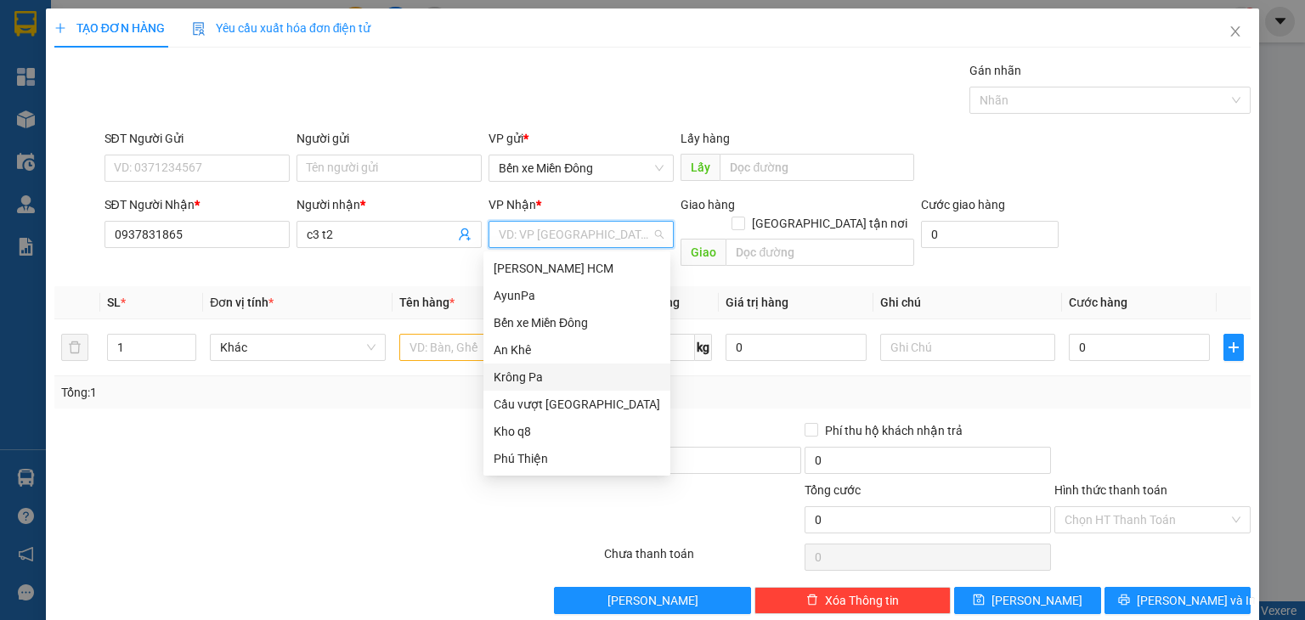
click at [533, 375] on div "Krông Pa" at bounding box center [577, 377] width 167 height 19
click at [523, 375] on div "Krông Pa" at bounding box center [577, 377] width 167 height 19
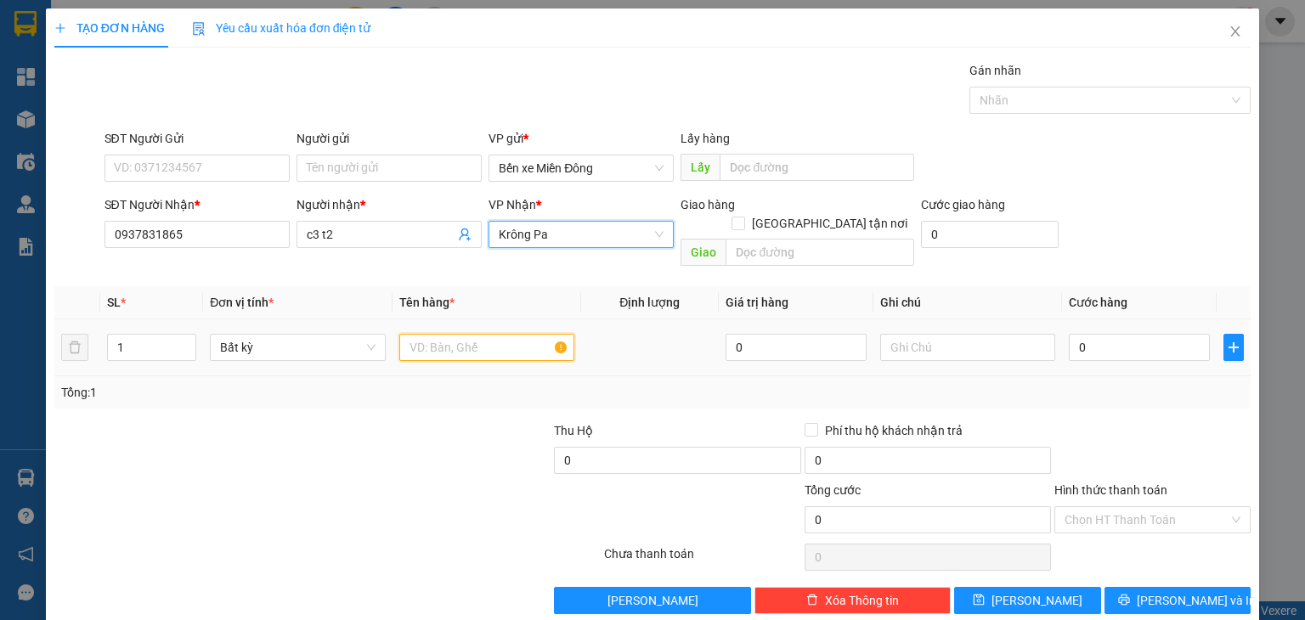
click at [453, 334] on input "text" at bounding box center [486, 347] width 175 height 27
click at [486, 334] on input "text" at bounding box center [486, 347] width 175 height 27
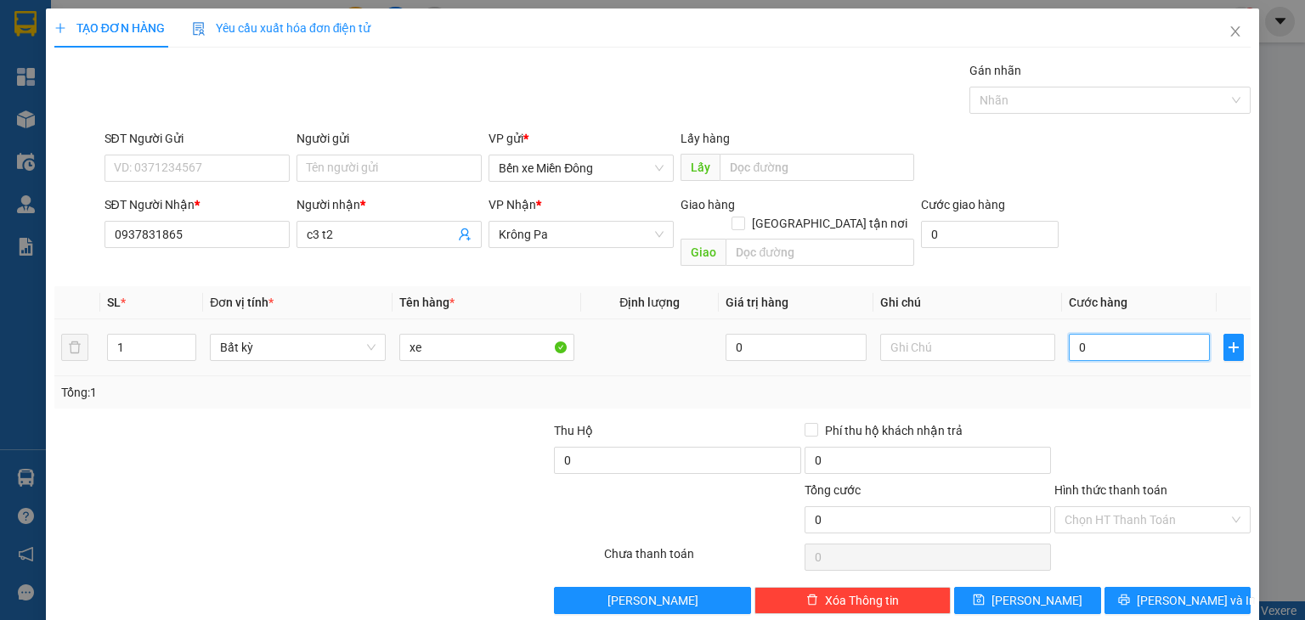
click at [1086, 334] on input "0" at bounding box center [1139, 347] width 141 height 27
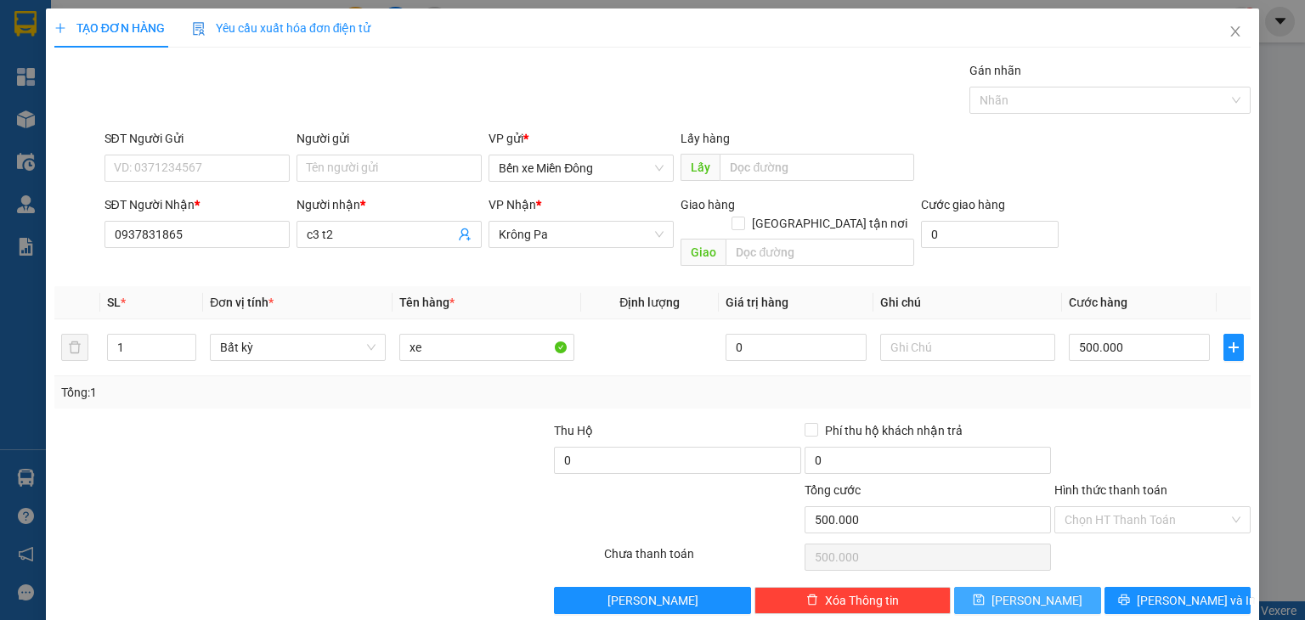
click at [1064, 587] on button "[PERSON_NAME]" at bounding box center [1027, 600] width 147 height 27
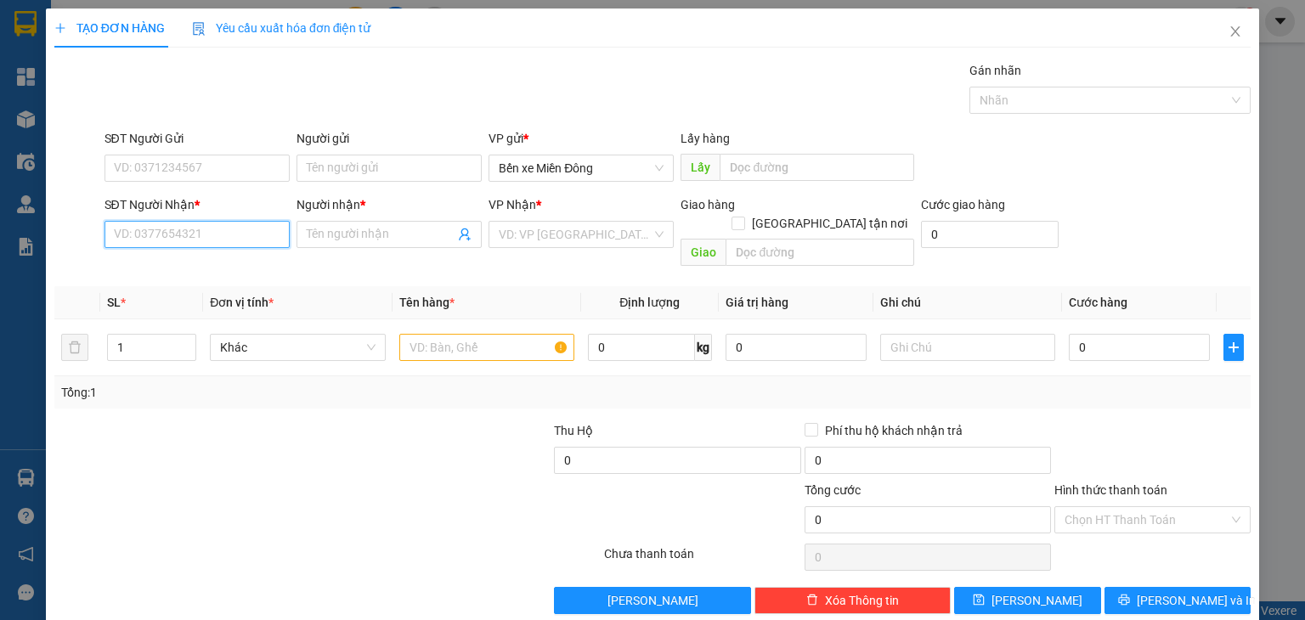
click at [241, 226] on input "SĐT Người Nhận *" at bounding box center [196, 234] width 185 height 27
paste input "0383615374"
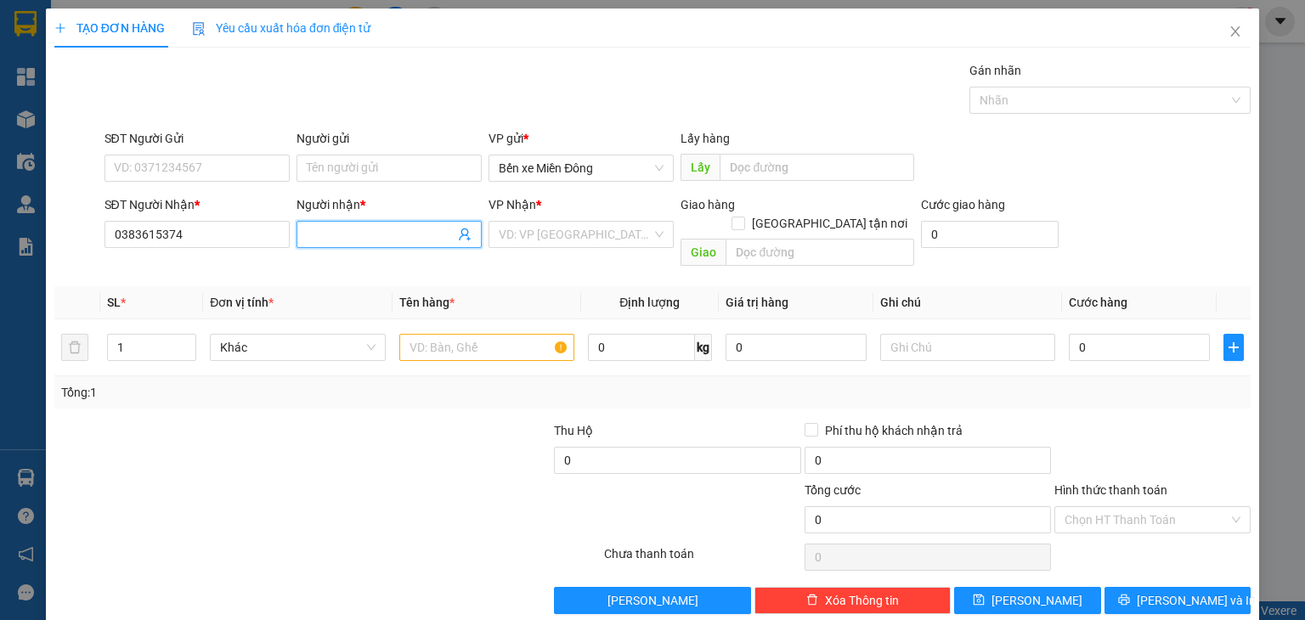
click at [376, 239] on input "Người nhận *" at bounding box center [381, 234] width 148 height 19
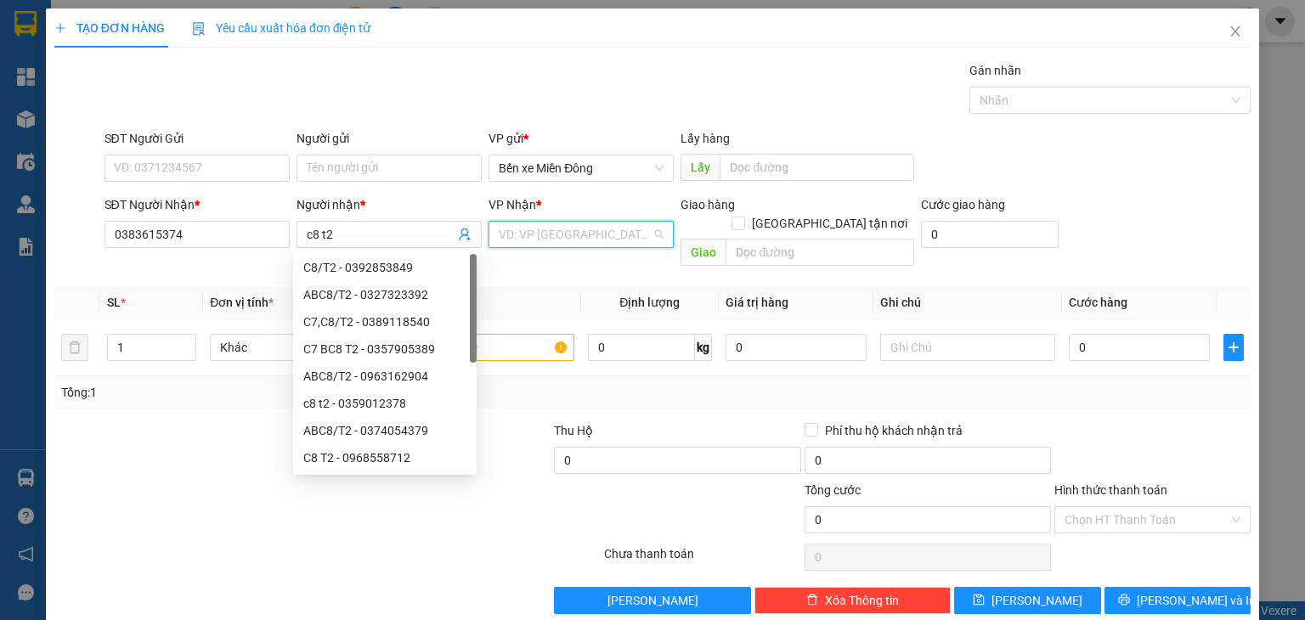
click at [520, 240] on input "search" at bounding box center [575, 234] width 153 height 25
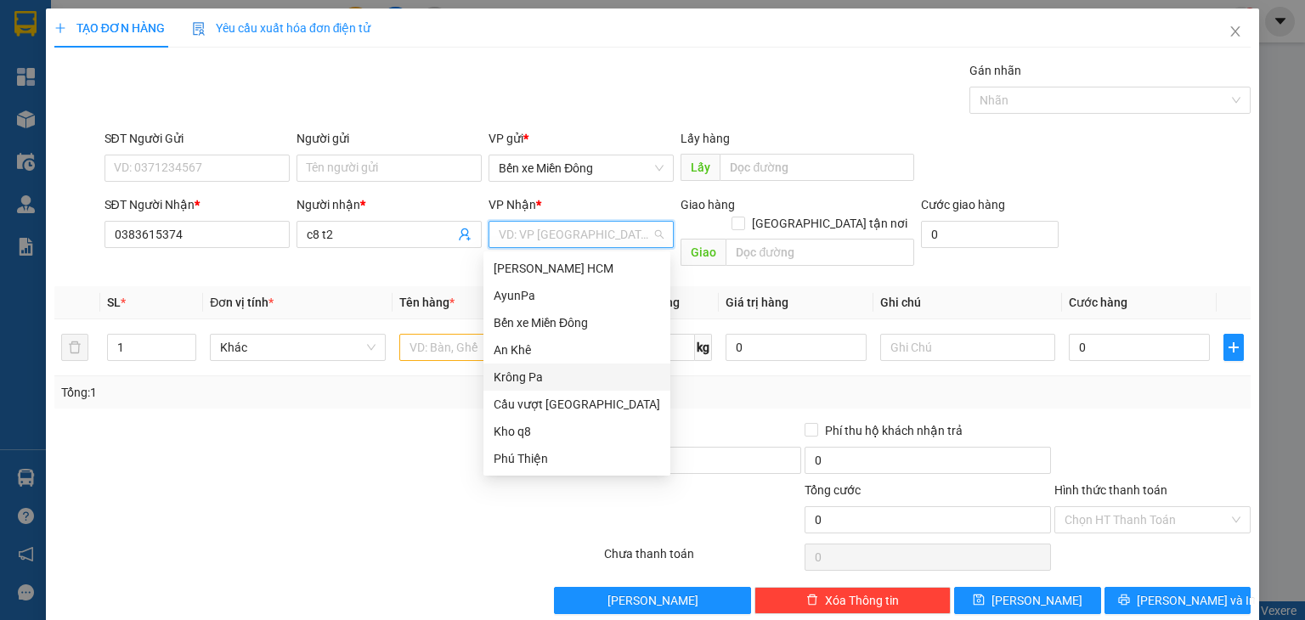
click at [531, 376] on div "Krông Pa" at bounding box center [577, 377] width 167 height 19
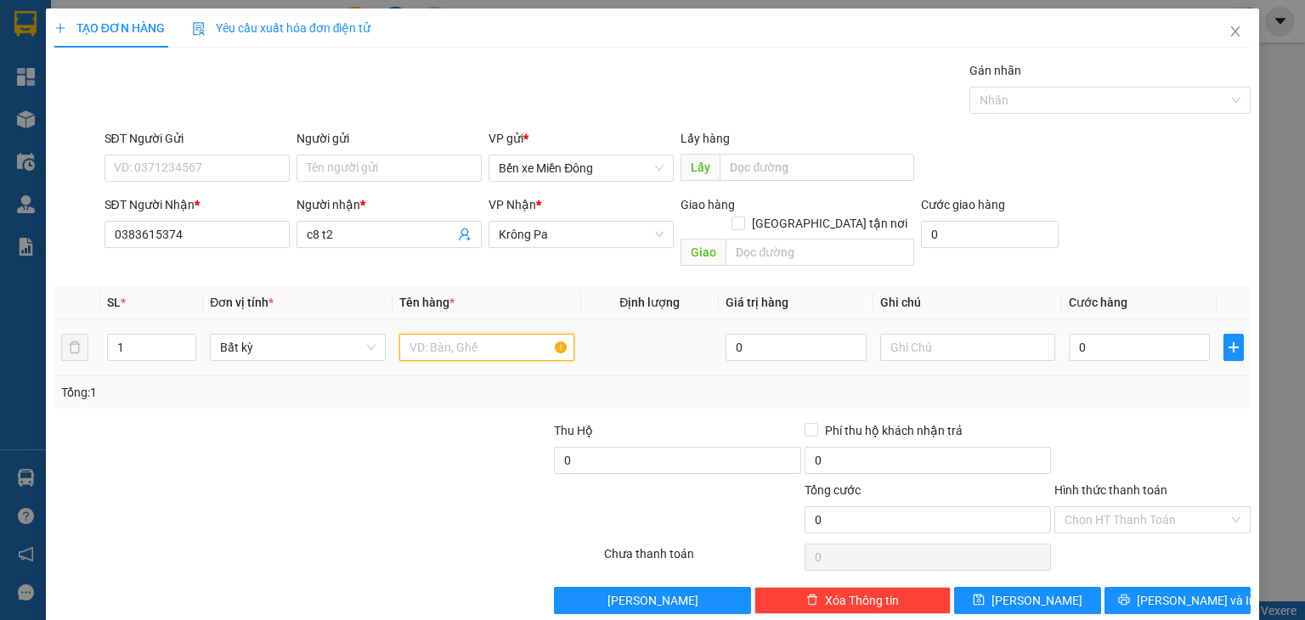
click at [474, 334] on input "text" at bounding box center [486, 347] width 175 height 27
click at [1104, 334] on input "0" at bounding box center [1139, 347] width 141 height 27
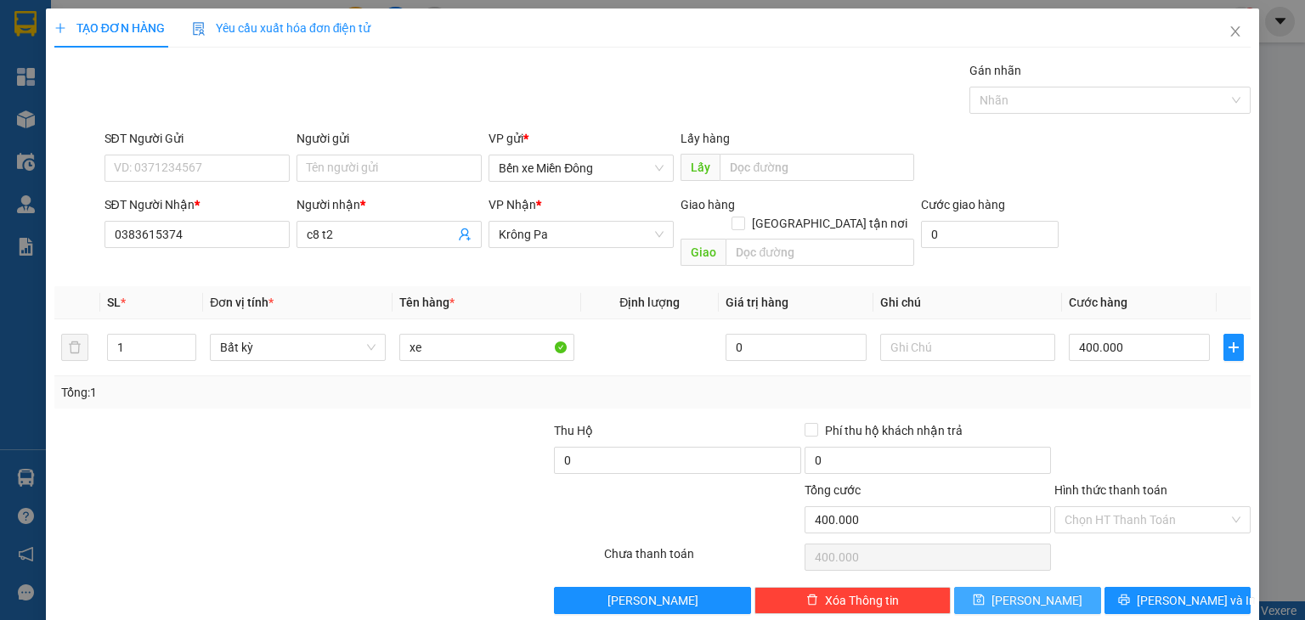
click at [1033, 591] on span "[PERSON_NAME]" at bounding box center [1036, 600] width 91 height 19
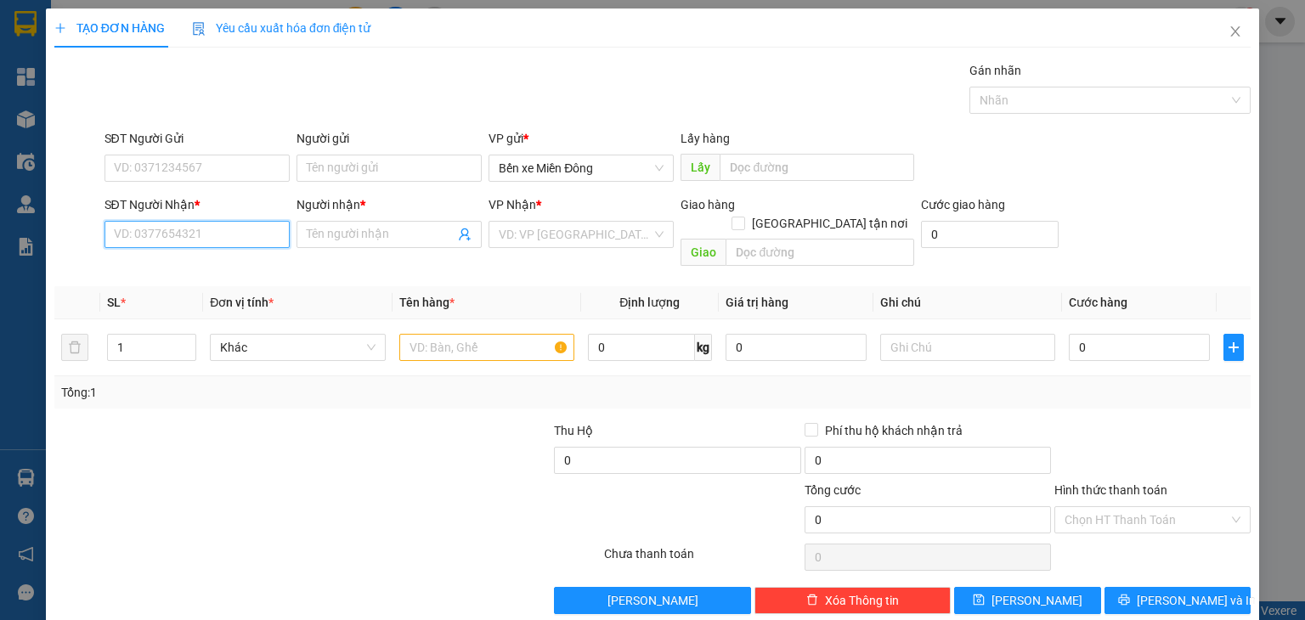
click at [240, 239] on input "SĐT Người Nhận *" at bounding box center [196, 234] width 185 height 27
paste input "0328218658"
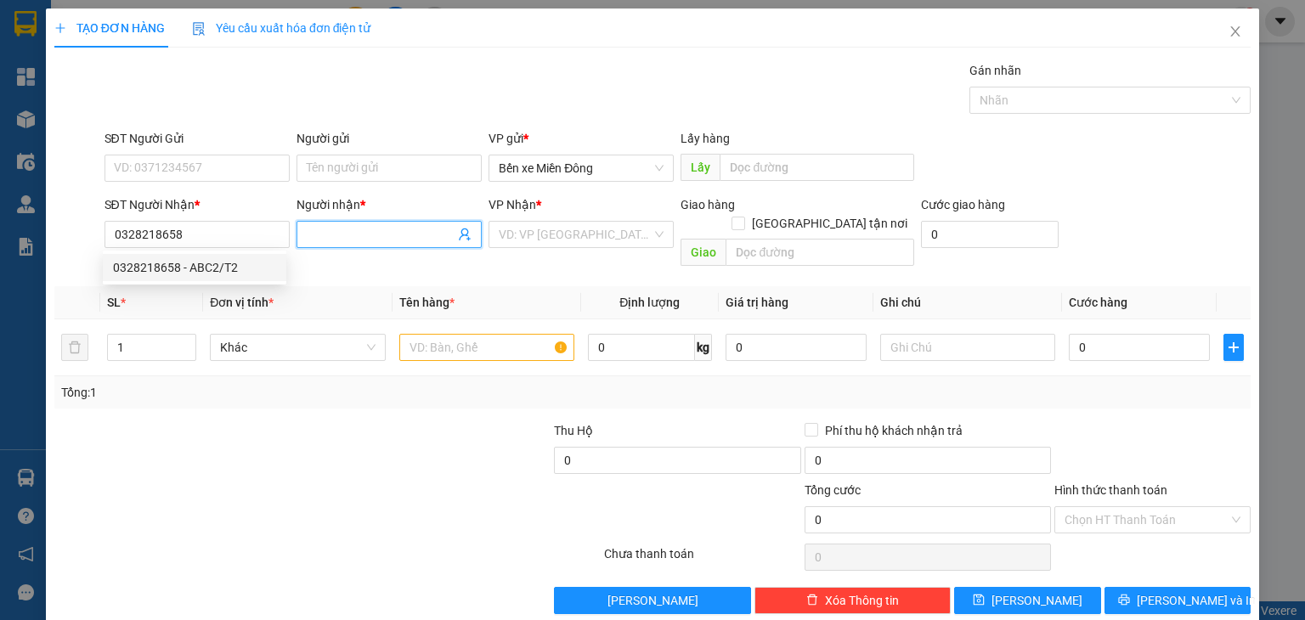
click at [343, 229] on input "Người nhận *" at bounding box center [381, 234] width 148 height 19
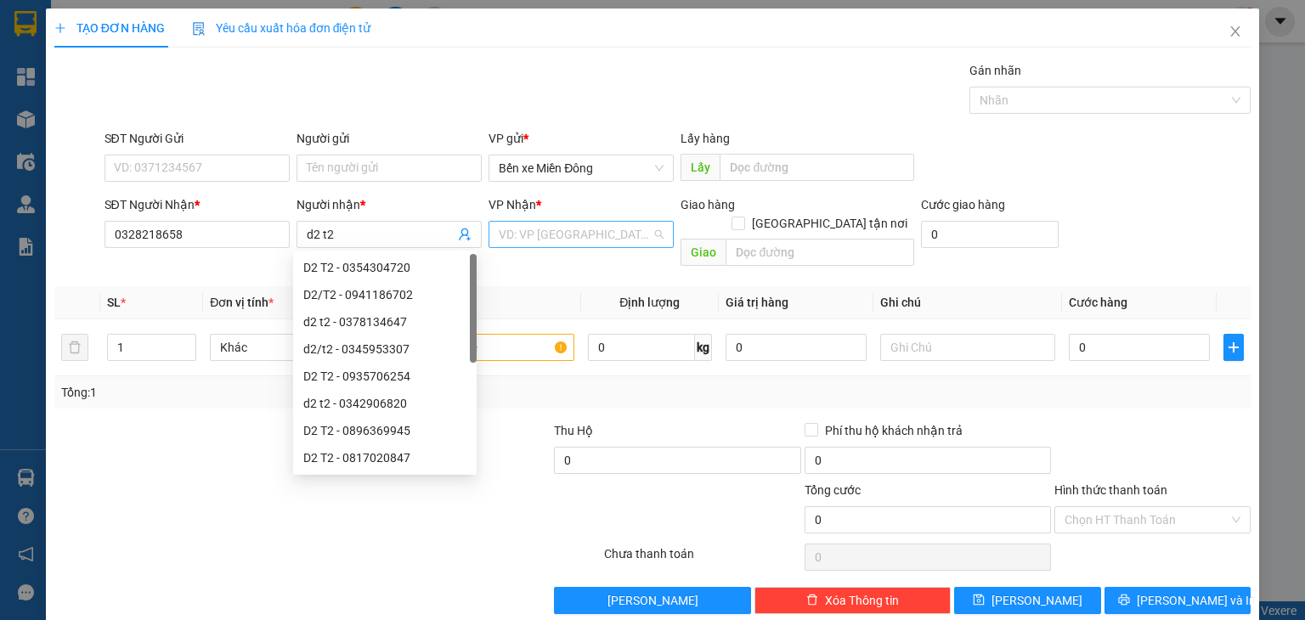
click at [530, 235] on input "search" at bounding box center [575, 234] width 153 height 25
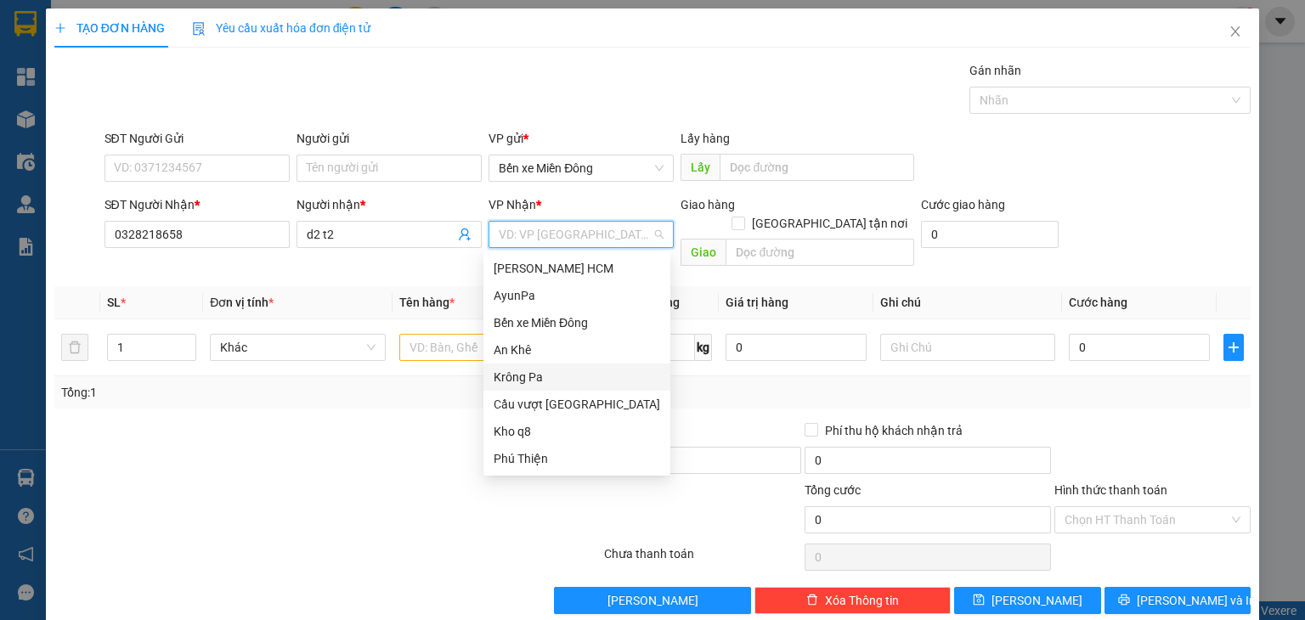
click at [530, 380] on div "Krông Pa" at bounding box center [577, 377] width 167 height 19
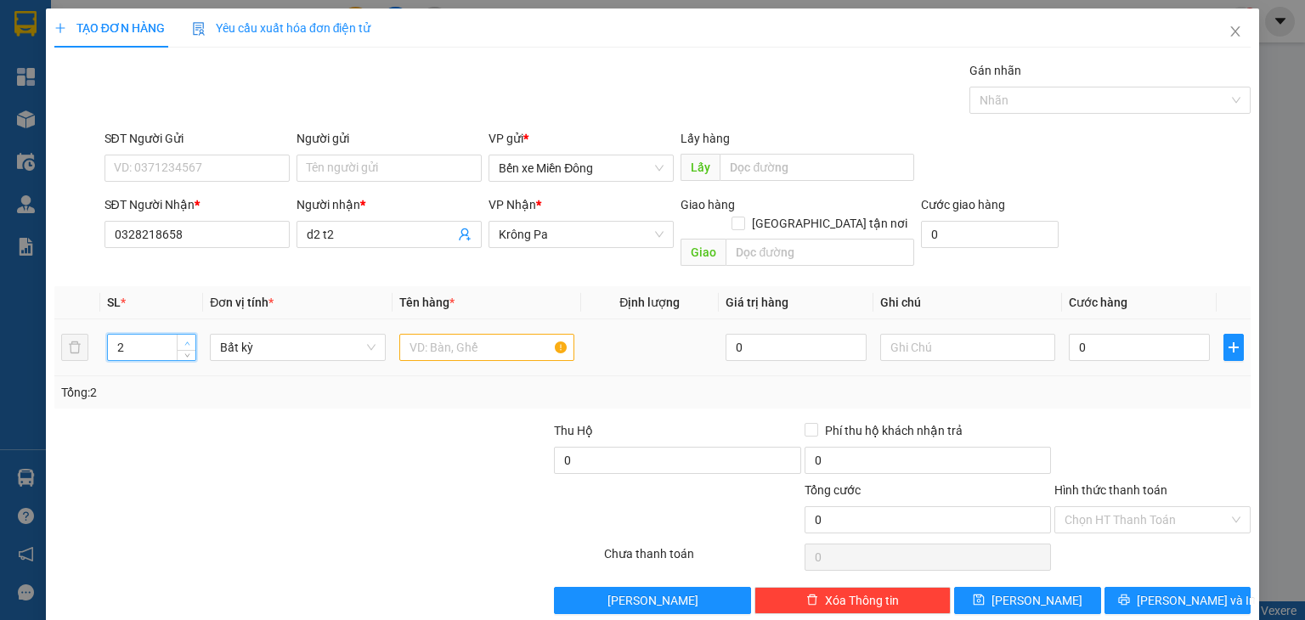
click at [182, 338] on span "up" at bounding box center [187, 343] width 10 height 10
click at [443, 334] on input "text" at bounding box center [486, 347] width 175 height 27
click at [503, 334] on input "text" at bounding box center [486, 347] width 175 height 27
click at [1074, 334] on input "0" at bounding box center [1139, 347] width 141 height 27
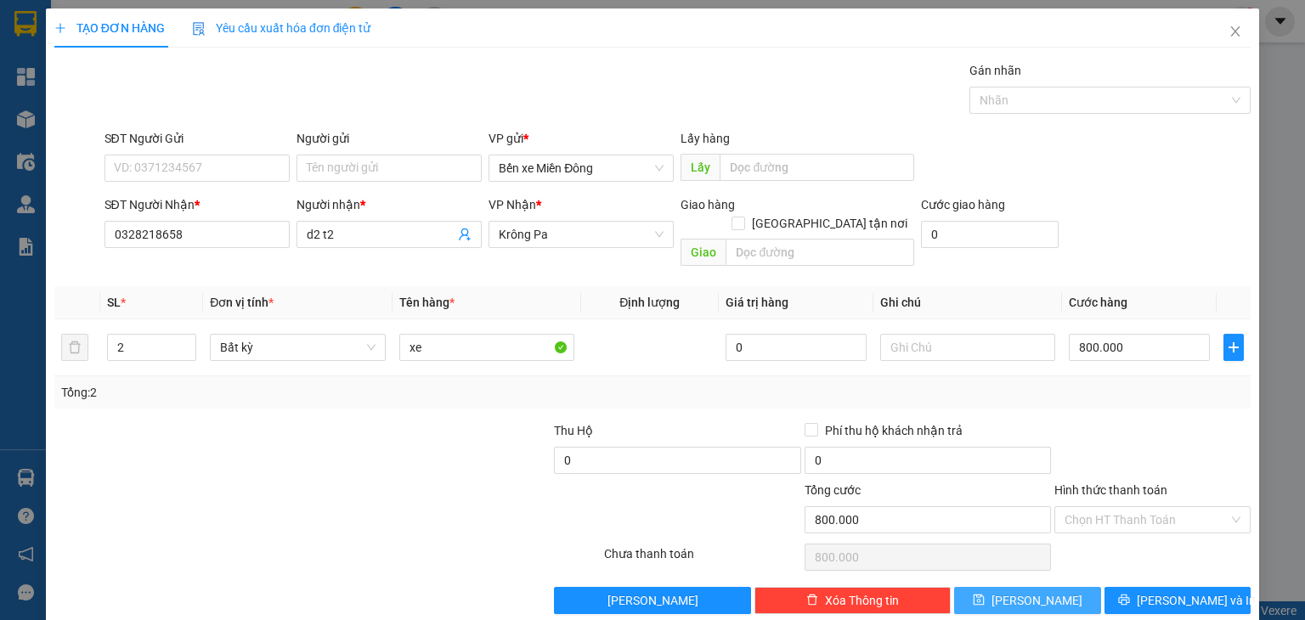
click at [1057, 587] on button "[PERSON_NAME]" at bounding box center [1027, 600] width 147 height 27
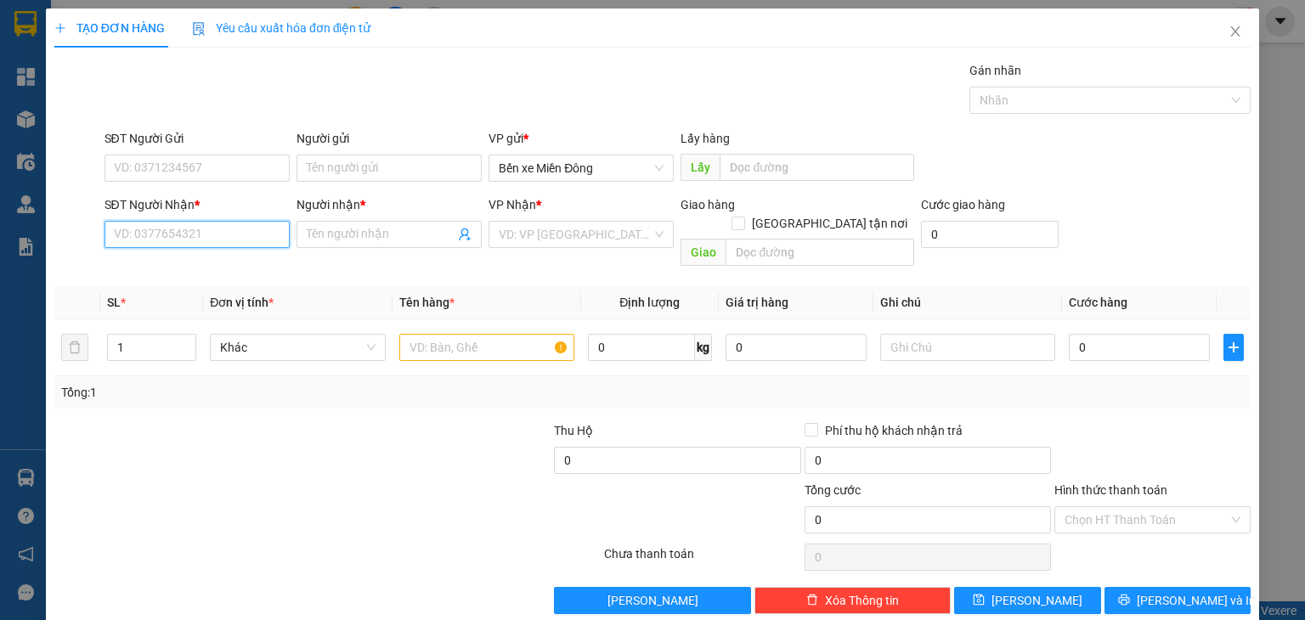
click at [234, 223] on input "SĐT Người Nhận *" at bounding box center [196, 234] width 185 height 27
paste input "0339158431"
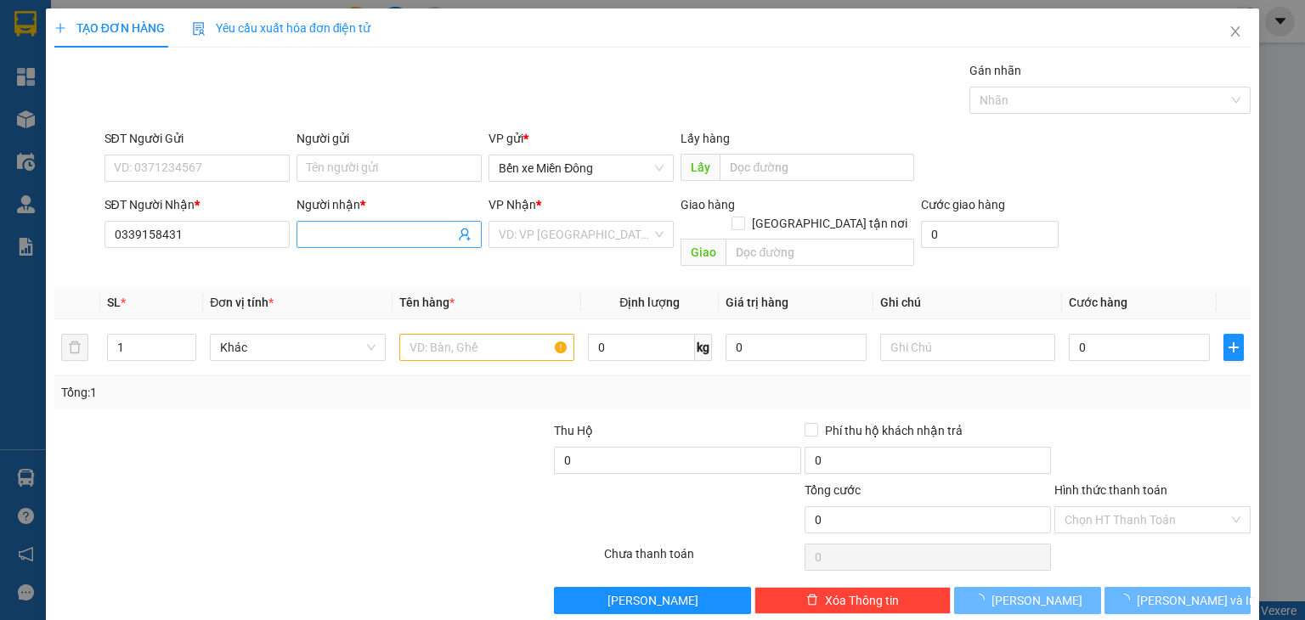
click at [318, 228] on input "Người nhận *" at bounding box center [381, 234] width 148 height 19
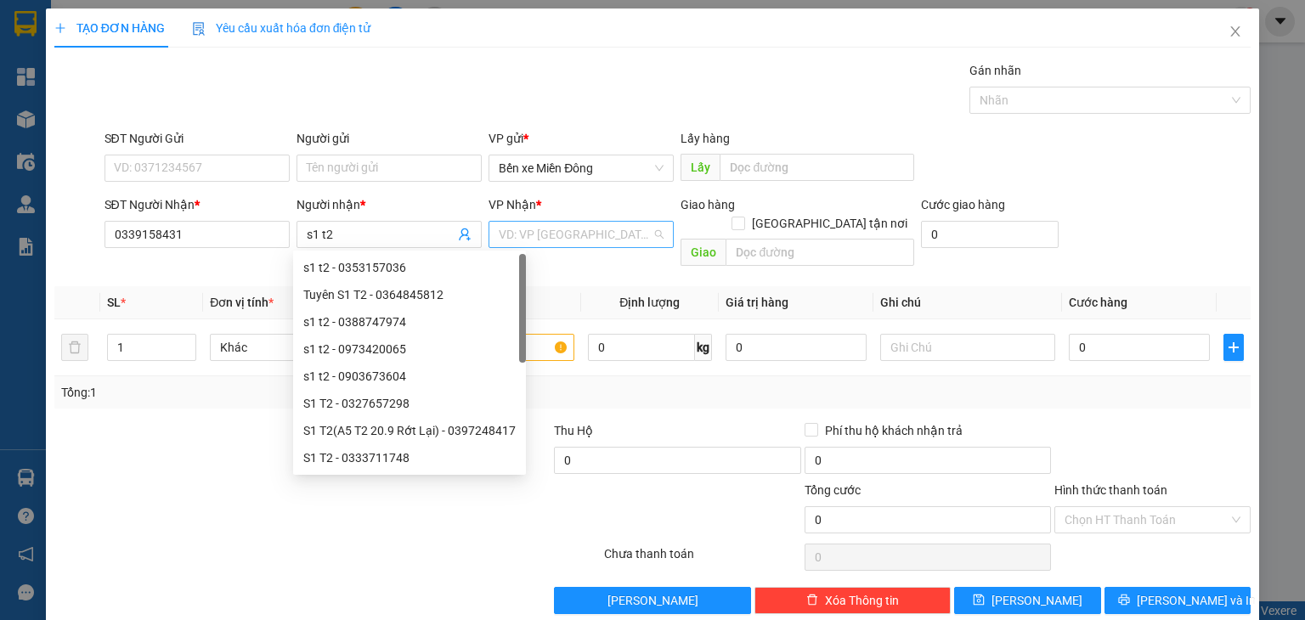
click at [517, 225] on input "search" at bounding box center [575, 234] width 153 height 25
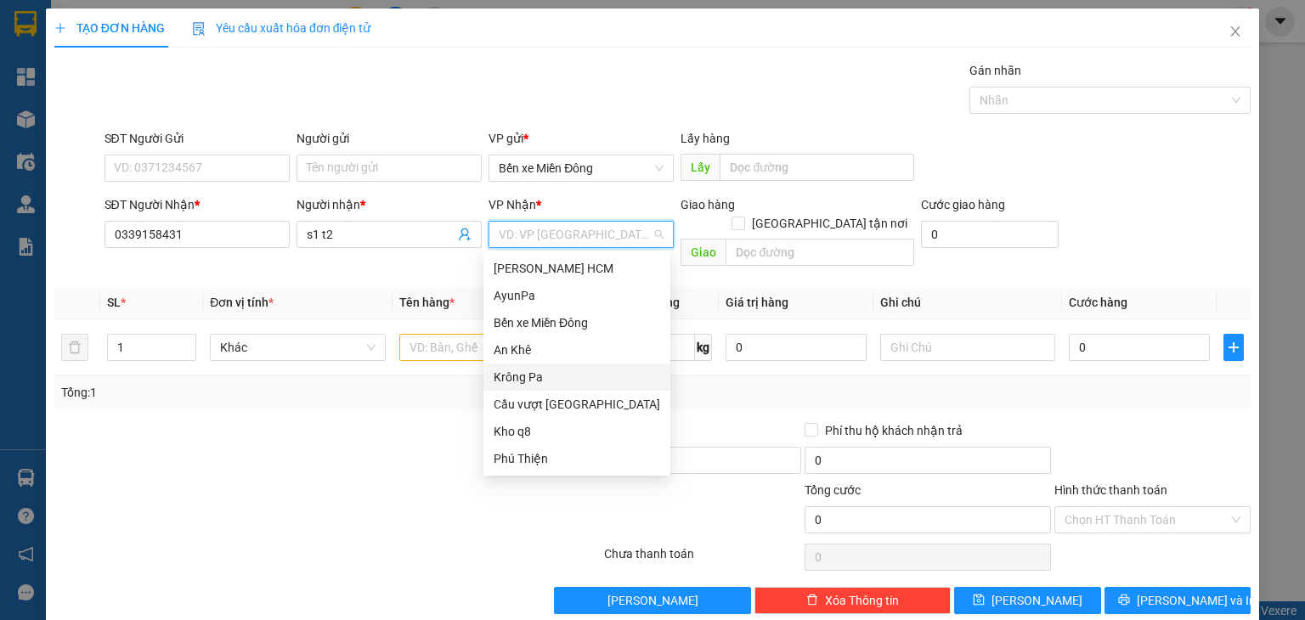
click at [543, 376] on div "Krông Pa" at bounding box center [577, 377] width 167 height 19
click at [539, 377] on div "Krông Pa" at bounding box center [577, 377] width 167 height 19
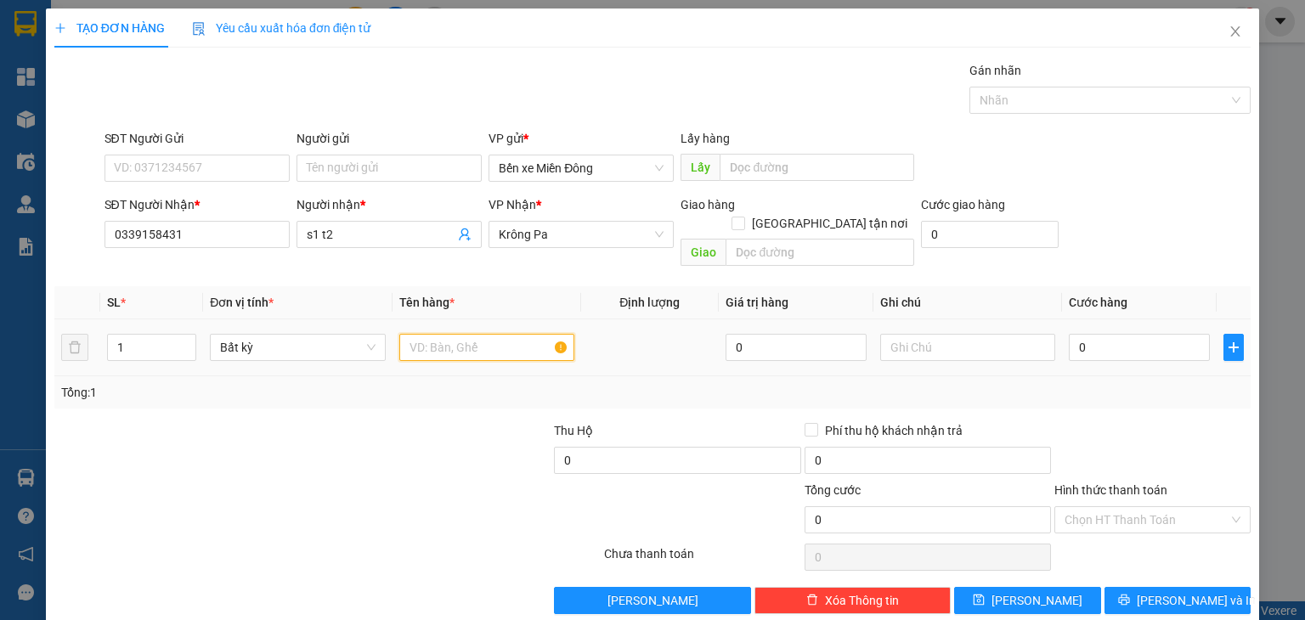
click at [473, 334] on input "text" at bounding box center [486, 347] width 175 height 27
click at [991, 334] on input "text" at bounding box center [967, 347] width 175 height 27
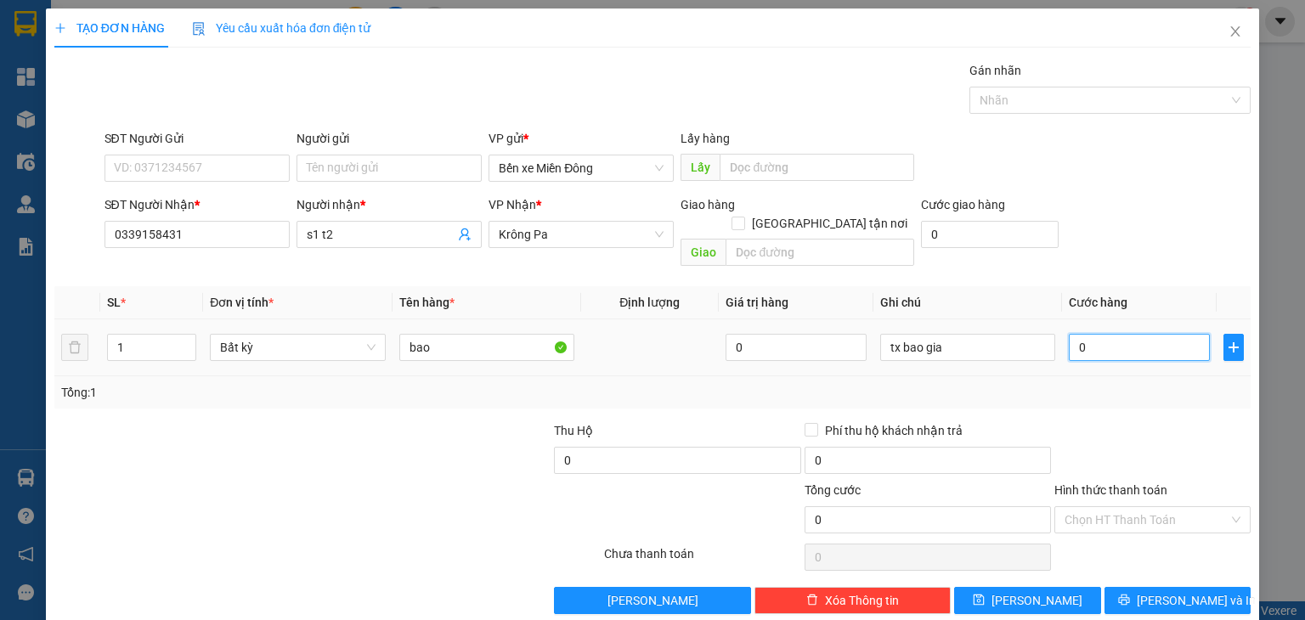
click at [1071, 334] on input "0" at bounding box center [1139, 347] width 141 height 27
click at [1033, 591] on span "[PERSON_NAME]" at bounding box center [1036, 600] width 91 height 19
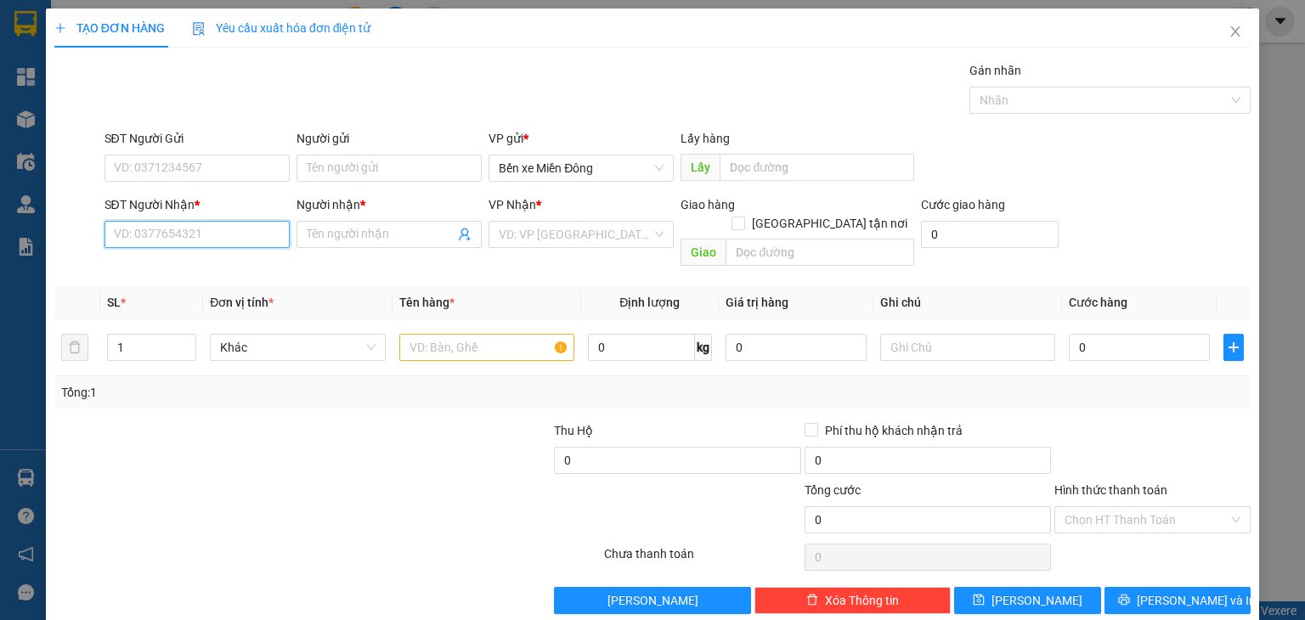
click at [255, 227] on input "SĐT Người Nhận *" at bounding box center [196, 234] width 185 height 27
paste input "0939087358"
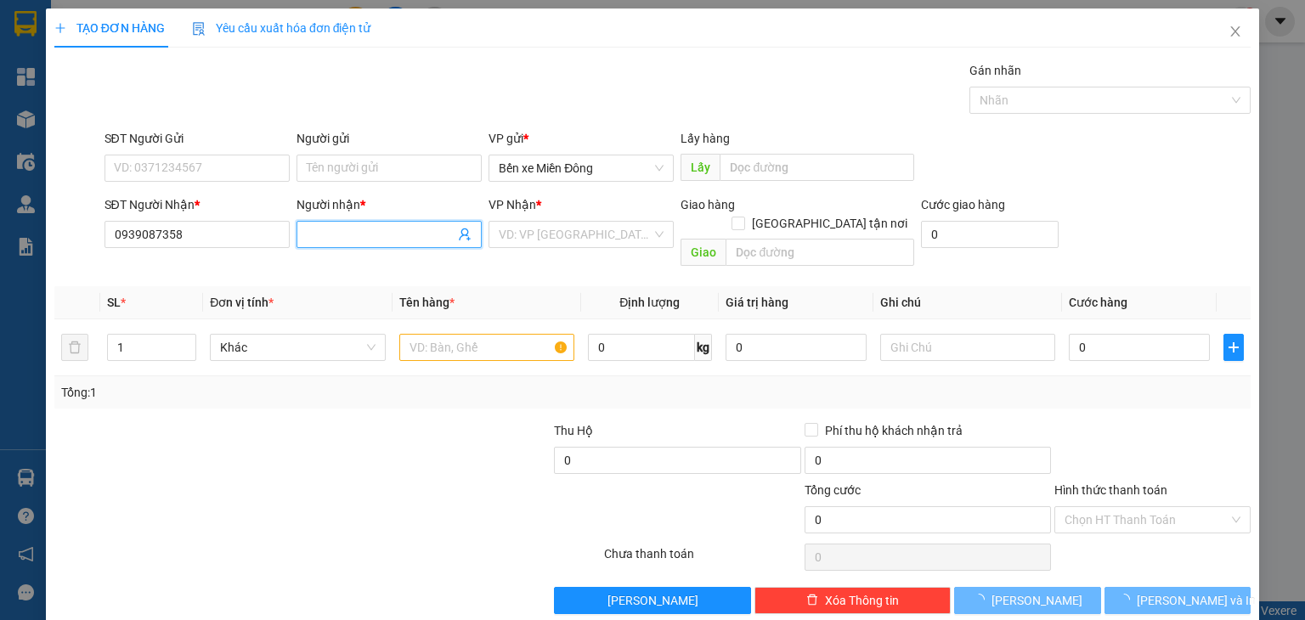
click at [322, 233] on input "Người nhận *" at bounding box center [381, 234] width 148 height 19
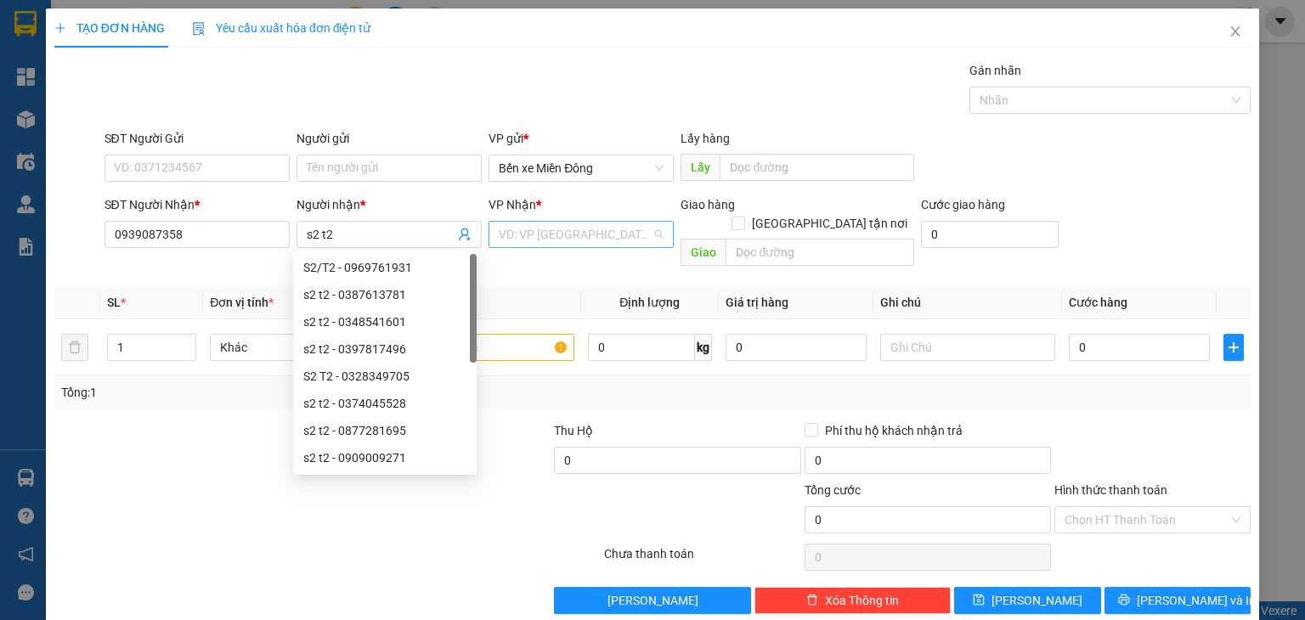
click at [519, 235] on input "search" at bounding box center [575, 234] width 153 height 25
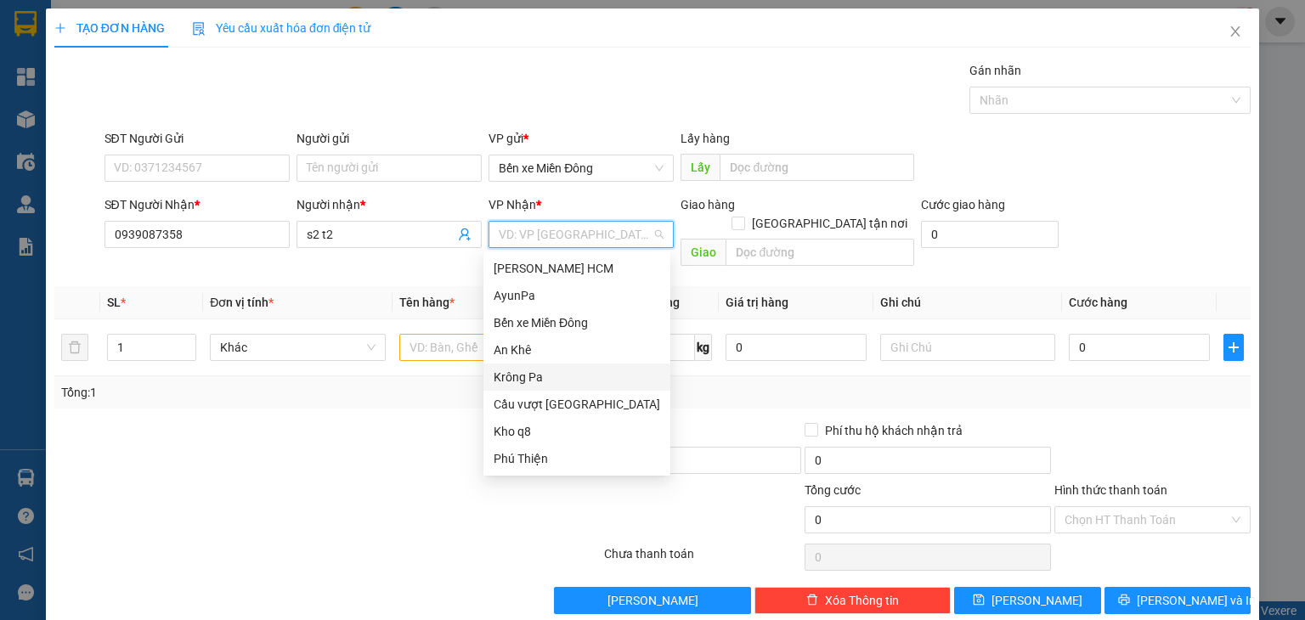
click at [530, 375] on div "Krông Pa" at bounding box center [577, 377] width 167 height 19
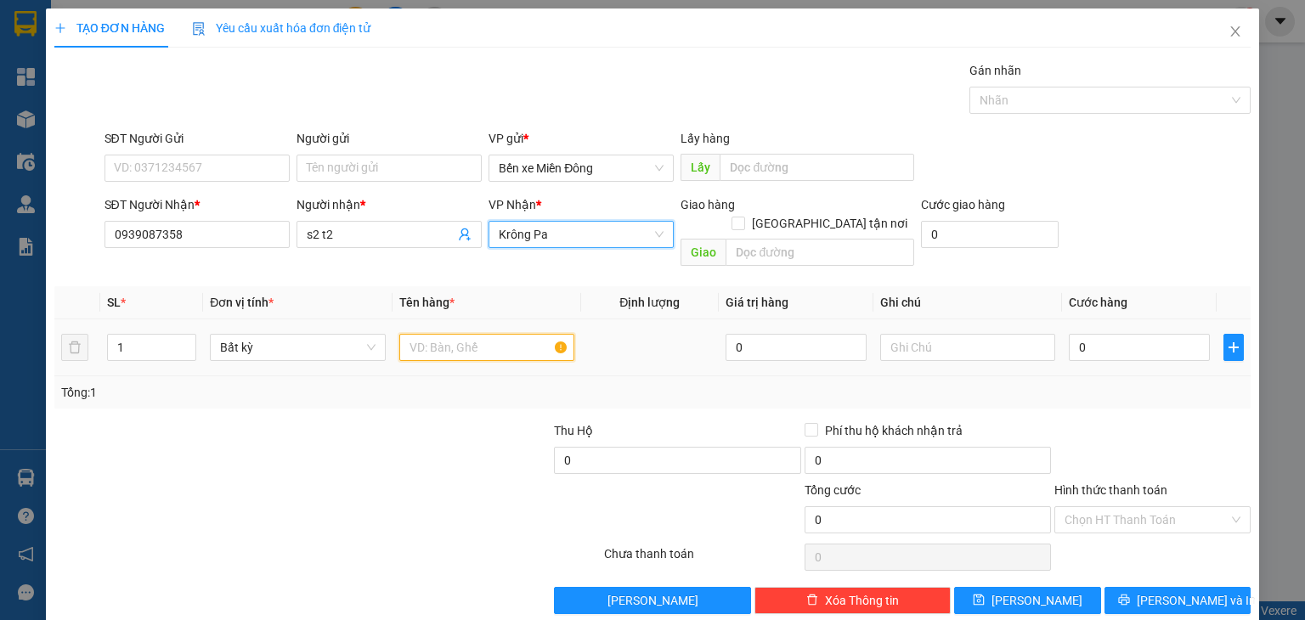
click at [462, 334] on input "text" at bounding box center [486, 347] width 175 height 27
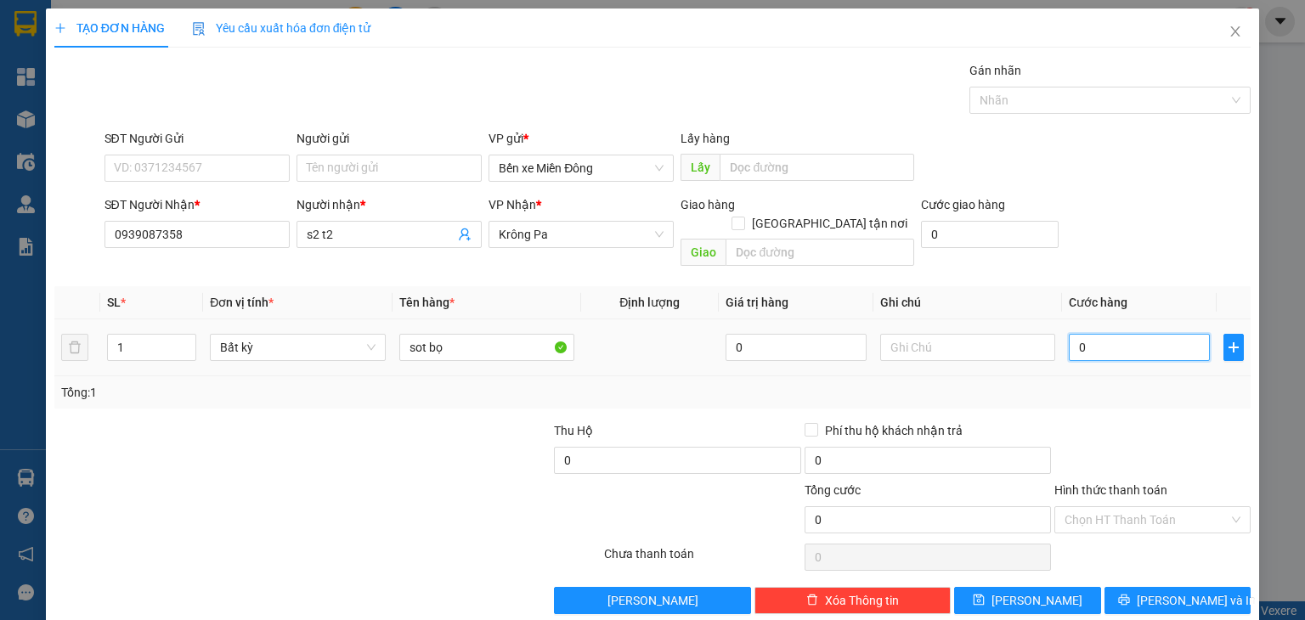
click at [1082, 340] on input "0" at bounding box center [1139, 347] width 141 height 27
click at [1008, 336] on input "text" at bounding box center [967, 347] width 175 height 27
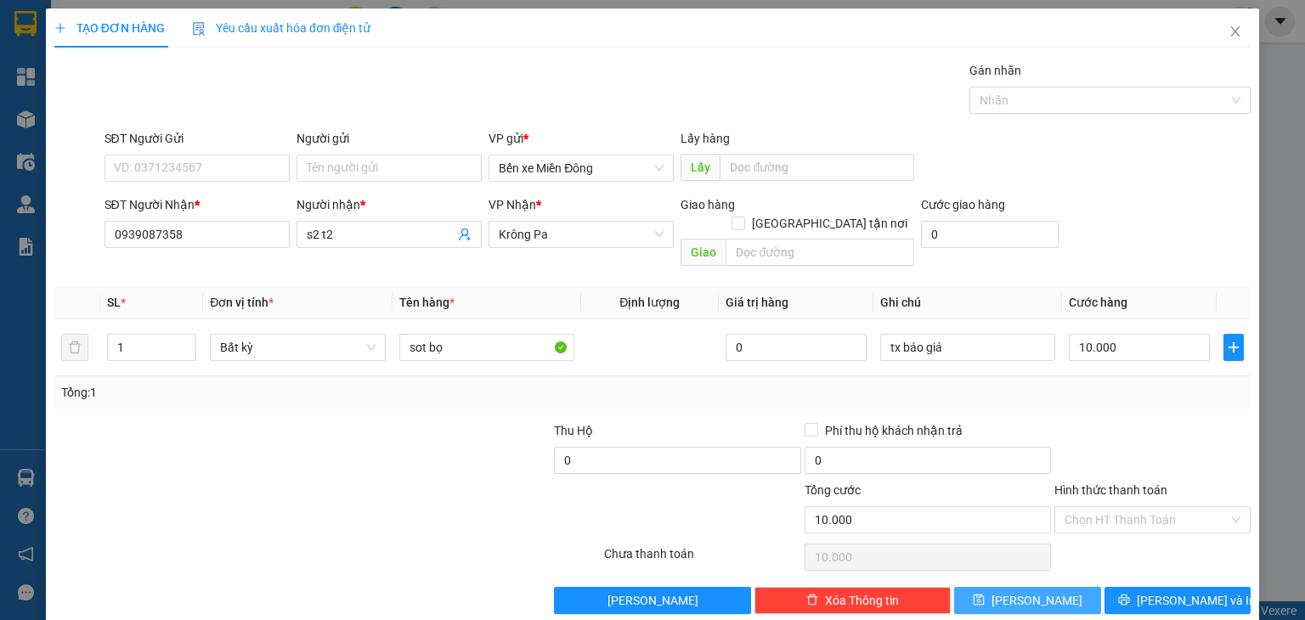
click at [1028, 591] on span "[PERSON_NAME]" at bounding box center [1036, 600] width 91 height 19
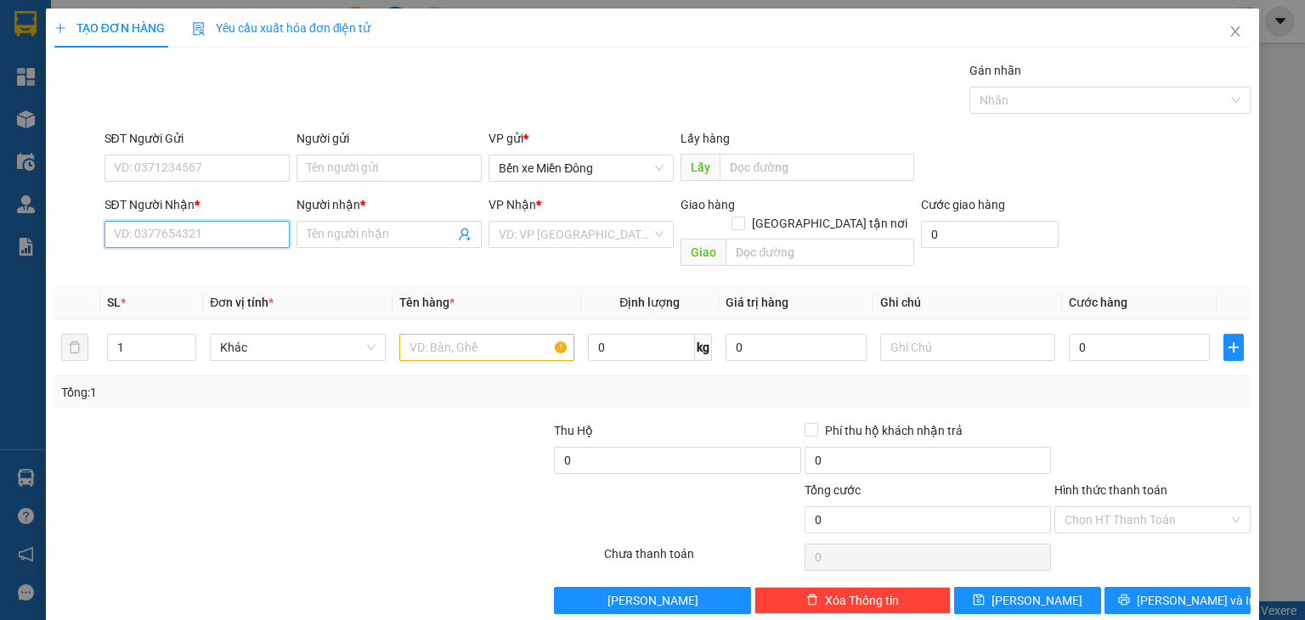
click at [234, 240] on input "SĐT Người Nhận *" at bounding box center [196, 234] width 185 height 27
paste input "0977872781"
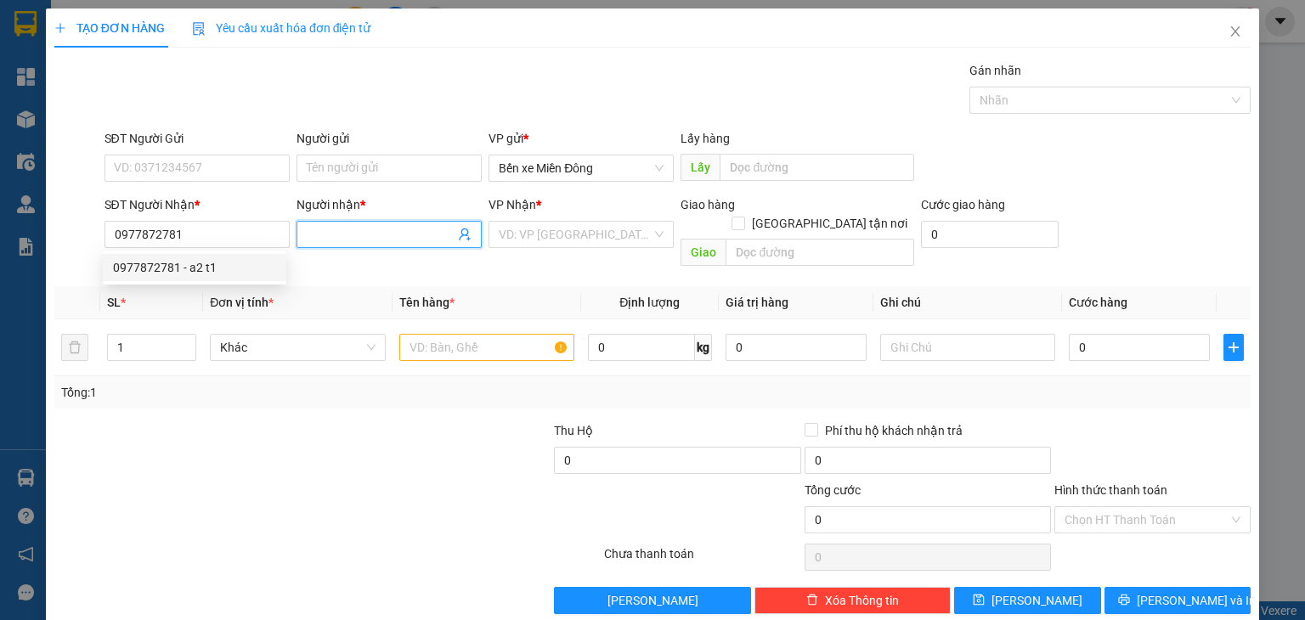
click at [316, 239] on input "Người nhận *" at bounding box center [381, 234] width 148 height 19
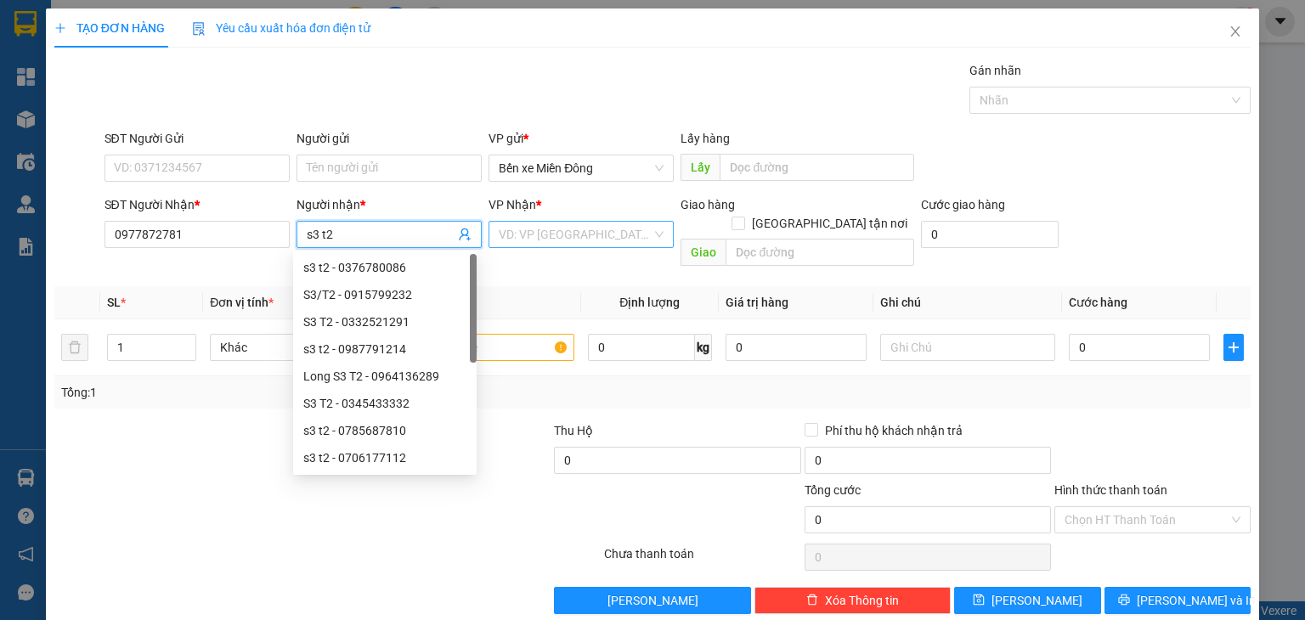
click at [547, 229] on input "search" at bounding box center [575, 234] width 153 height 25
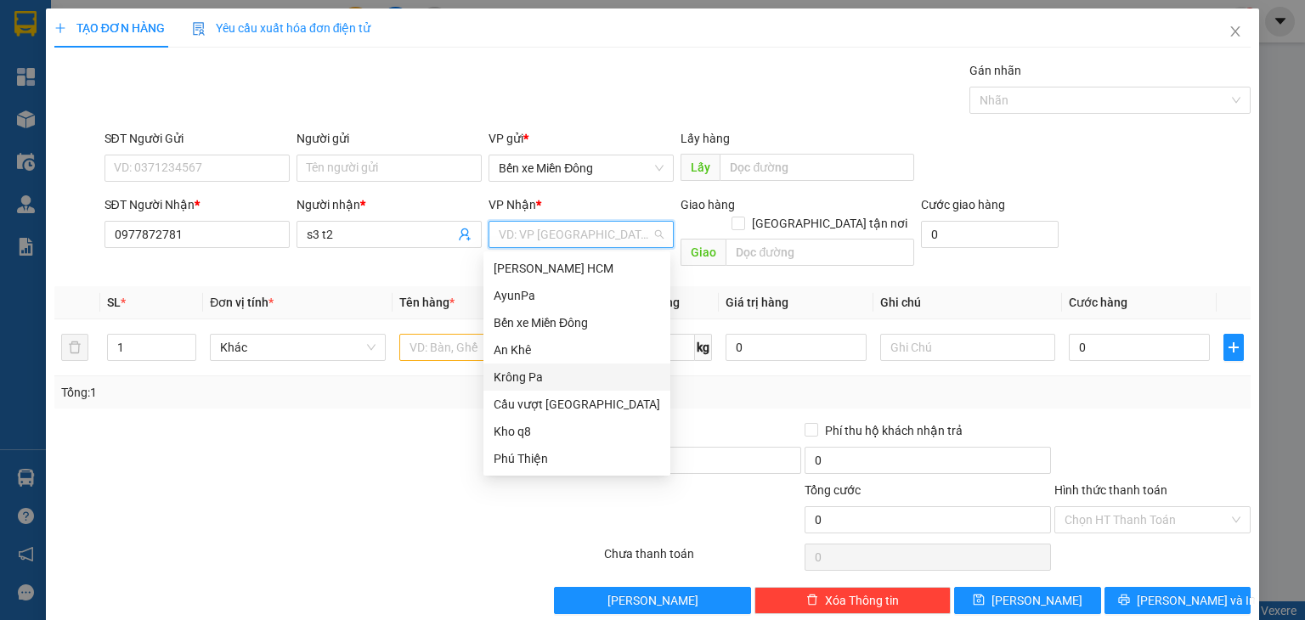
click at [530, 374] on div "Krông Pa" at bounding box center [577, 377] width 167 height 19
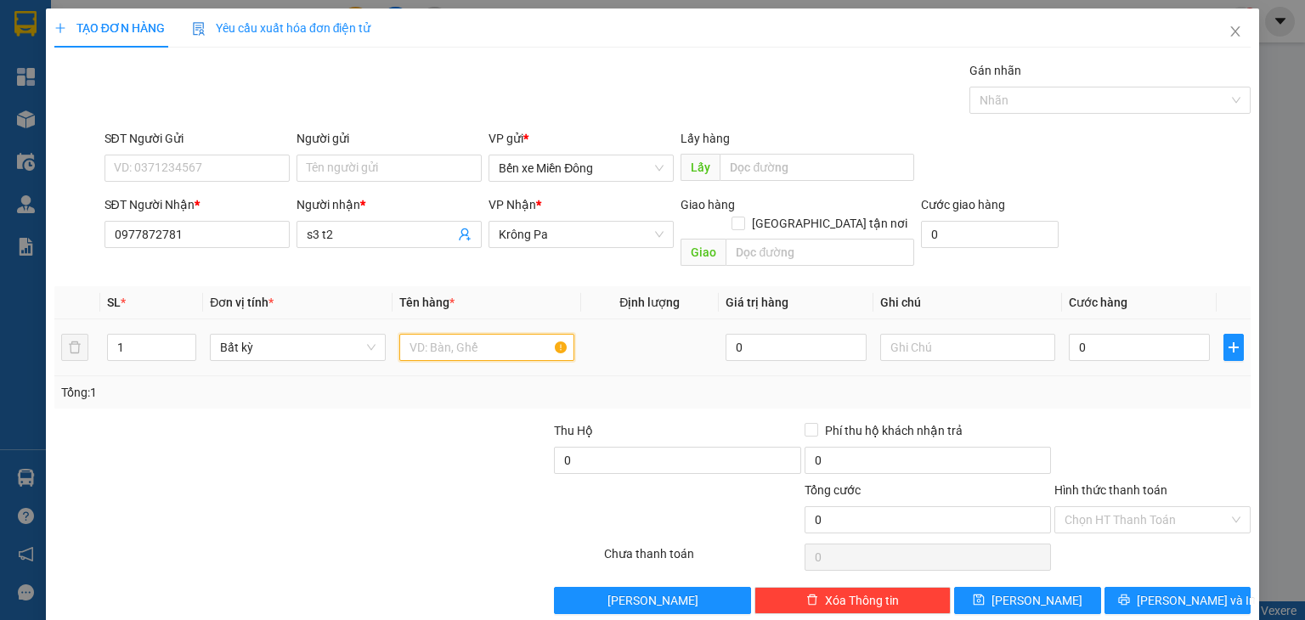
click at [463, 334] on input "text" at bounding box center [486, 347] width 175 height 27
click at [1073, 334] on input "0" at bounding box center [1139, 347] width 141 height 27
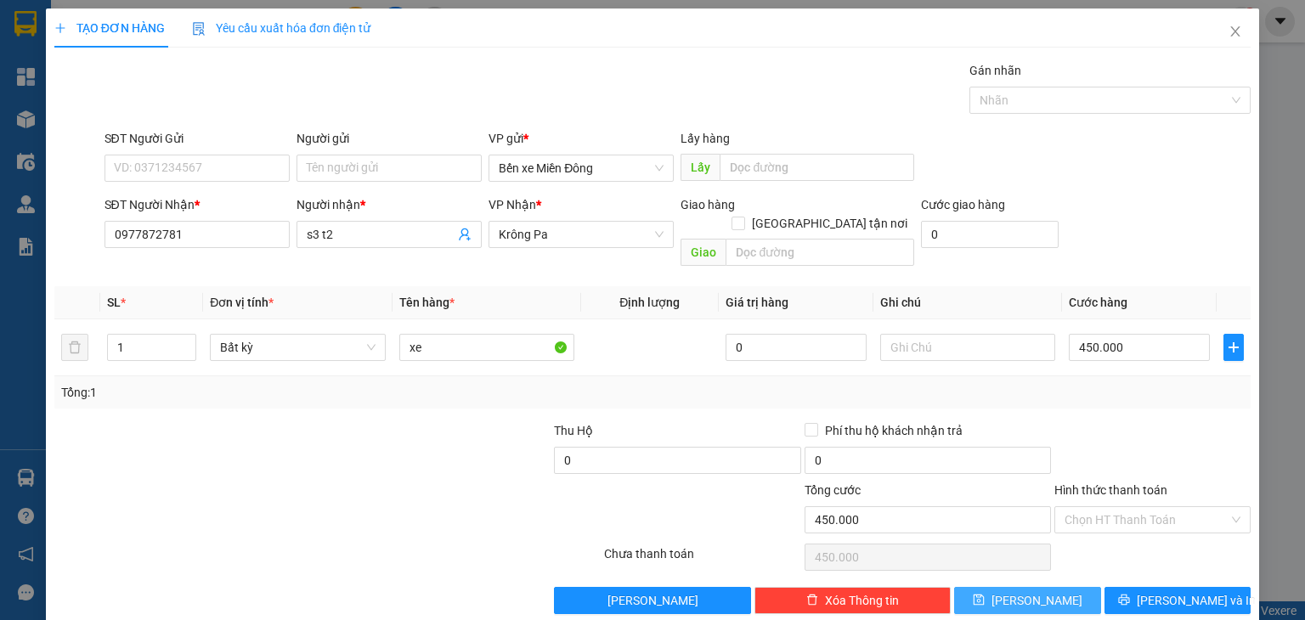
click at [1064, 587] on button "[PERSON_NAME]" at bounding box center [1027, 600] width 147 height 27
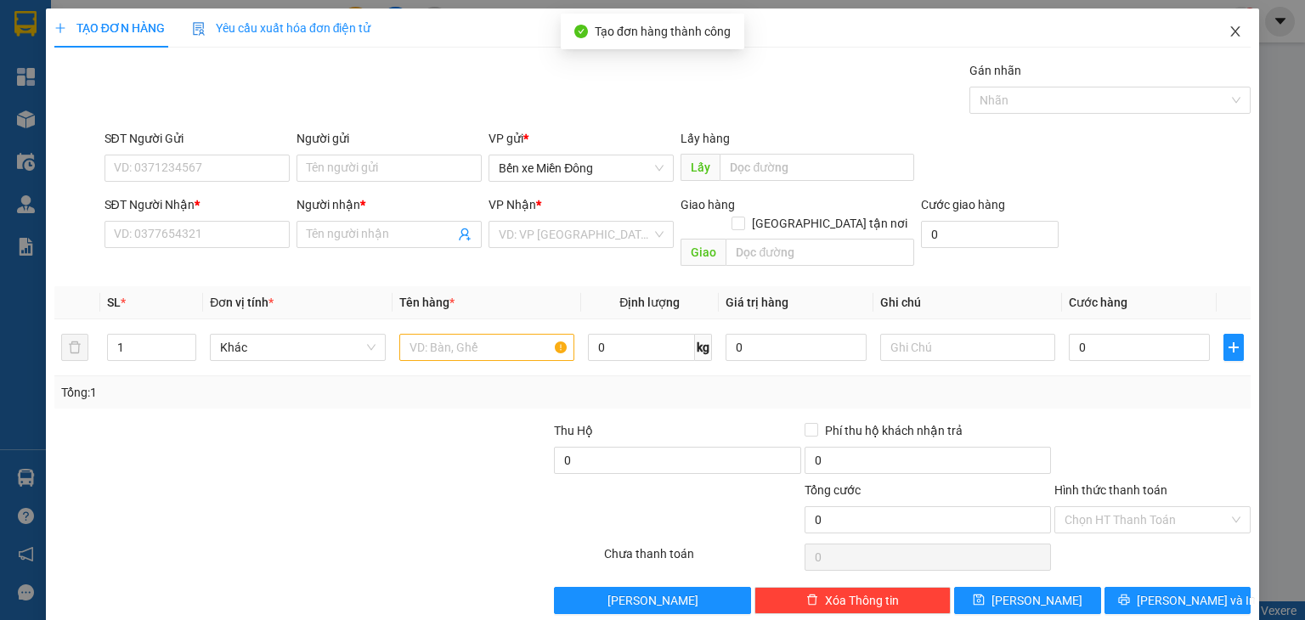
click at [1228, 34] on icon "close" at bounding box center [1235, 32] width 14 height 14
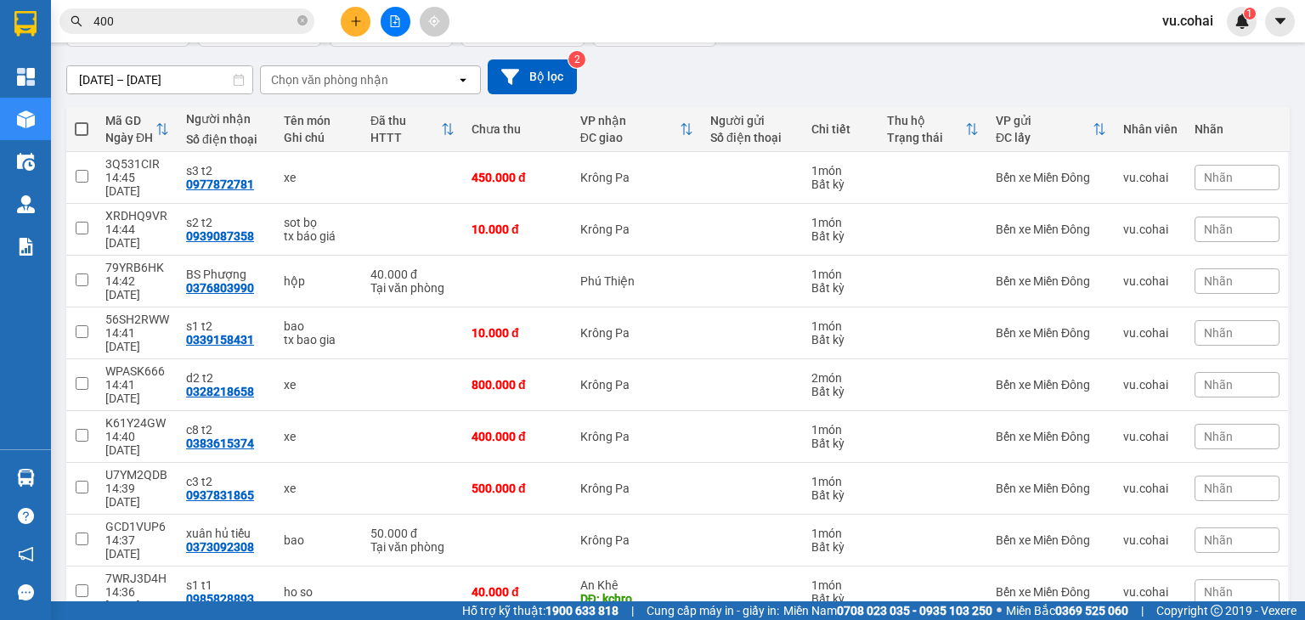
scroll to position [146, 0]
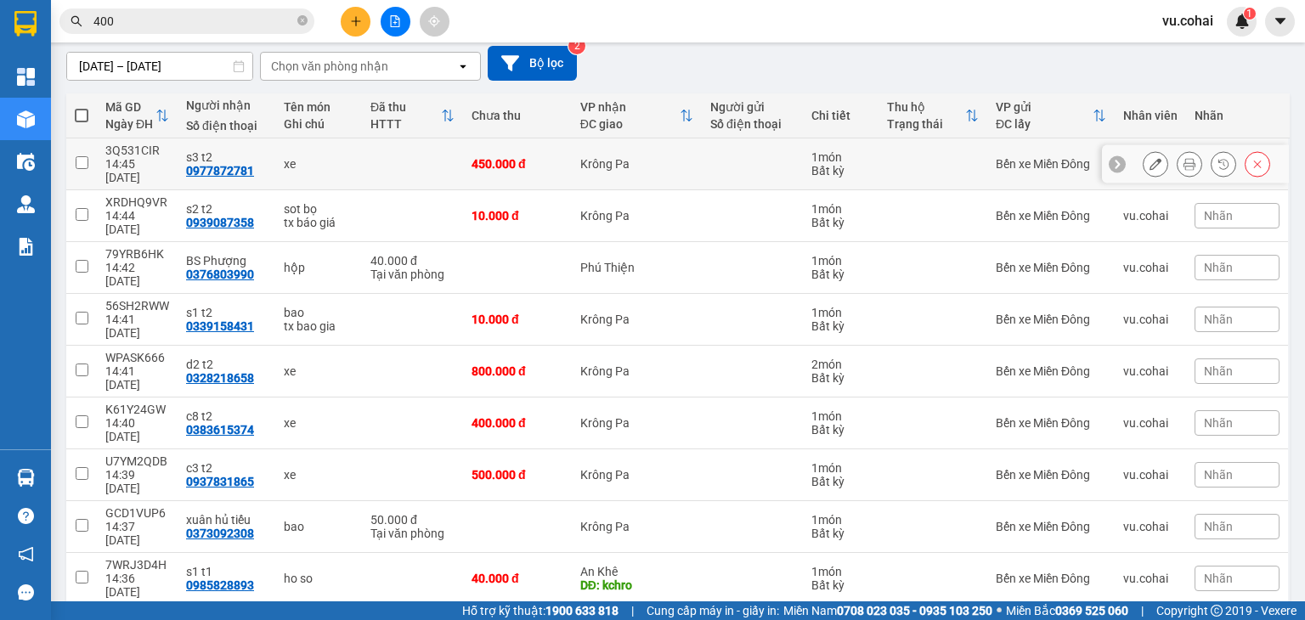
click at [93, 157] on td at bounding box center [81, 164] width 31 height 52
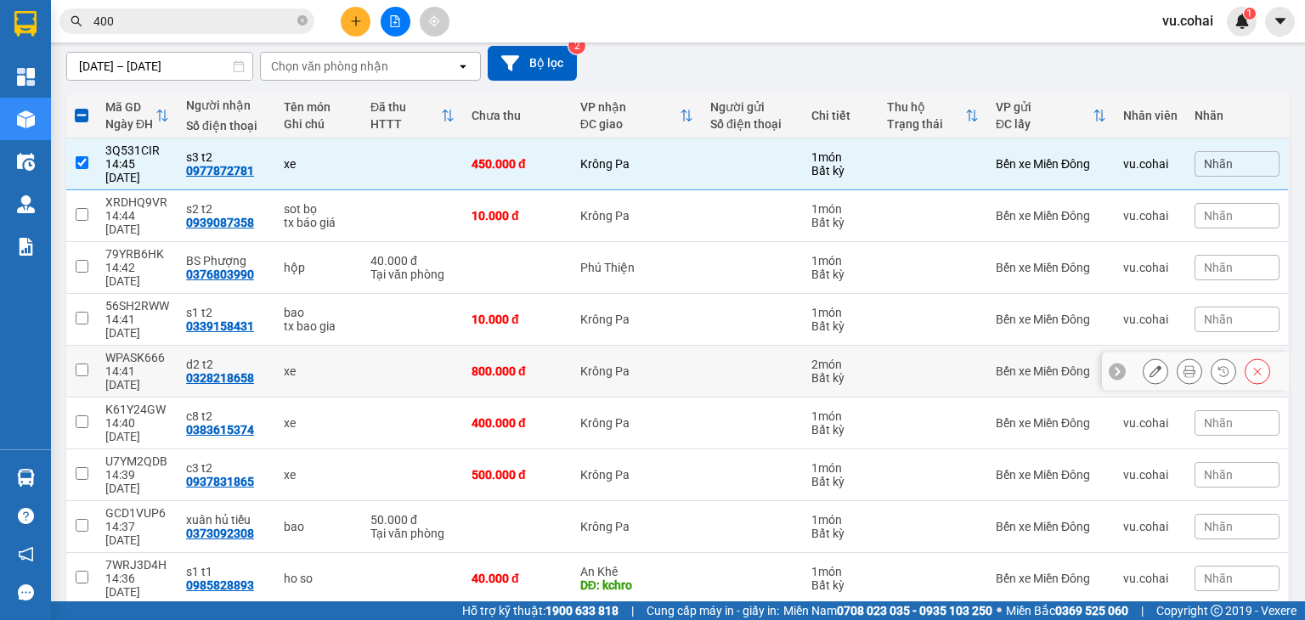
click at [88, 346] on td at bounding box center [81, 372] width 31 height 52
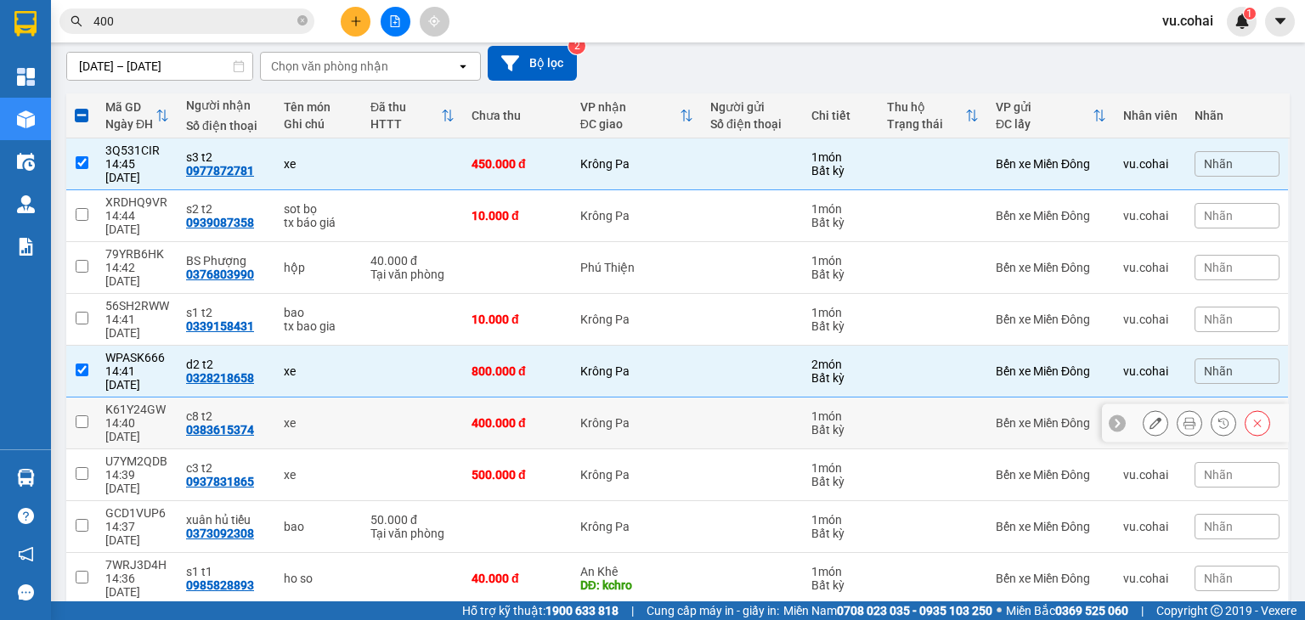
click at [87, 415] on input "checkbox" at bounding box center [82, 421] width 13 height 13
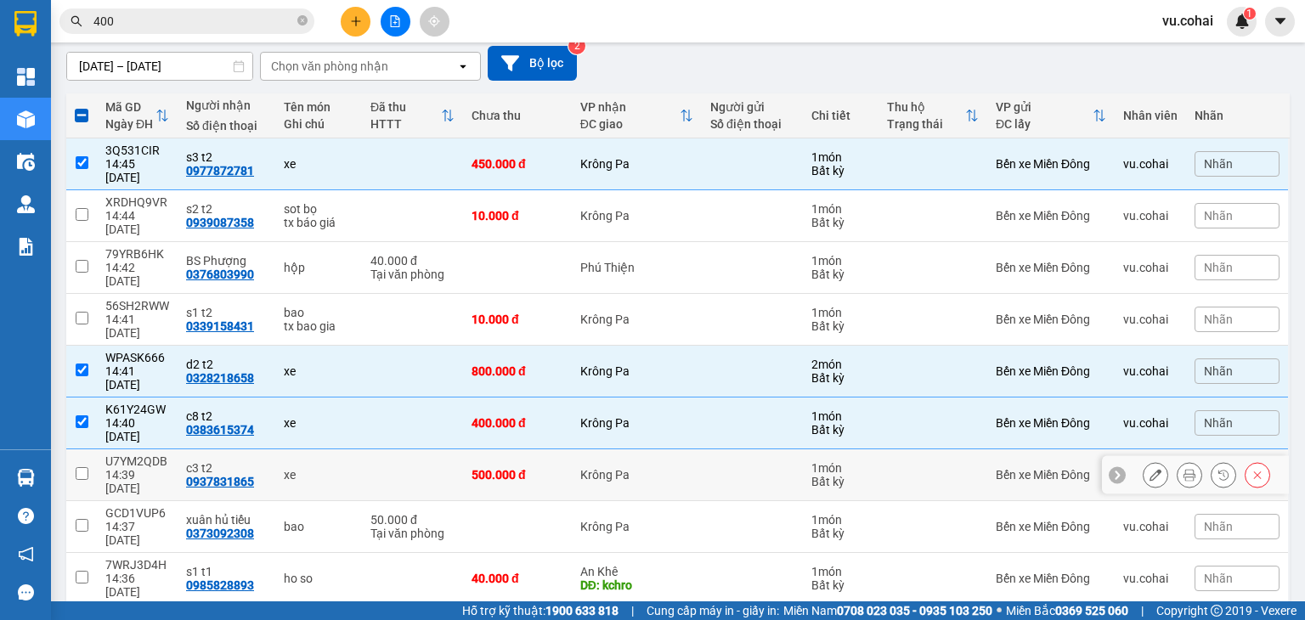
click at [88, 449] on td at bounding box center [81, 475] width 31 height 52
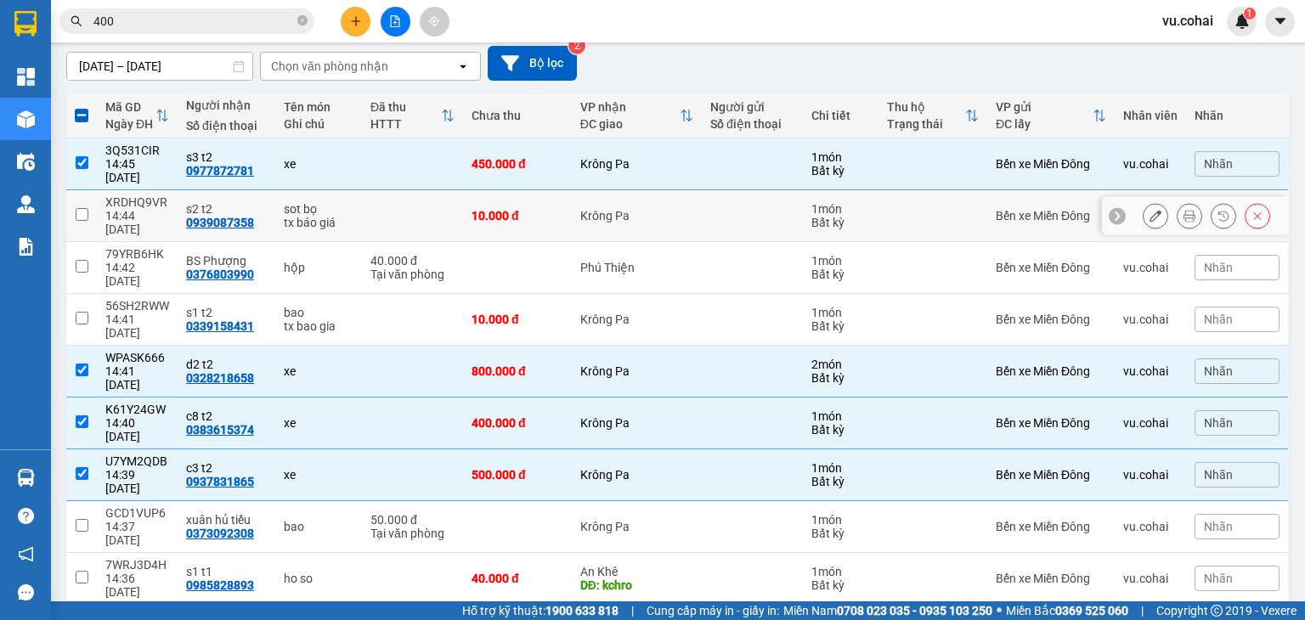
click at [79, 208] on input "checkbox" at bounding box center [82, 214] width 13 height 13
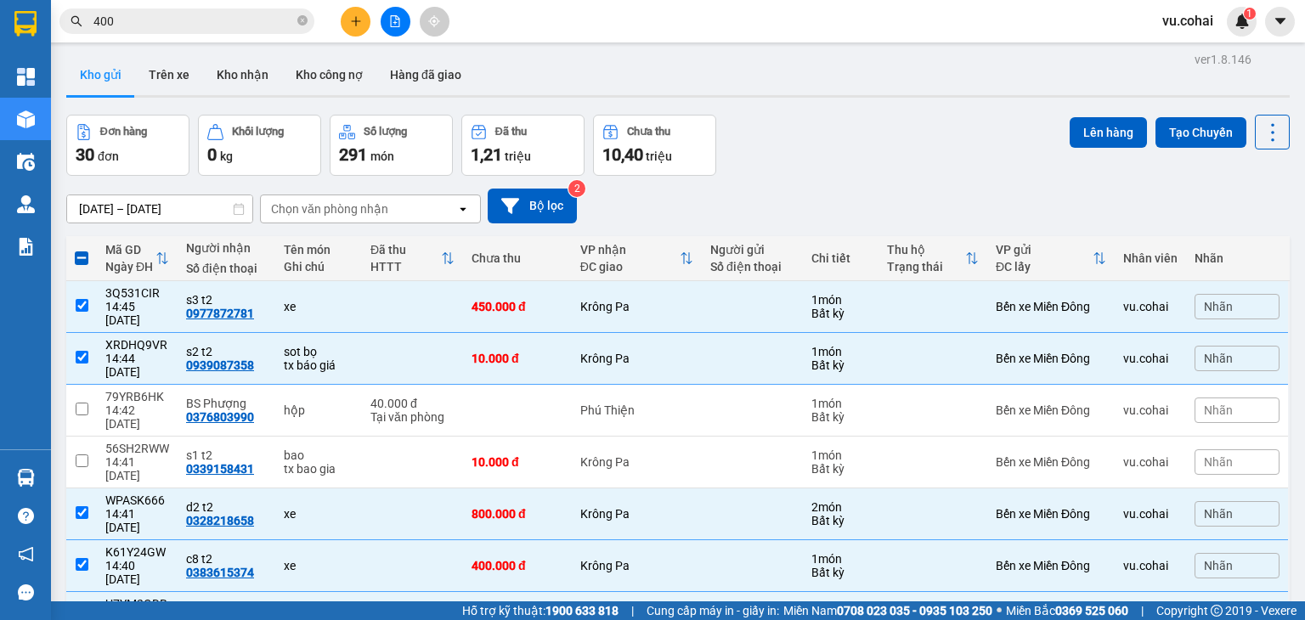
scroll to position [0, 0]
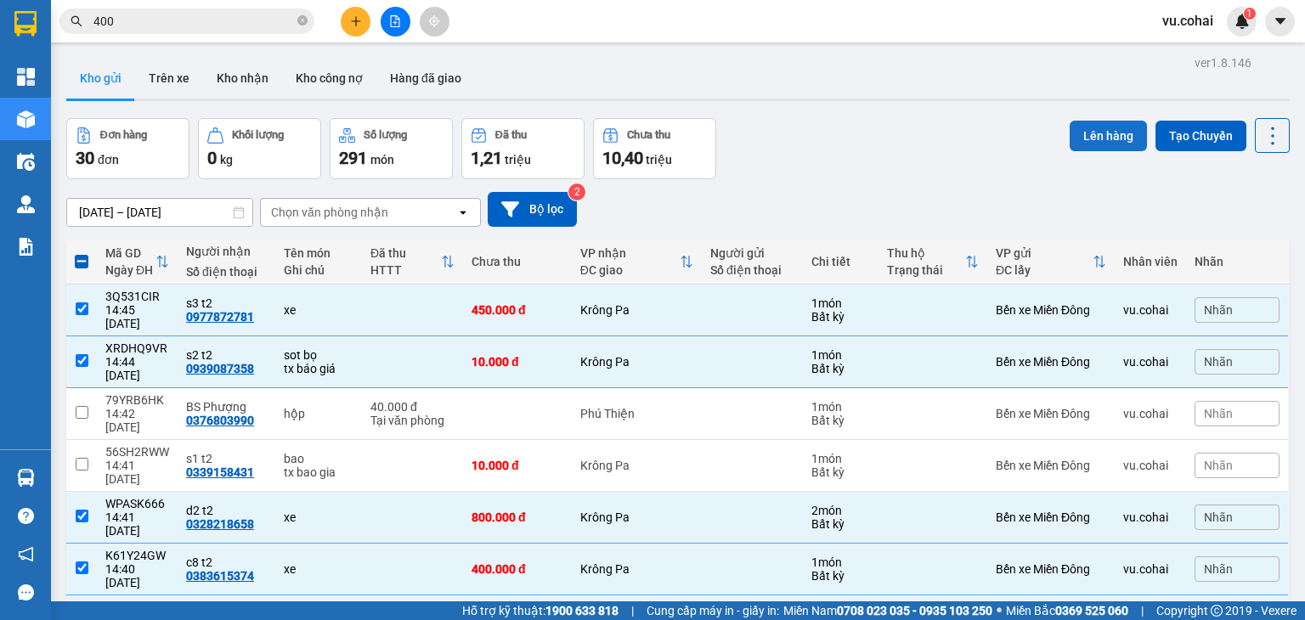
click at [1104, 129] on button "Lên hàng" at bounding box center [1108, 136] width 77 height 31
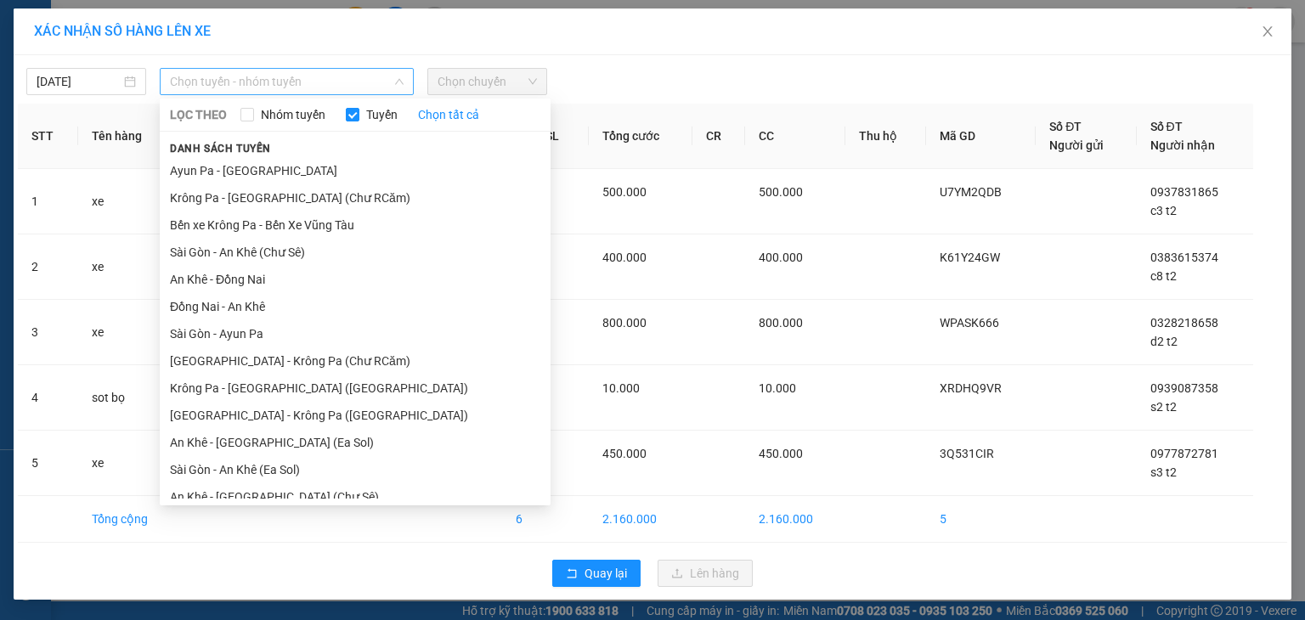
click at [346, 77] on span "Chọn tuyến - nhóm tuyến" at bounding box center [287, 81] width 234 height 25
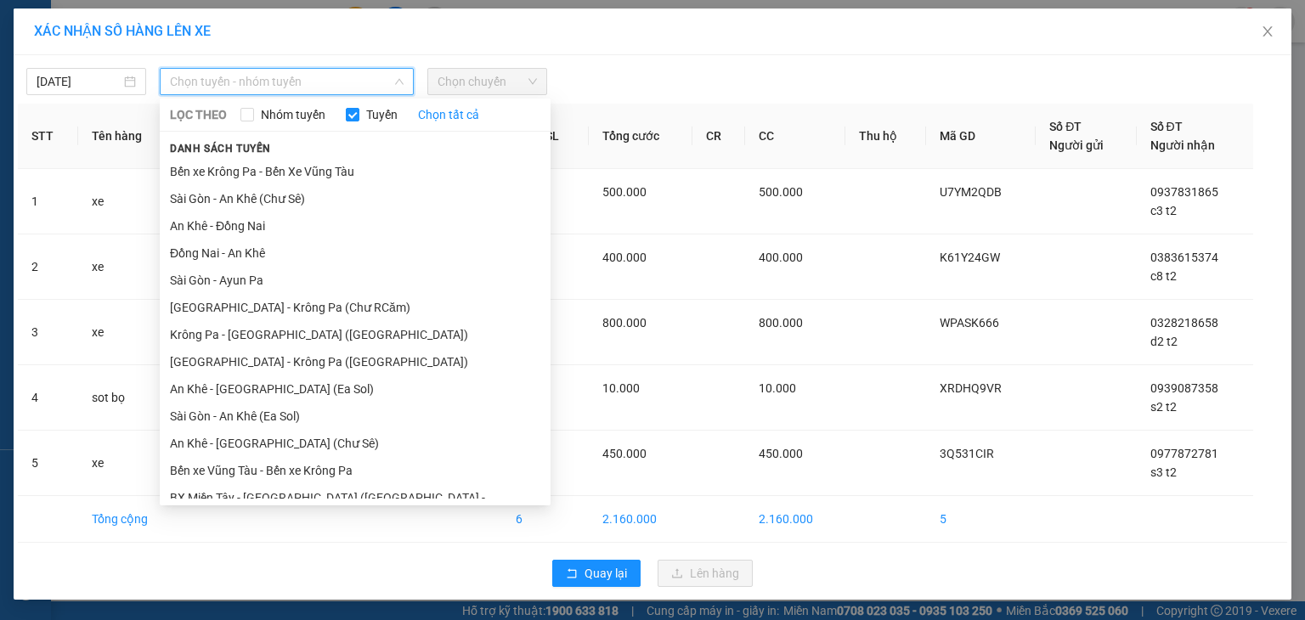
scroll to position [93, 0]
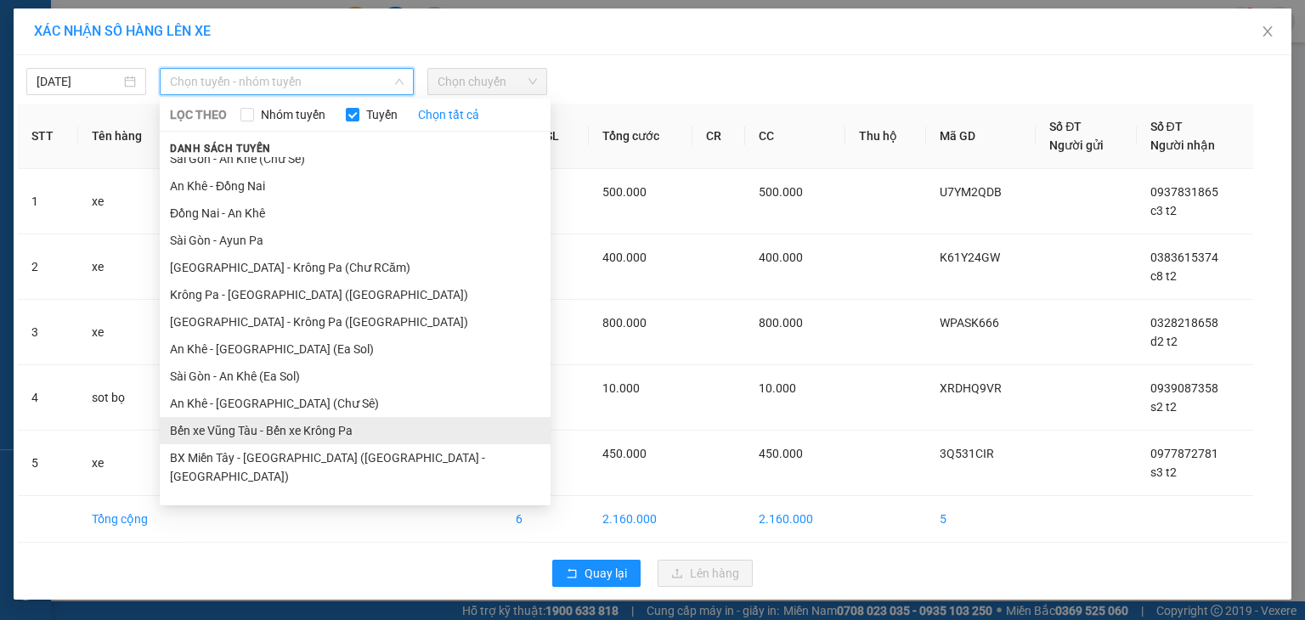
click at [350, 422] on li "Bến xe Vũng Tàu - Bến xe Krông Pa" at bounding box center [355, 430] width 391 height 27
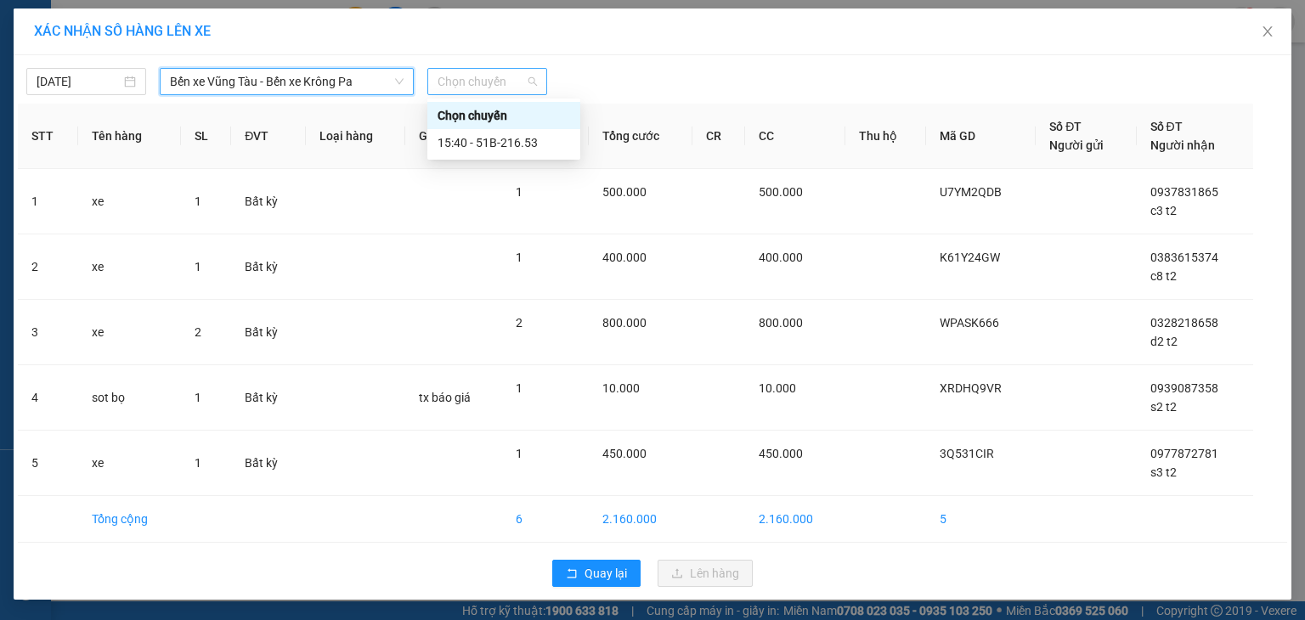
click at [472, 80] on span "Chọn chuyến" at bounding box center [487, 81] width 99 height 25
click at [522, 137] on div "15:40 - 51B-216.53" at bounding box center [504, 142] width 133 height 19
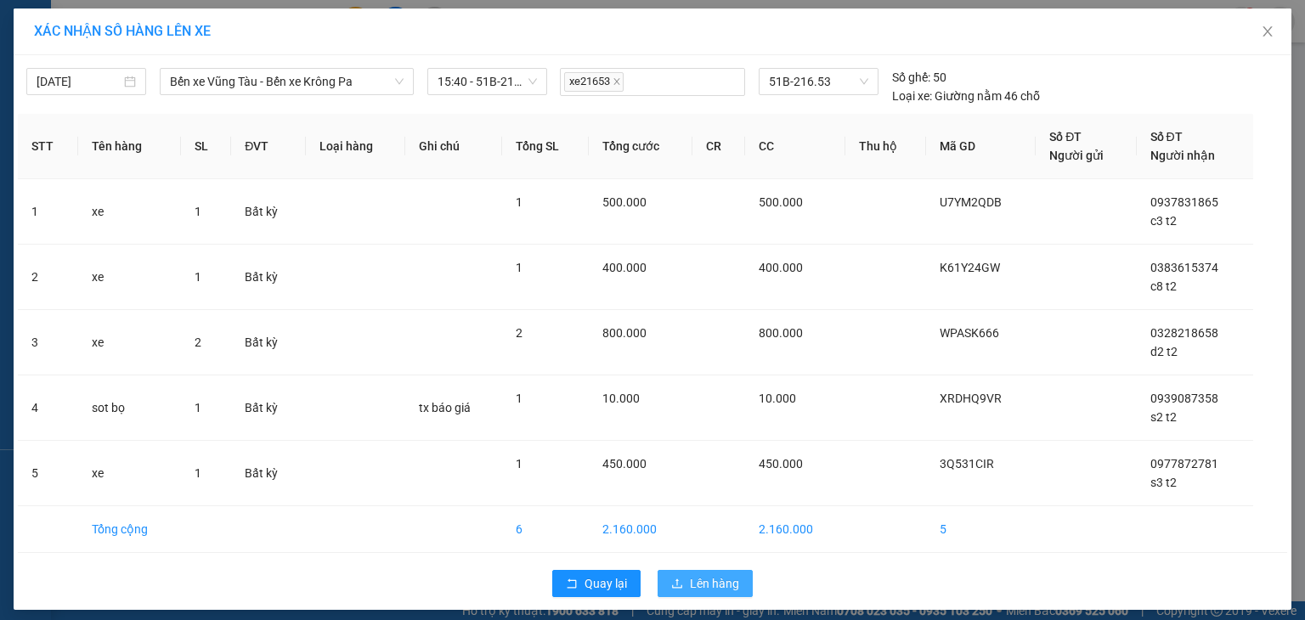
click at [697, 576] on span "Lên hàng" at bounding box center [714, 583] width 49 height 19
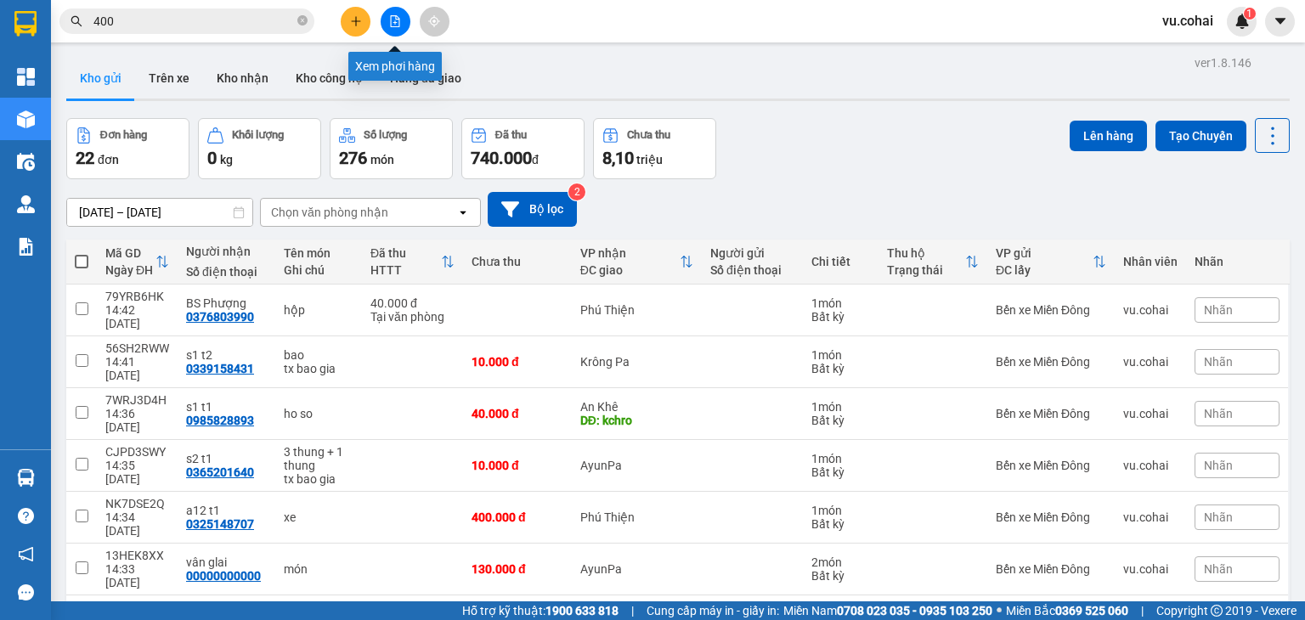
click at [407, 25] on button at bounding box center [396, 22] width 30 height 30
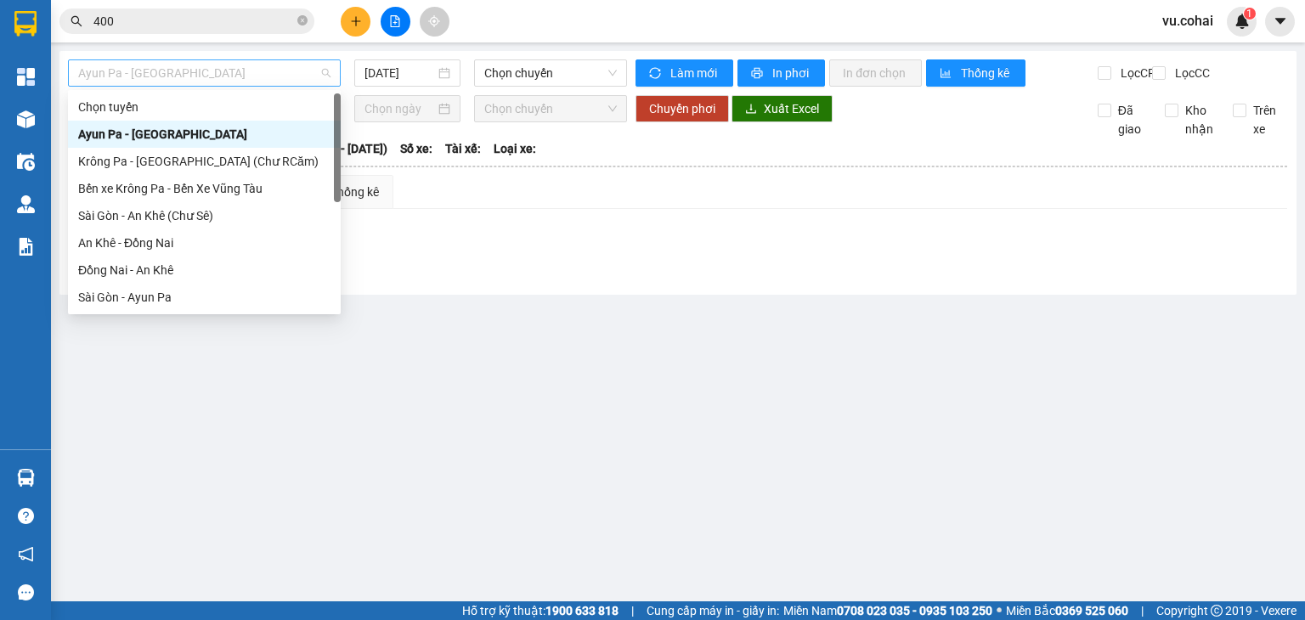
click at [291, 76] on span "Ayun Pa - [GEOGRAPHIC_DATA]" at bounding box center [204, 72] width 252 height 25
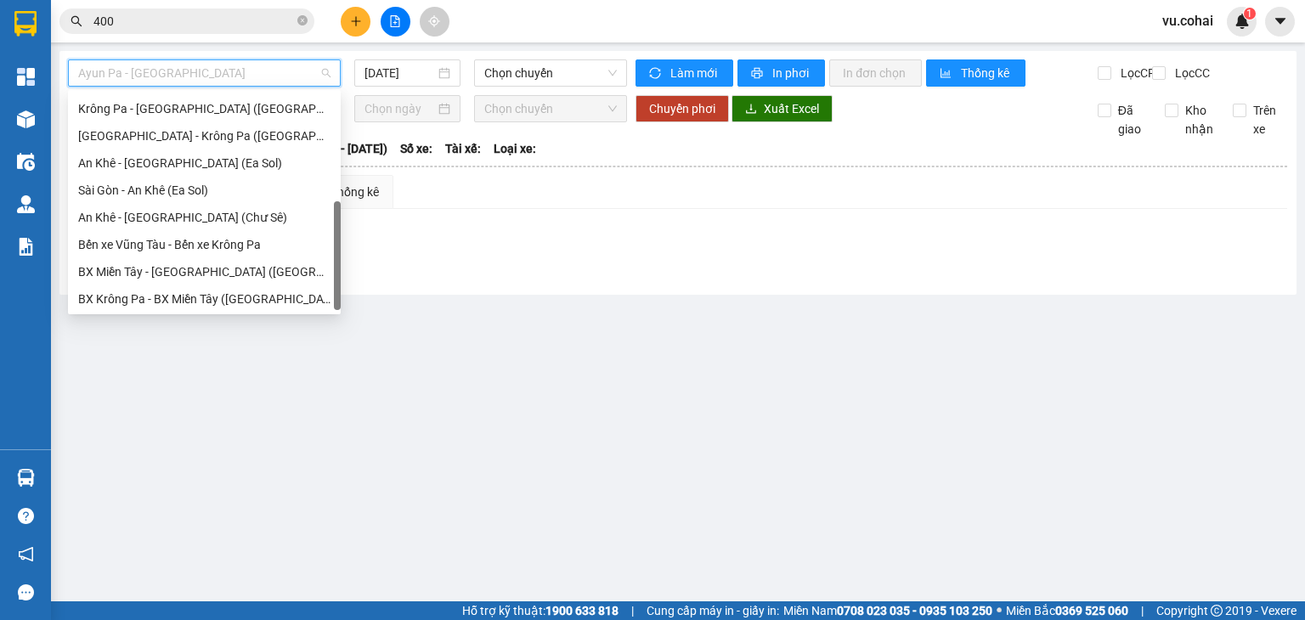
drag, startPoint x: 336, startPoint y: 114, endPoint x: 340, endPoint y: 222, distance: 107.9
click at [340, 222] on div at bounding box center [337, 255] width 7 height 109
click at [256, 243] on div "Bến xe Vũng Tàu - Bến xe Krông Pa" at bounding box center [204, 244] width 252 height 19
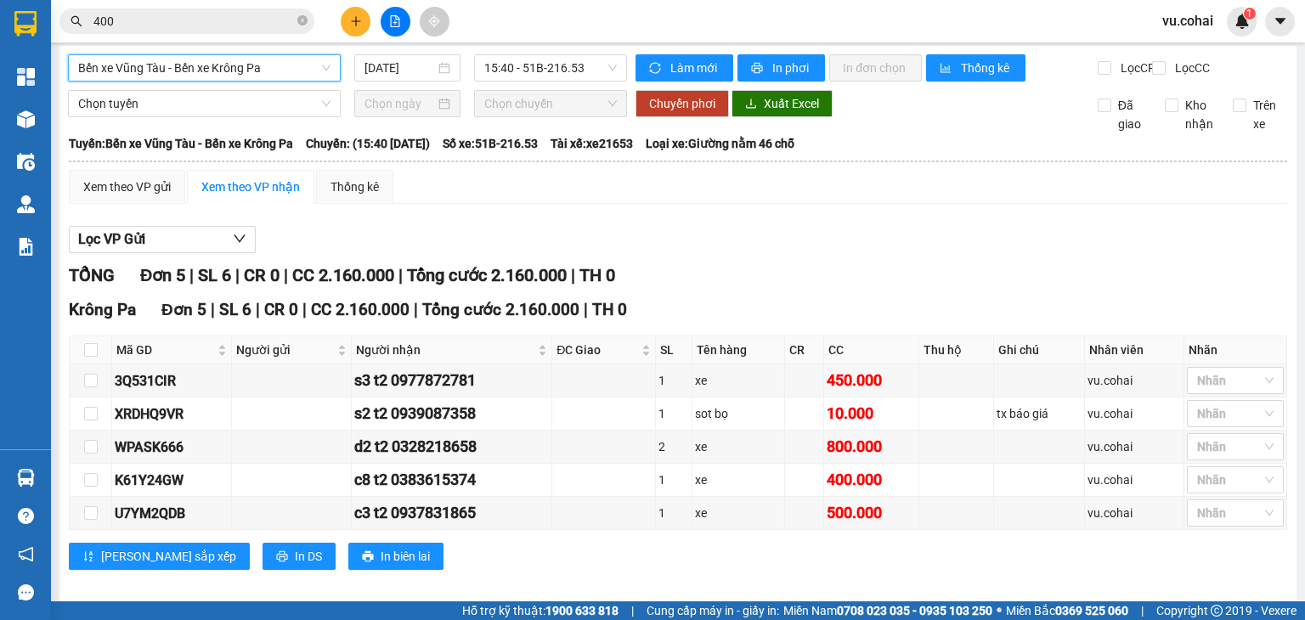
scroll to position [32, 0]
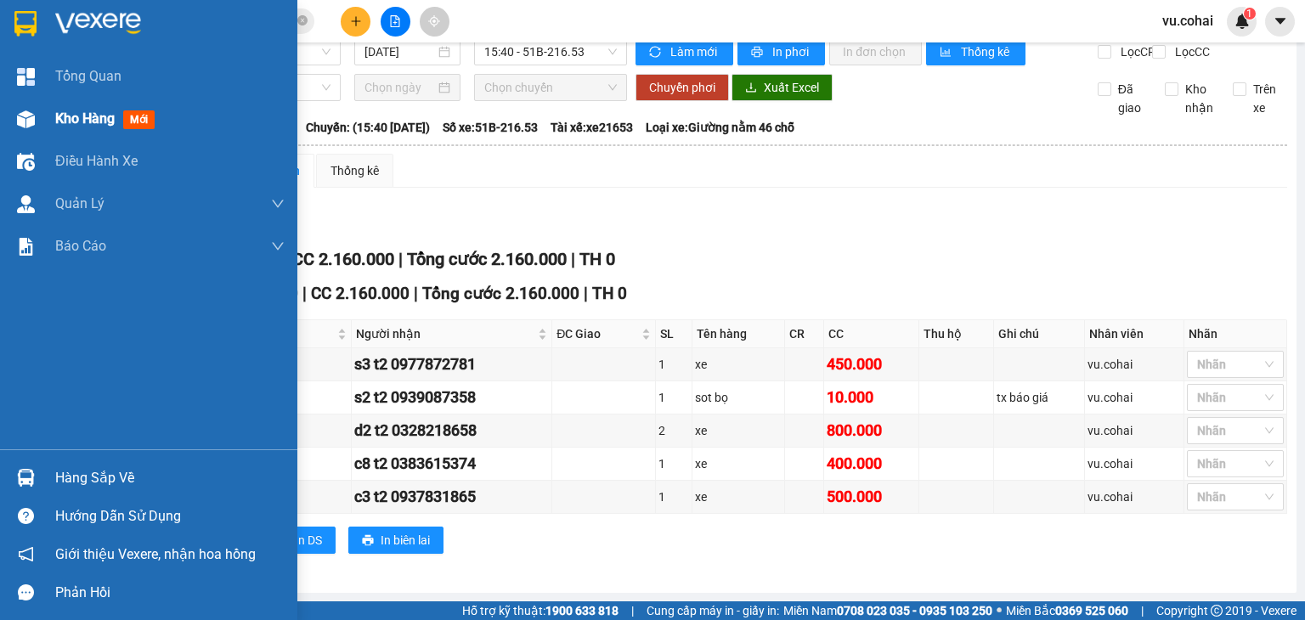
click at [48, 124] on div "Kho hàng mới" at bounding box center [148, 119] width 297 height 42
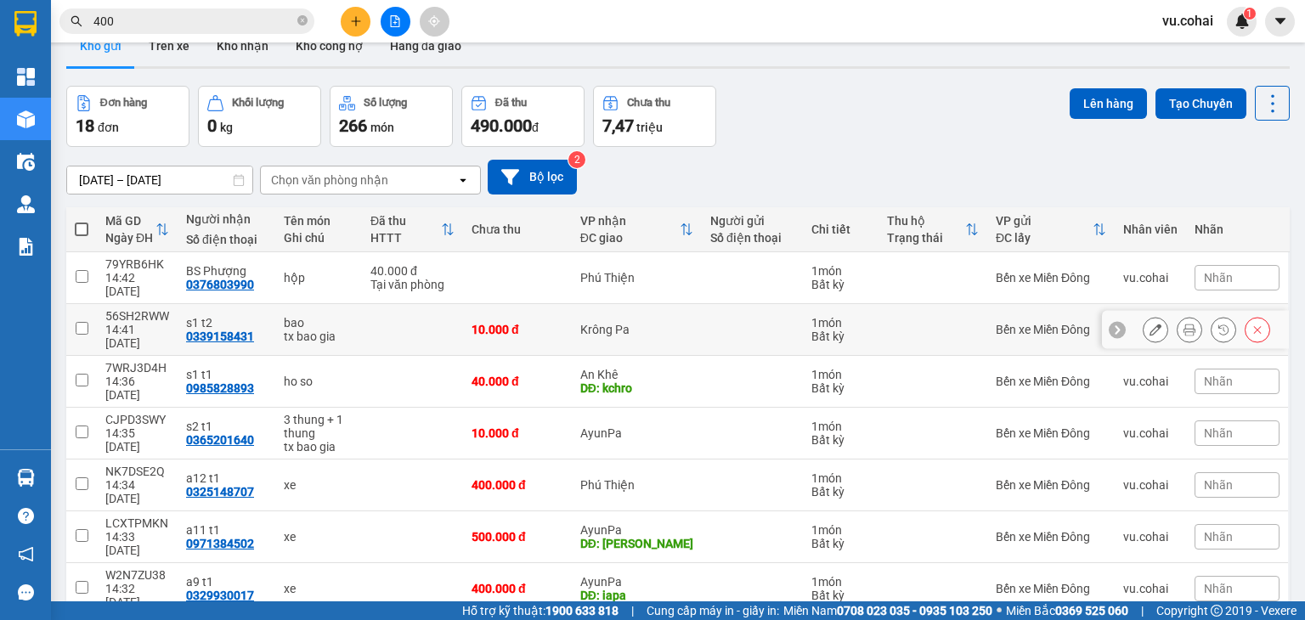
click at [84, 322] on input "checkbox" at bounding box center [82, 328] width 13 height 13
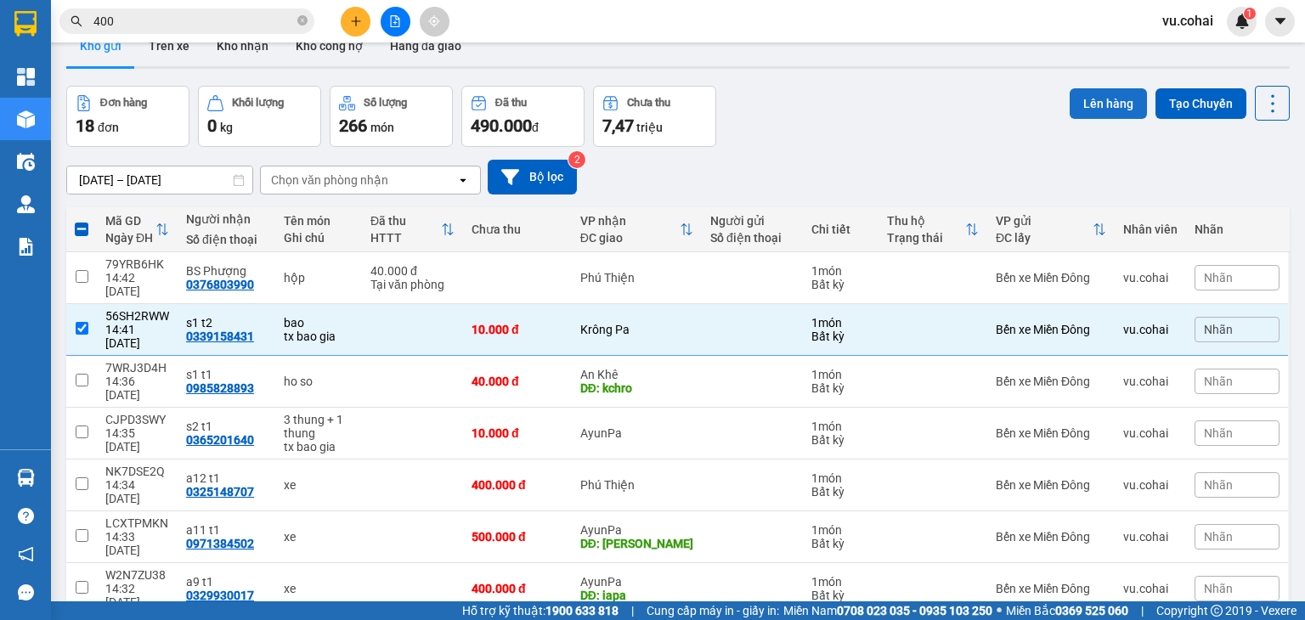
click at [1094, 98] on button "Lên hàng" at bounding box center [1108, 103] width 77 height 31
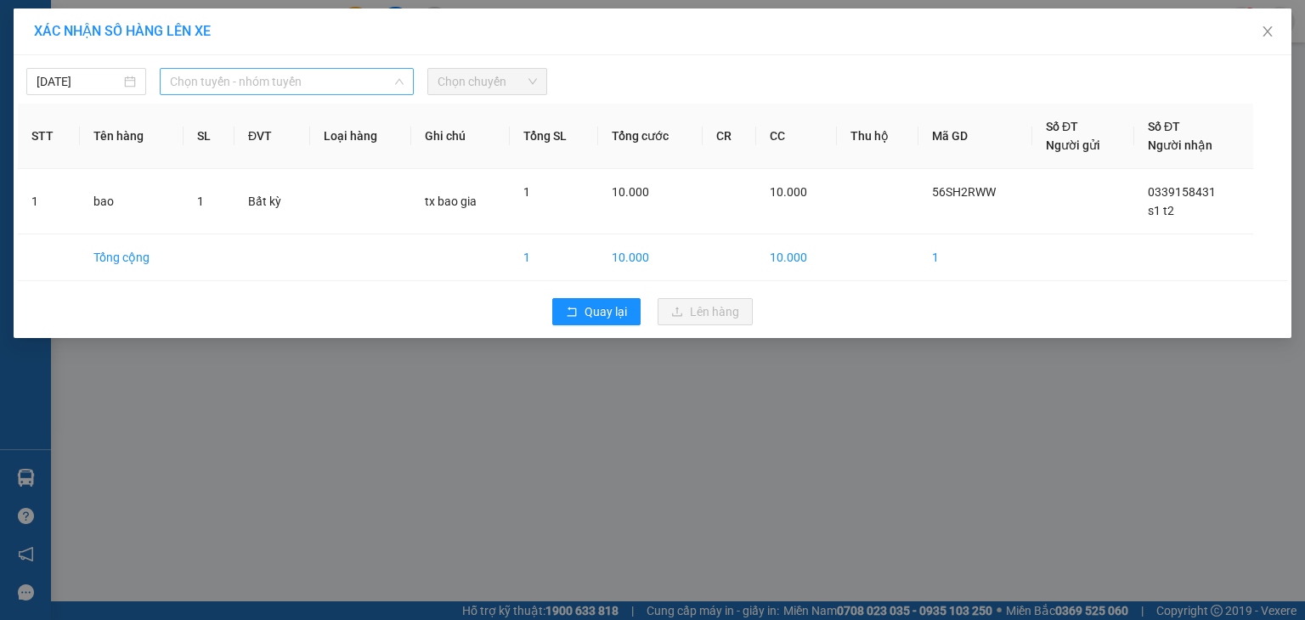
click at [367, 74] on span "Chọn tuyến - nhóm tuyến" at bounding box center [287, 81] width 234 height 25
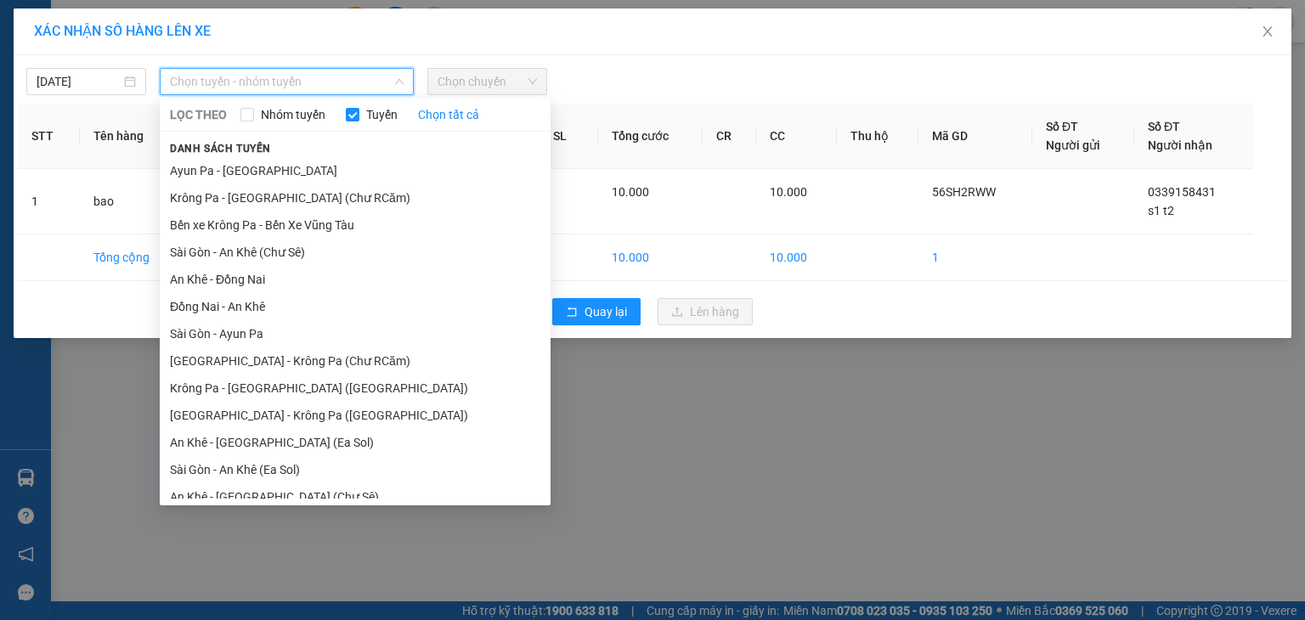
scroll to position [93, 0]
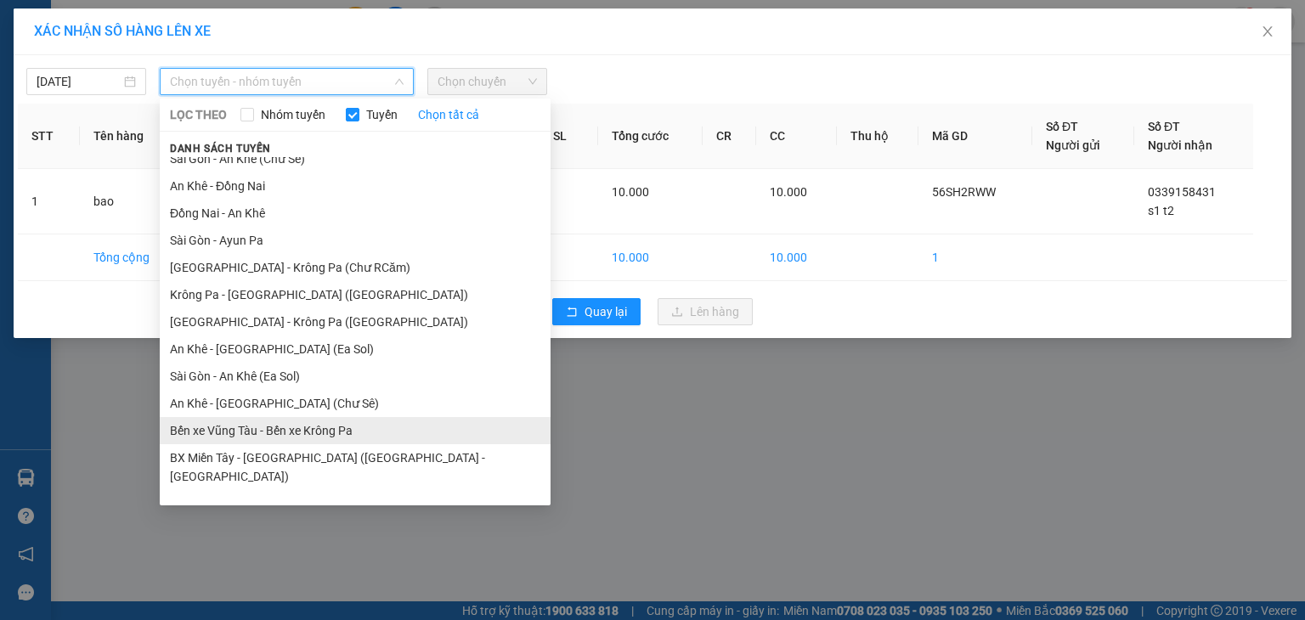
click at [313, 429] on li "Bến xe Vũng Tàu - Bến xe Krông Pa" at bounding box center [355, 430] width 391 height 27
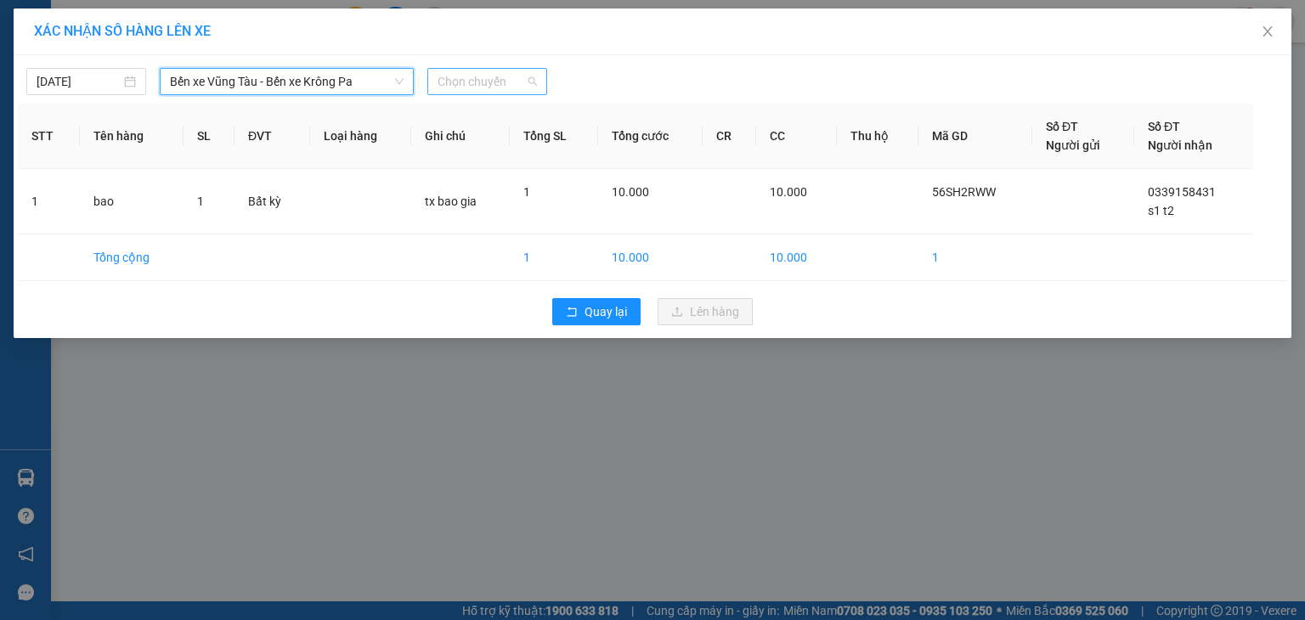
click at [466, 77] on span "Chọn chuyến" at bounding box center [487, 81] width 99 height 25
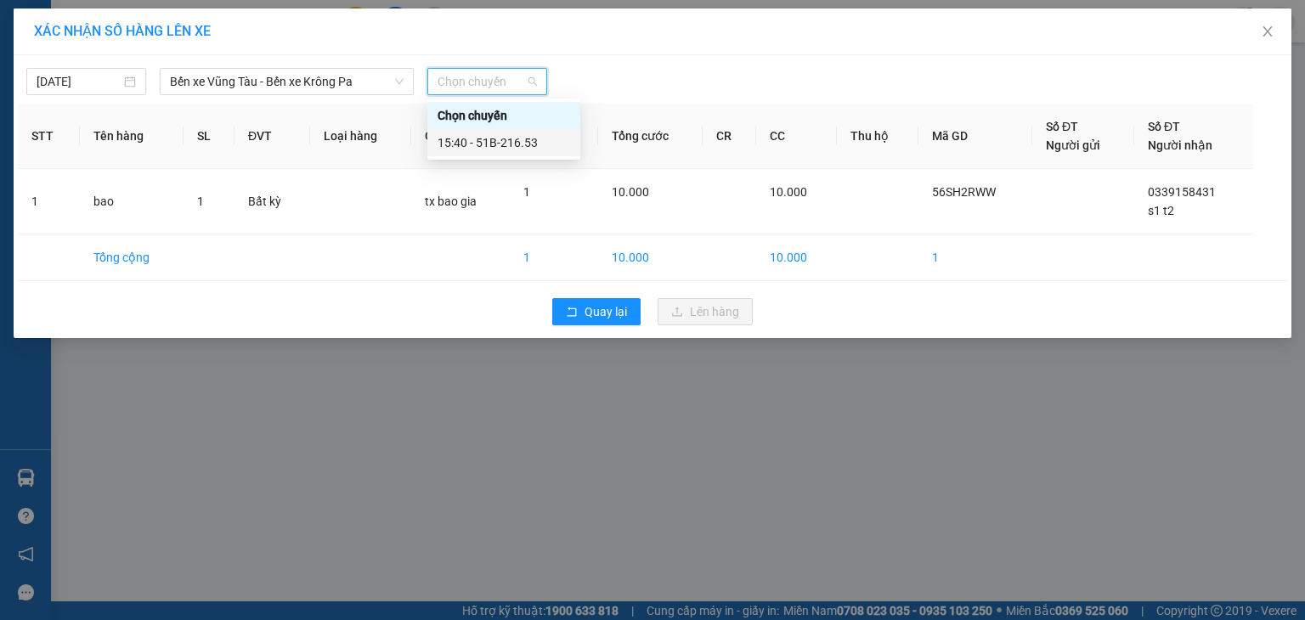
click at [503, 135] on div "15:40 - 51B-216.53" at bounding box center [504, 142] width 133 height 19
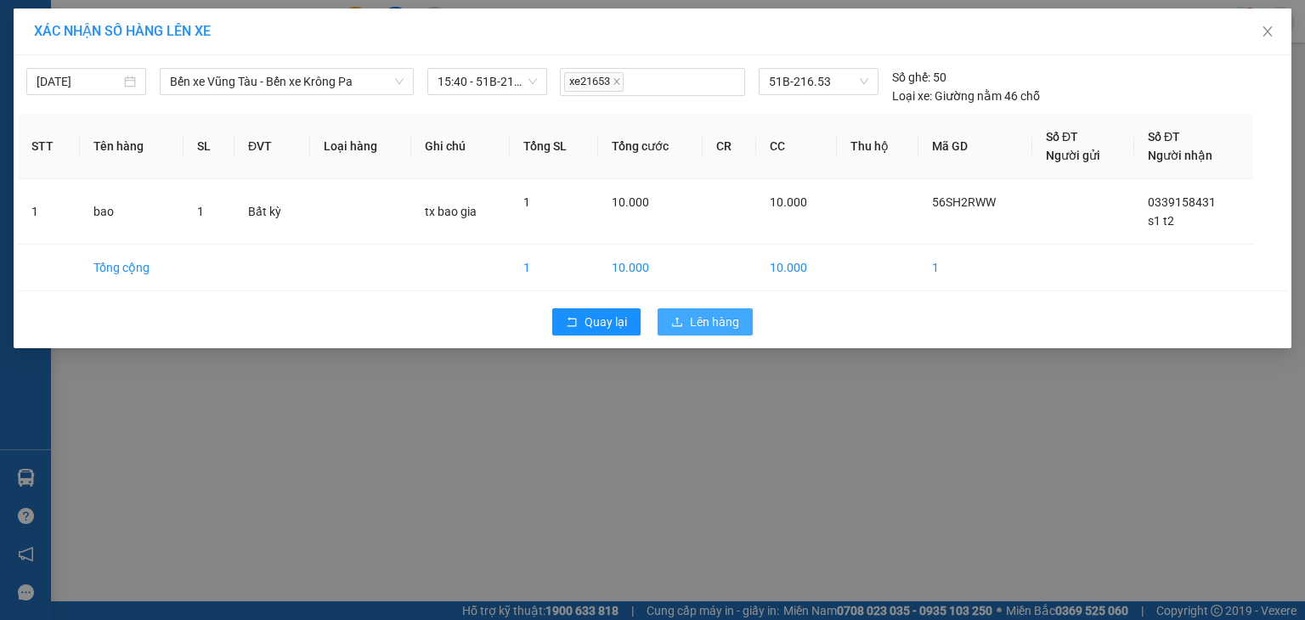
click at [712, 326] on span "Lên hàng" at bounding box center [714, 322] width 49 height 19
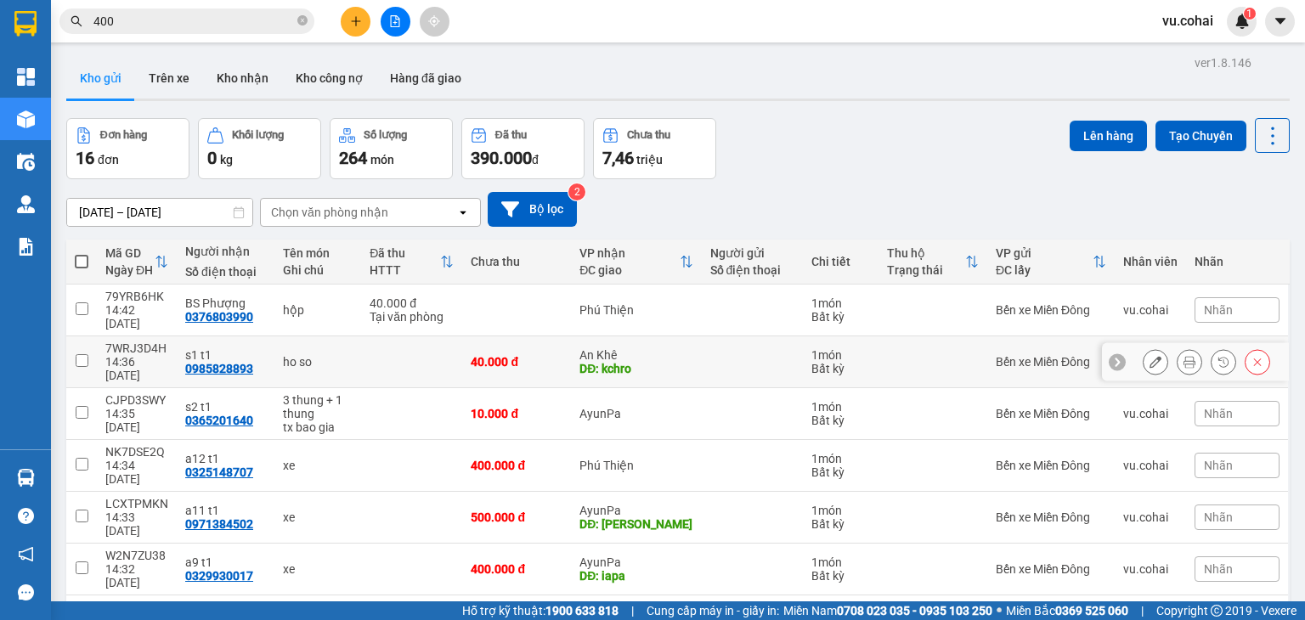
click at [87, 354] on input "checkbox" at bounding box center [82, 360] width 13 height 13
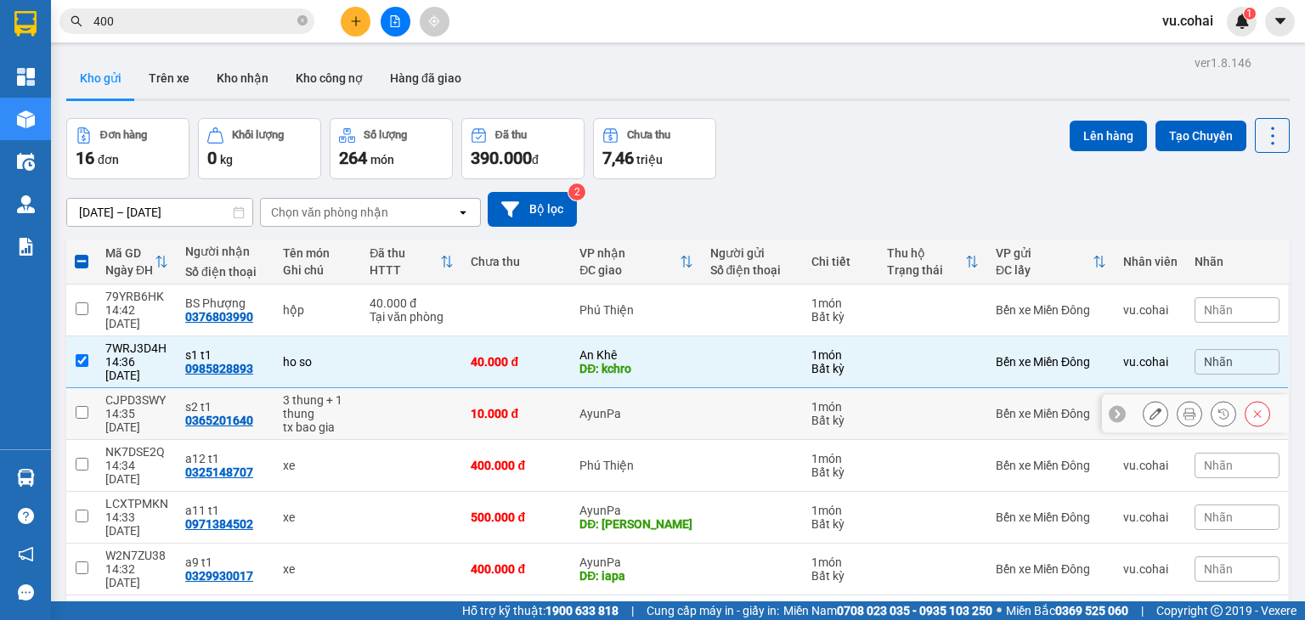
click at [85, 406] on input "checkbox" at bounding box center [82, 412] width 13 height 13
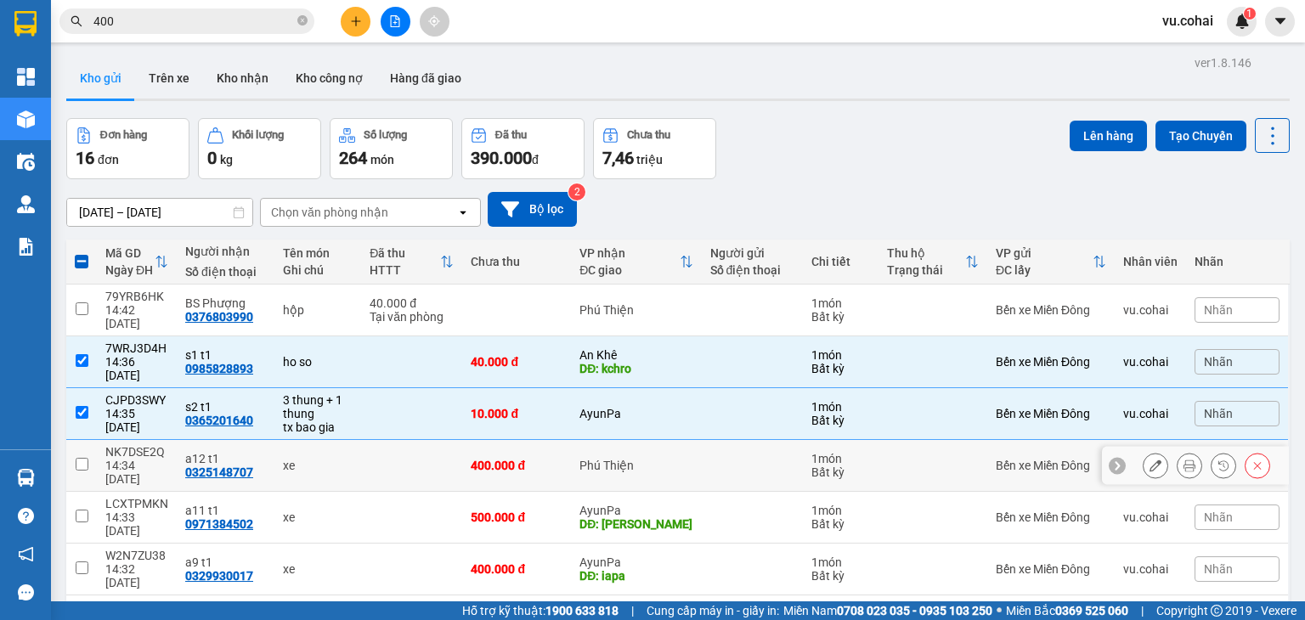
click at [80, 458] on input "checkbox" at bounding box center [82, 464] width 13 height 13
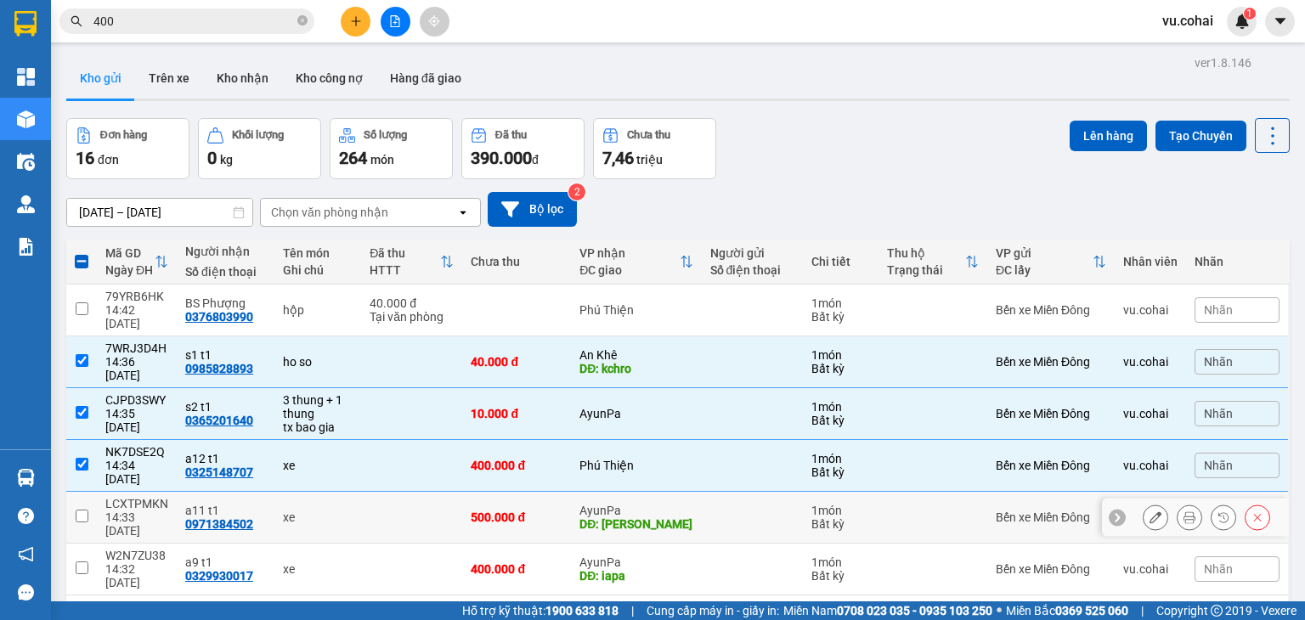
click at [85, 510] on input "checkbox" at bounding box center [82, 516] width 13 height 13
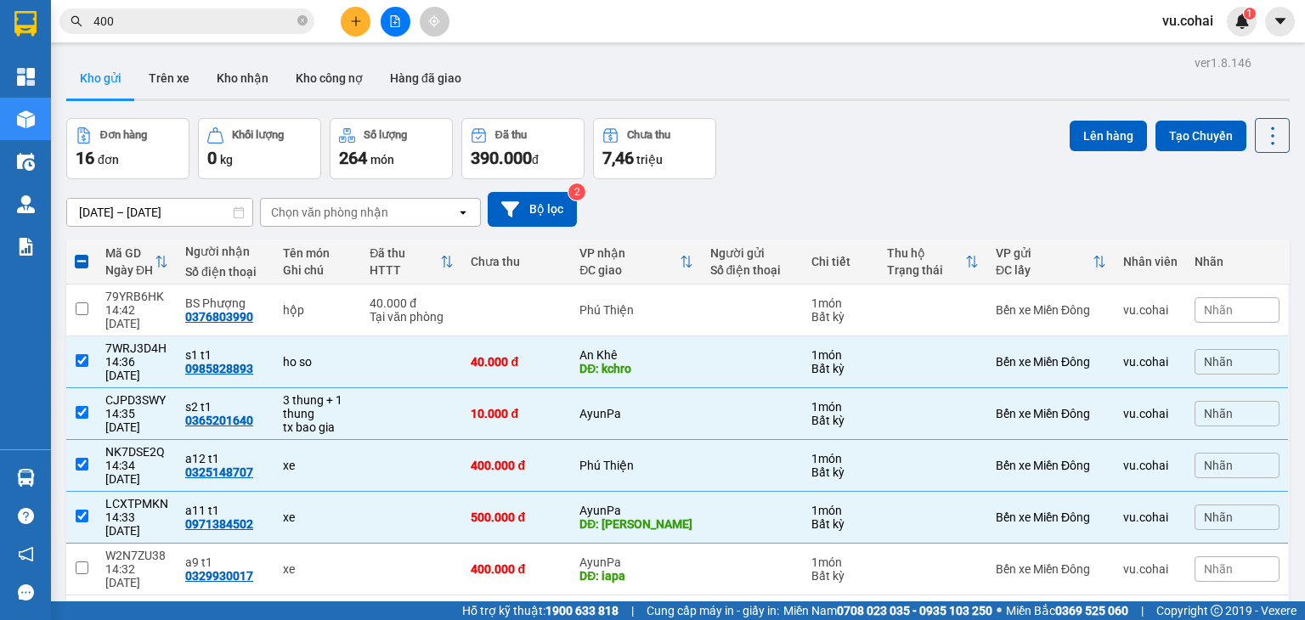
click at [85, 613] on input "checkbox" at bounding box center [82, 619] width 13 height 13
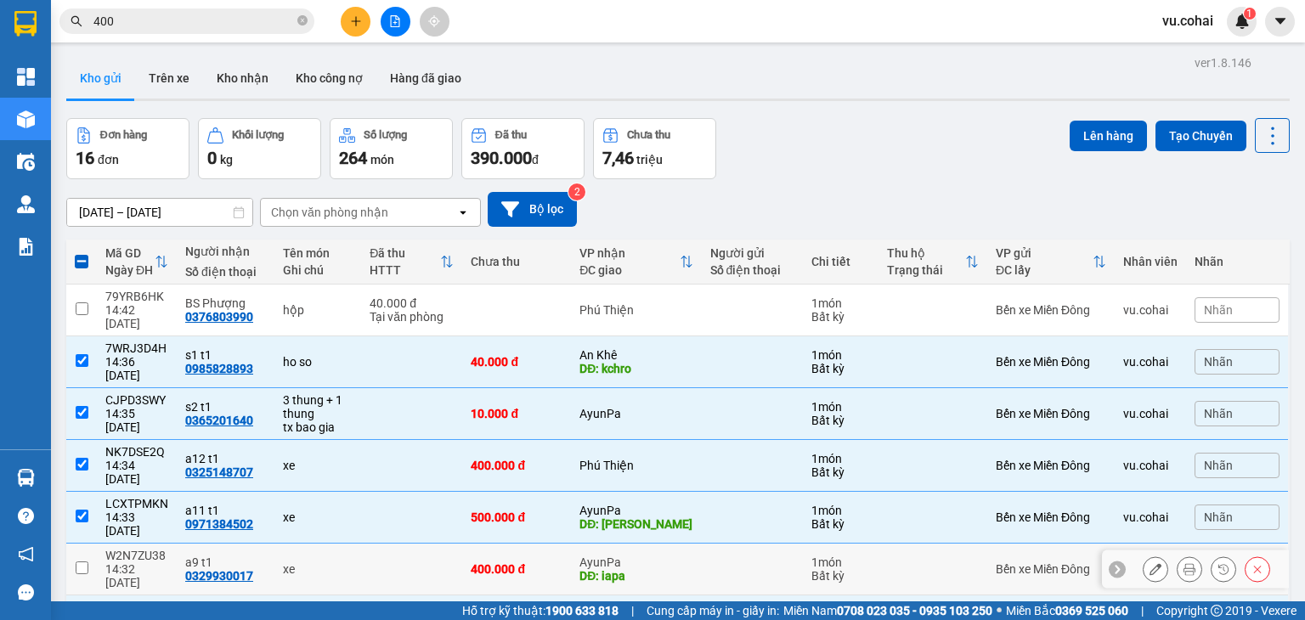
click at [82, 562] on input "checkbox" at bounding box center [82, 568] width 13 height 13
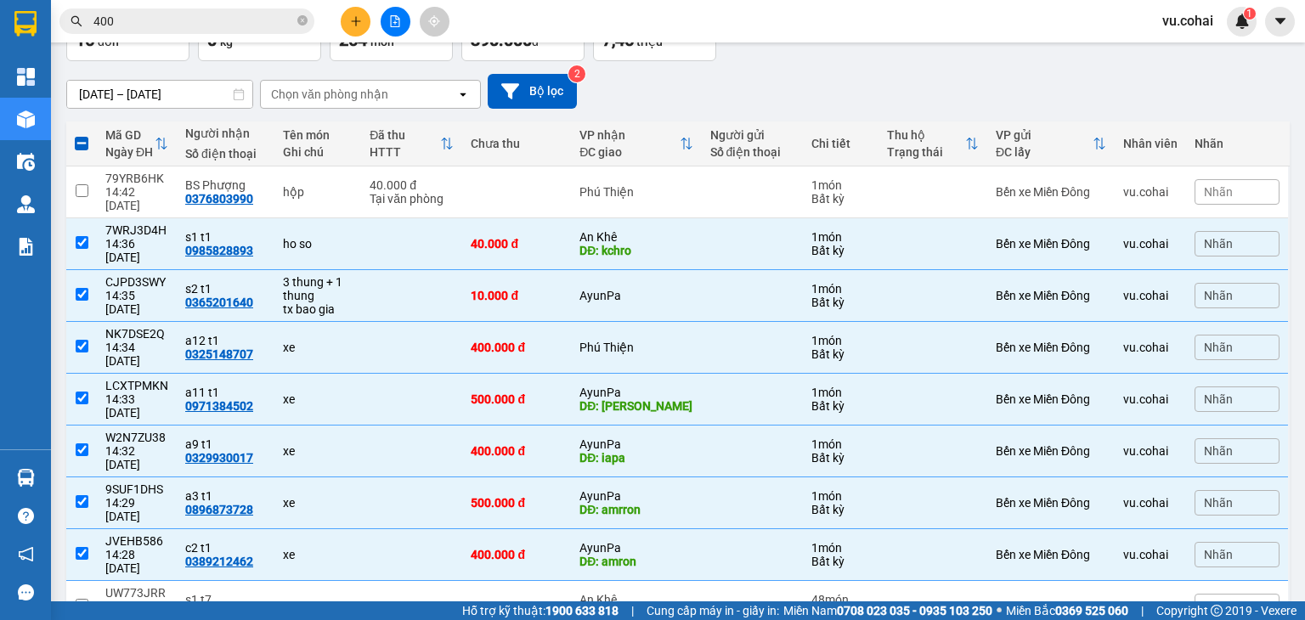
scroll to position [116, 0]
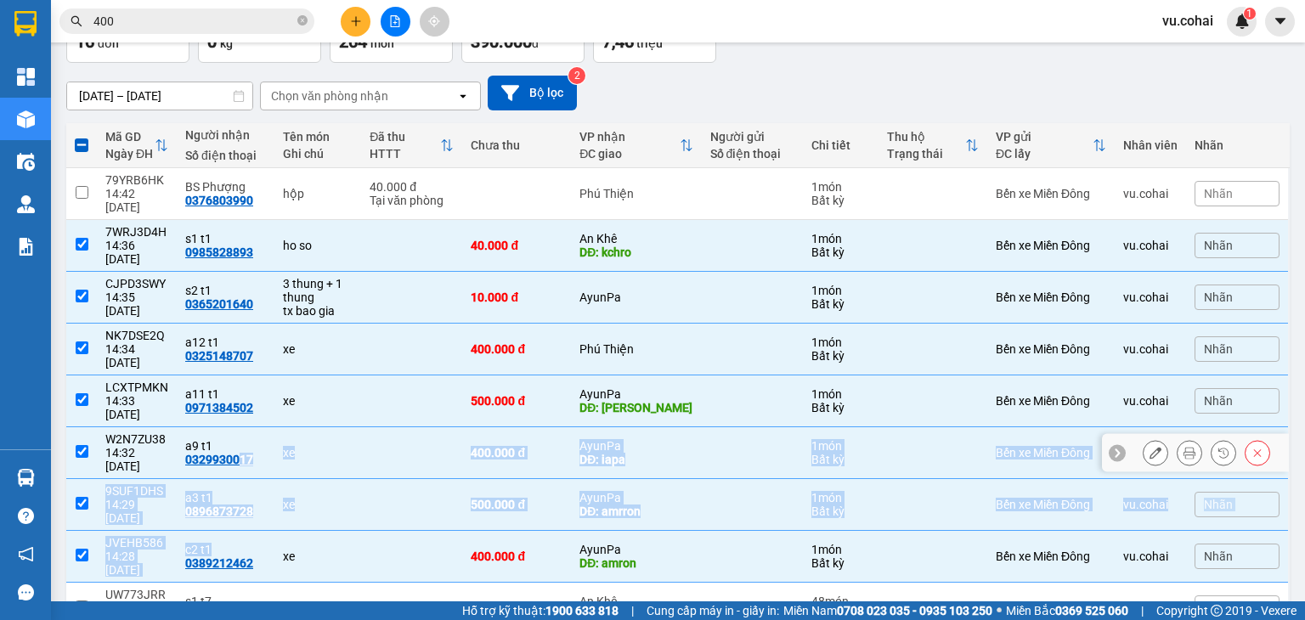
drag, startPoint x: 234, startPoint y: 456, endPoint x: 239, endPoint y: 392, distance: 64.7
click at [239, 392] on tbody "79YRB6HK 14:42 [DATE] BS Phượng 0376803990 hộp 40.000 đ Tại văn phòng [GEOGRAPH…" at bounding box center [677, 427] width 1223 height 518
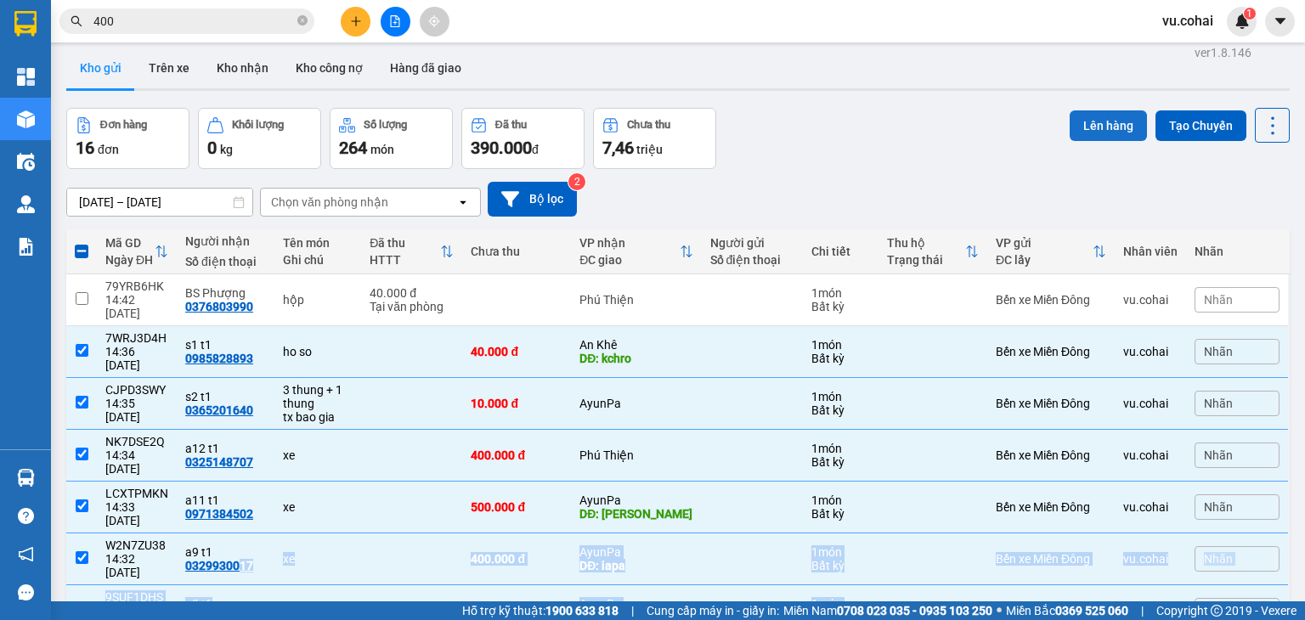
click at [1098, 116] on button "Lên hàng" at bounding box center [1108, 125] width 77 height 31
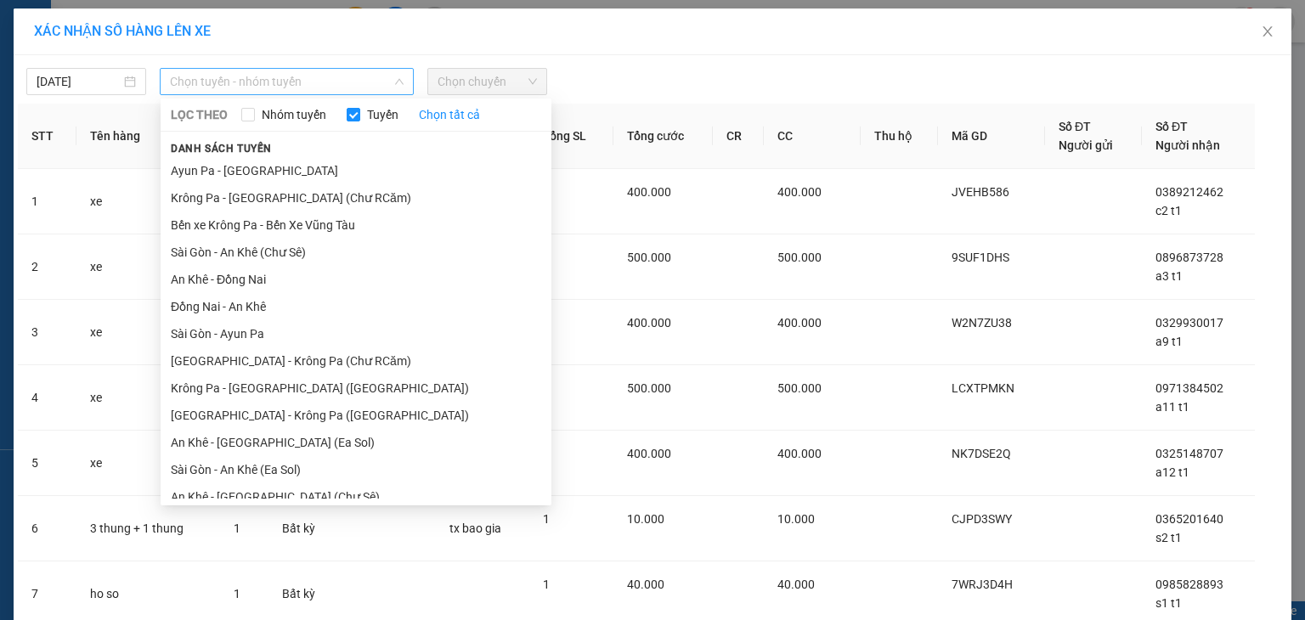
click at [268, 76] on span "Chọn tuyến - nhóm tuyến" at bounding box center [287, 81] width 234 height 25
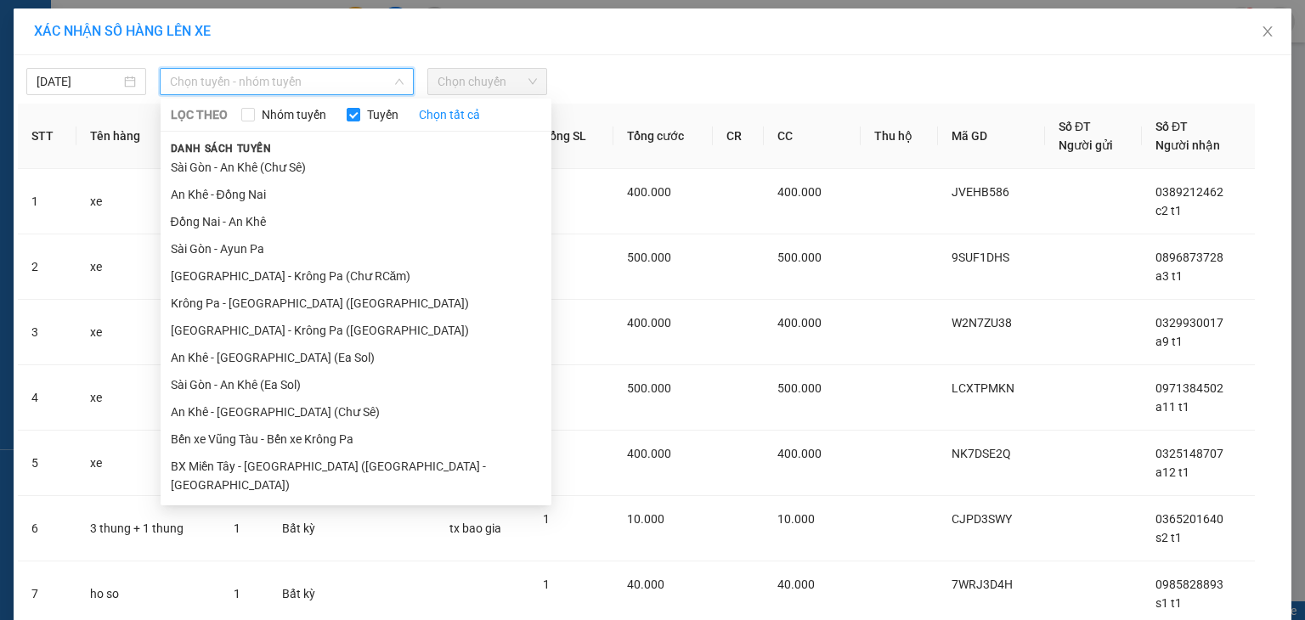
scroll to position [93, 0]
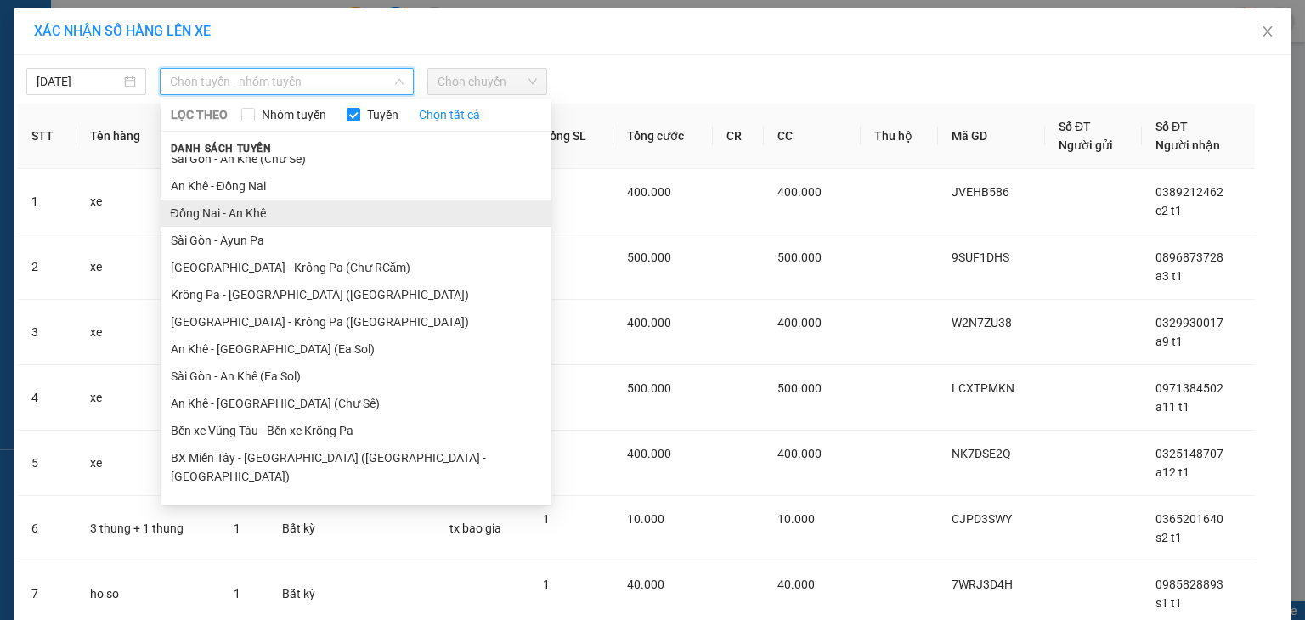
click at [304, 211] on li "Đồng Nai - An Khê" at bounding box center [356, 213] width 391 height 27
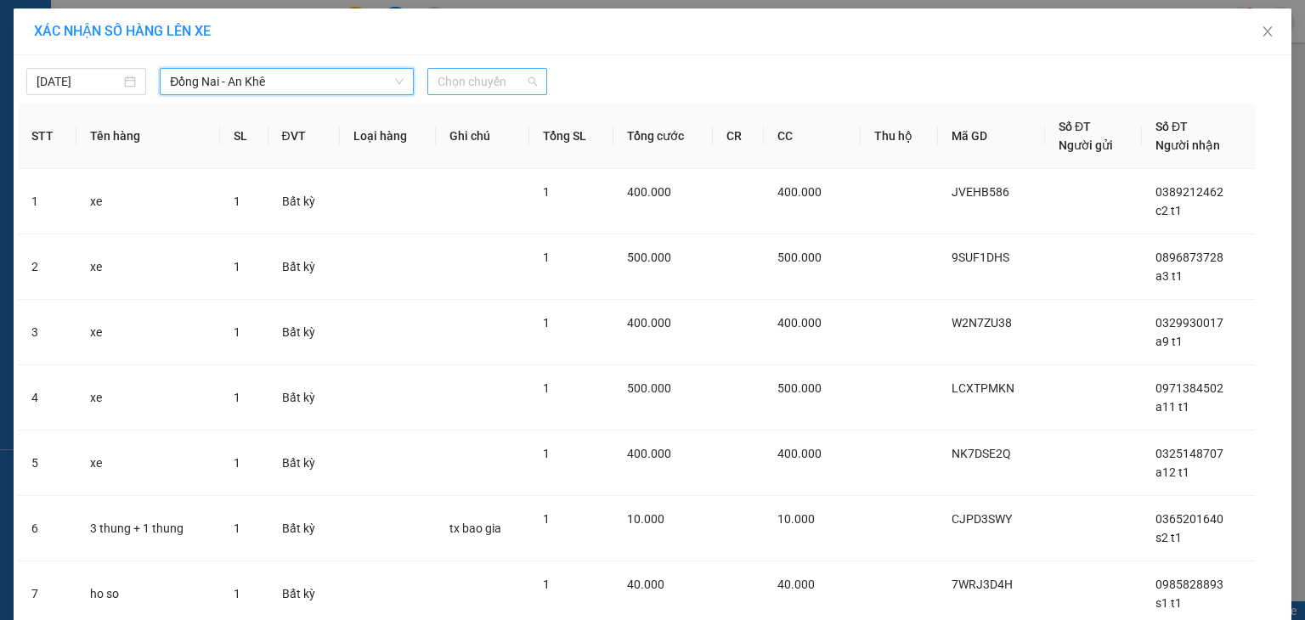
click at [482, 84] on span "Chọn chuyến" at bounding box center [487, 81] width 99 height 25
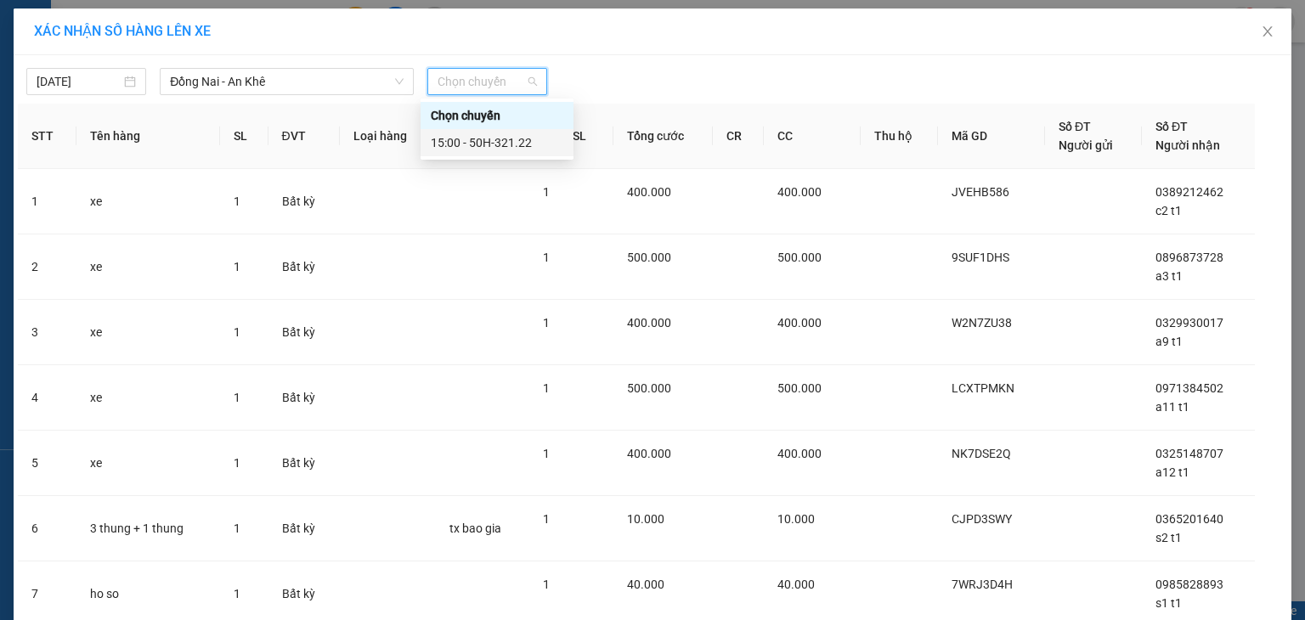
click at [506, 144] on div "15:00 - 50H-321.22" at bounding box center [497, 142] width 133 height 19
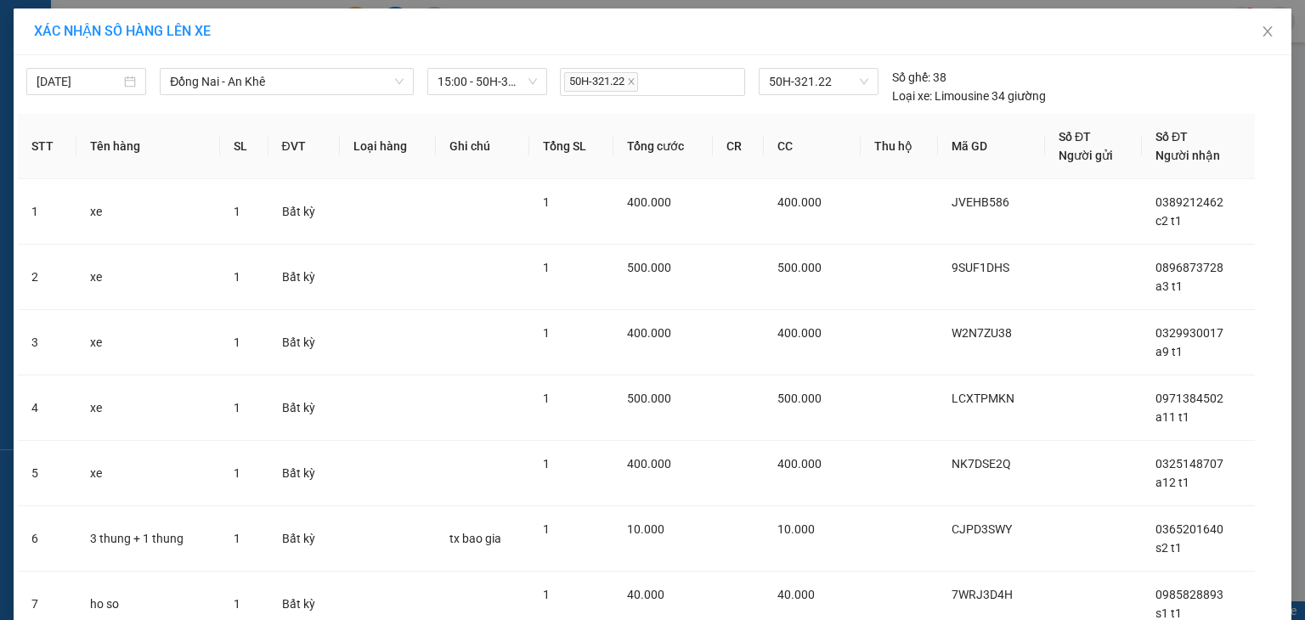
scroll to position [139, 0]
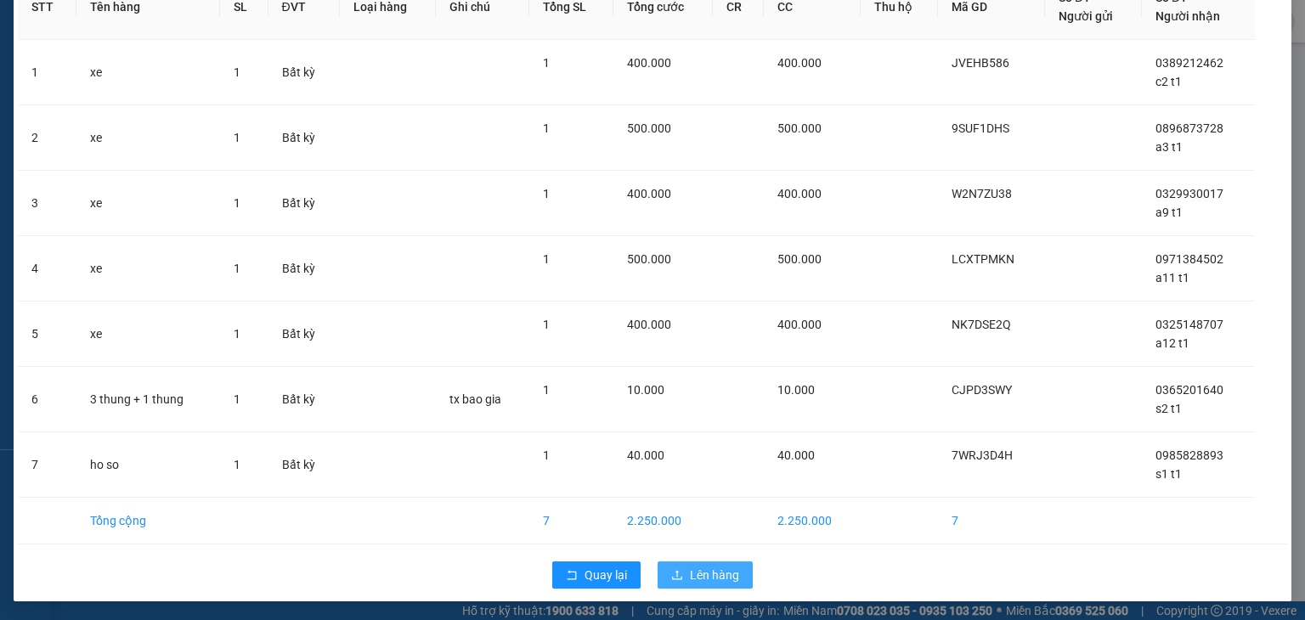
click at [697, 568] on span "Lên hàng" at bounding box center [714, 575] width 49 height 19
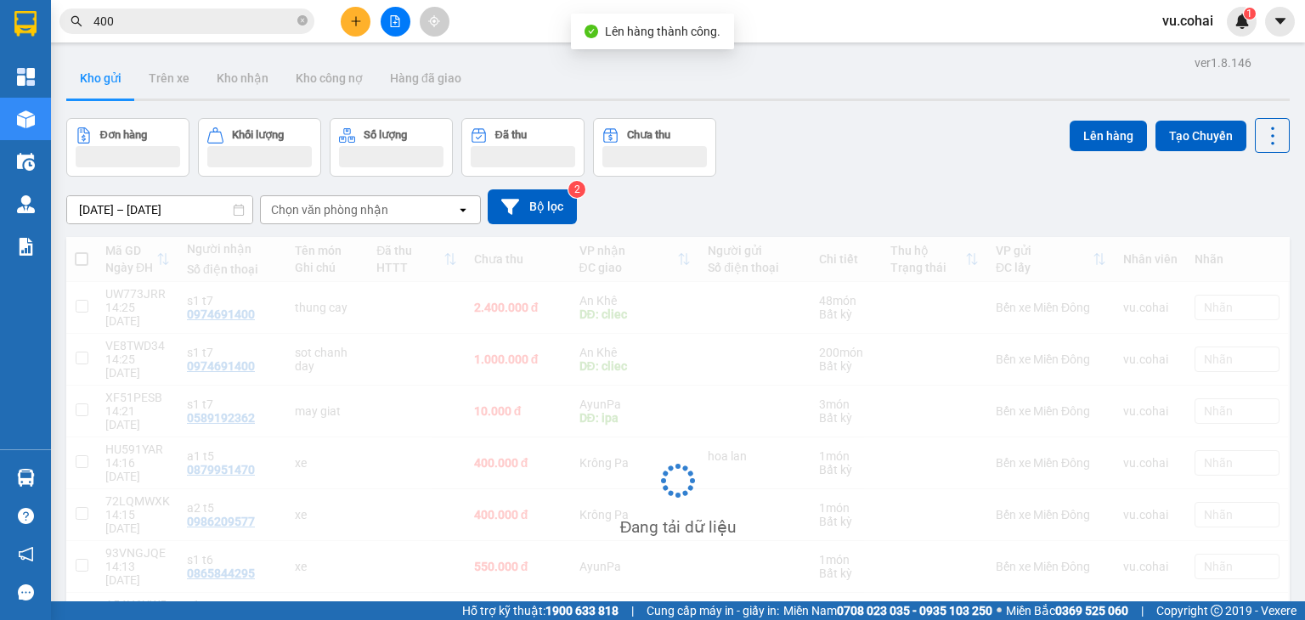
drag, startPoint x: 697, startPoint y: 568, endPoint x: 391, endPoint y: 416, distance: 342.3
click at [391, 416] on div "Mã GD Ngày ĐH Người nhận Số điện thoại Tên món Ghi chú Đã thu HTTT Chưa thu VP …" at bounding box center [677, 494] width 1223 height 514
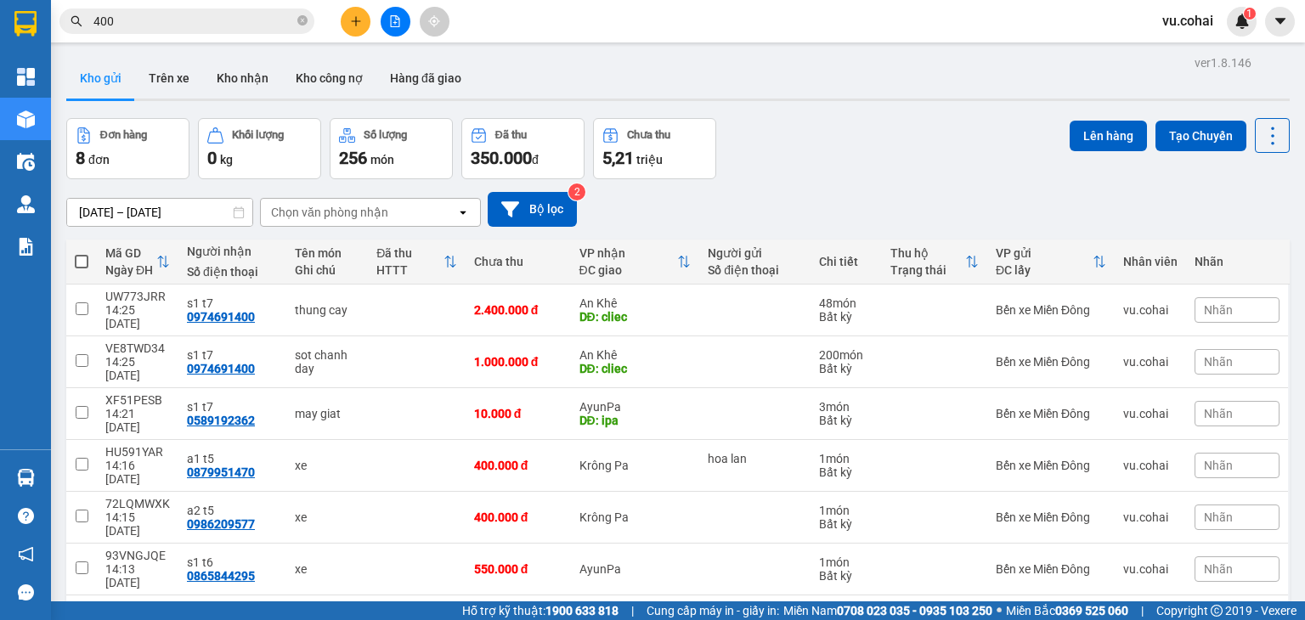
click at [928, 220] on div "[DATE] – [DATE] Press the down arrow key to interact with the calendar and sele…" at bounding box center [677, 209] width 1223 height 35
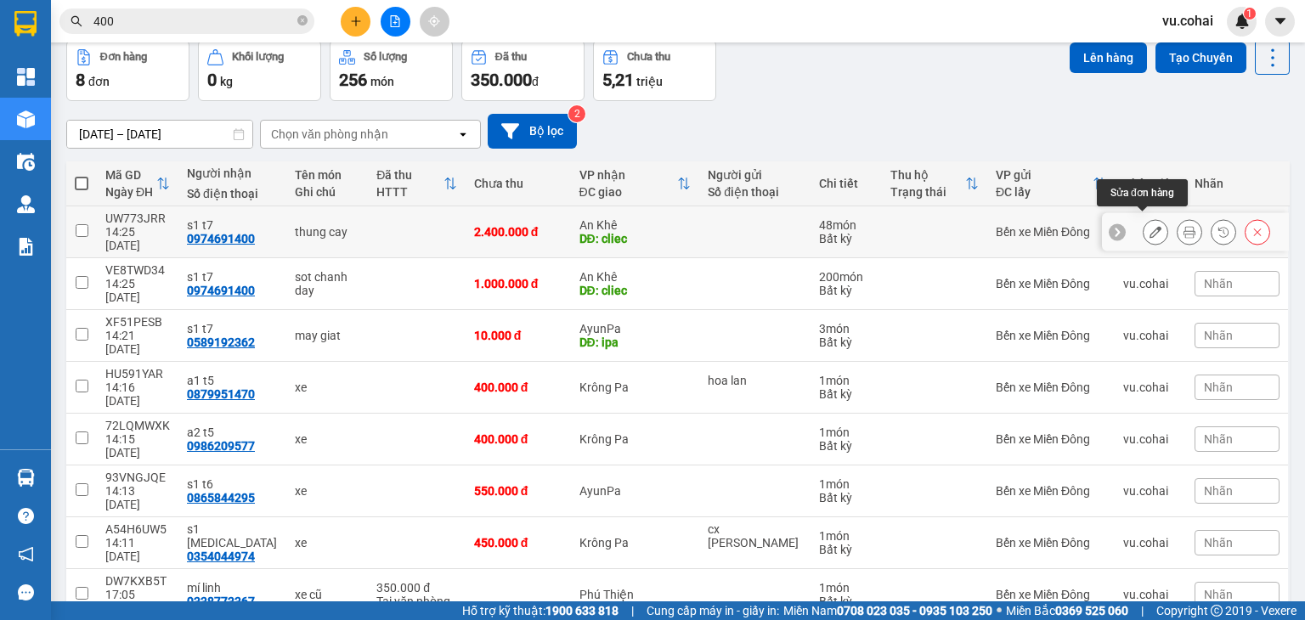
click at [1149, 227] on icon at bounding box center [1155, 232] width 12 height 12
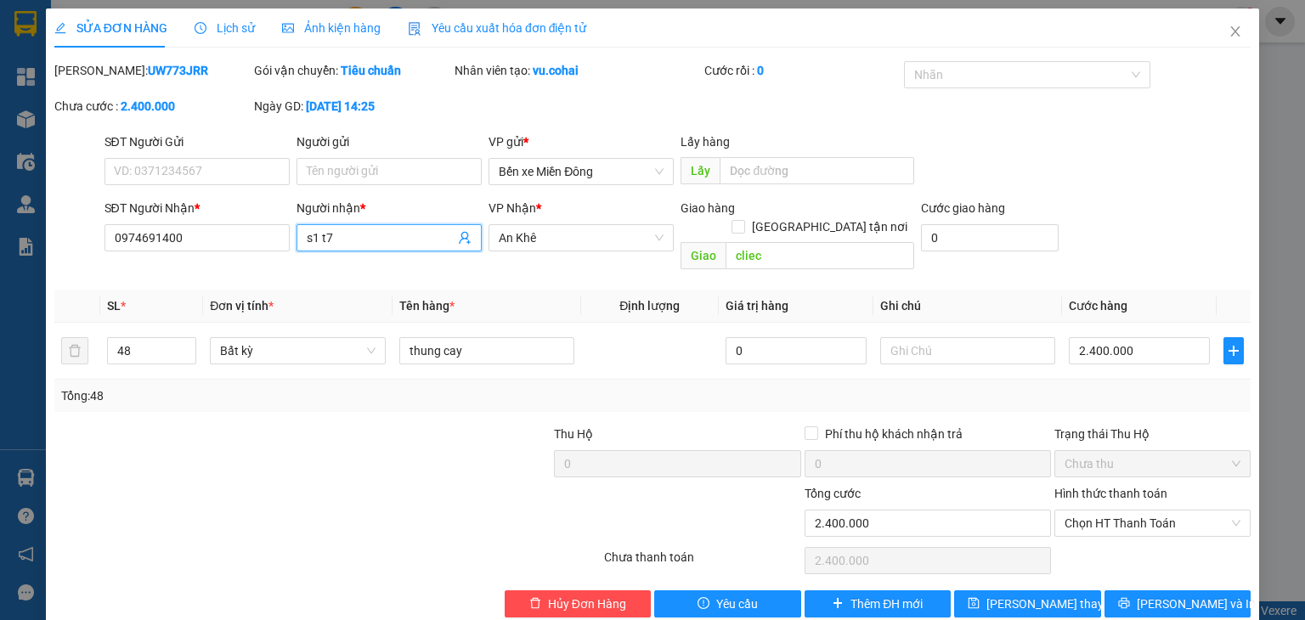
click at [367, 245] on input "s1 t7" at bounding box center [381, 238] width 148 height 19
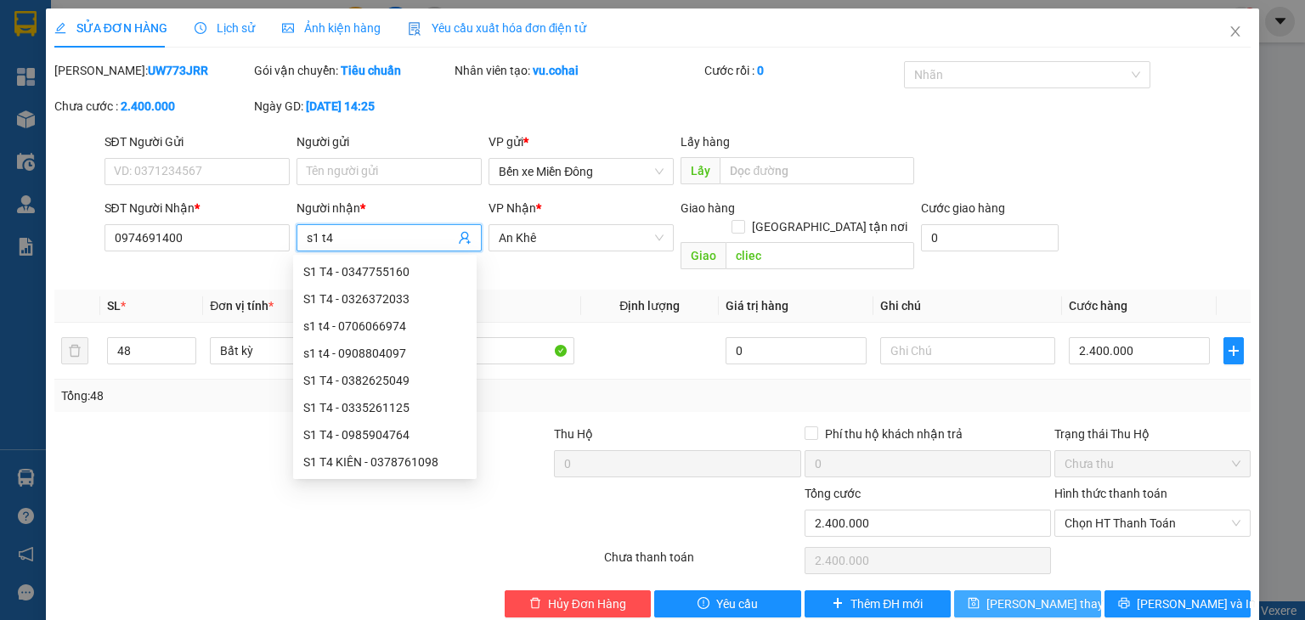
click at [980, 598] on icon "save" at bounding box center [973, 603] width 11 height 11
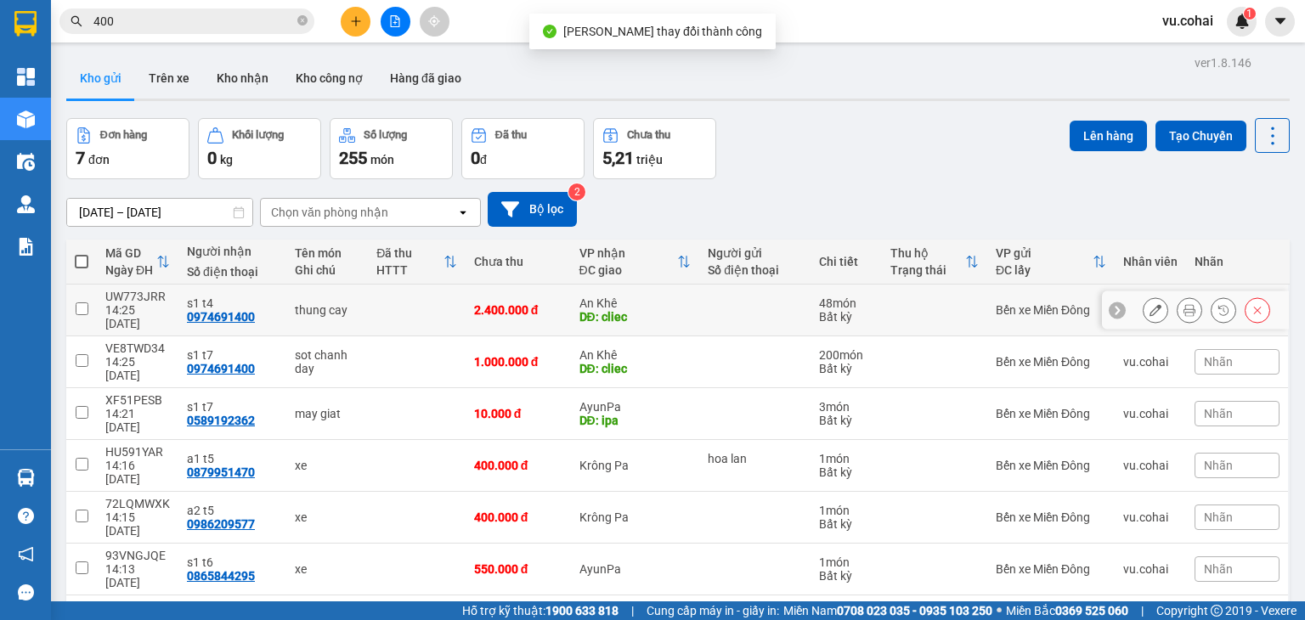
click at [91, 297] on td at bounding box center [81, 311] width 31 height 52
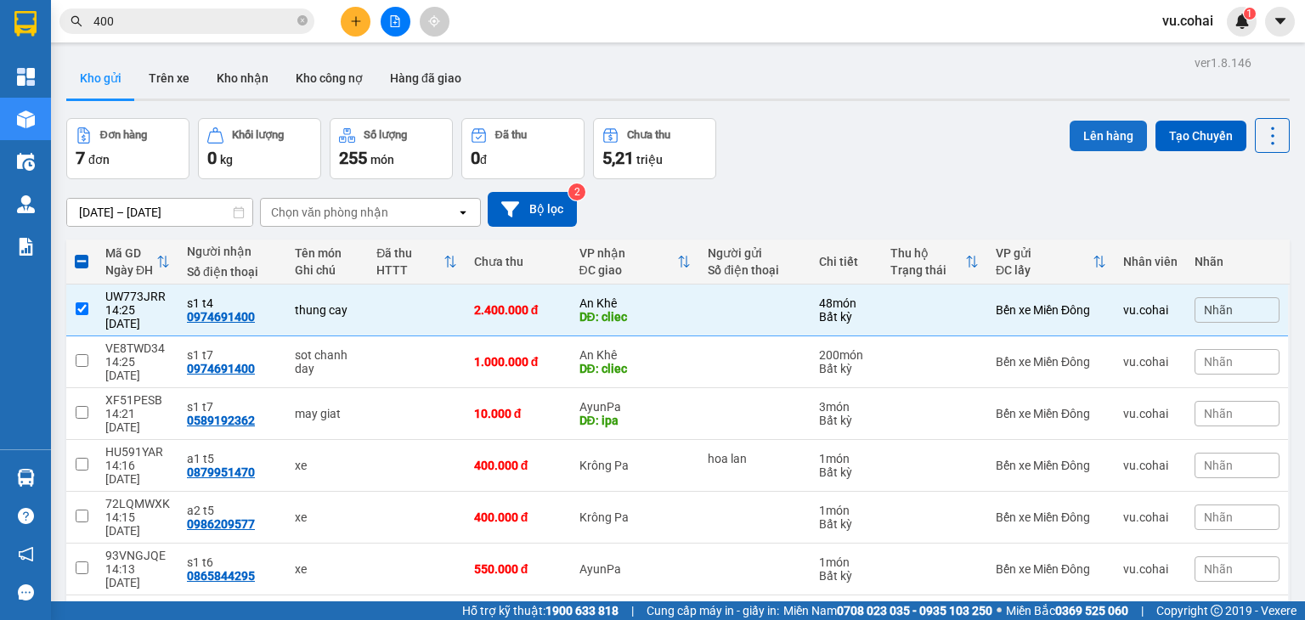
click at [1094, 137] on button "Lên hàng" at bounding box center [1108, 136] width 77 height 31
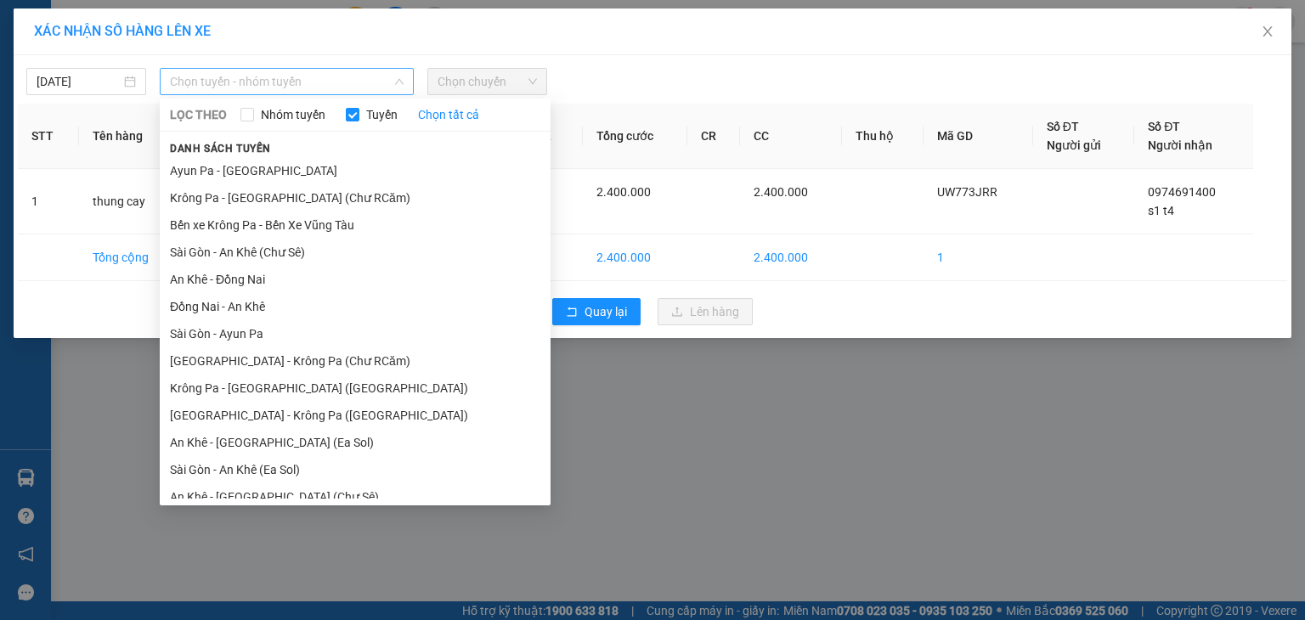
click at [303, 76] on span "Chọn tuyến - nhóm tuyến" at bounding box center [287, 81] width 234 height 25
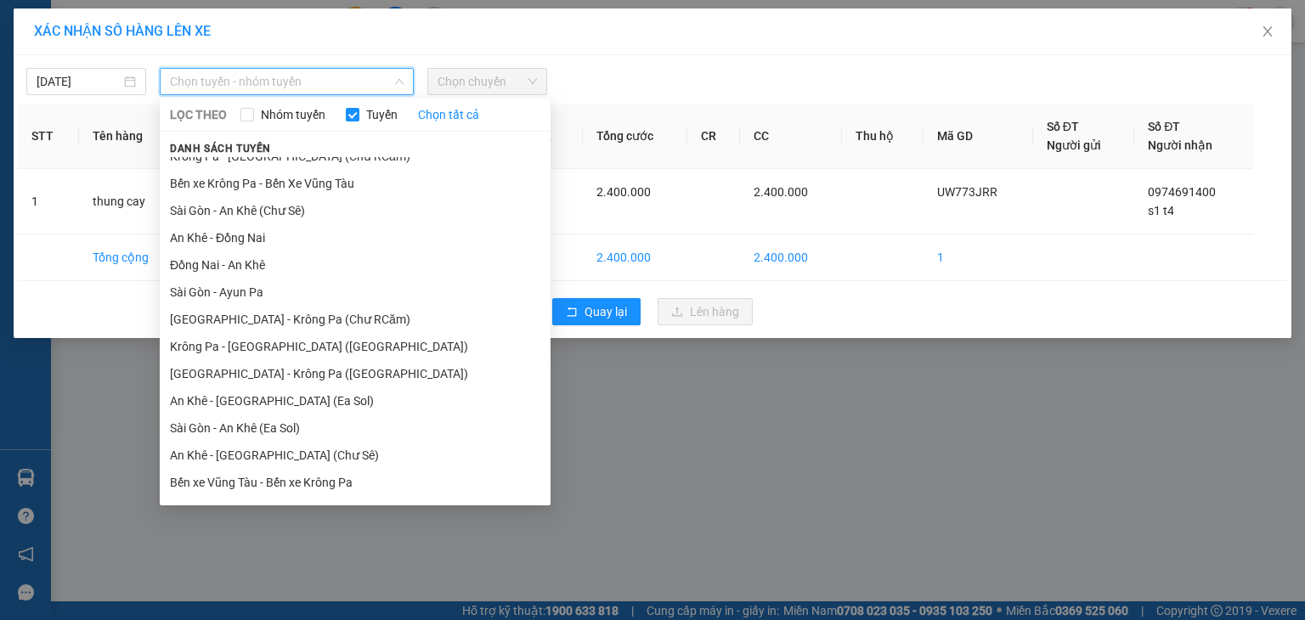
scroll to position [40, 0]
click at [397, 204] on li "Sài Gòn - An Khê (Chư Sê)" at bounding box center [355, 212] width 391 height 27
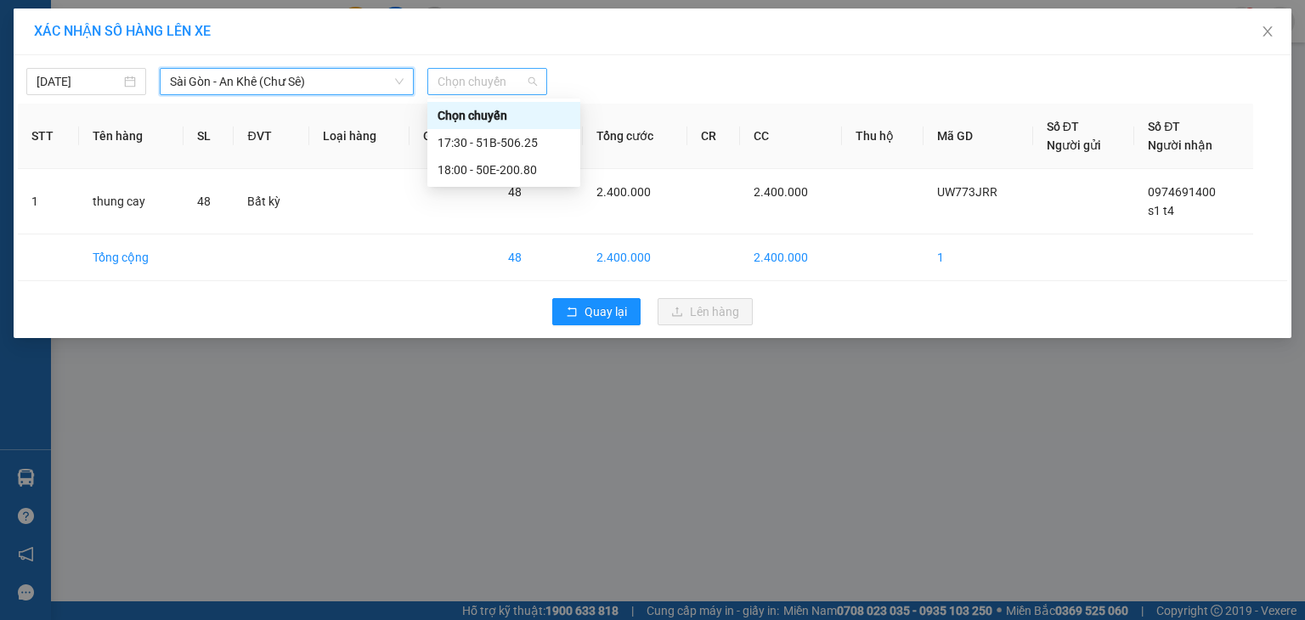
click at [483, 82] on span "Chọn chuyến" at bounding box center [487, 81] width 99 height 25
click at [513, 139] on div "17:30 - 51B-506.25" at bounding box center [504, 142] width 133 height 19
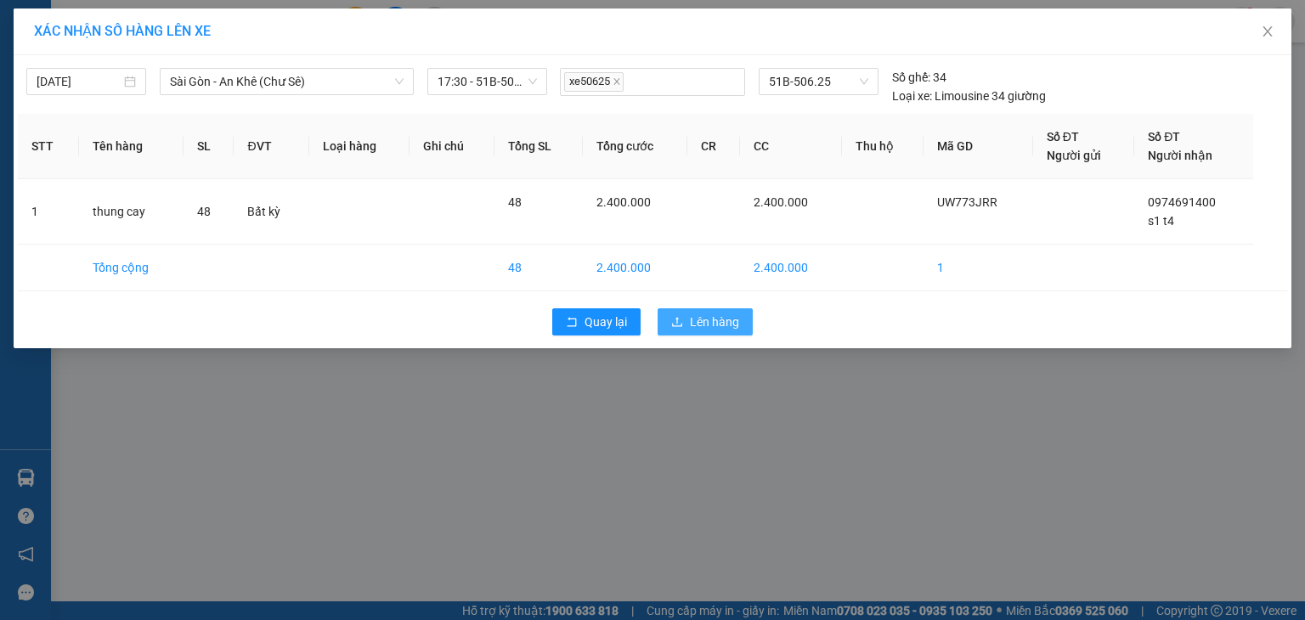
click at [722, 317] on span "Lên hàng" at bounding box center [714, 322] width 49 height 19
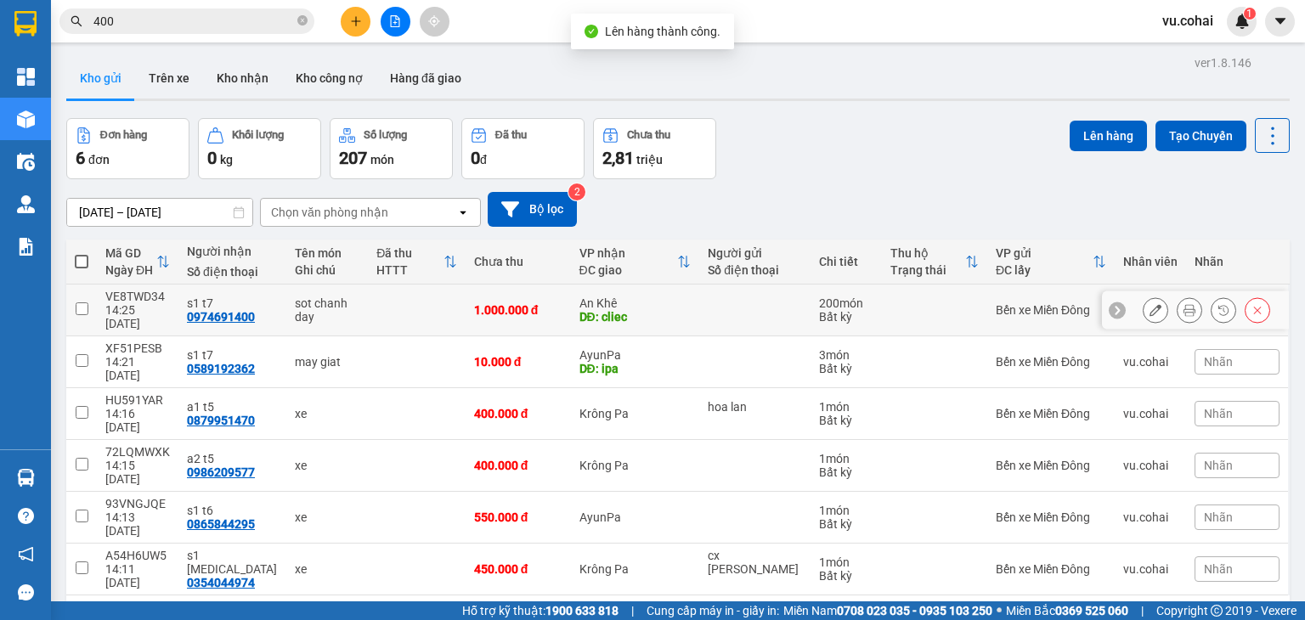
click at [83, 302] on input "checkbox" at bounding box center [82, 308] width 13 height 13
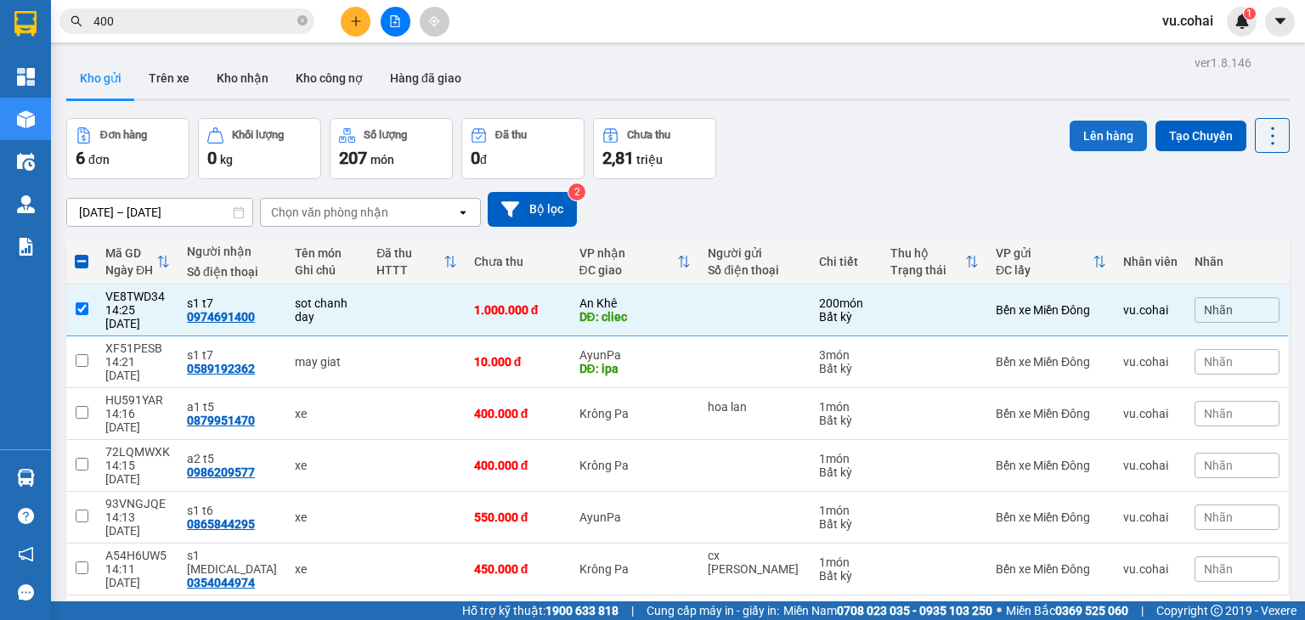
click at [1088, 141] on button "Lên hàng" at bounding box center [1108, 136] width 77 height 31
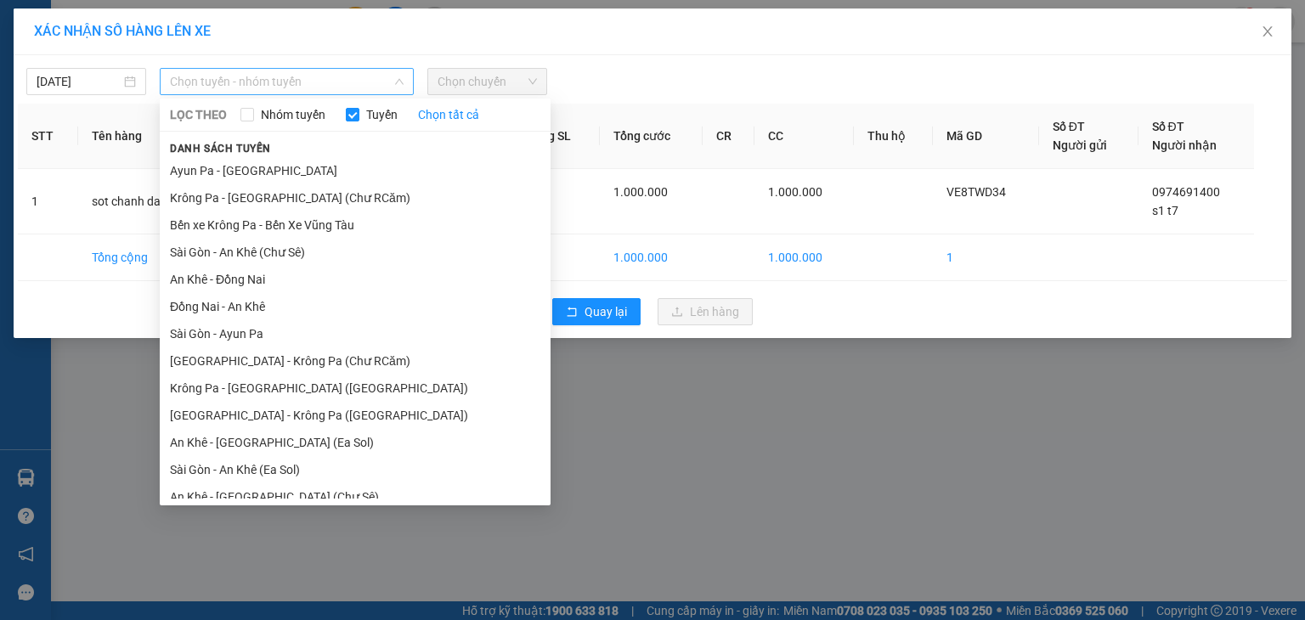
click at [333, 86] on span "Chọn tuyến - nhóm tuyến" at bounding box center [287, 81] width 234 height 25
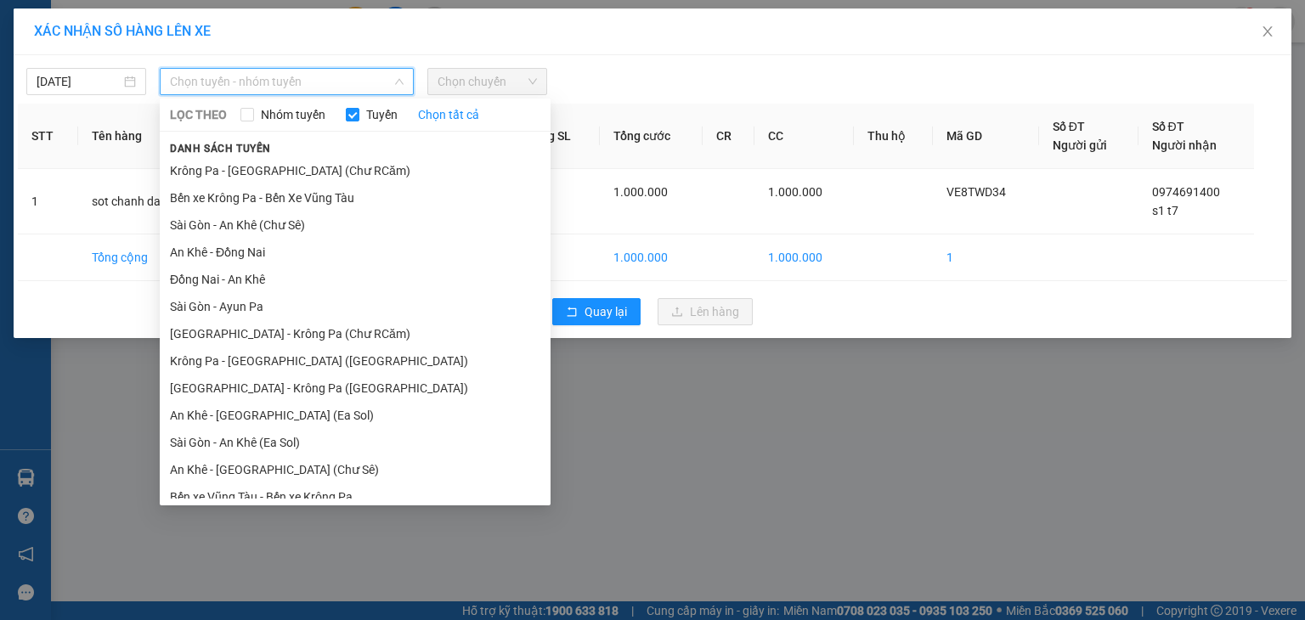
scroll to position [29, 0]
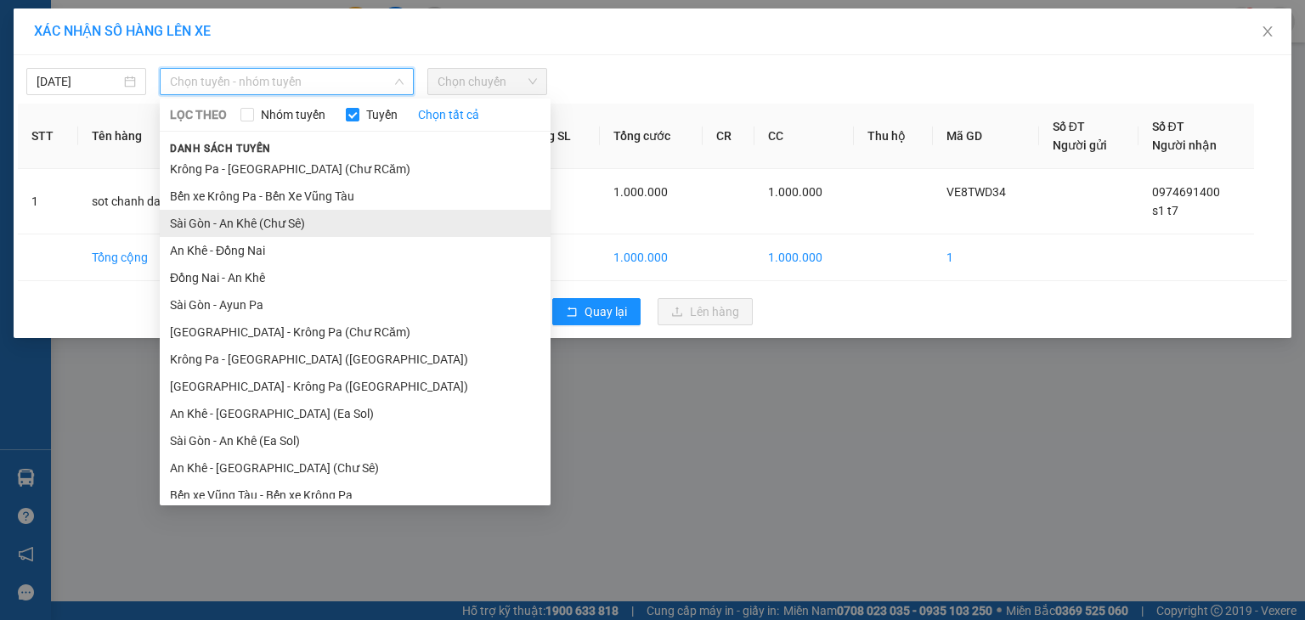
click at [336, 221] on li "Sài Gòn - An Khê (Chư Sê)" at bounding box center [355, 223] width 391 height 27
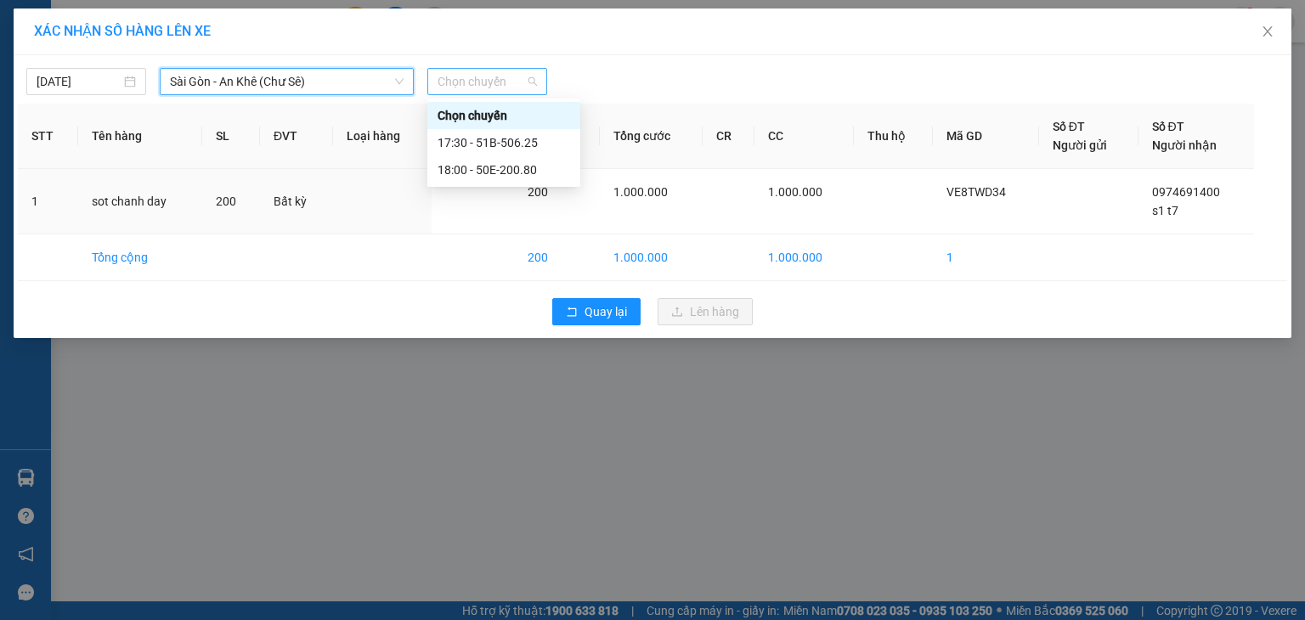
click at [485, 82] on span "Chọn chuyến" at bounding box center [487, 81] width 99 height 25
click at [524, 164] on div "18:00 - 50E-200.80" at bounding box center [504, 170] width 133 height 19
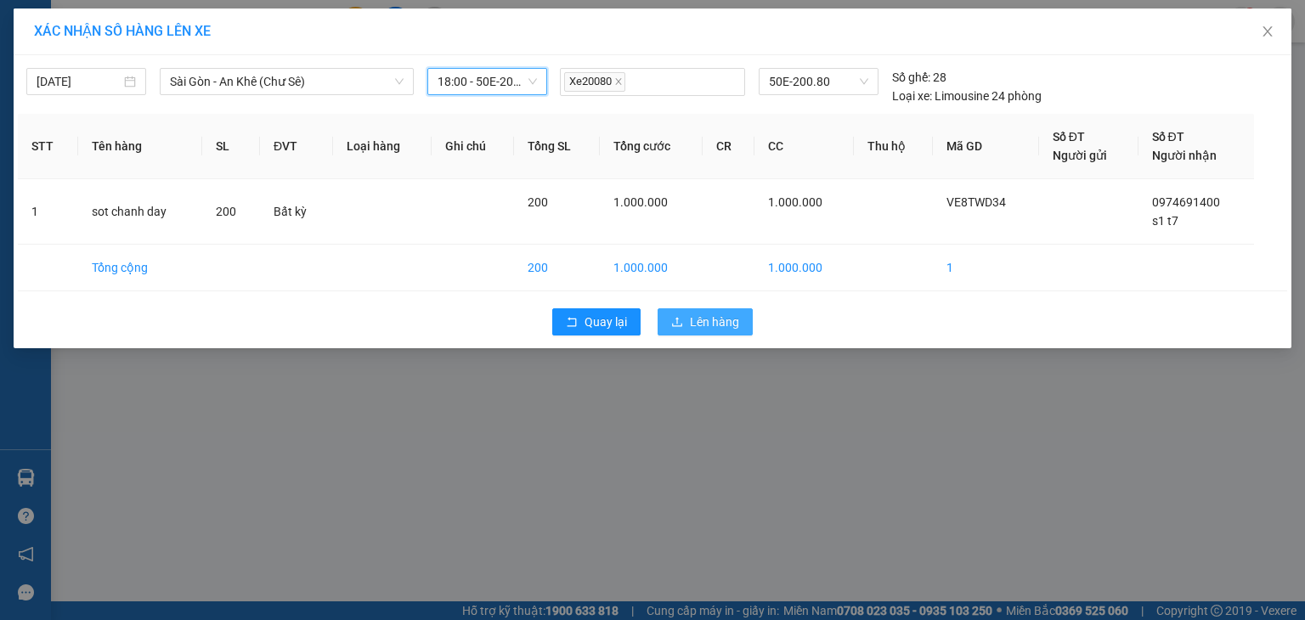
click at [693, 313] on span "Lên hàng" at bounding box center [714, 322] width 49 height 19
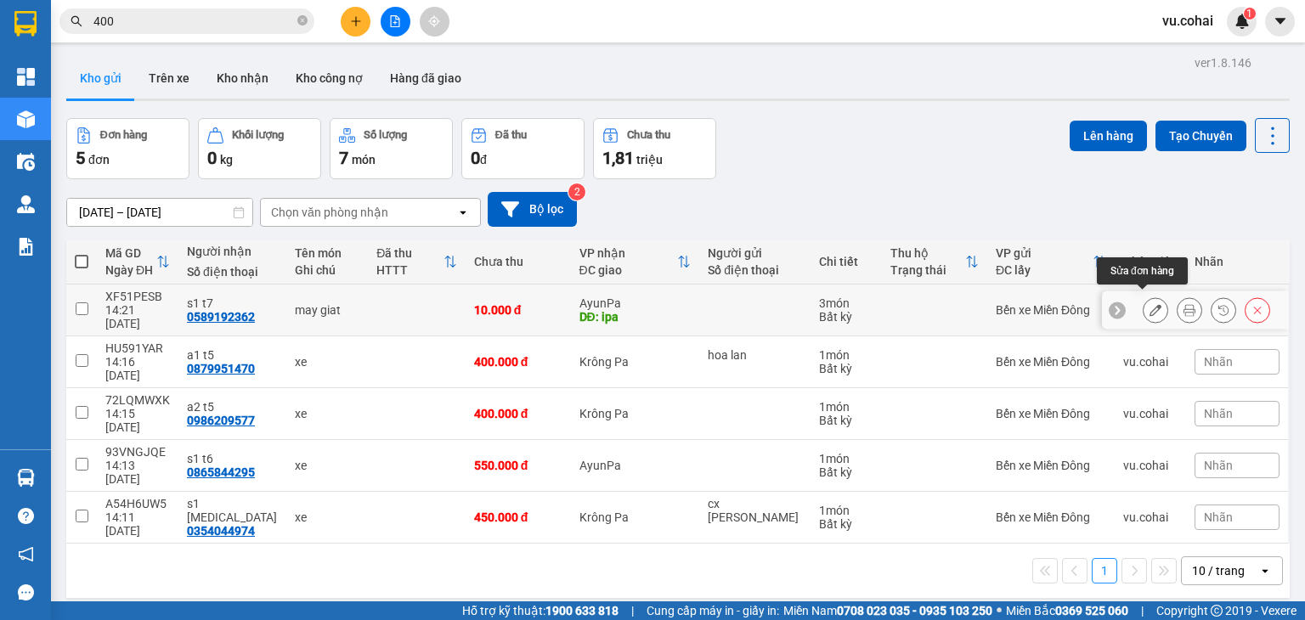
click at [1152, 305] on button at bounding box center [1156, 311] width 24 height 30
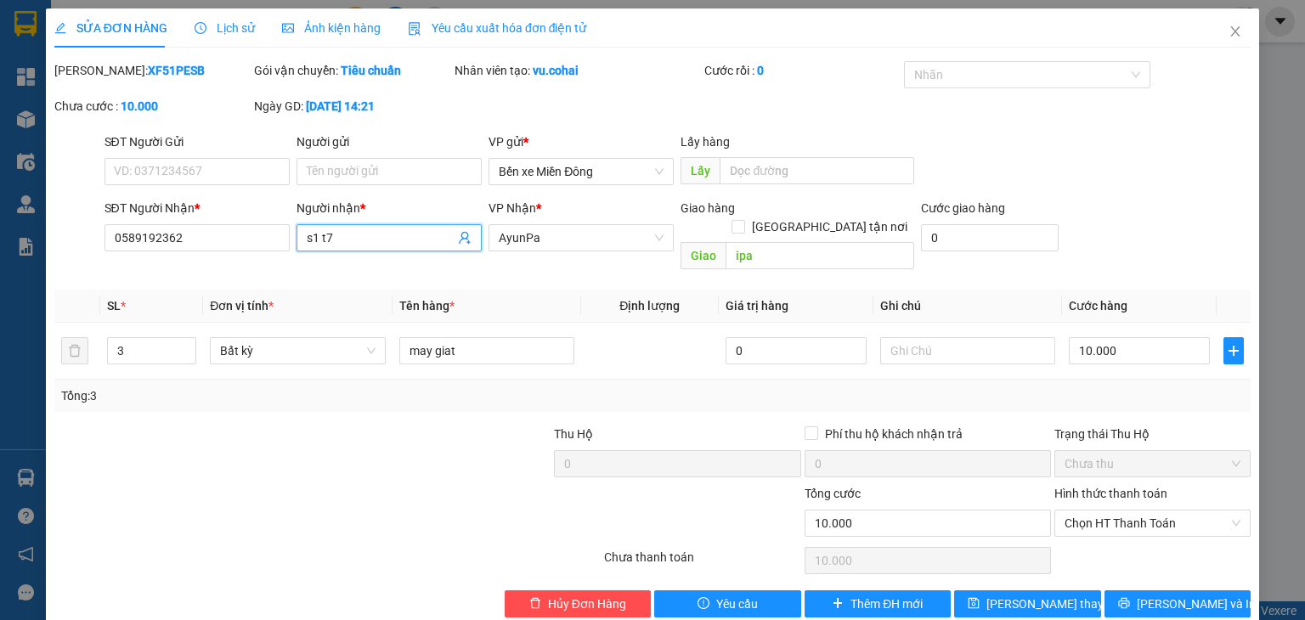
click at [313, 238] on input "s1 t7" at bounding box center [381, 238] width 148 height 19
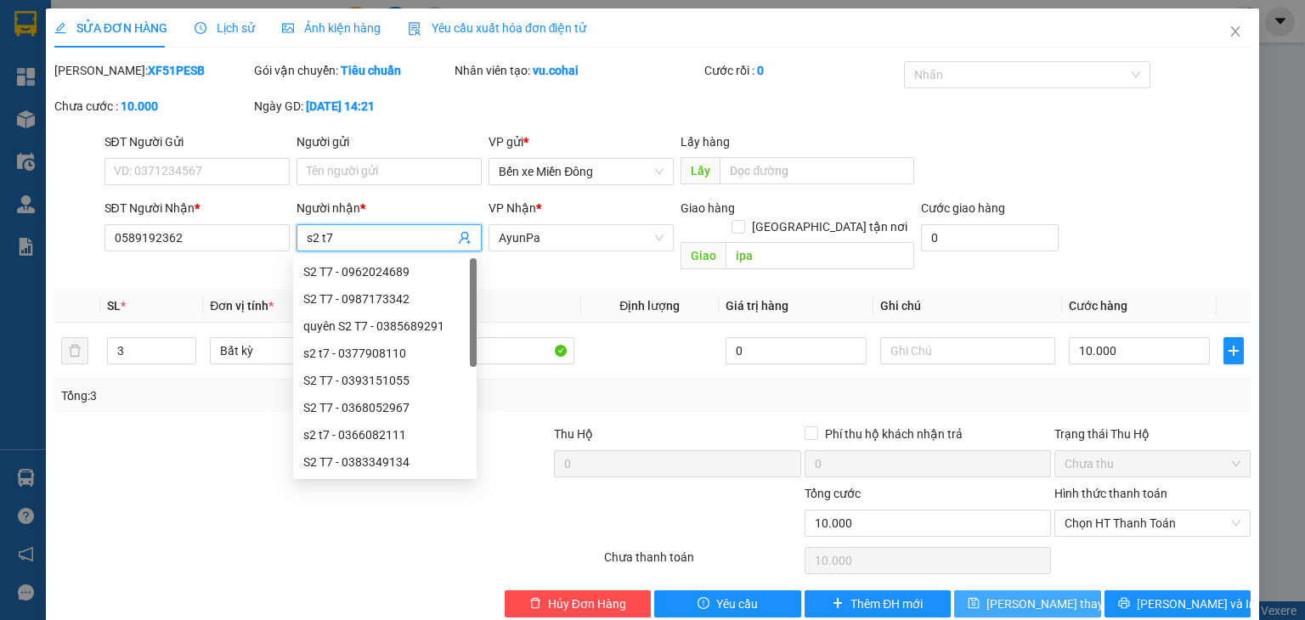
click at [1002, 595] on span "[PERSON_NAME] thay đổi" at bounding box center [1054, 604] width 136 height 19
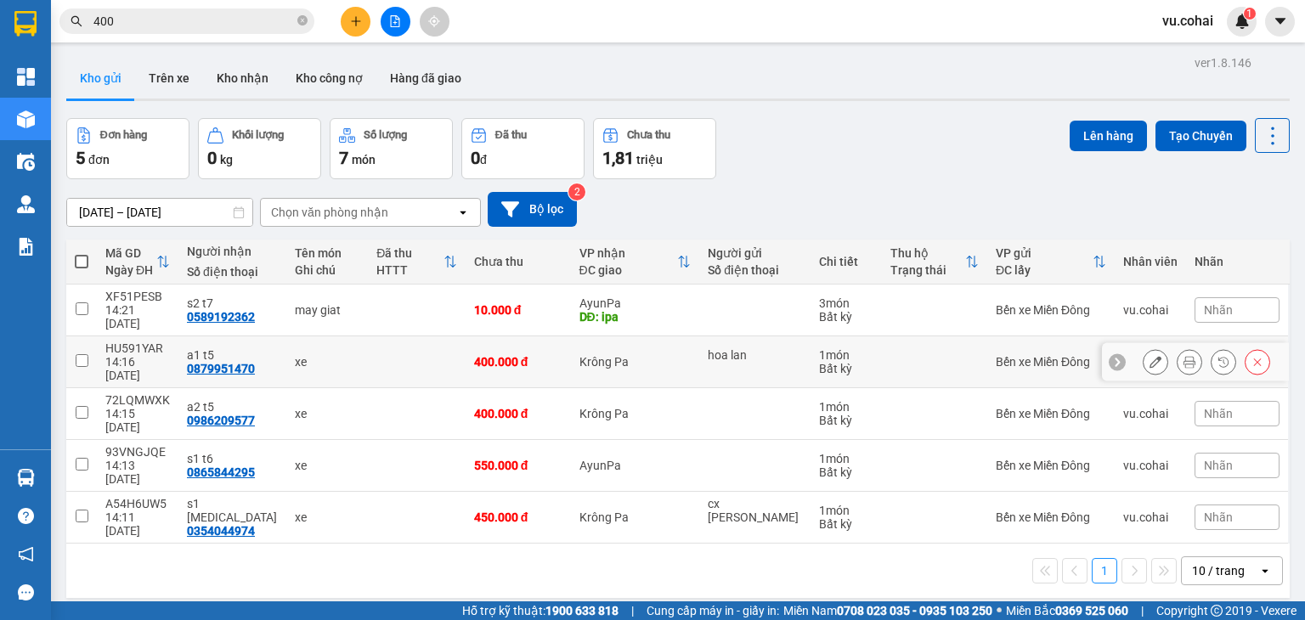
click at [88, 354] on input "checkbox" at bounding box center [82, 360] width 13 height 13
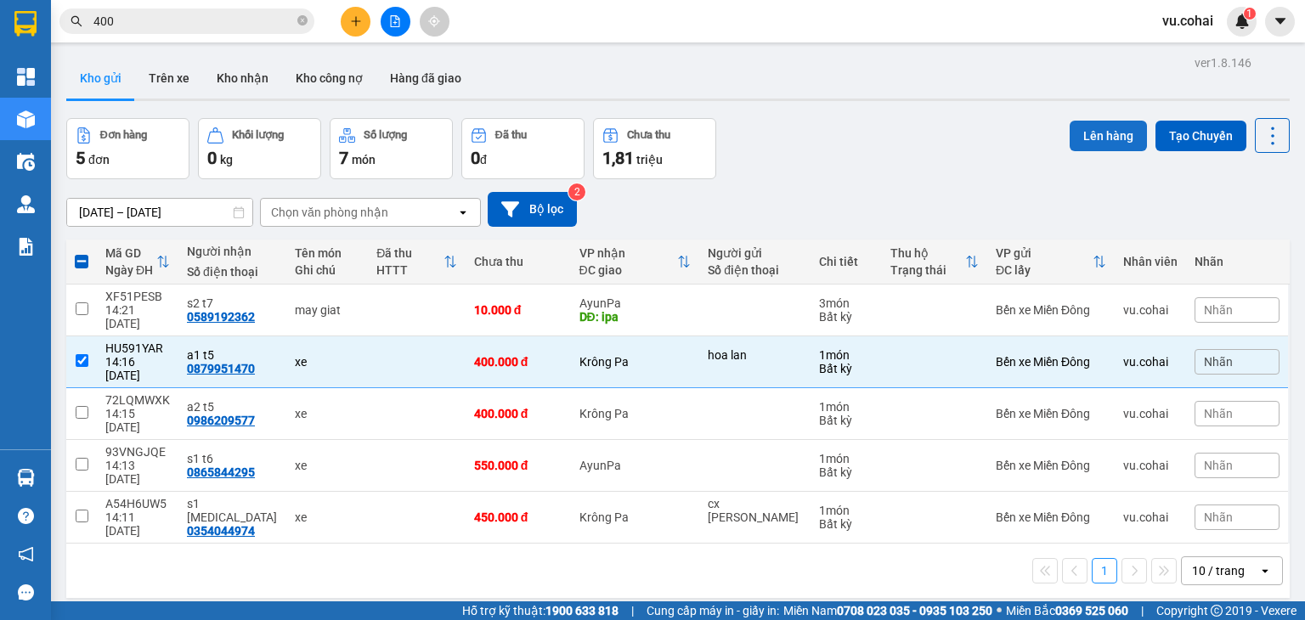
click at [1084, 141] on button "Lên hàng" at bounding box center [1108, 136] width 77 height 31
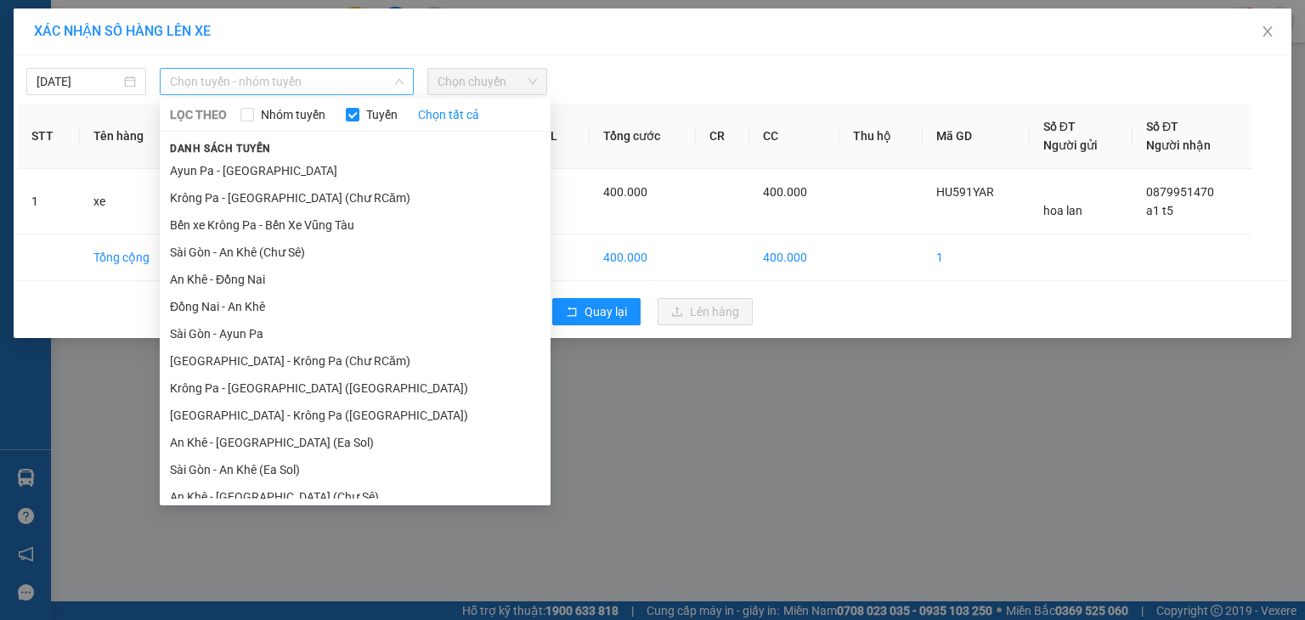
click at [314, 77] on span "Chọn tuyến - nhóm tuyến" at bounding box center [287, 81] width 234 height 25
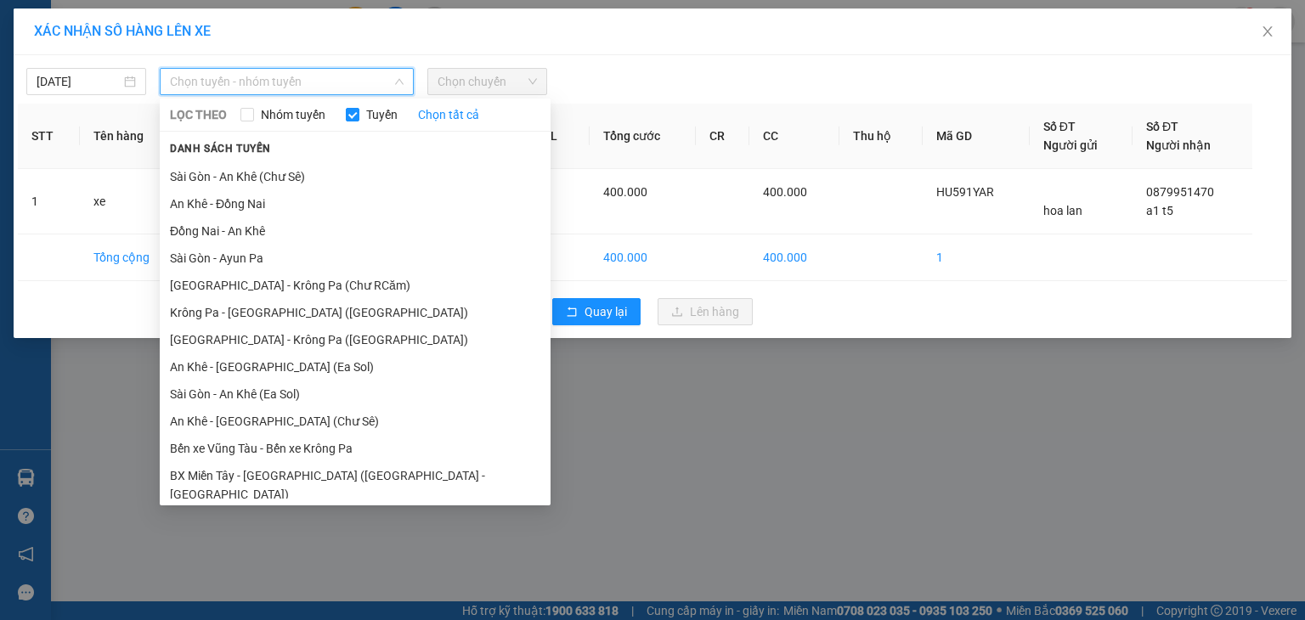
scroll to position [87, 0]
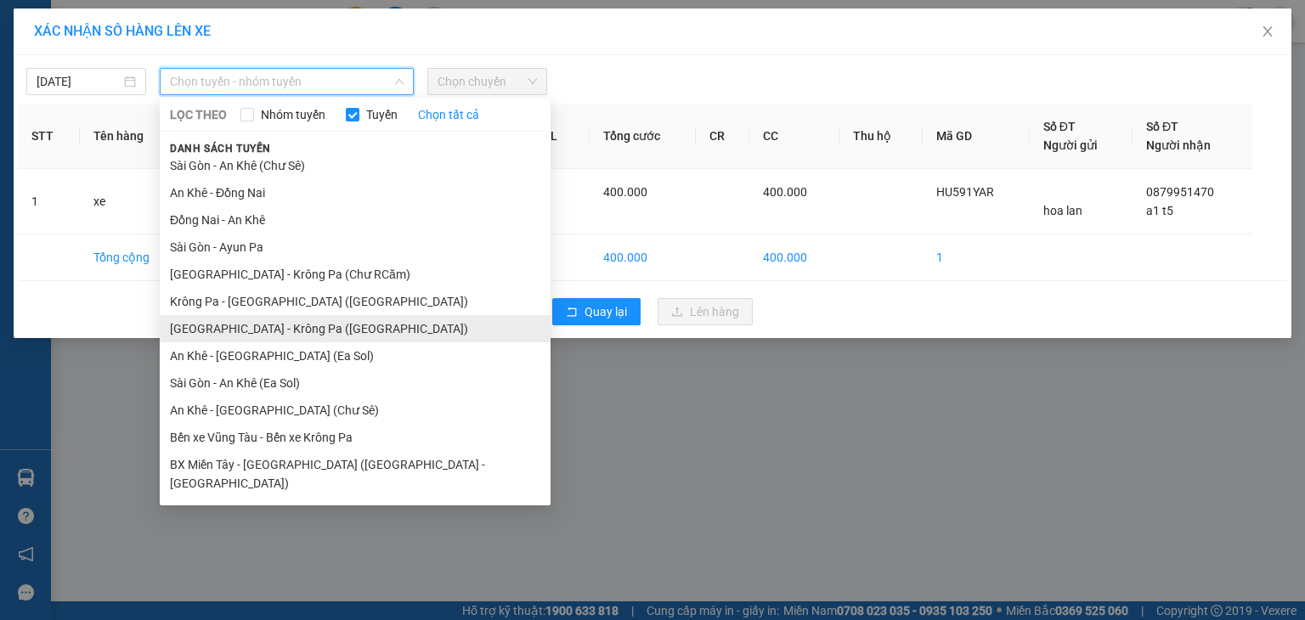
click at [353, 320] on li "[GEOGRAPHIC_DATA] - Krông Pa ([GEOGRAPHIC_DATA])" at bounding box center [355, 328] width 391 height 27
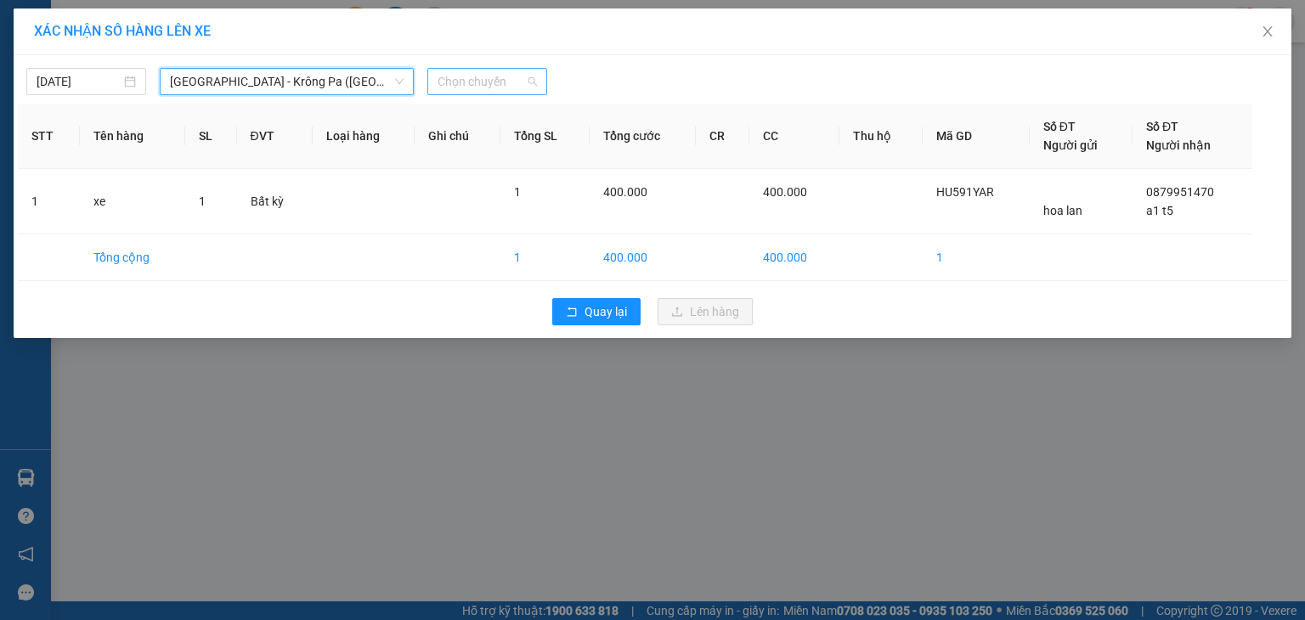
click at [486, 85] on span "Chọn chuyến" at bounding box center [487, 81] width 99 height 25
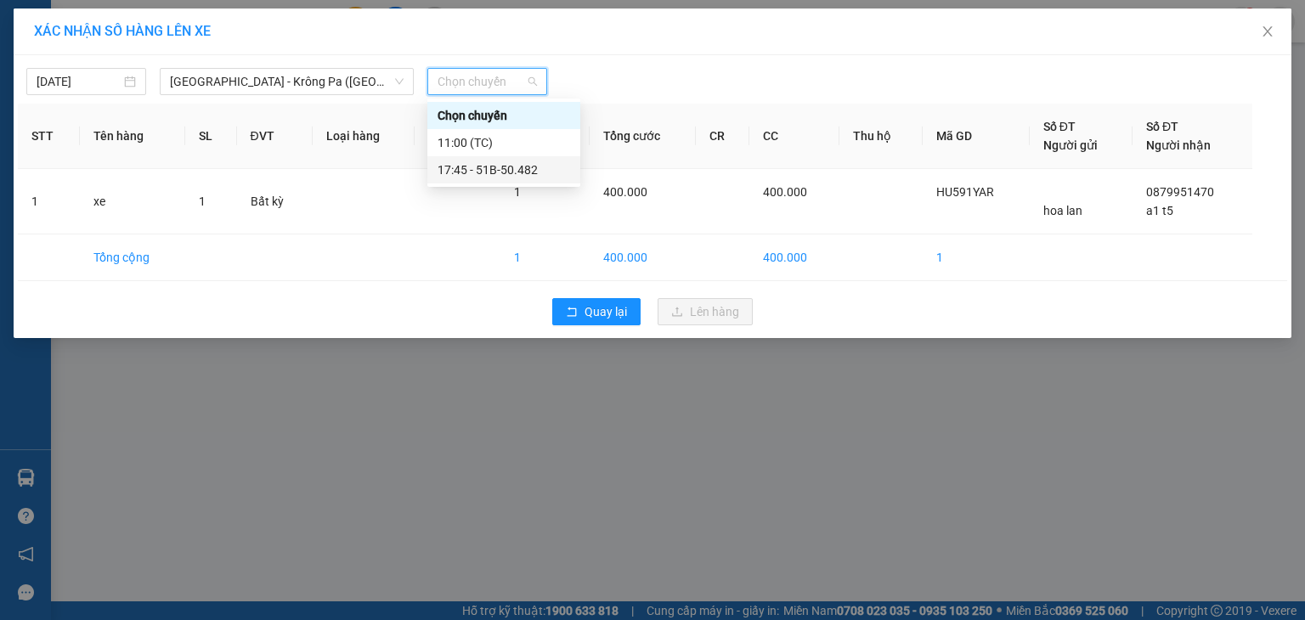
click at [527, 165] on div "17:45 - 51B-50.482" at bounding box center [504, 170] width 133 height 19
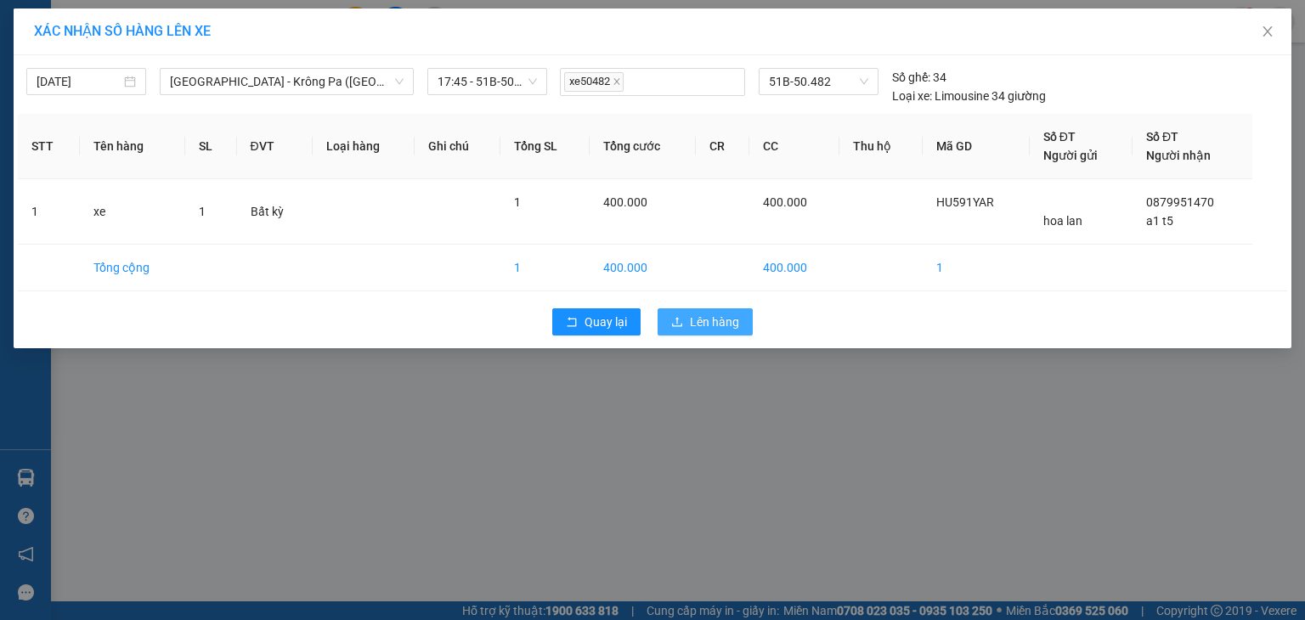
click at [717, 326] on span "Lên hàng" at bounding box center [714, 322] width 49 height 19
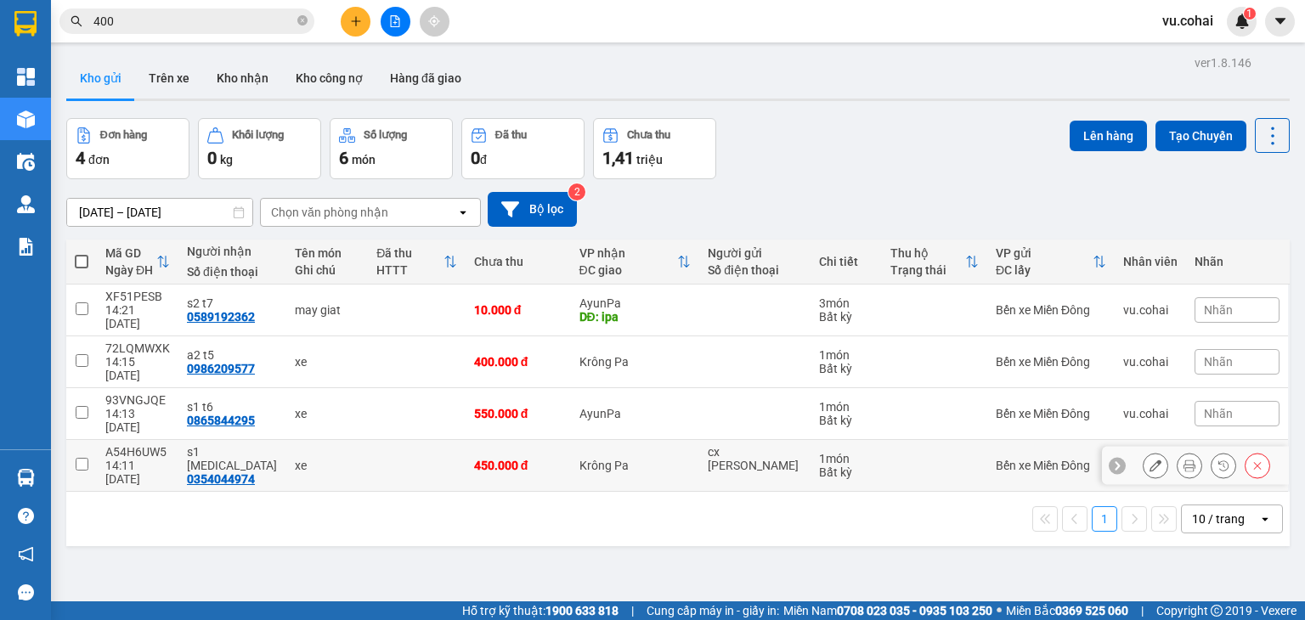
click at [76, 458] on input "checkbox" at bounding box center [82, 464] width 13 height 13
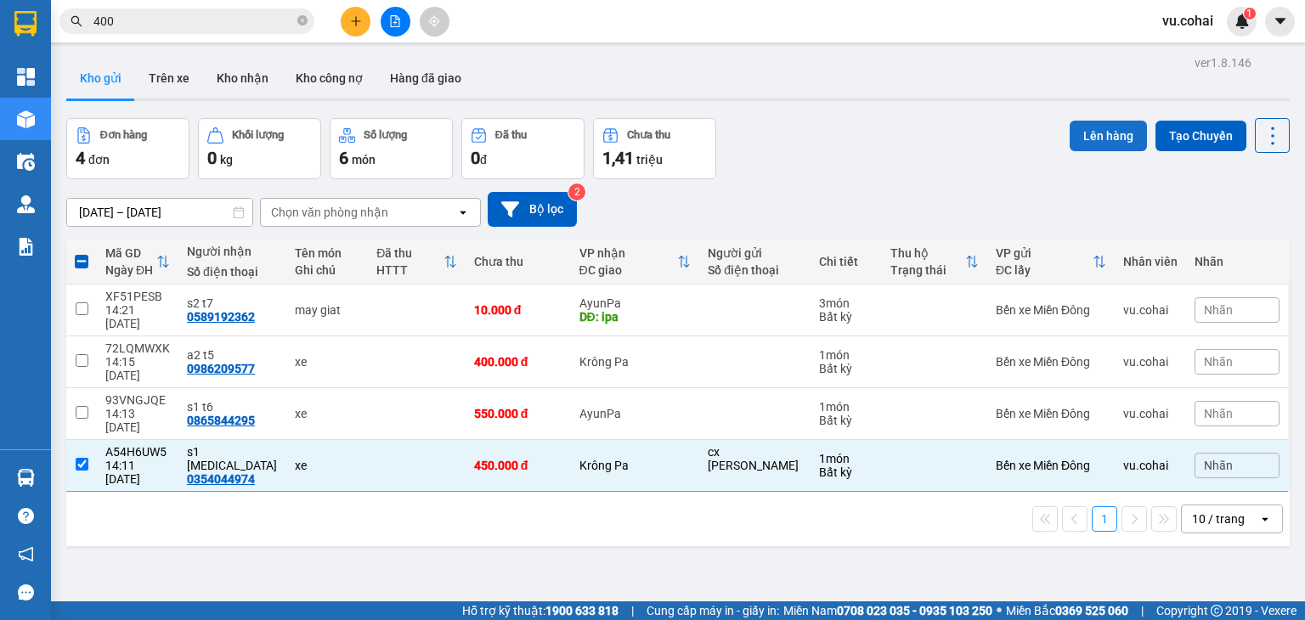
click at [1098, 139] on button "Lên hàng" at bounding box center [1108, 136] width 77 height 31
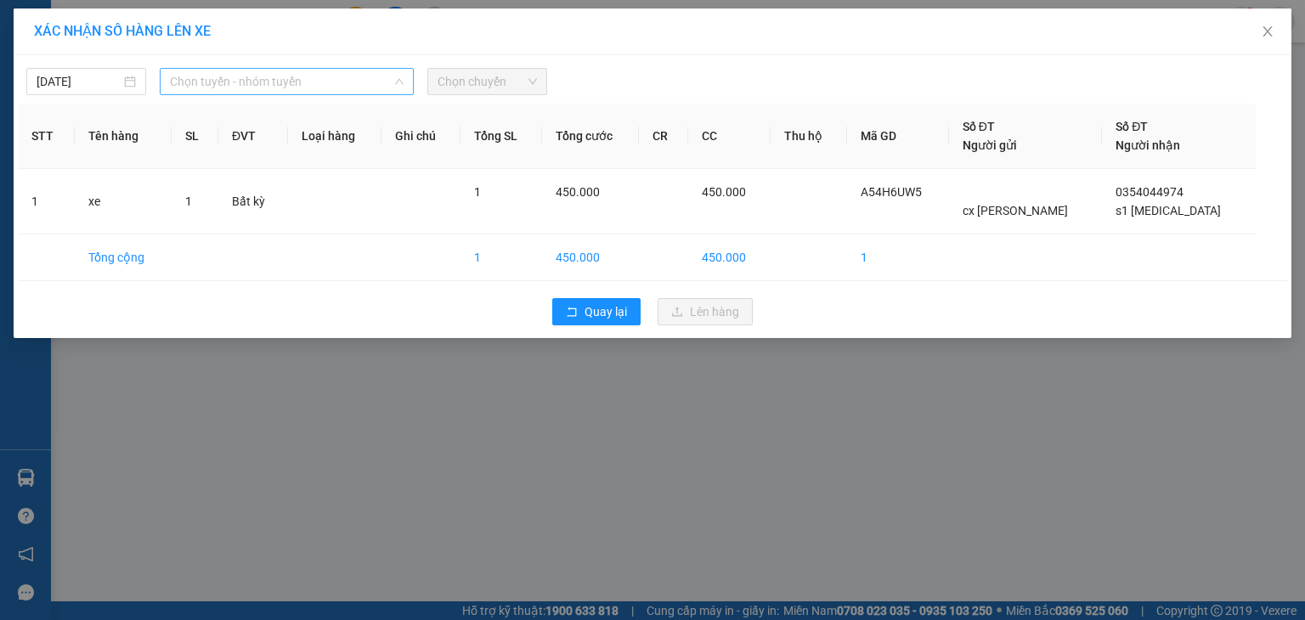
click at [343, 82] on span "Chọn tuyến - nhóm tuyến" at bounding box center [287, 81] width 234 height 25
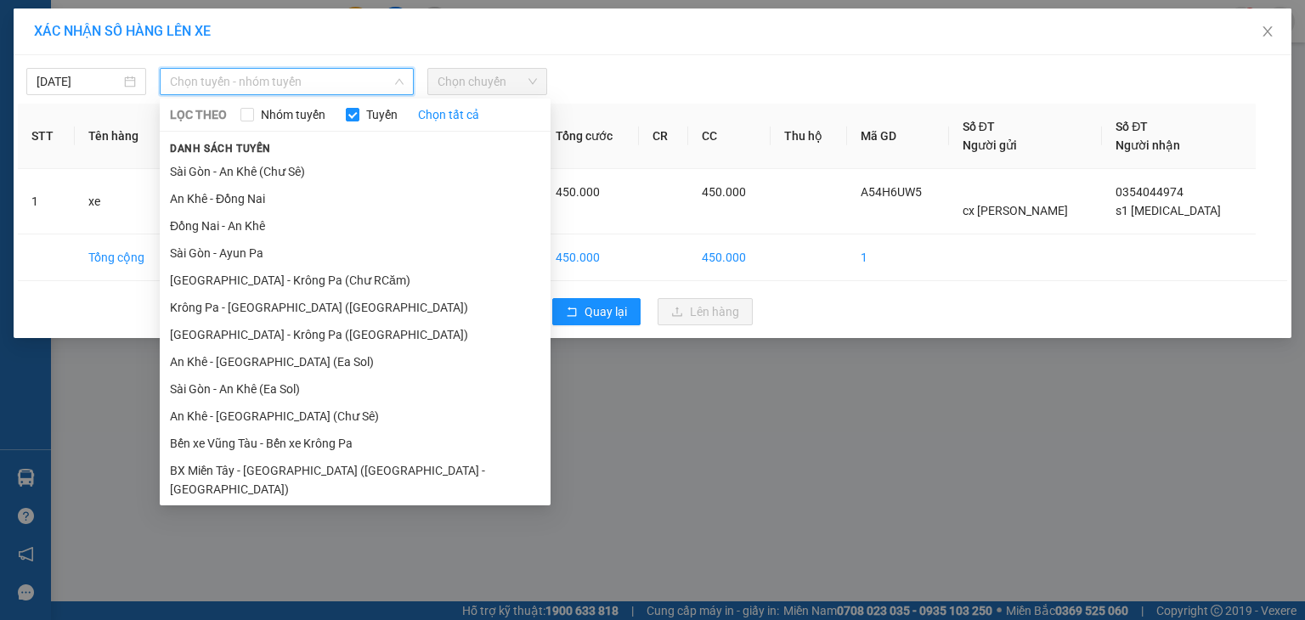
scroll to position [93, 0]
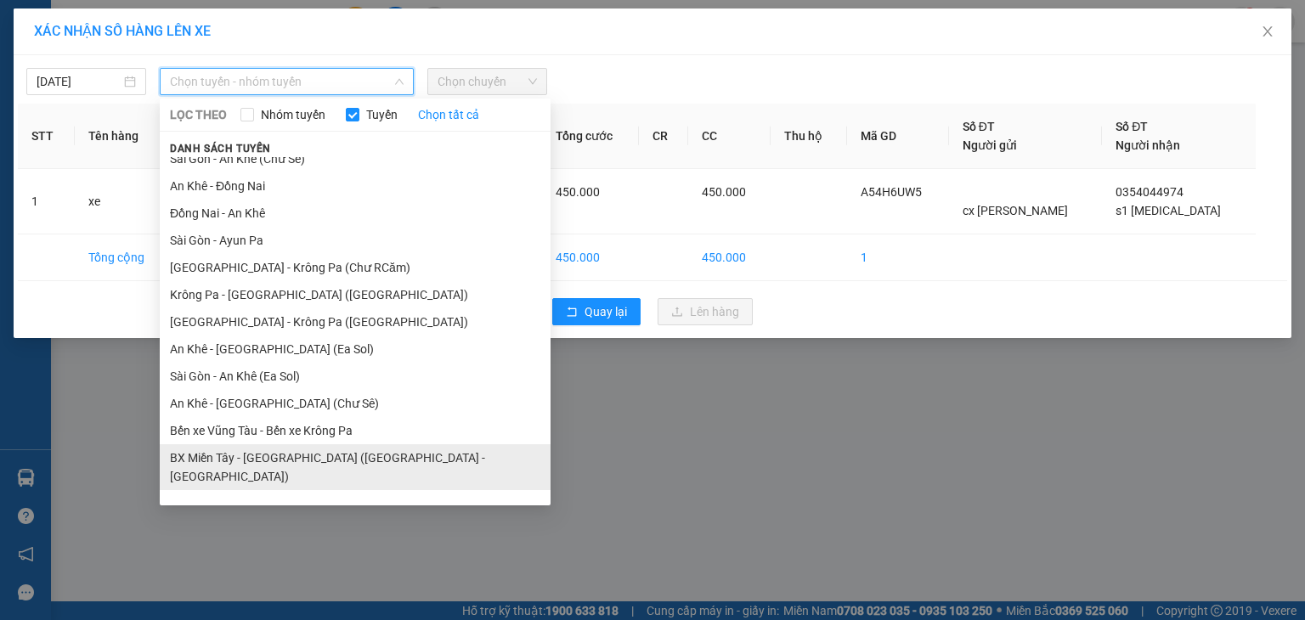
click at [431, 460] on li "BX Miền Tây - [GEOGRAPHIC_DATA] ([GEOGRAPHIC_DATA] - [GEOGRAPHIC_DATA])" at bounding box center [355, 467] width 391 height 46
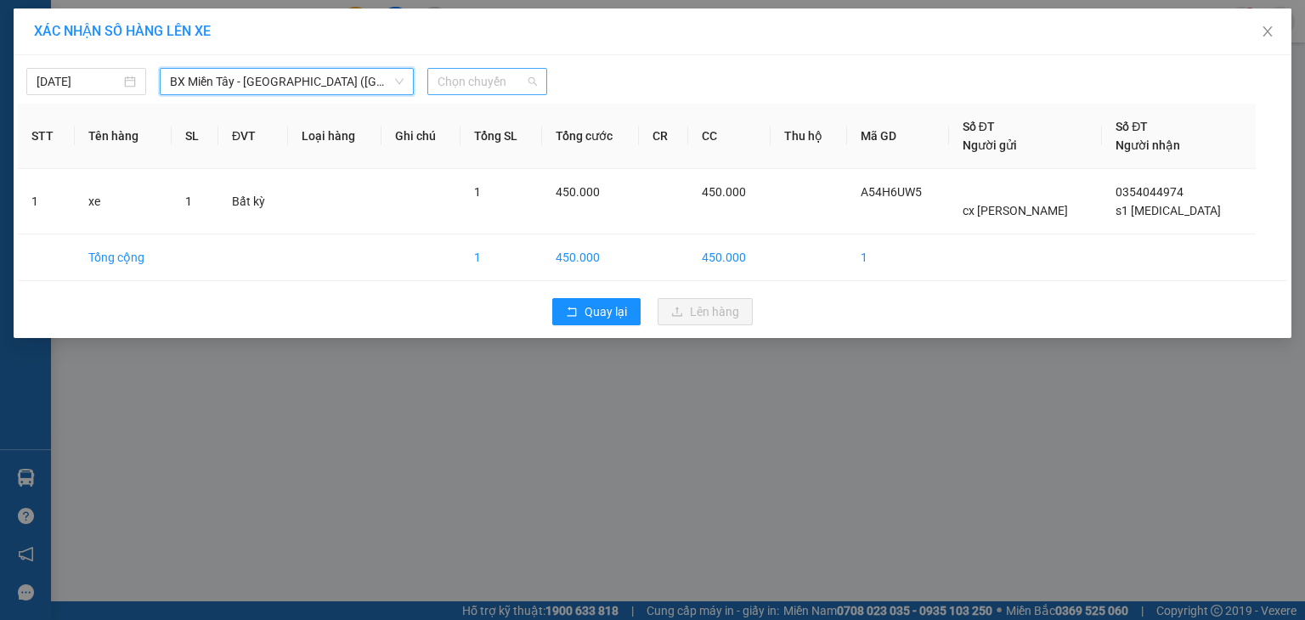
click at [494, 81] on span "Chọn chuyến" at bounding box center [487, 81] width 99 height 25
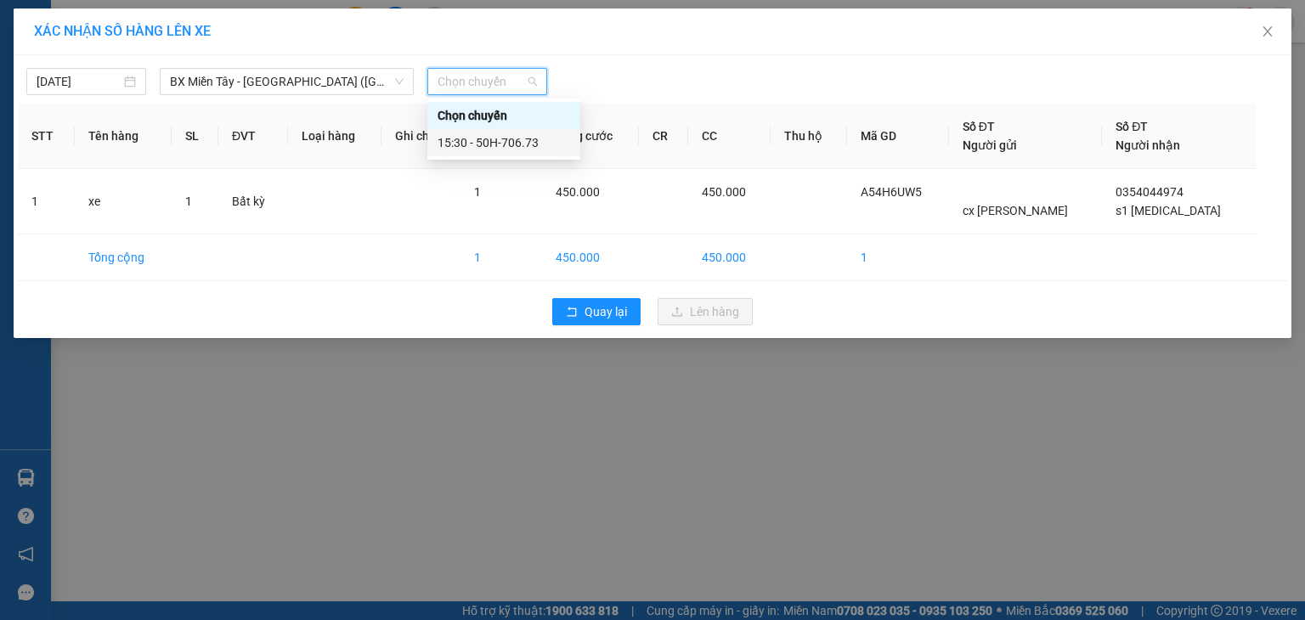
click at [525, 147] on div "15:30 - 50H-706.73" at bounding box center [504, 142] width 133 height 19
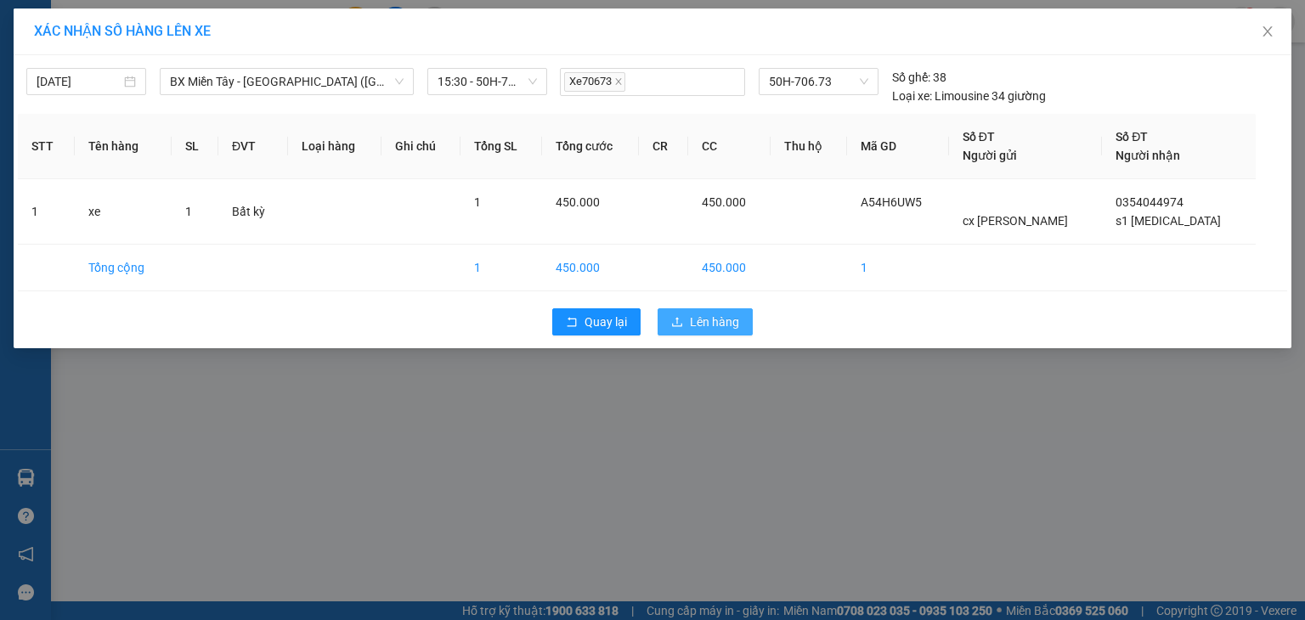
click at [690, 317] on span "Lên hàng" at bounding box center [714, 322] width 49 height 19
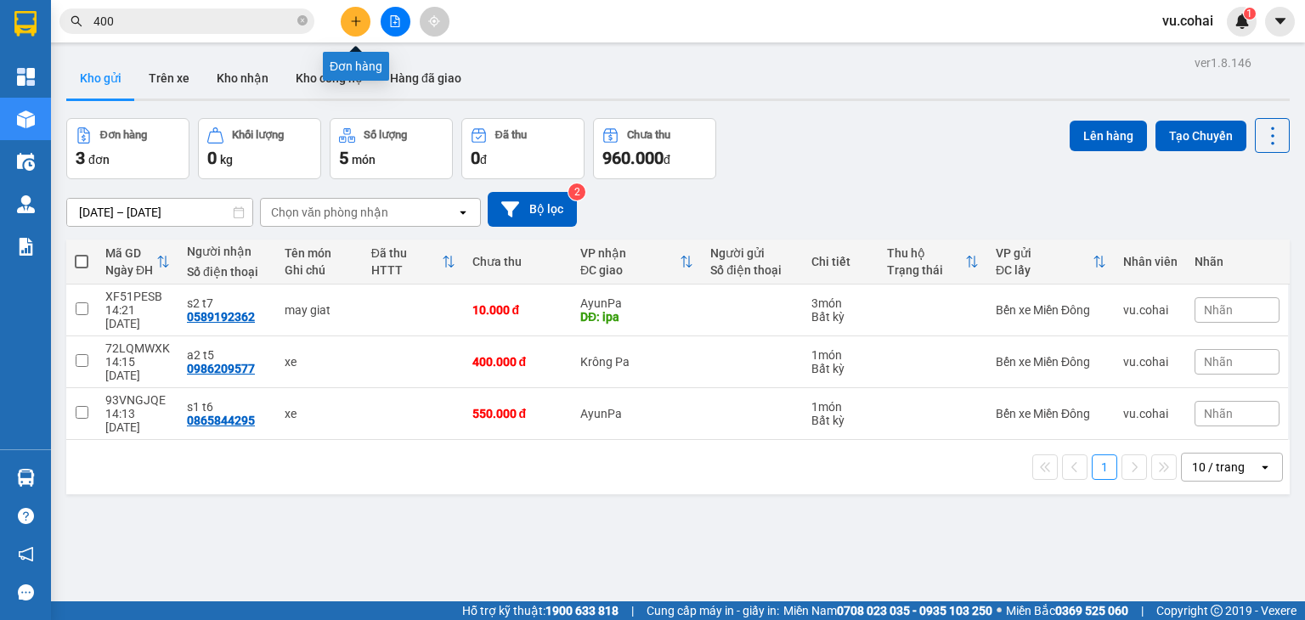
click at [360, 17] on icon "plus" at bounding box center [356, 21] width 12 height 12
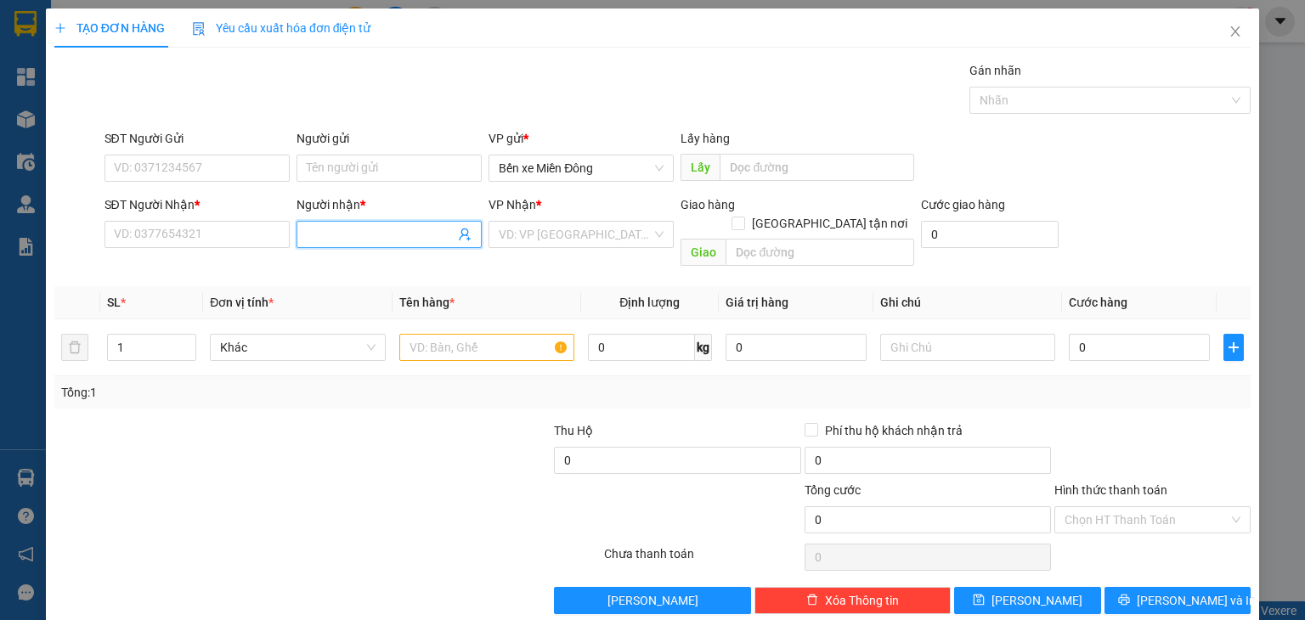
click at [353, 231] on input "Người nhận *" at bounding box center [381, 234] width 148 height 19
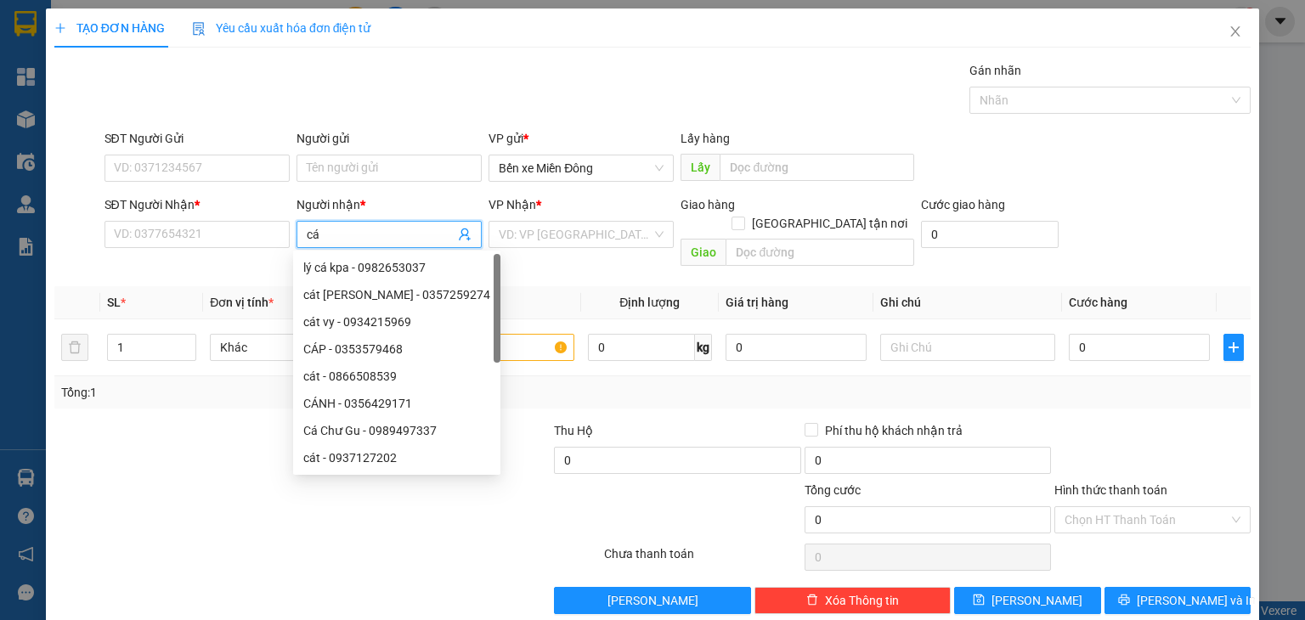
click at [406, 426] on div "Cá Chư Gu - 0989497337" at bounding box center [396, 430] width 187 height 19
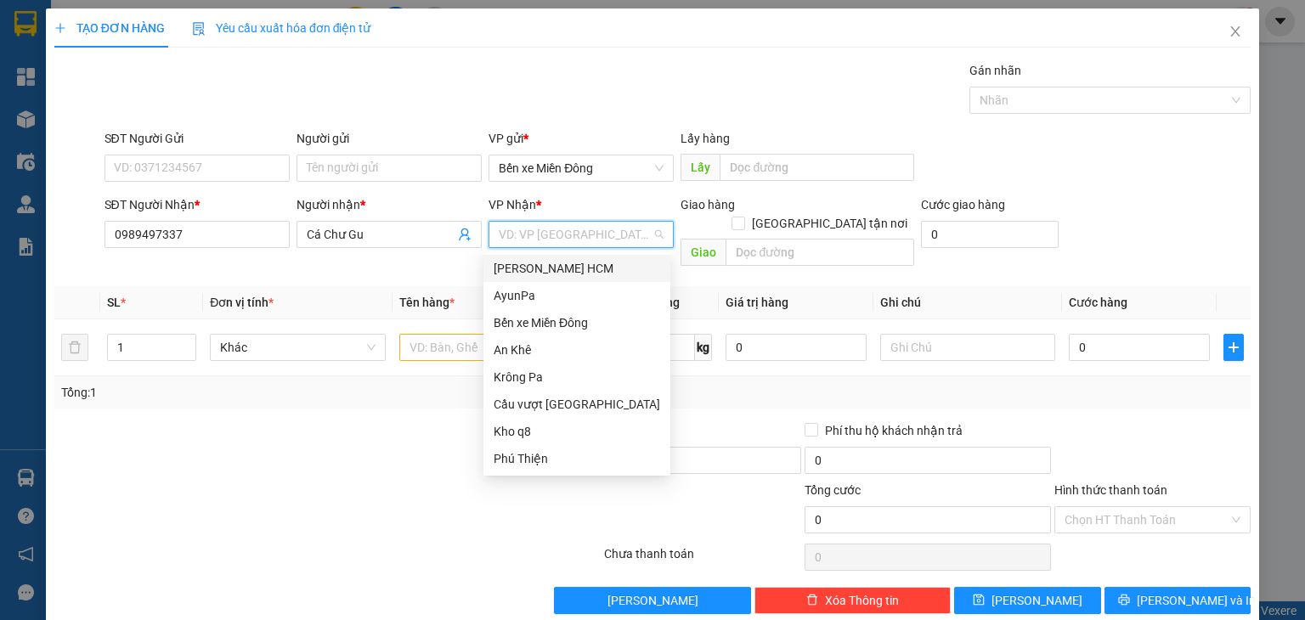
click at [530, 234] on input "search" at bounding box center [575, 234] width 153 height 25
click at [554, 373] on div "Krông Pa" at bounding box center [577, 377] width 167 height 19
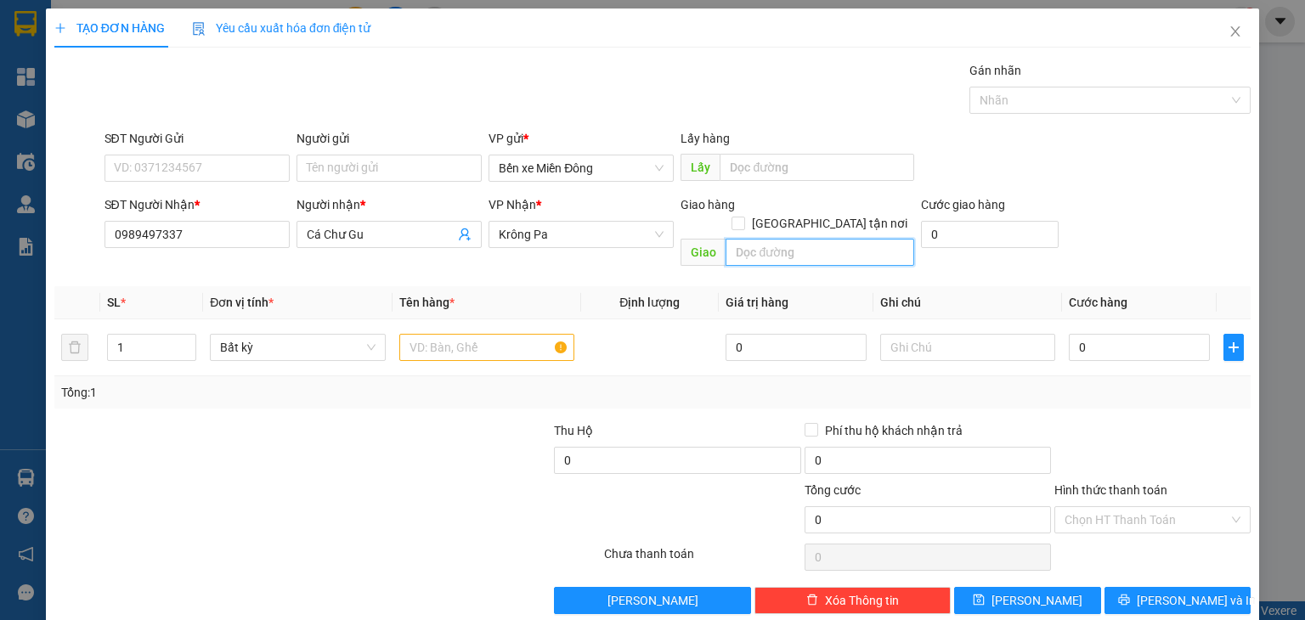
click at [744, 239] on input "text" at bounding box center [820, 252] width 189 height 27
click at [154, 335] on input "1" at bounding box center [152, 347] width 88 height 25
click at [420, 334] on input "text" at bounding box center [486, 347] width 175 height 27
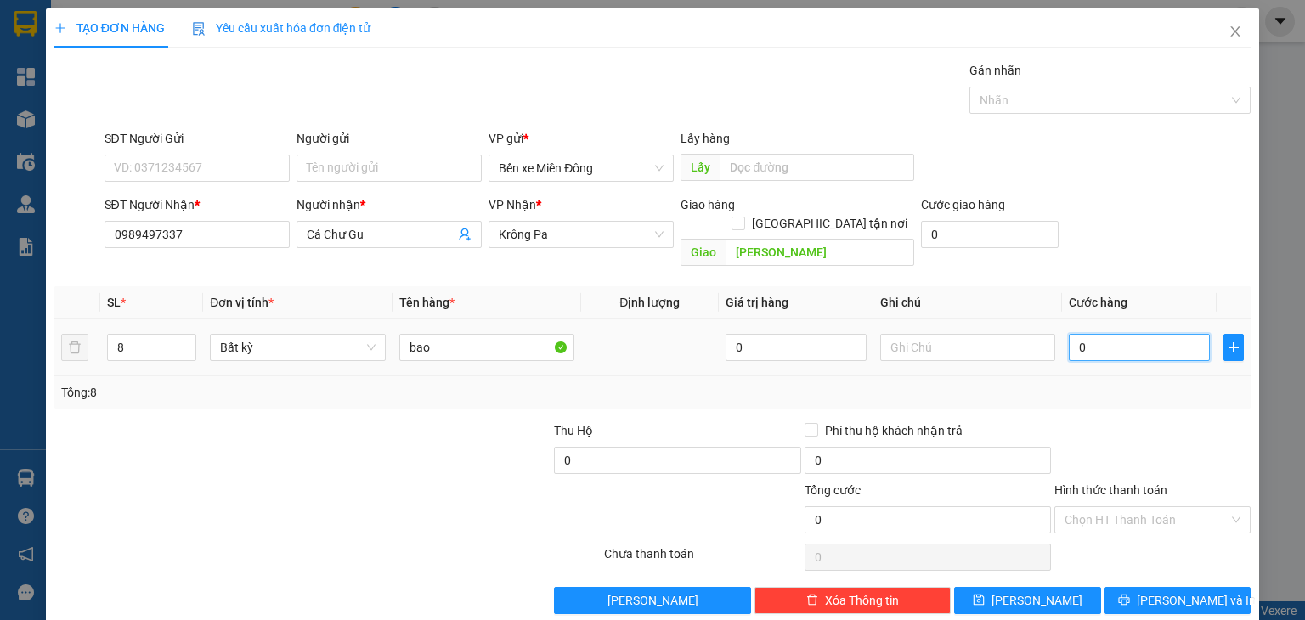
click at [1091, 334] on input "0" at bounding box center [1139, 347] width 141 height 27
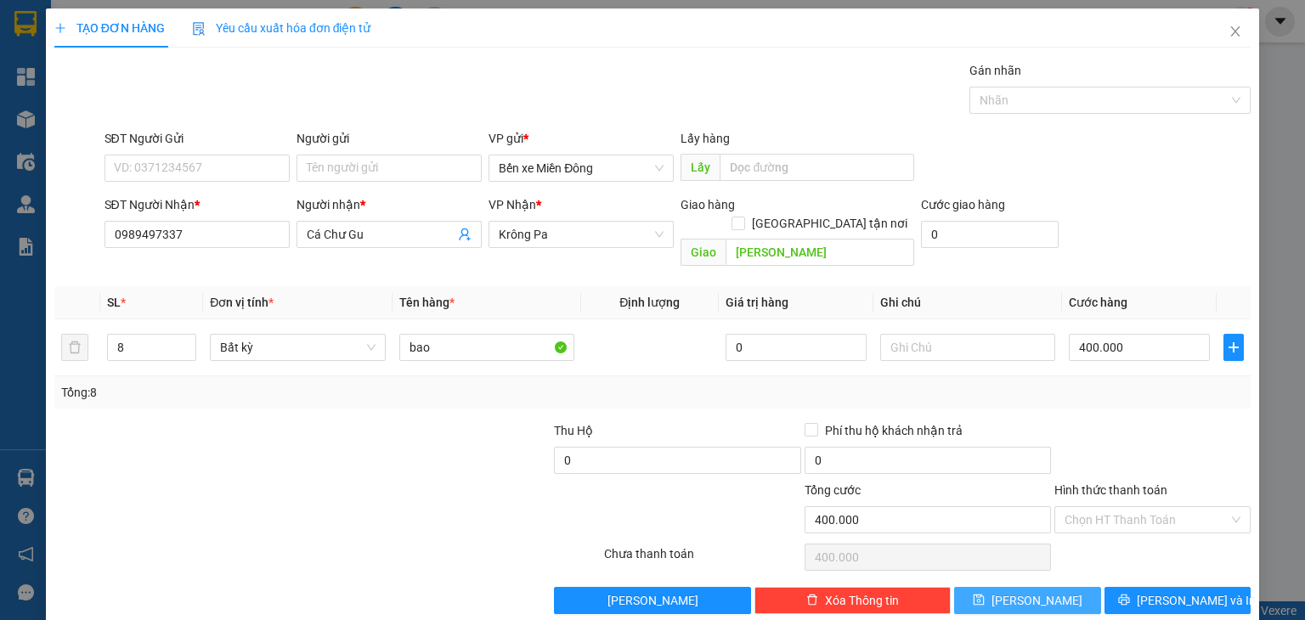
click at [1044, 587] on button "[PERSON_NAME]" at bounding box center [1027, 600] width 147 height 27
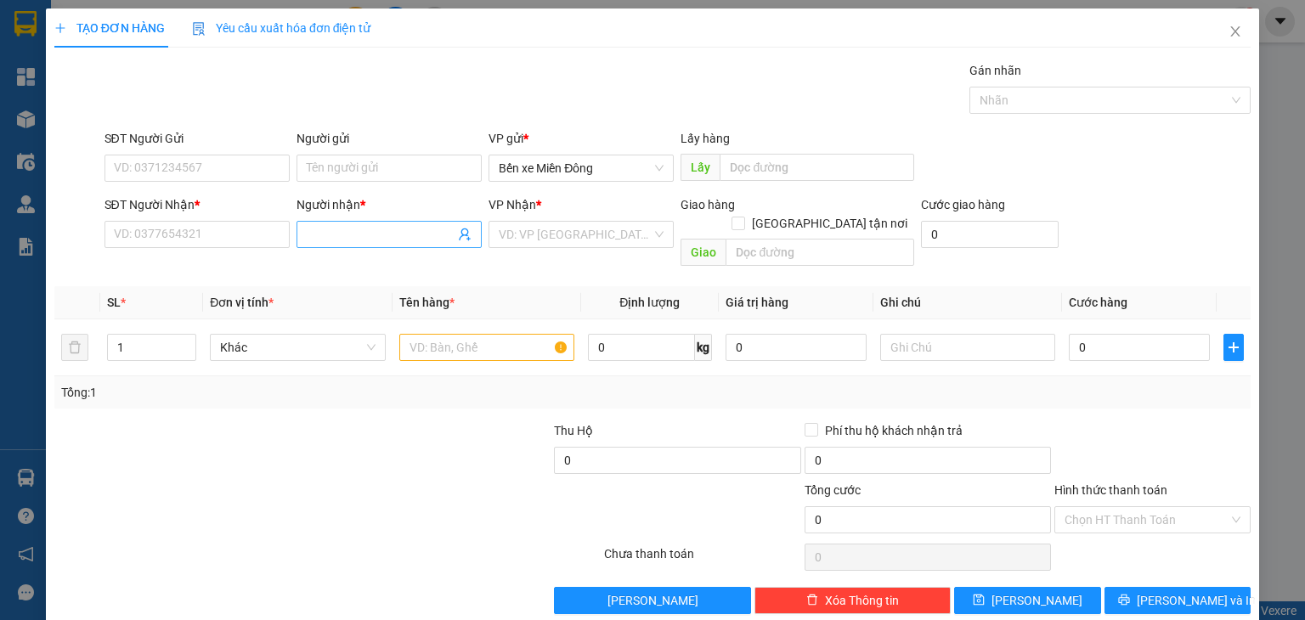
click at [387, 235] on input "Người nhận *" at bounding box center [381, 234] width 148 height 19
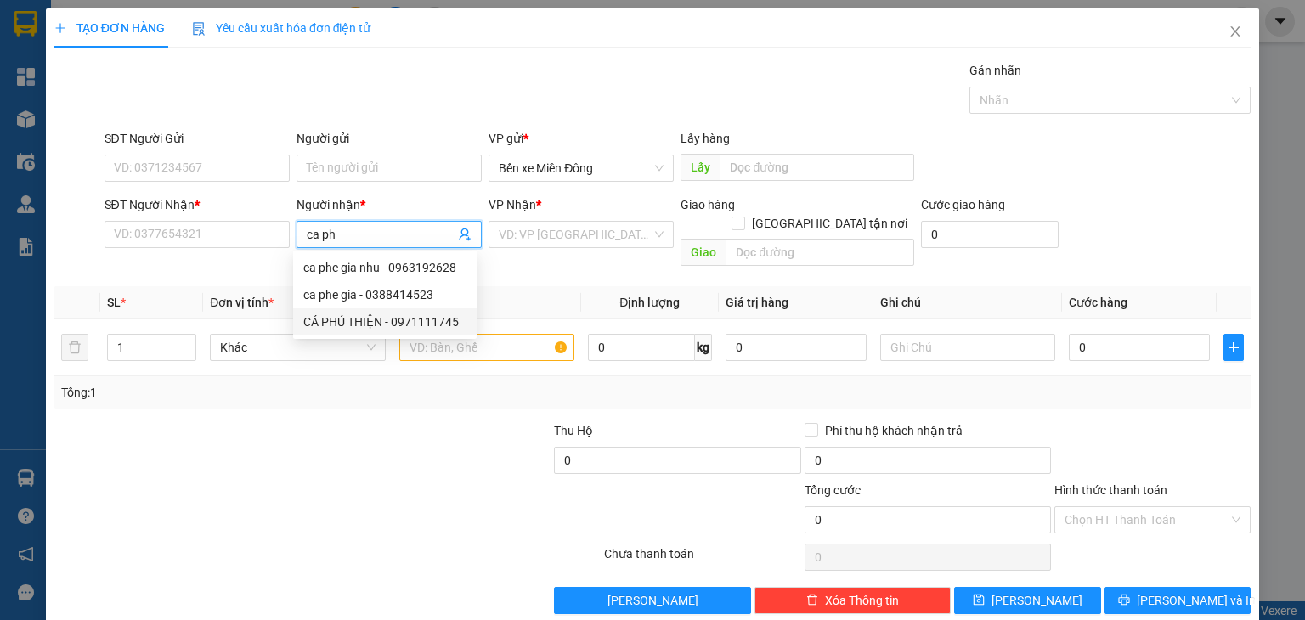
click at [409, 317] on div "CÁ PHÚ THIỆN - 0971111745" at bounding box center [384, 322] width 163 height 19
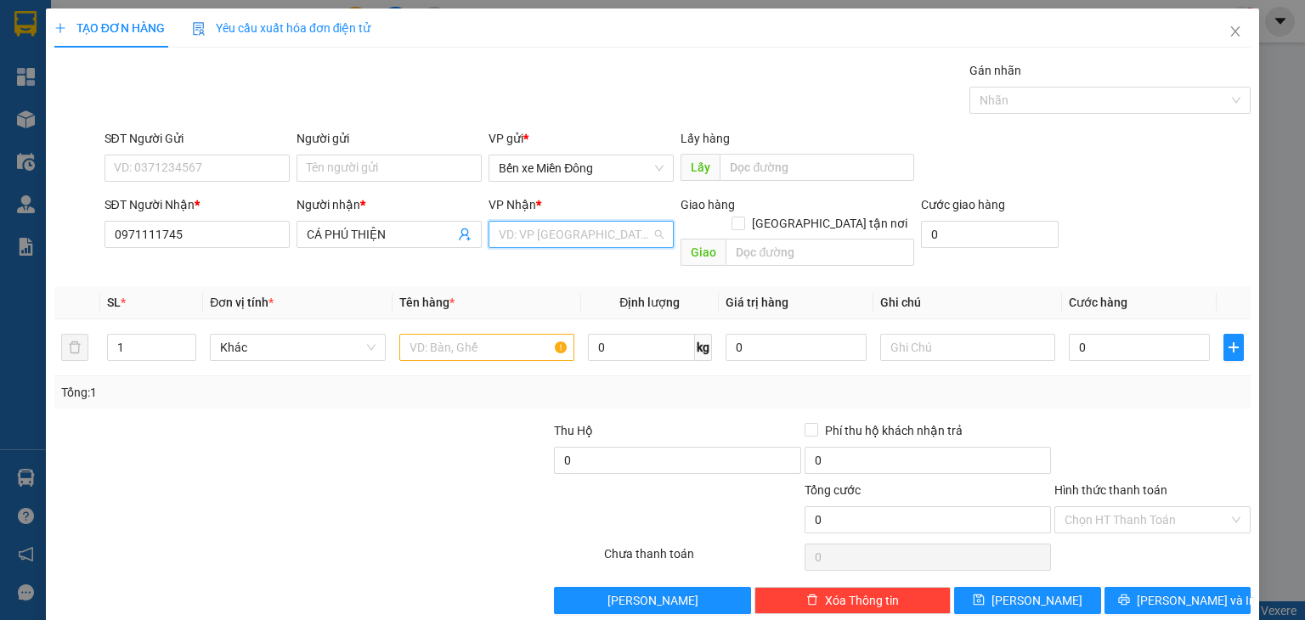
click at [561, 224] on input "search" at bounding box center [575, 234] width 153 height 25
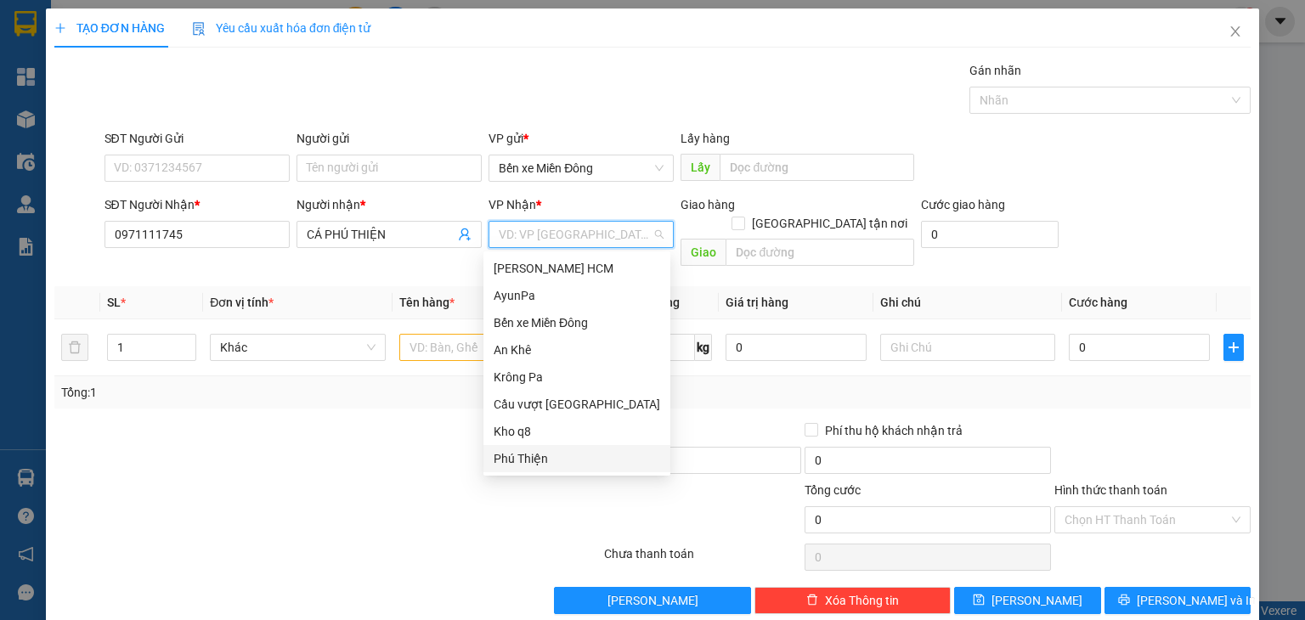
click at [530, 455] on div "Phú Thiện" at bounding box center [577, 458] width 167 height 19
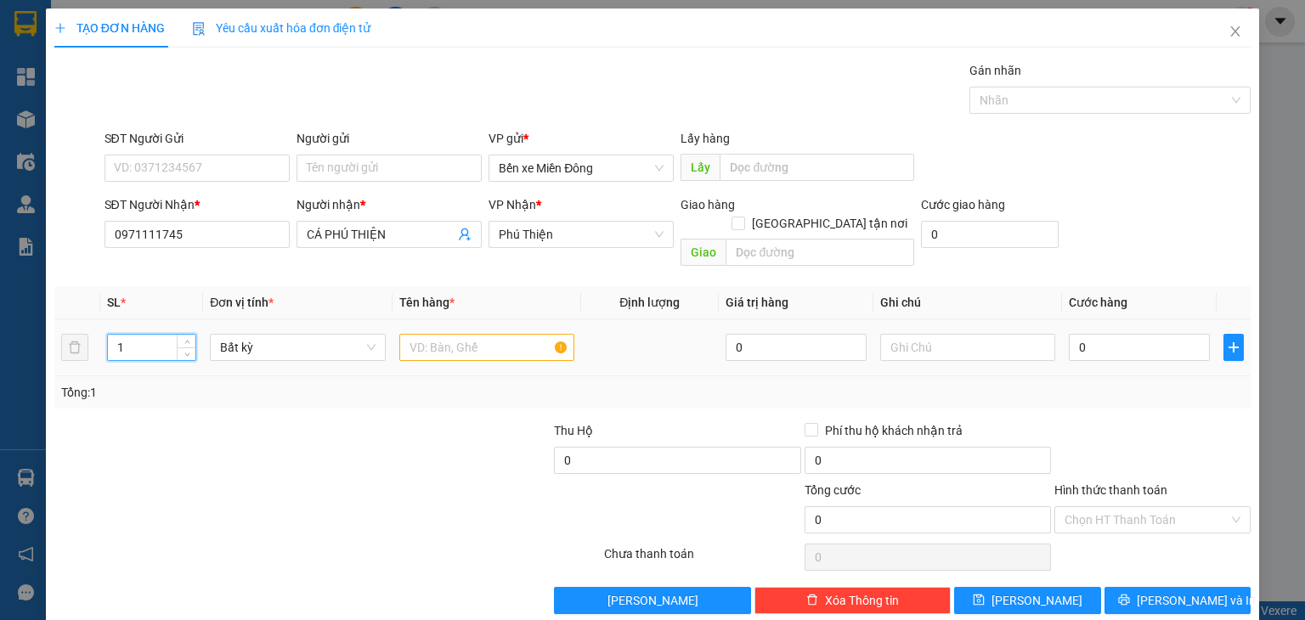
click at [139, 335] on input "1" at bounding box center [152, 347] width 88 height 25
click at [494, 337] on input "text" at bounding box center [486, 347] width 175 height 27
click at [1139, 334] on input "0" at bounding box center [1139, 347] width 141 height 27
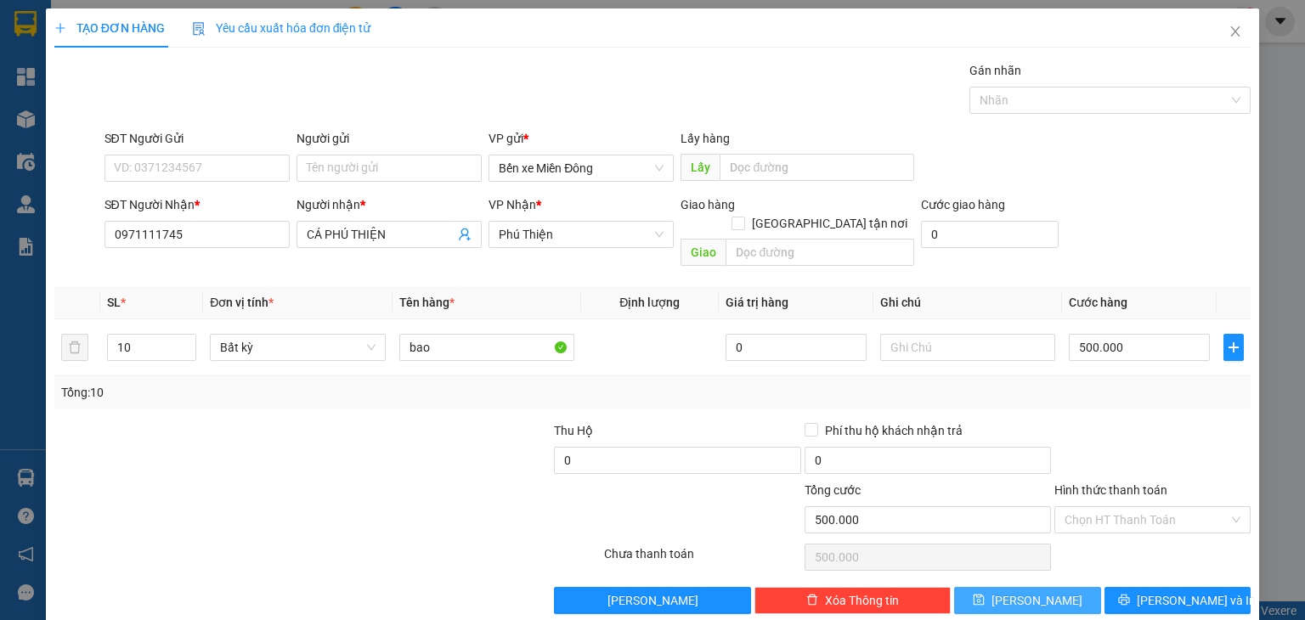
click at [1043, 587] on button "[PERSON_NAME]" at bounding box center [1027, 600] width 147 height 27
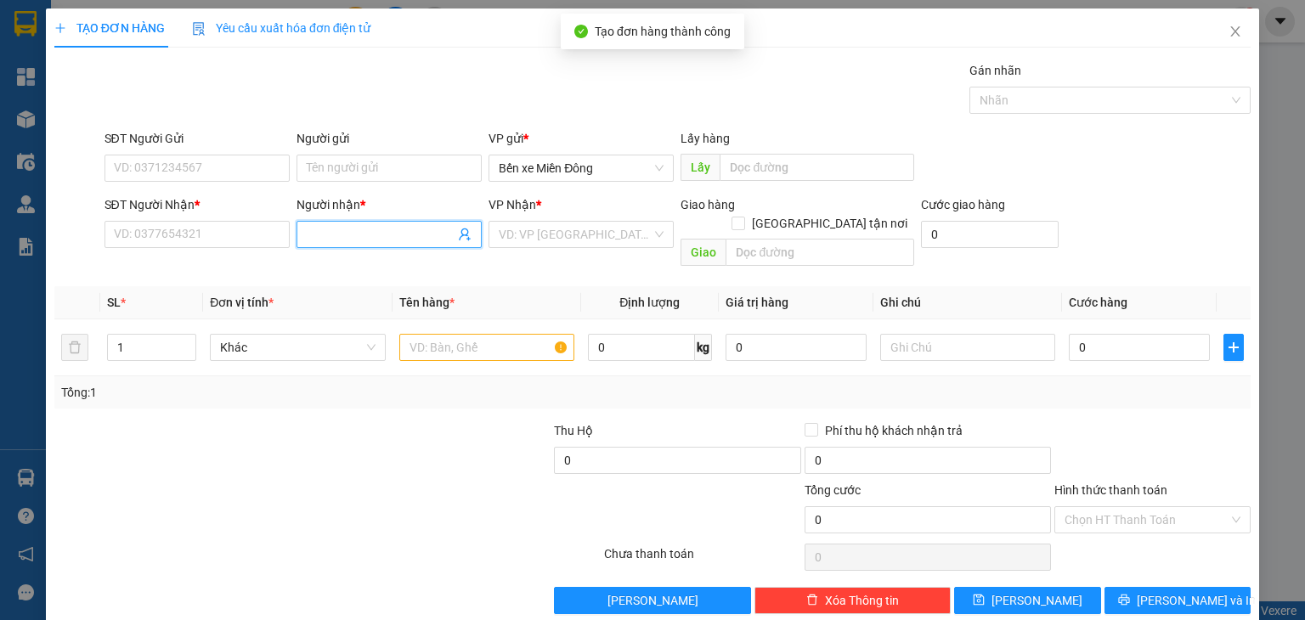
click at [383, 234] on input "Người nhận *" at bounding box center [381, 234] width 148 height 19
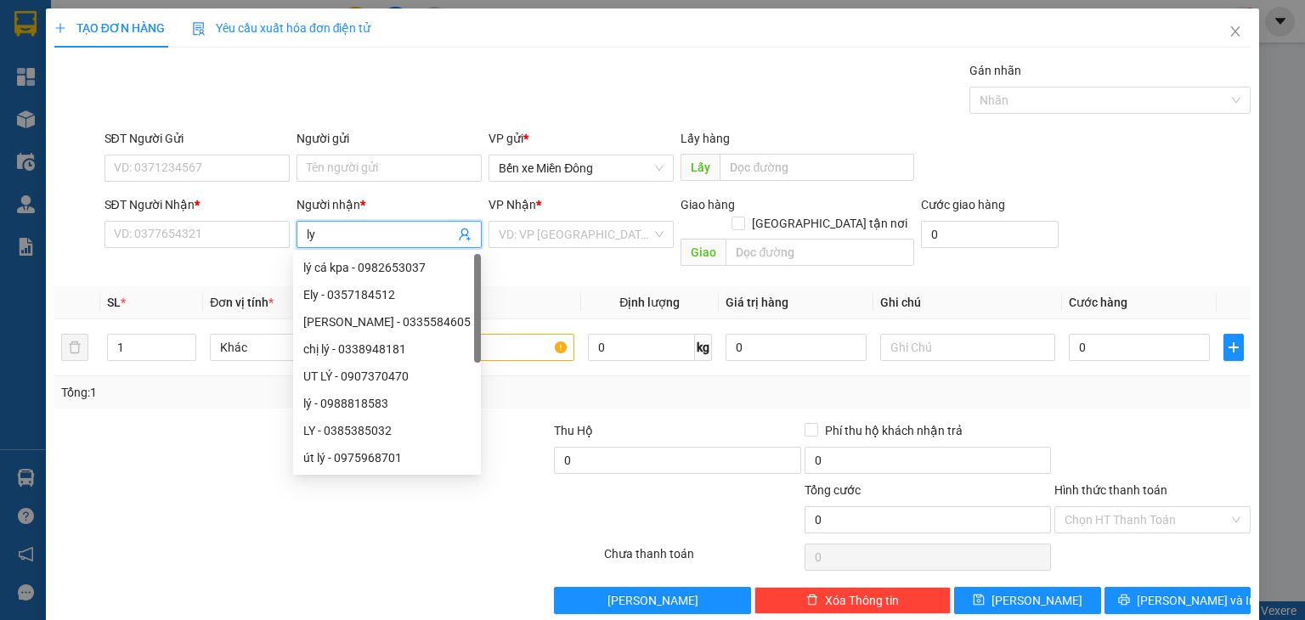
click at [415, 273] on div "lý cá kpa - 0982653037" at bounding box center [386, 267] width 167 height 19
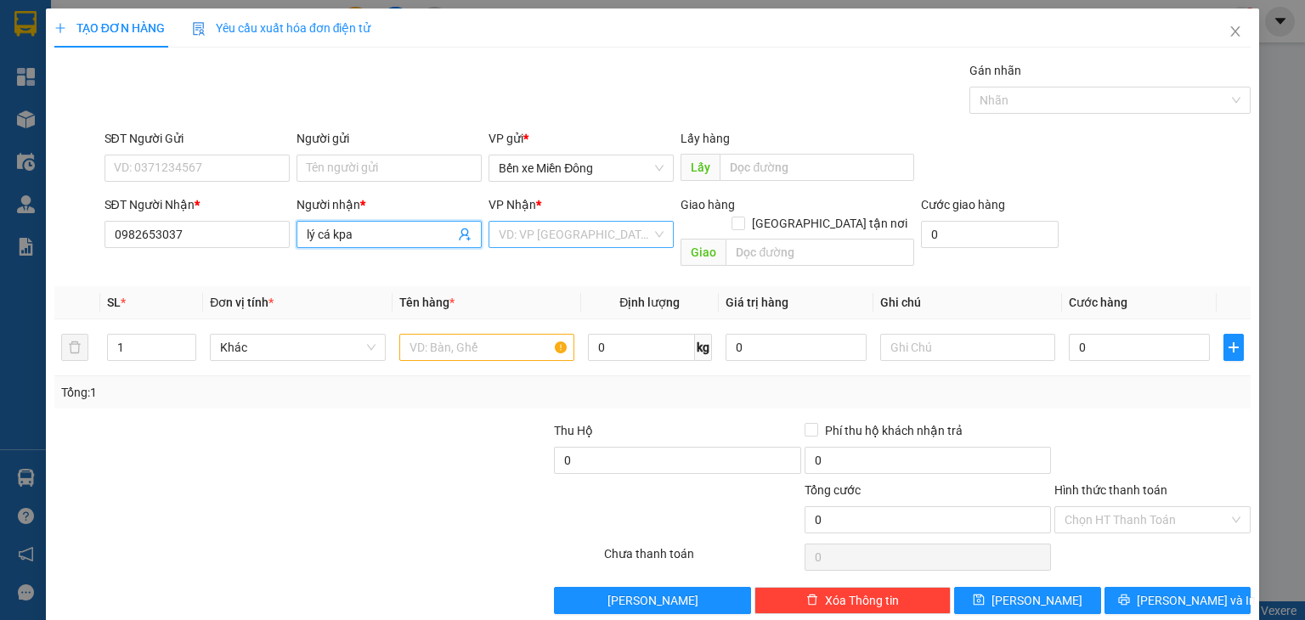
click at [556, 225] on input "search" at bounding box center [575, 234] width 153 height 25
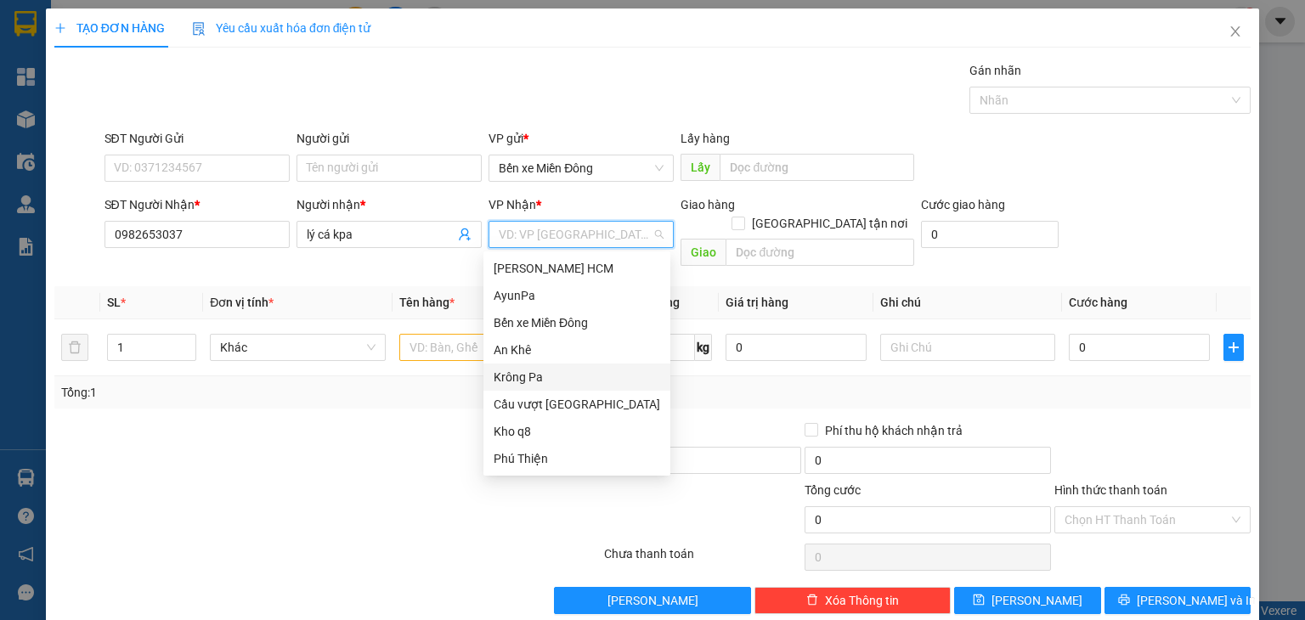
click at [536, 372] on div "Krông Pa" at bounding box center [577, 377] width 167 height 19
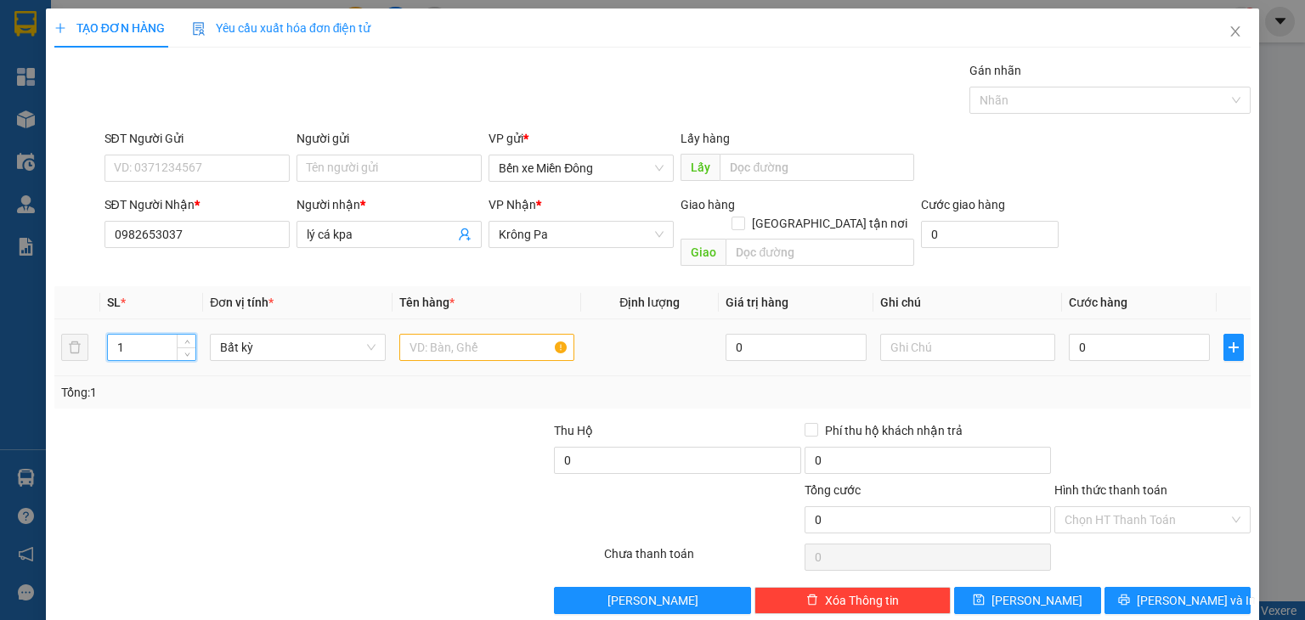
click at [159, 335] on input "1" at bounding box center [152, 347] width 88 height 25
click at [433, 334] on input "text" at bounding box center [486, 347] width 175 height 27
click at [1077, 334] on input "0" at bounding box center [1139, 347] width 141 height 27
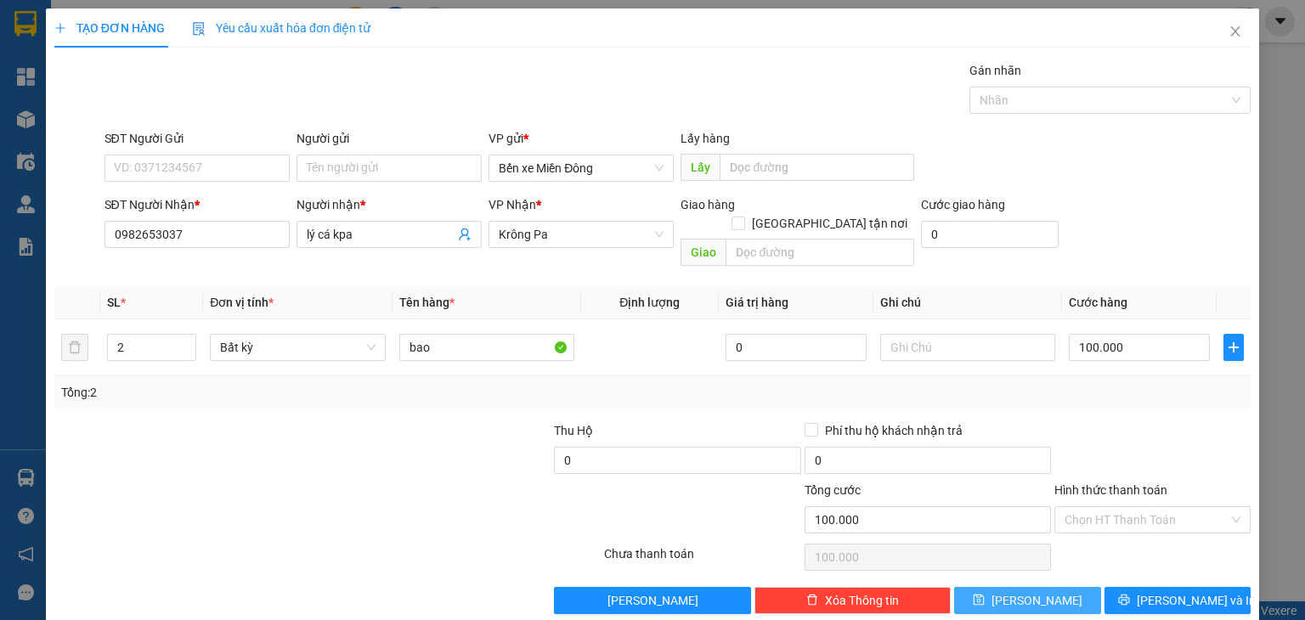
click at [1043, 587] on button "[PERSON_NAME]" at bounding box center [1027, 600] width 147 height 27
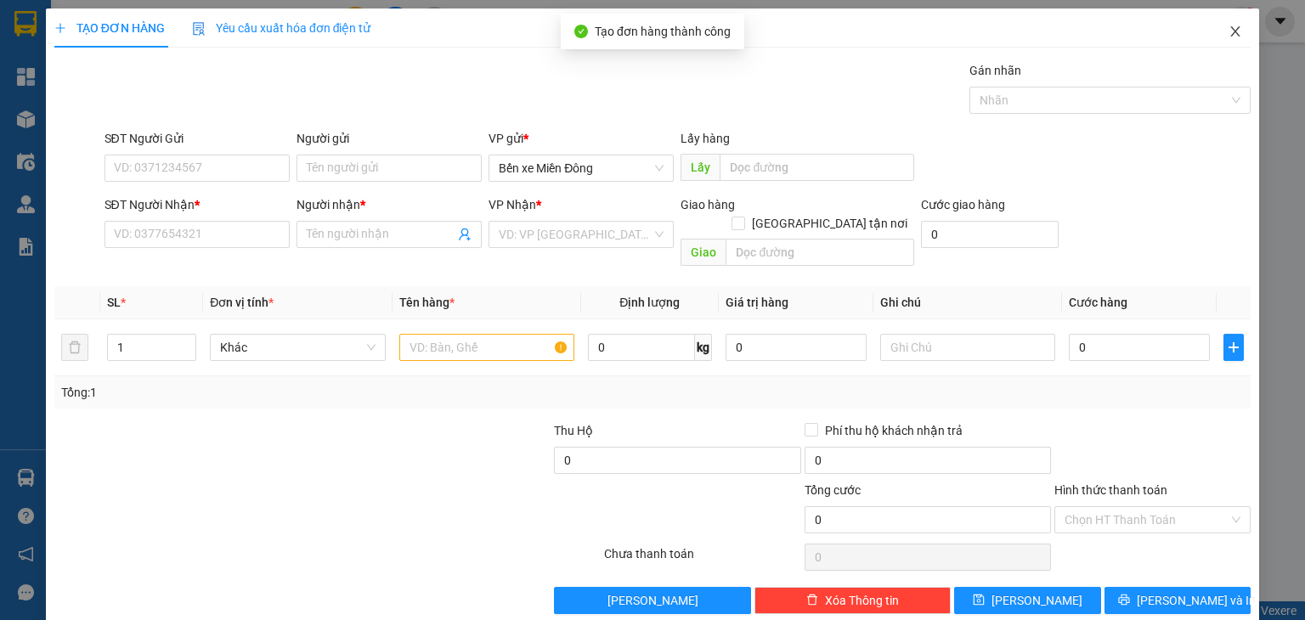
click at [1214, 31] on span "Close" at bounding box center [1235, 32] width 48 height 48
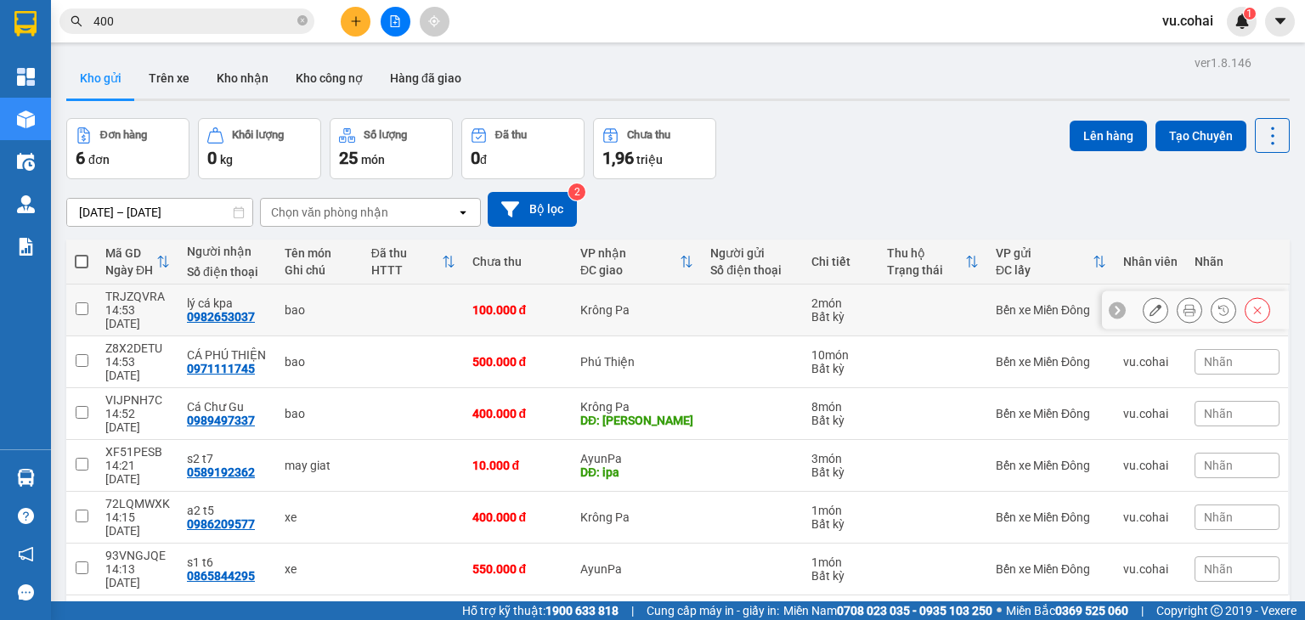
click at [90, 305] on td at bounding box center [81, 311] width 31 height 52
checkbox input "true"
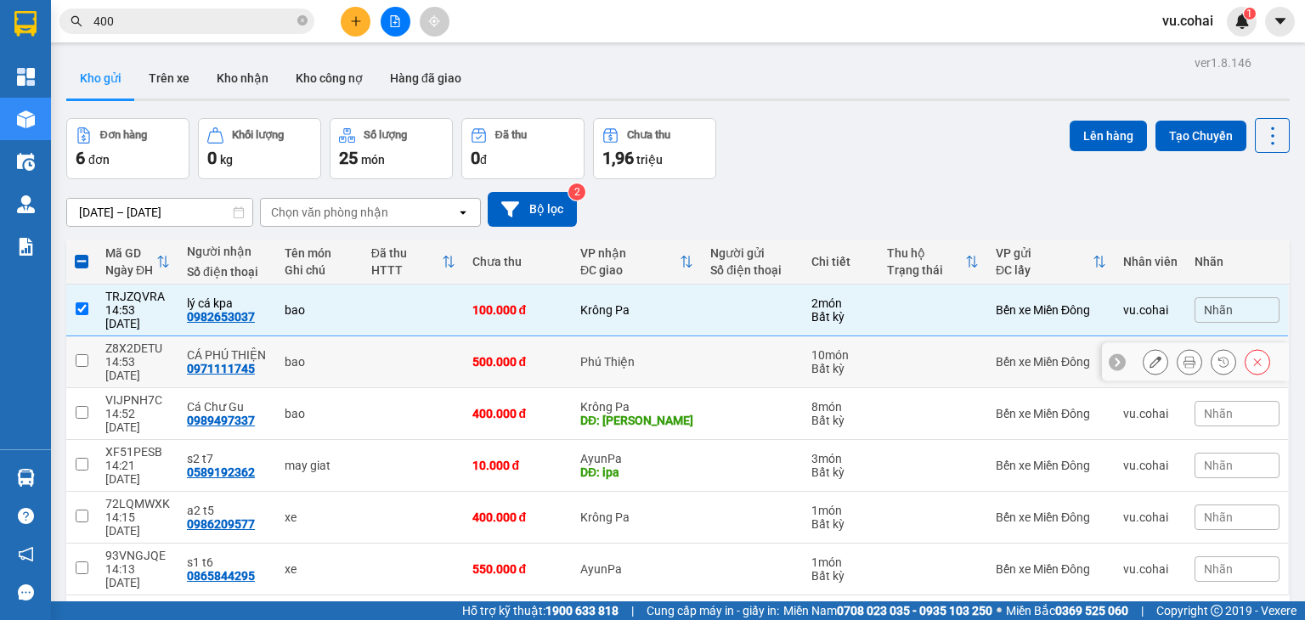
click at [83, 354] on input "checkbox" at bounding box center [82, 360] width 13 height 13
checkbox input "true"
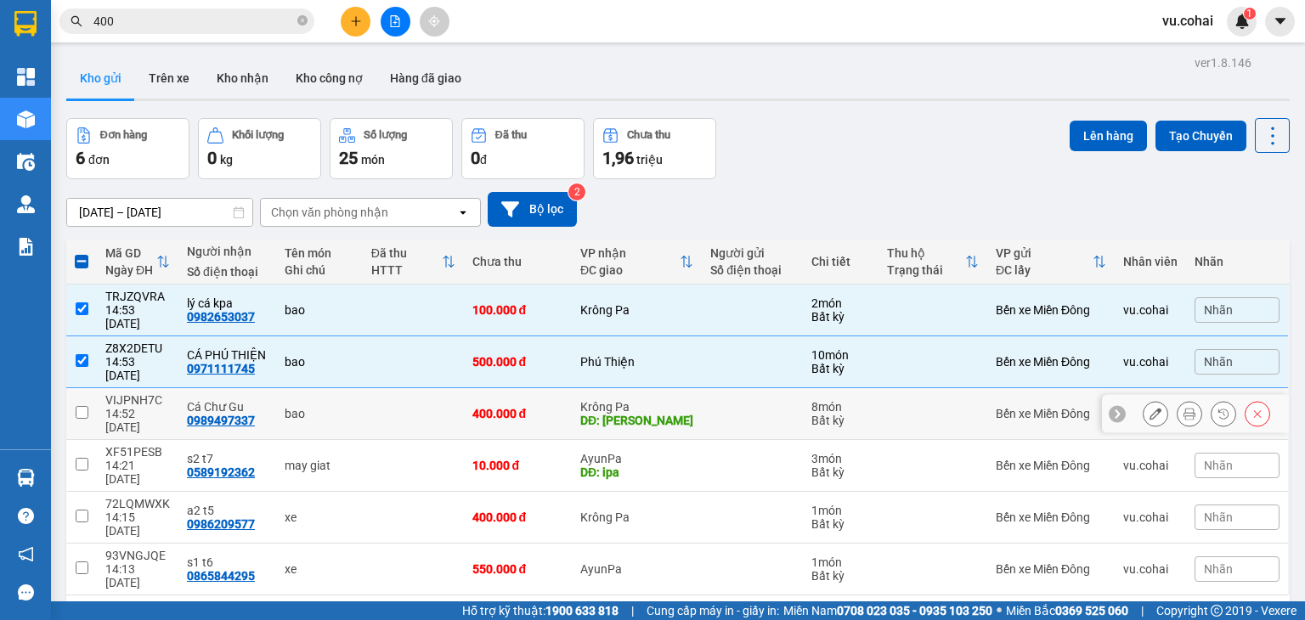
click at [82, 406] on input "checkbox" at bounding box center [82, 412] width 13 height 13
checkbox input "true"
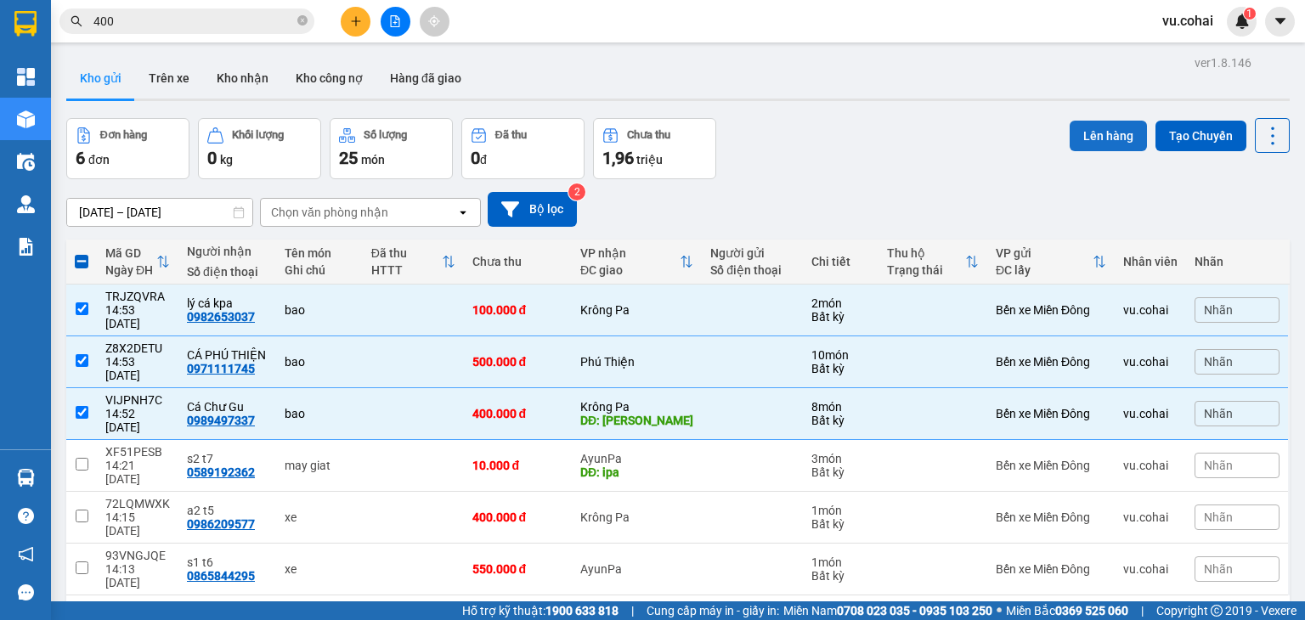
click at [1102, 134] on button "Lên hàng" at bounding box center [1108, 136] width 77 height 31
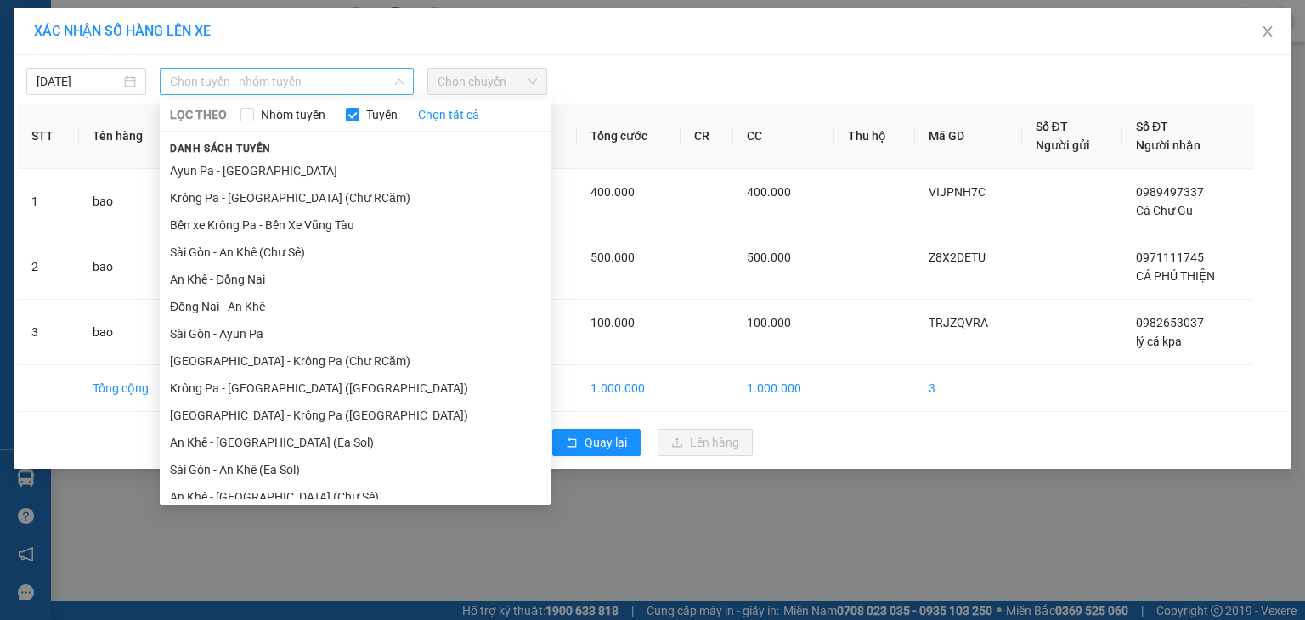
click at [377, 78] on span "Chọn tuyến - nhóm tuyến" at bounding box center [287, 81] width 234 height 25
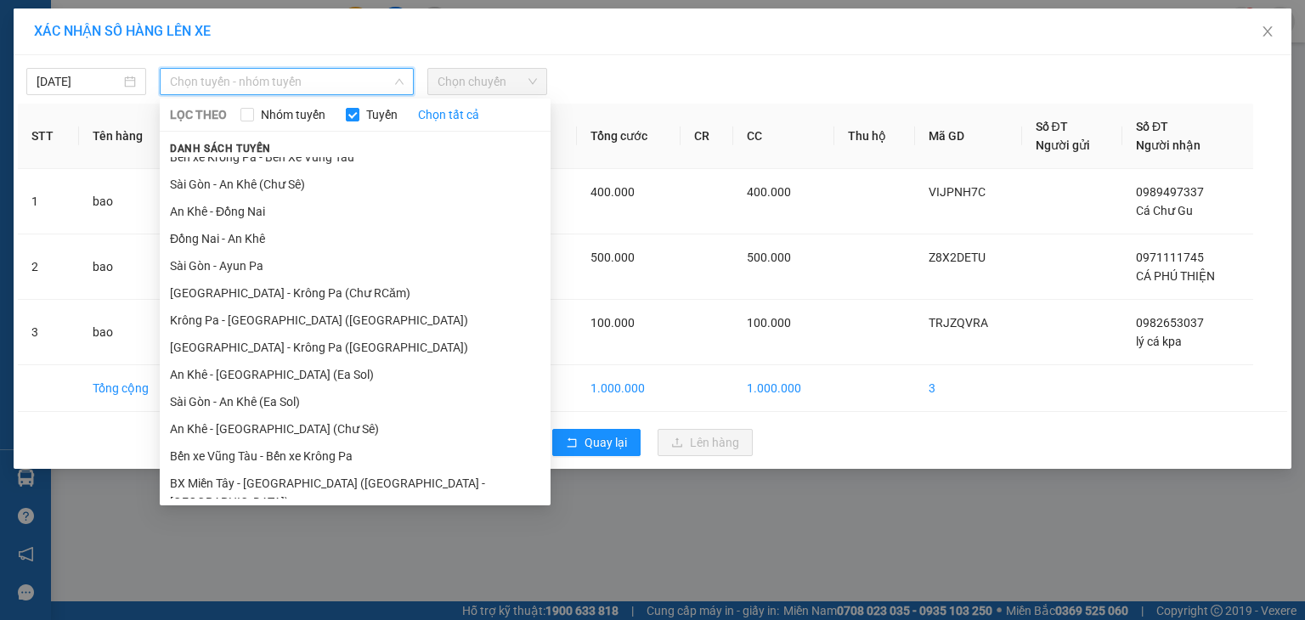
scroll to position [93, 0]
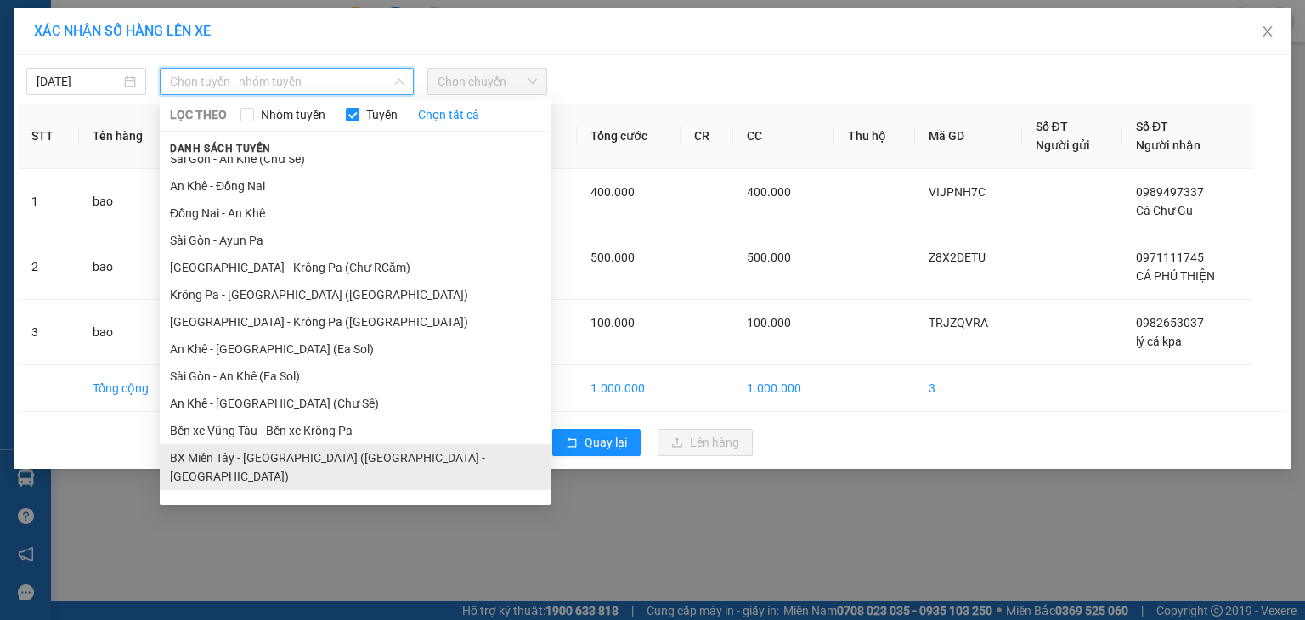
click at [364, 455] on li "BX Miền Tây - [GEOGRAPHIC_DATA] ([GEOGRAPHIC_DATA] - [GEOGRAPHIC_DATA])" at bounding box center [355, 467] width 391 height 46
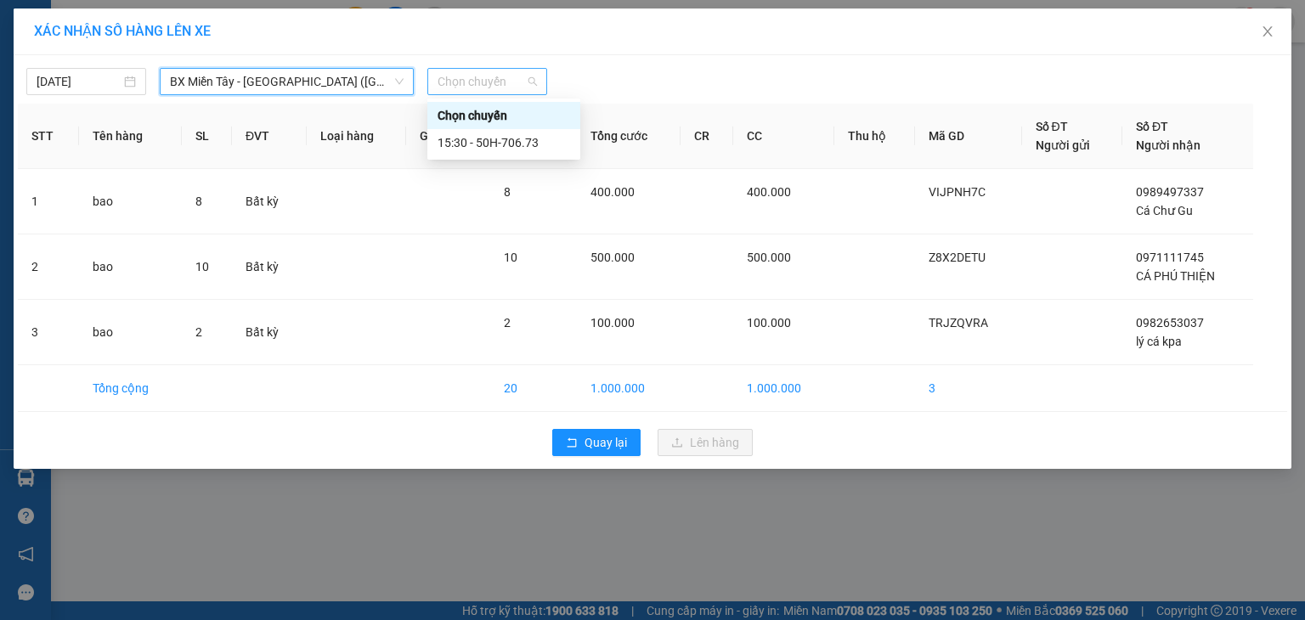
click at [480, 79] on span "Chọn chuyến" at bounding box center [487, 81] width 99 height 25
click at [536, 141] on div "15:30 - 50H-706.73" at bounding box center [504, 142] width 133 height 19
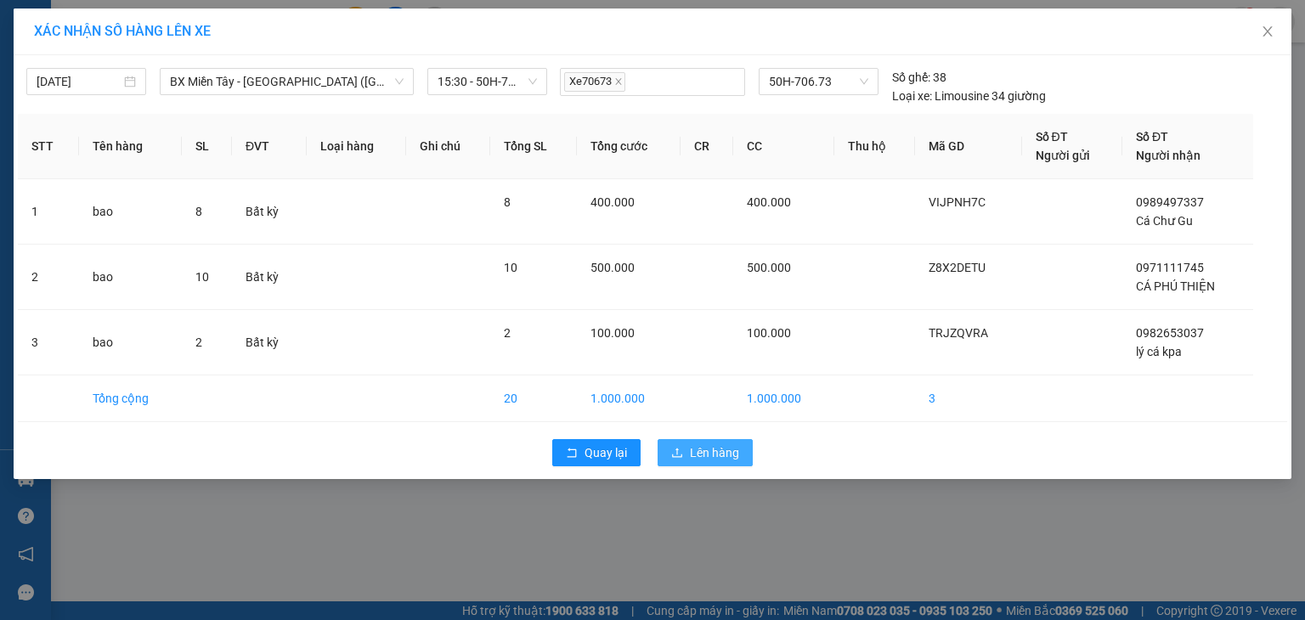
click at [735, 452] on span "Lên hàng" at bounding box center [714, 452] width 49 height 19
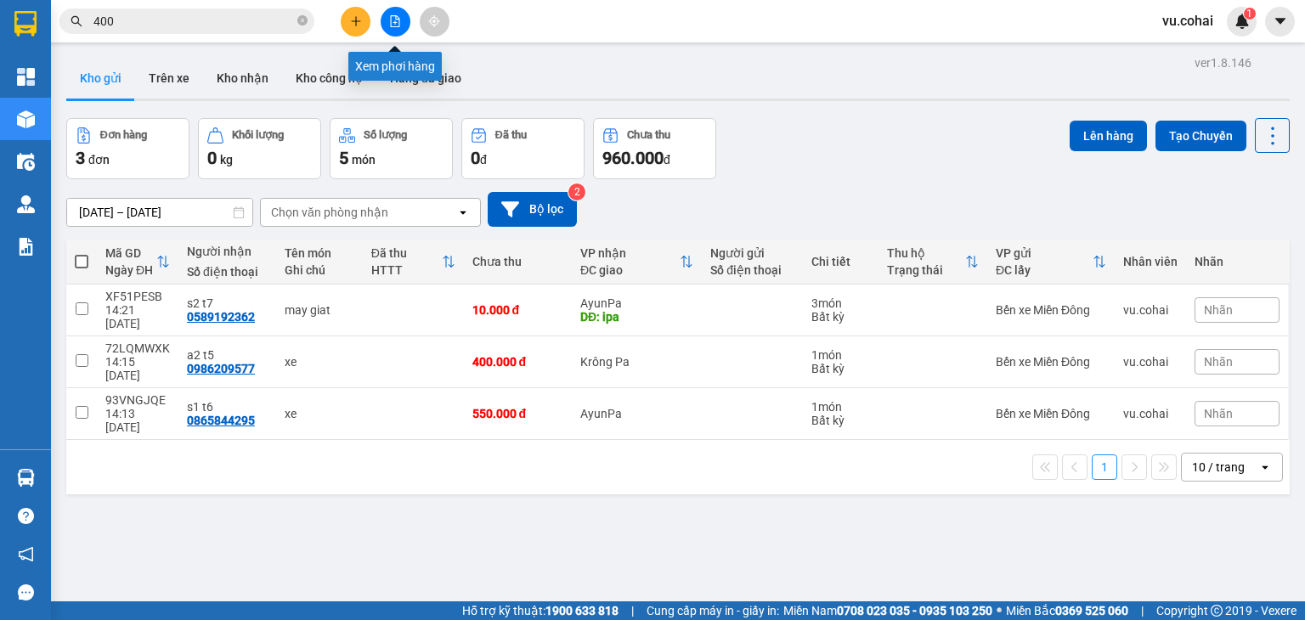
click at [396, 15] on icon "file-add" at bounding box center [395, 21] width 9 height 12
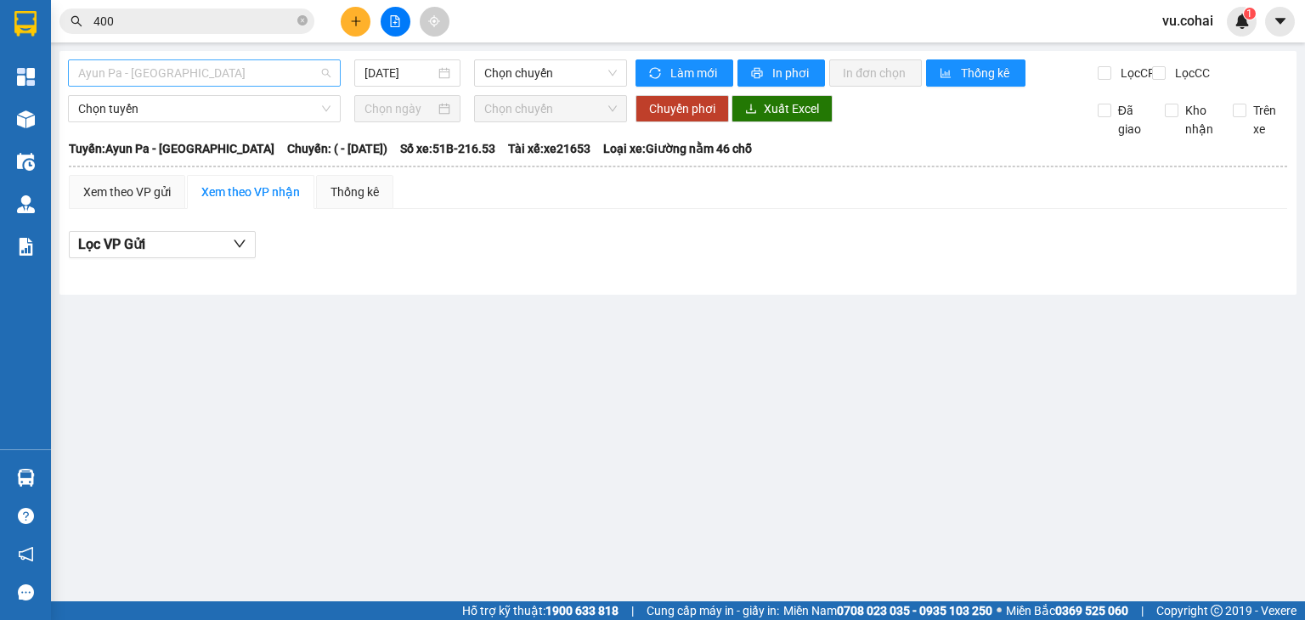
click at [241, 75] on span "Ayun Pa - [GEOGRAPHIC_DATA]" at bounding box center [204, 72] width 252 height 25
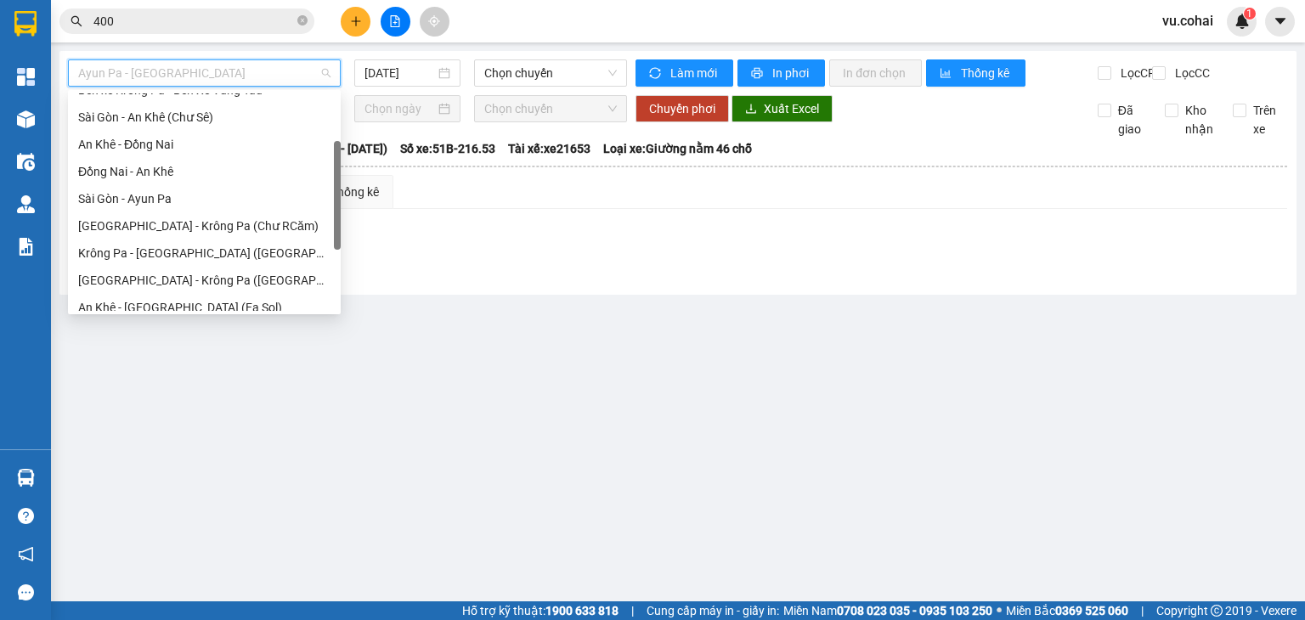
scroll to position [99, 0]
drag, startPoint x: 335, startPoint y: 123, endPoint x: 325, endPoint y: 167, distance: 45.2
click at [325, 167] on div "Bến xe Krông Pa - Bến Xe Vũng Tàu Sài Gòn - An Khê (Chư Sê) An Khê - Đồng Nai Đ…" at bounding box center [204, 201] width 273 height 217
click at [204, 175] on div "Đồng Nai - An Khê" at bounding box center [204, 171] width 252 height 19
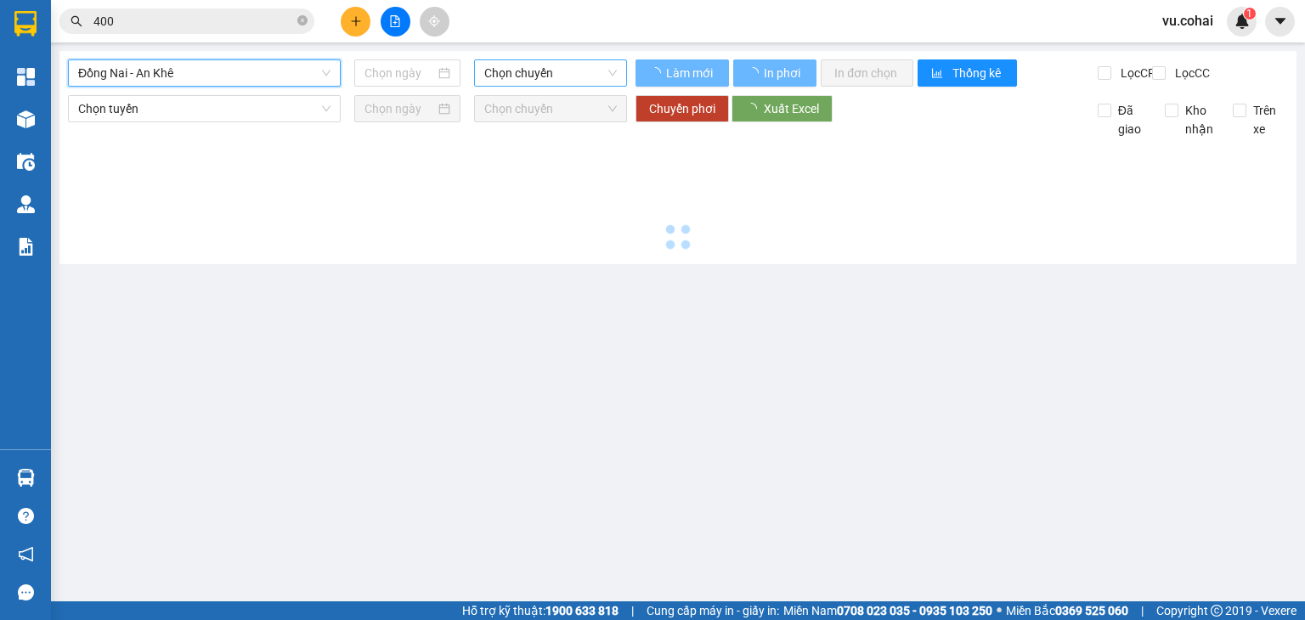
type input "[DATE]"
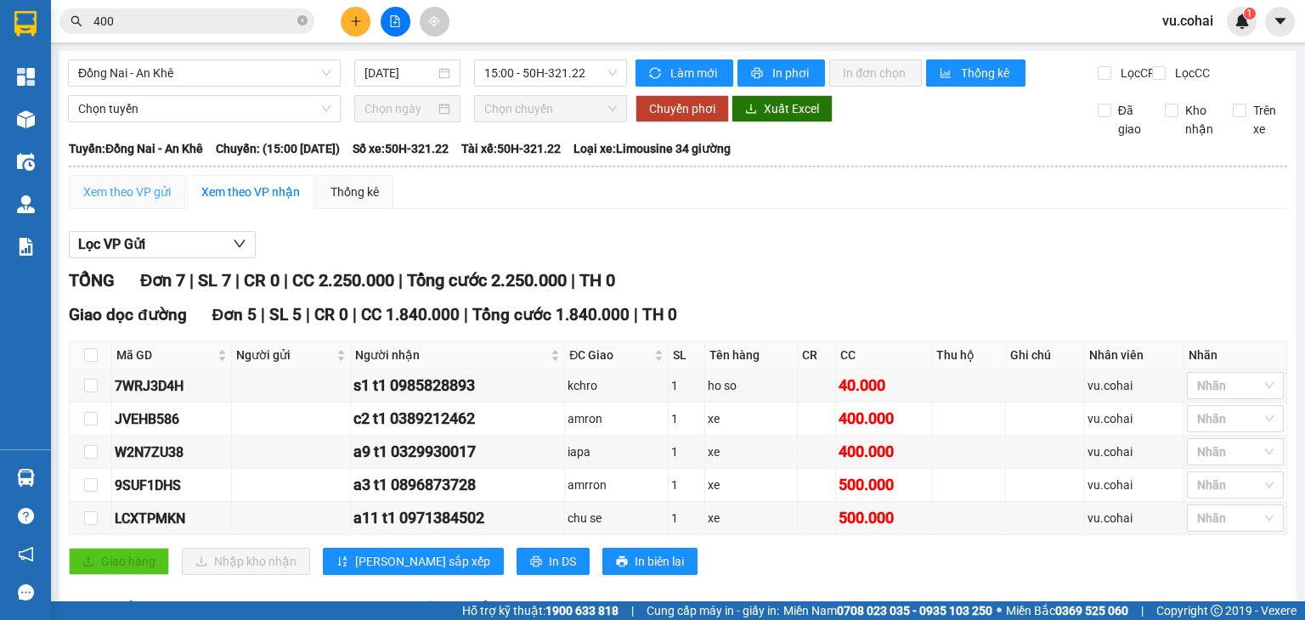
click at [155, 194] on div "Xem theo VP gửi" at bounding box center [127, 192] width 116 height 34
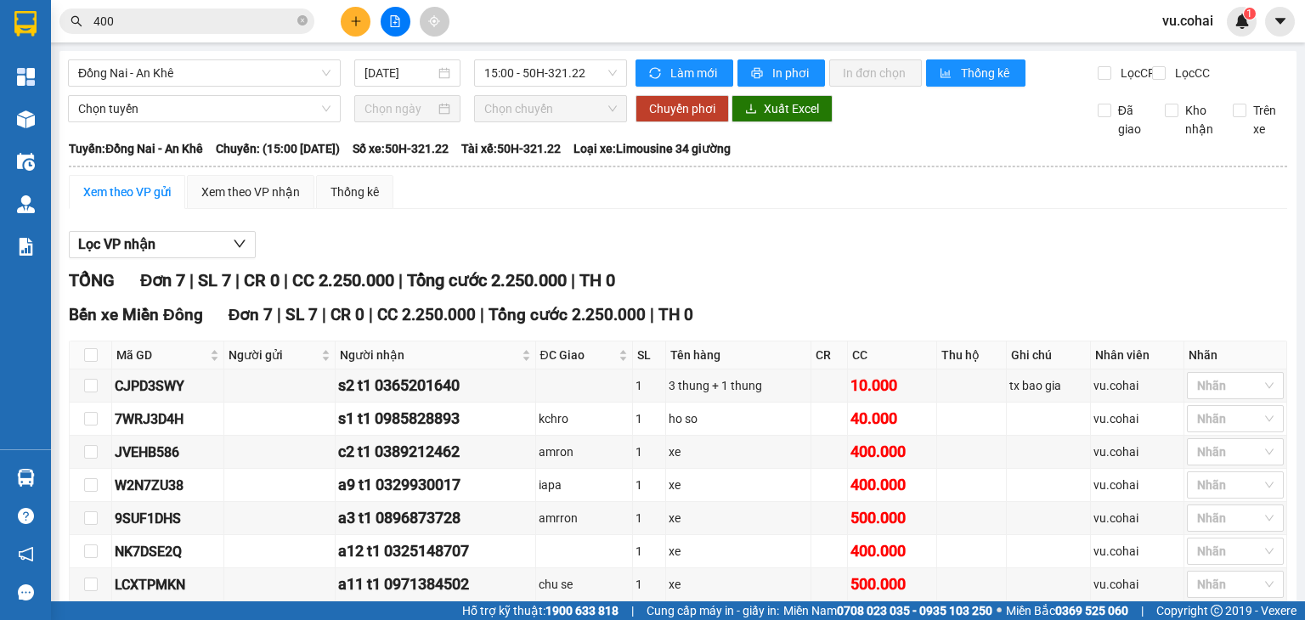
scroll to position [98, 0]
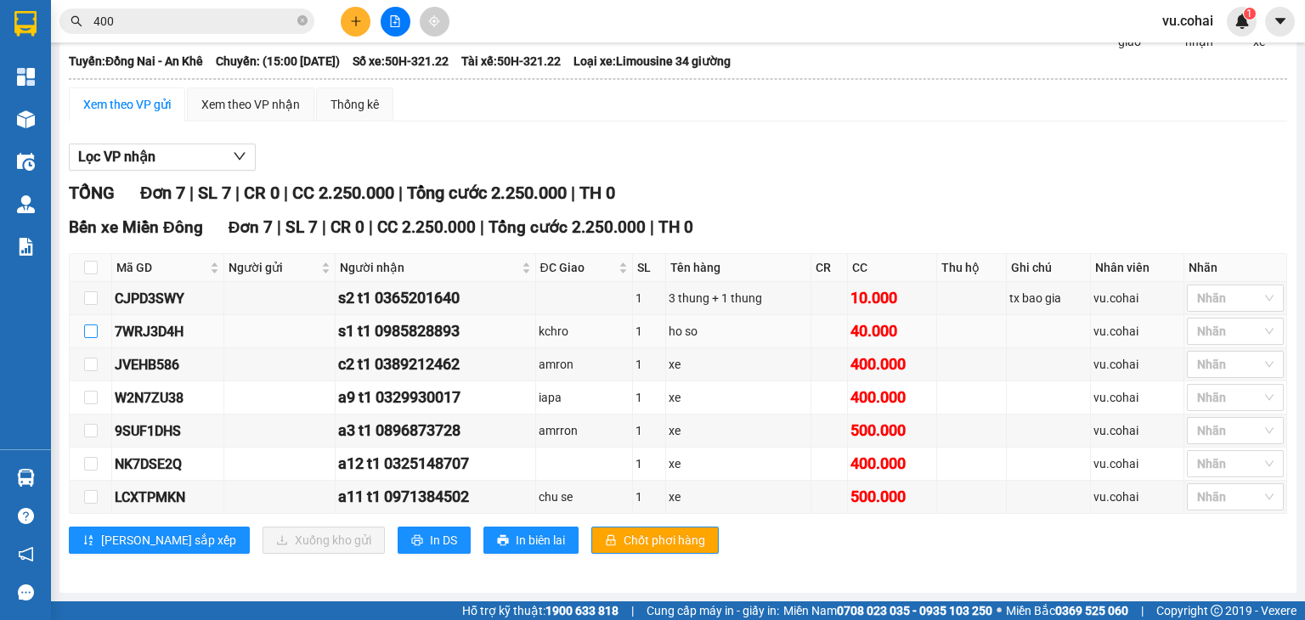
click at [91, 330] on input "checkbox" at bounding box center [91, 332] width 14 height 14
checkbox input "true"
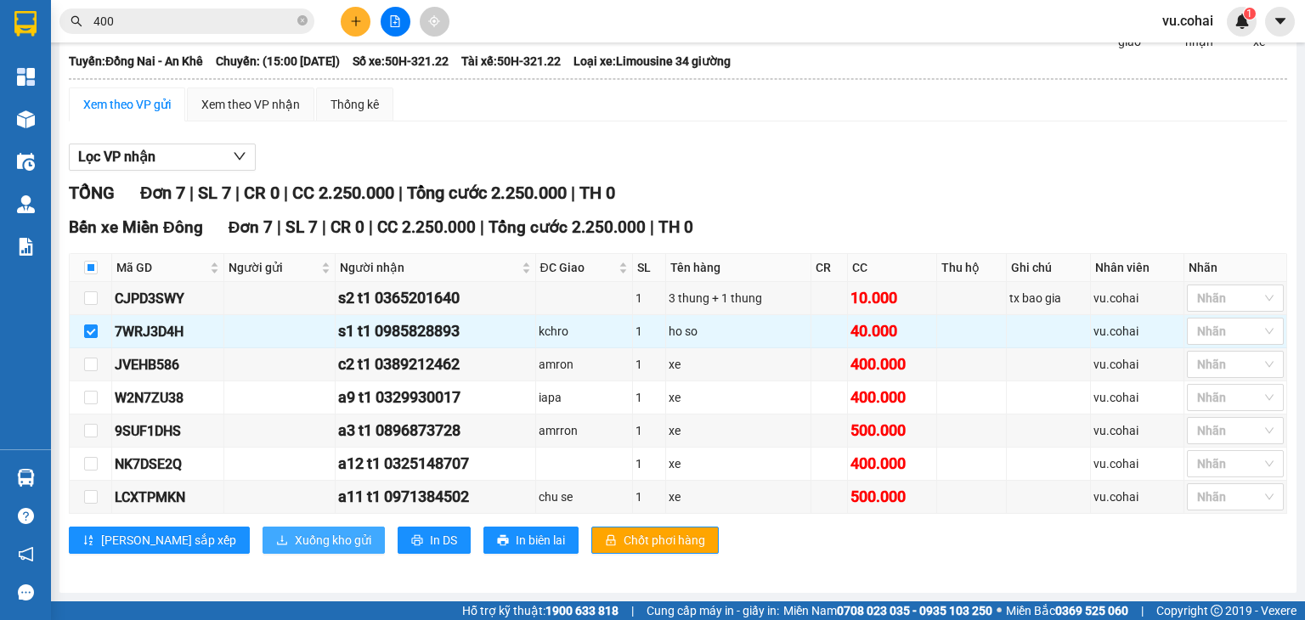
click at [295, 533] on span "Xuống kho gửi" at bounding box center [333, 540] width 76 height 19
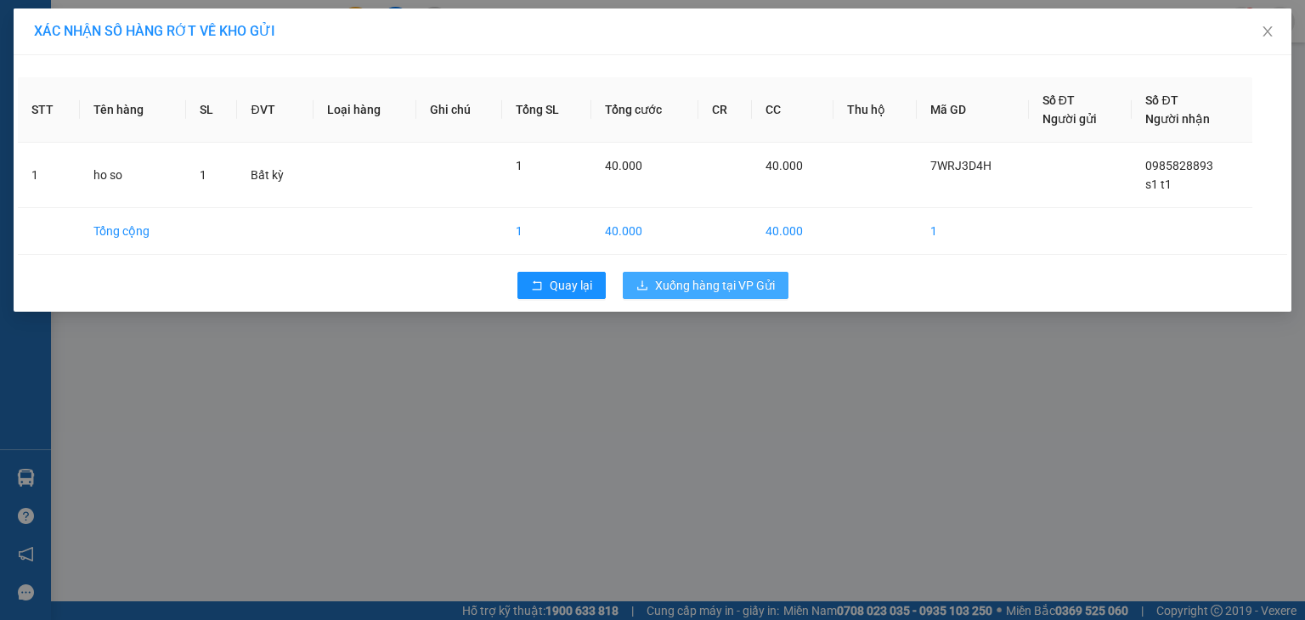
click at [726, 291] on span "Xuống hàng tại VP Gửi" at bounding box center [715, 285] width 120 height 19
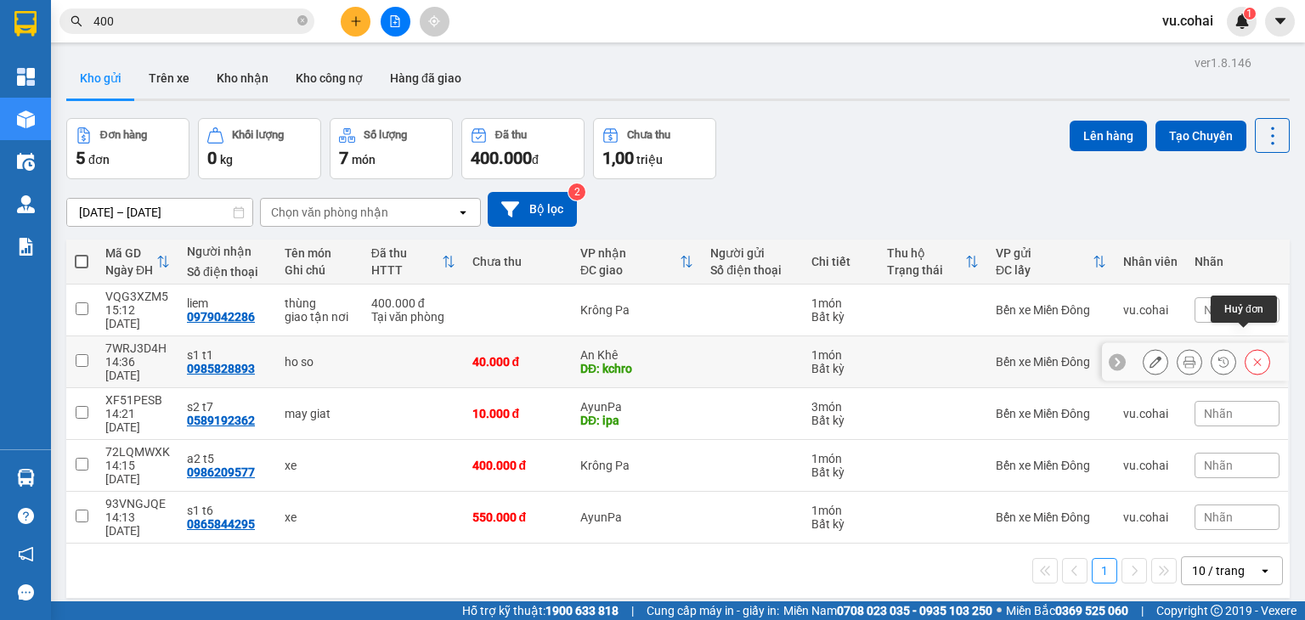
click at [1254, 359] on icon at bounding box center [1258, 363] width 8 height 8
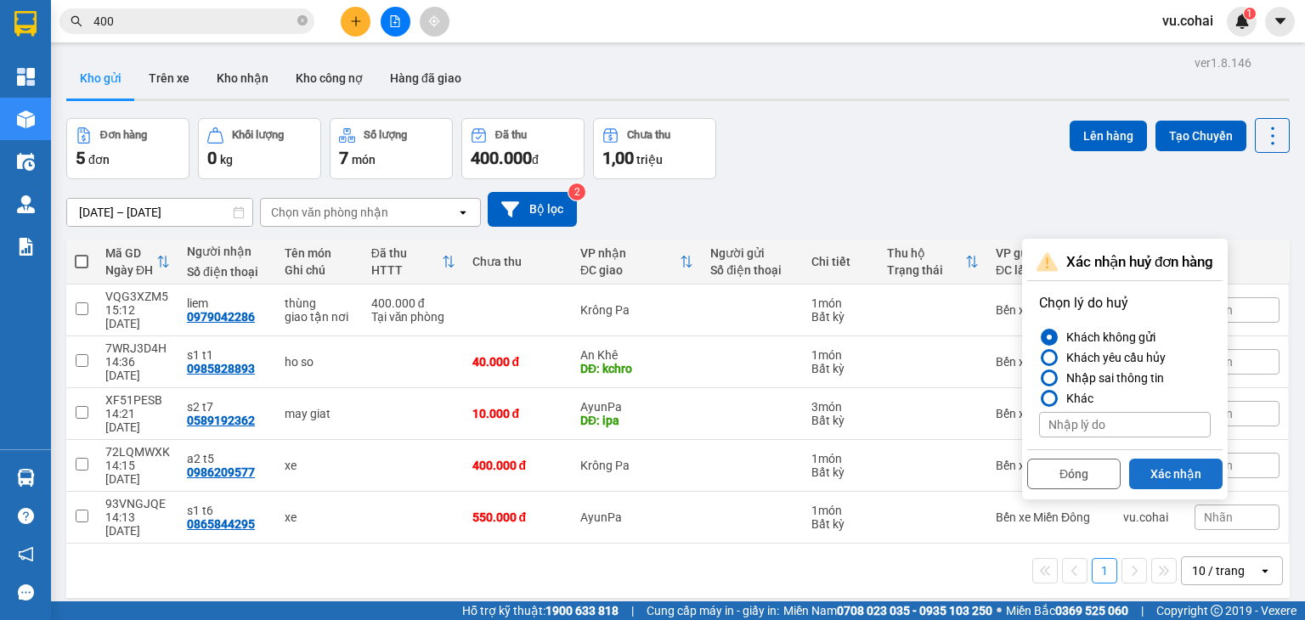
click at [1170, 479] on button "Xác nhận" at bounding box center [1175, 474] width 93 height 31
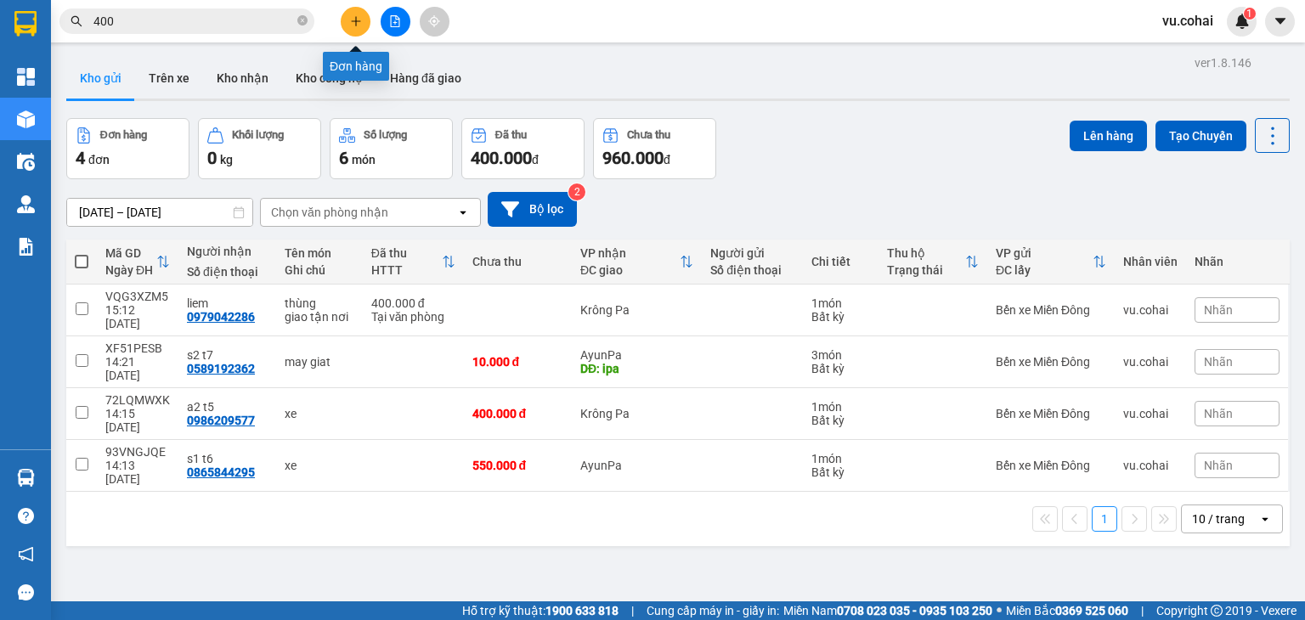
click at [357, 31] on button at bounding box center [356, 22] width 30 height 30
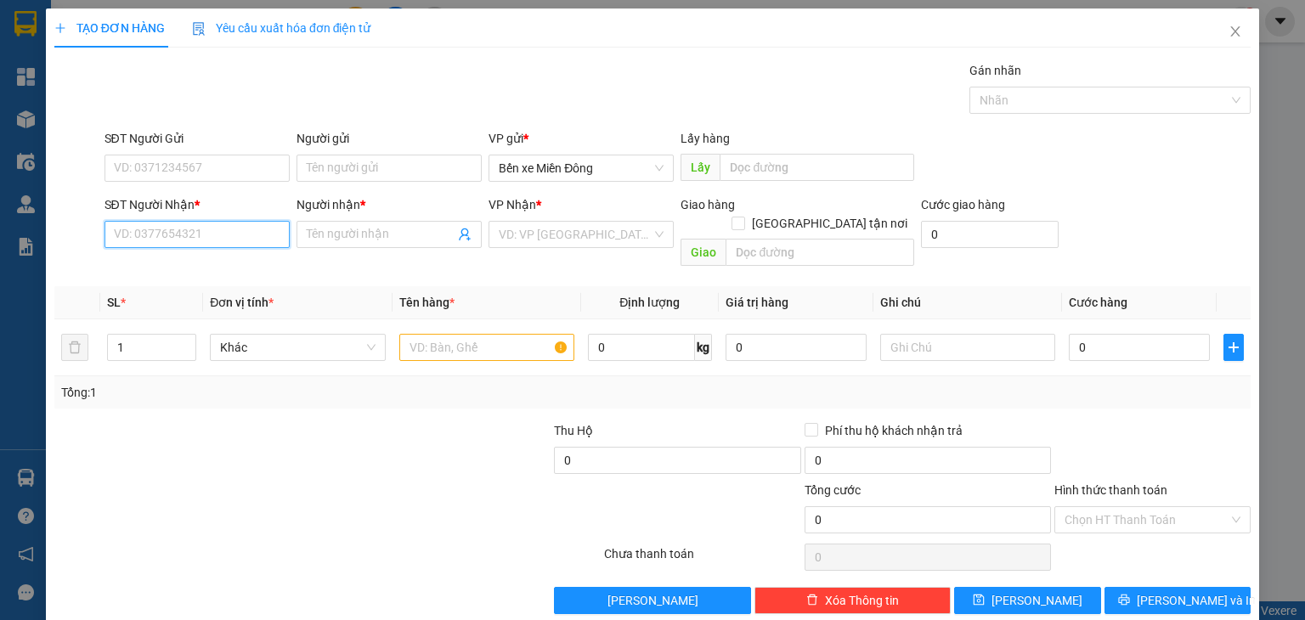
click at [219, 237] on input "SĐT Người Nhận *" at bounding box center [196, 234] width 185 height 27
type input "0967880997"
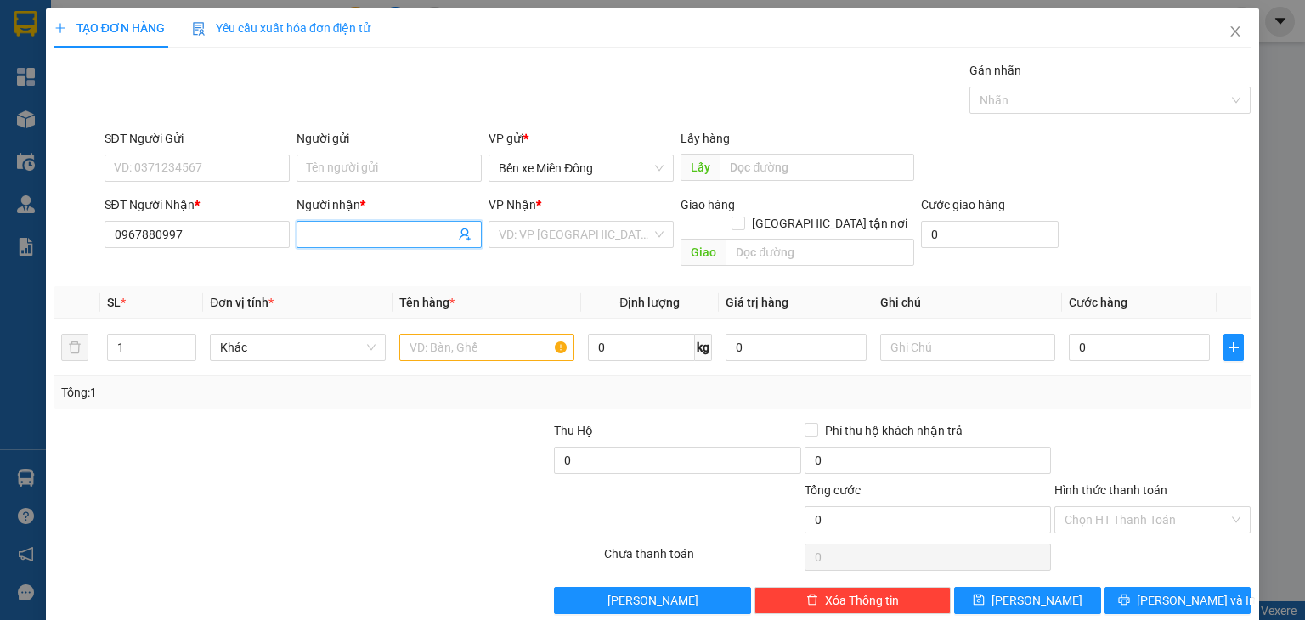
click at [373, 229] on input "Người nhận *" at bounding box center [381, 234] width 148 height 19
type input "ĐÀO NUONG CUXI"
click at [608, 239] on input "search" at bounding box center [575, 234] width 153 height 25
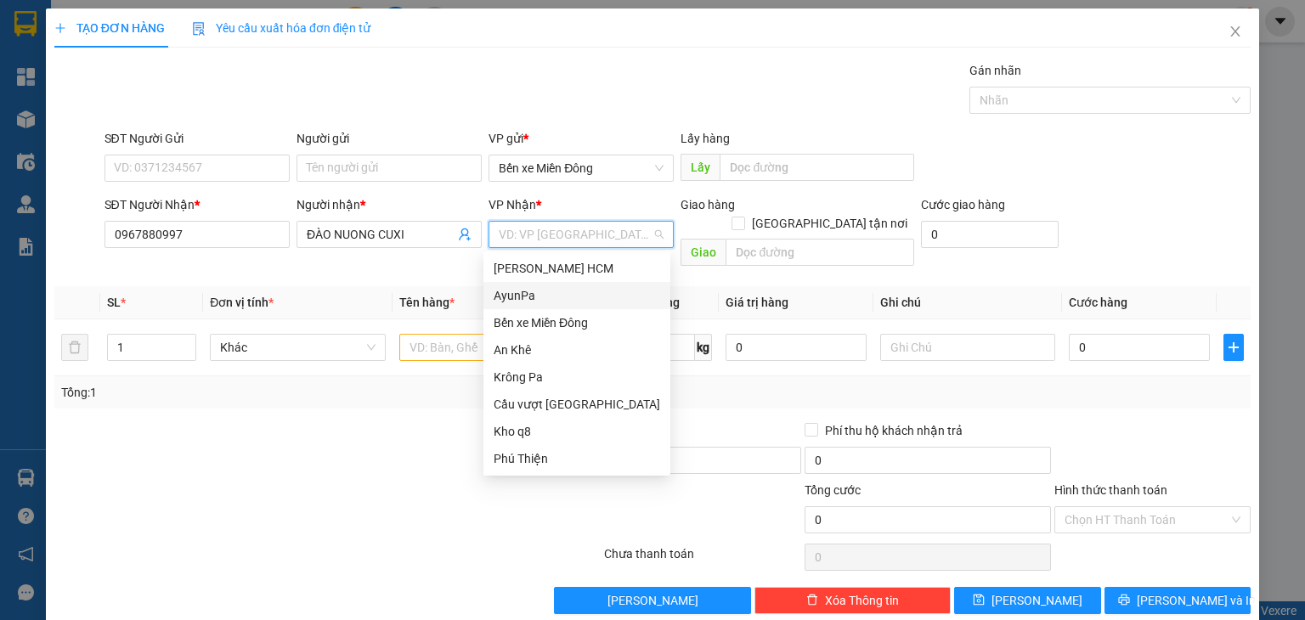
click at [529, 300] on div "AyunPa" at bounding box center [577, 295] width 167 height 19
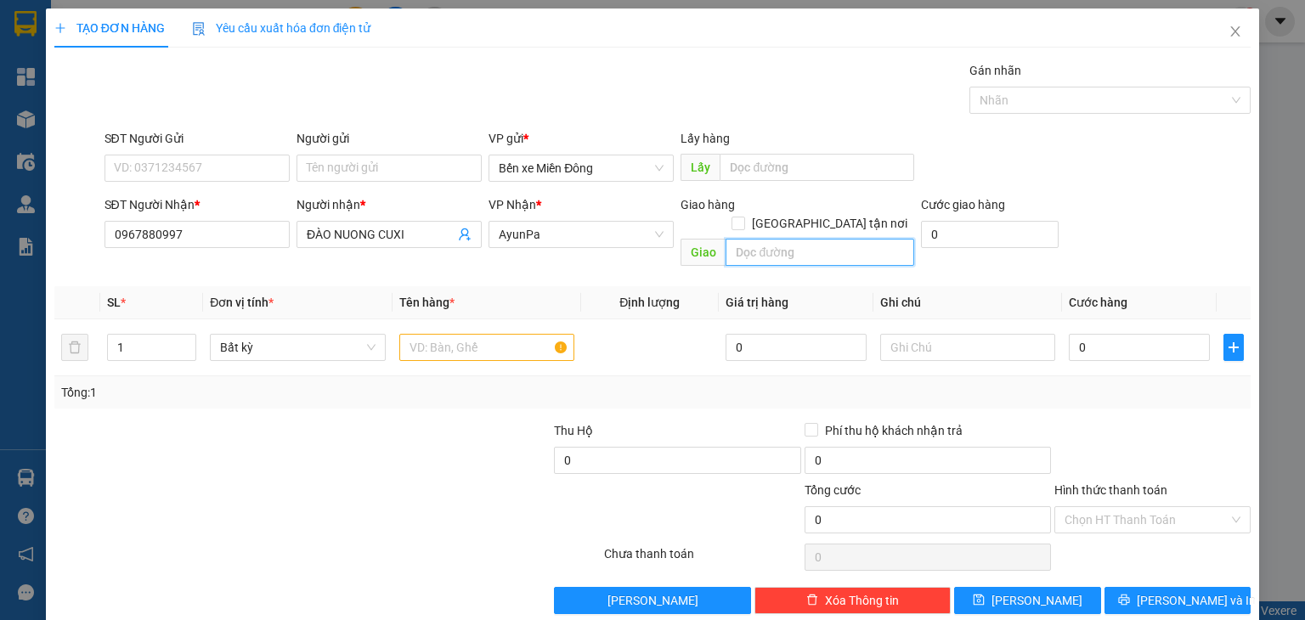
click at [778, 239] on input "text" at bounding box center [820, 252] width 189 height 27
type input "ĐIÊM 8"
click at [460, 337] on input "text" at bounding box center [486, 347] width 175 height 27
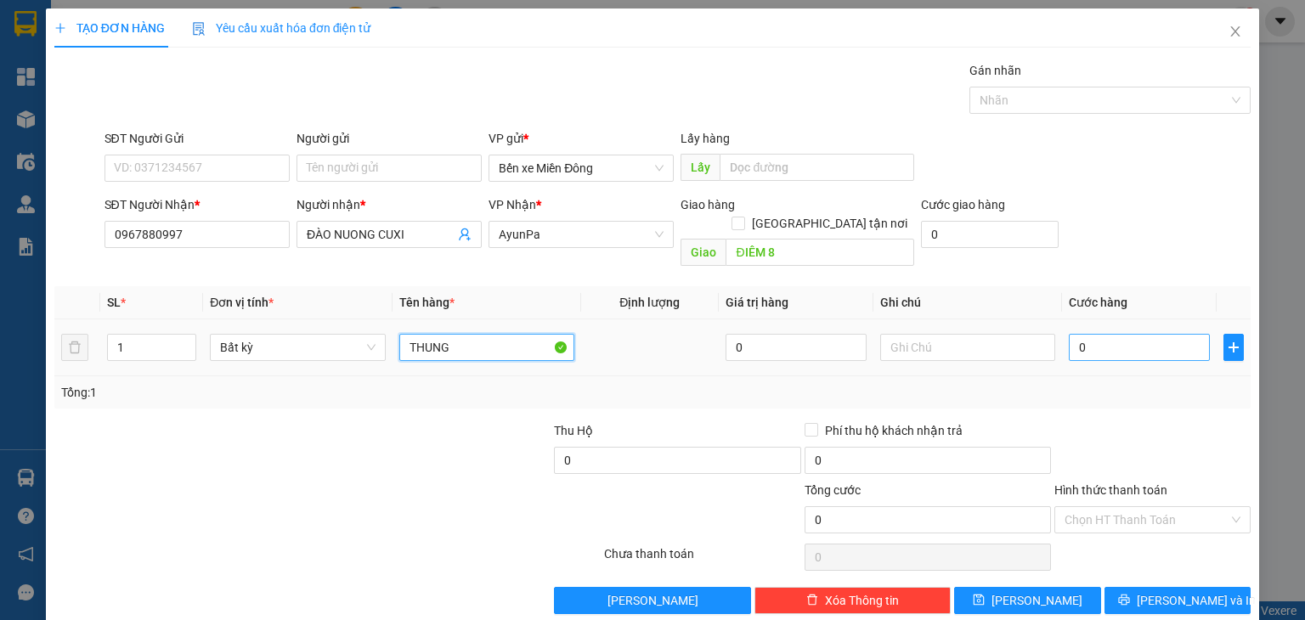
type input "THUNG"
click at [1084, 334] on input "0" at bounding box center [1139, 347] width 141 height 27
type input "007"
type input "7"
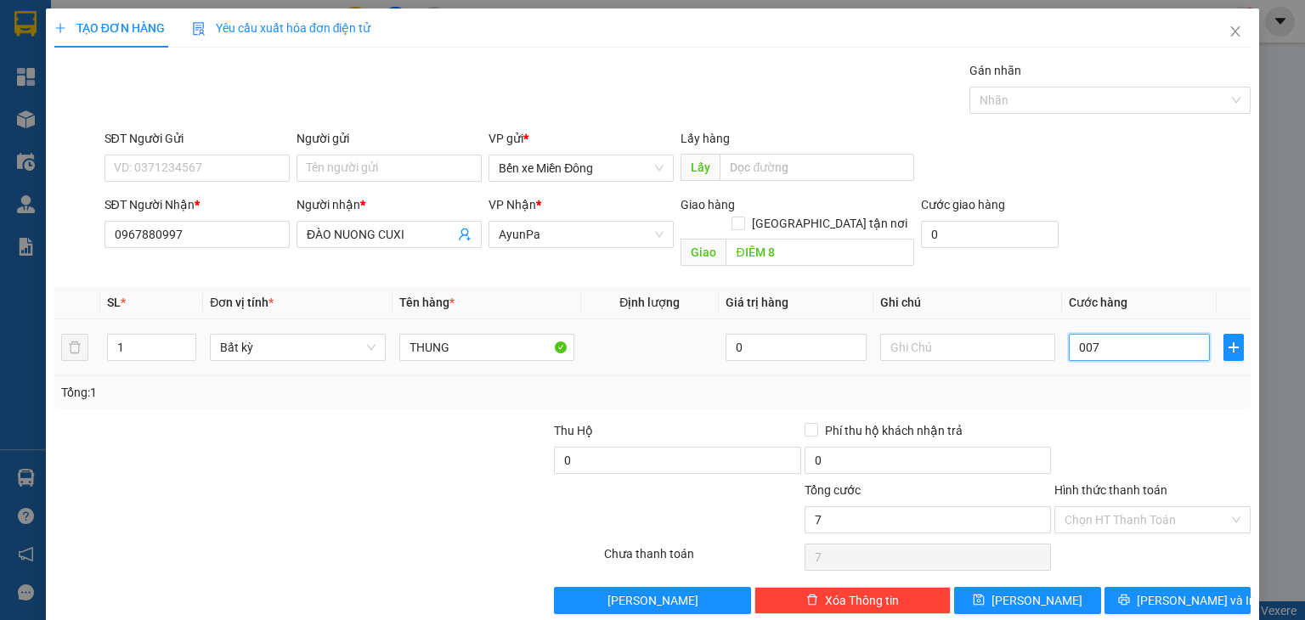
type input "0.070"
type input "70"
type input "70.000"
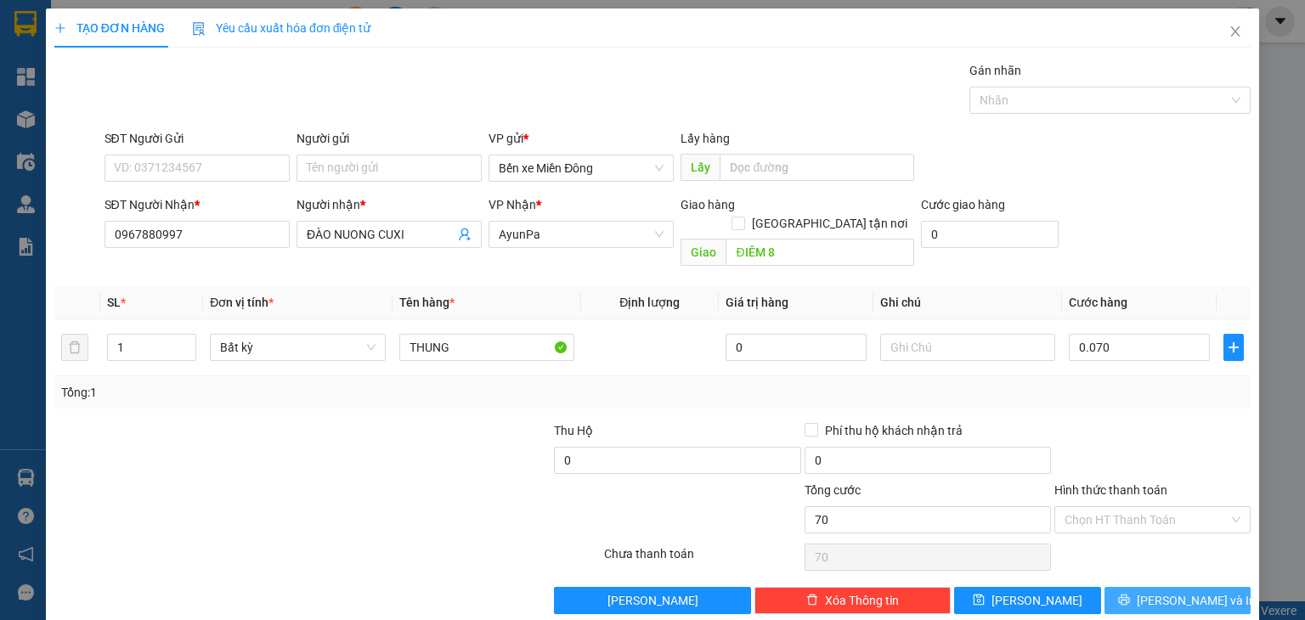
type input "70.000"
click at [1156, 591] on span "[PERSON_NAME] và In" at bounding box center [1196, 600] width 119 height 19
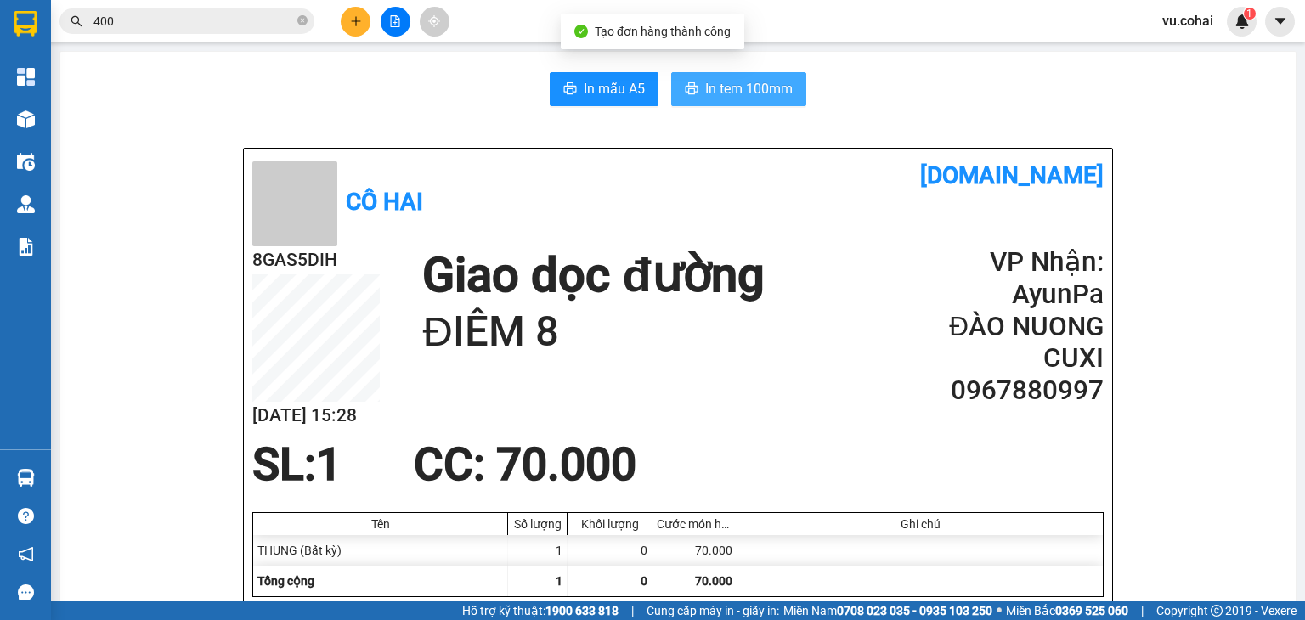
click at [738, 99] on span "In tem 100mm" at bounding box center [749, 88] width 88 height 21
